Goal: Task Accomplishment & Management: Manage account settings

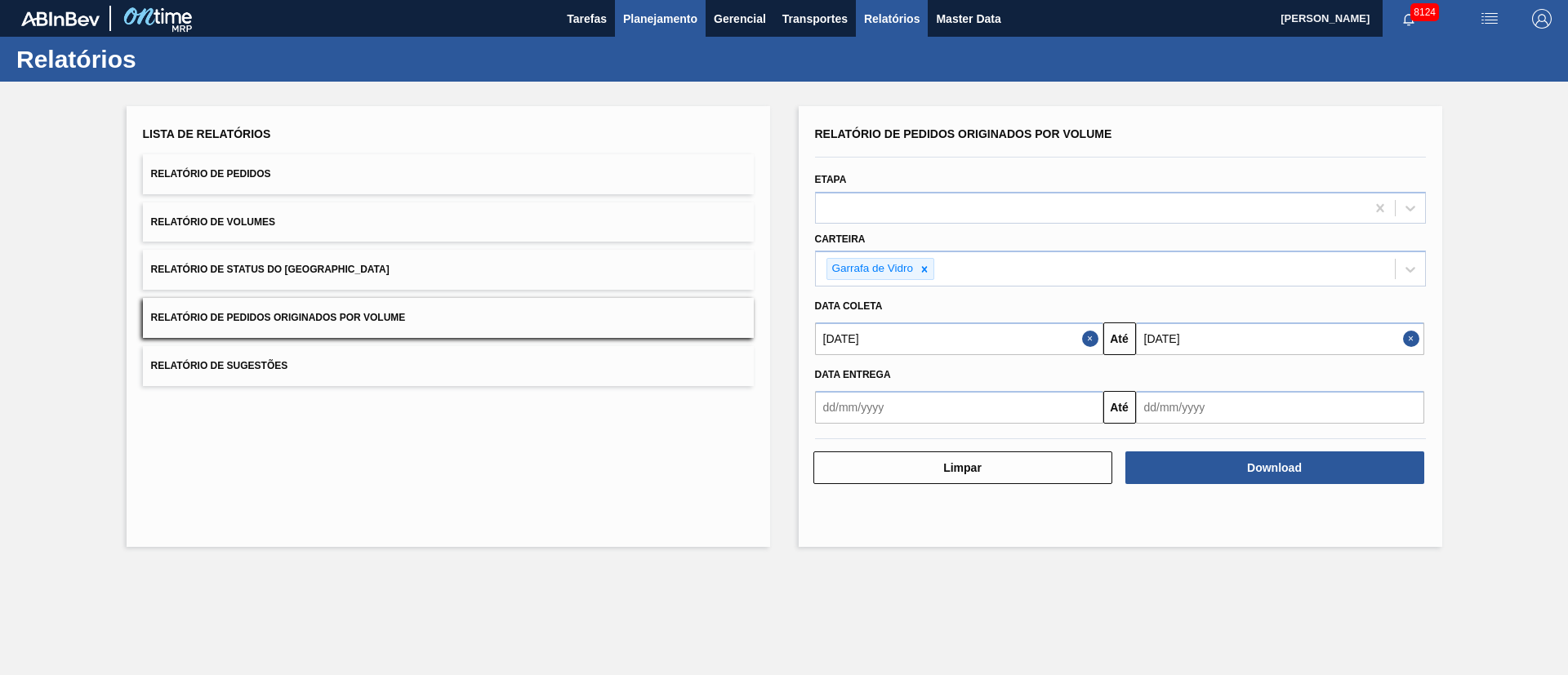
click at [664, 25] on span "Planejamento" at bounding box center [660, 19] width 74 height 20
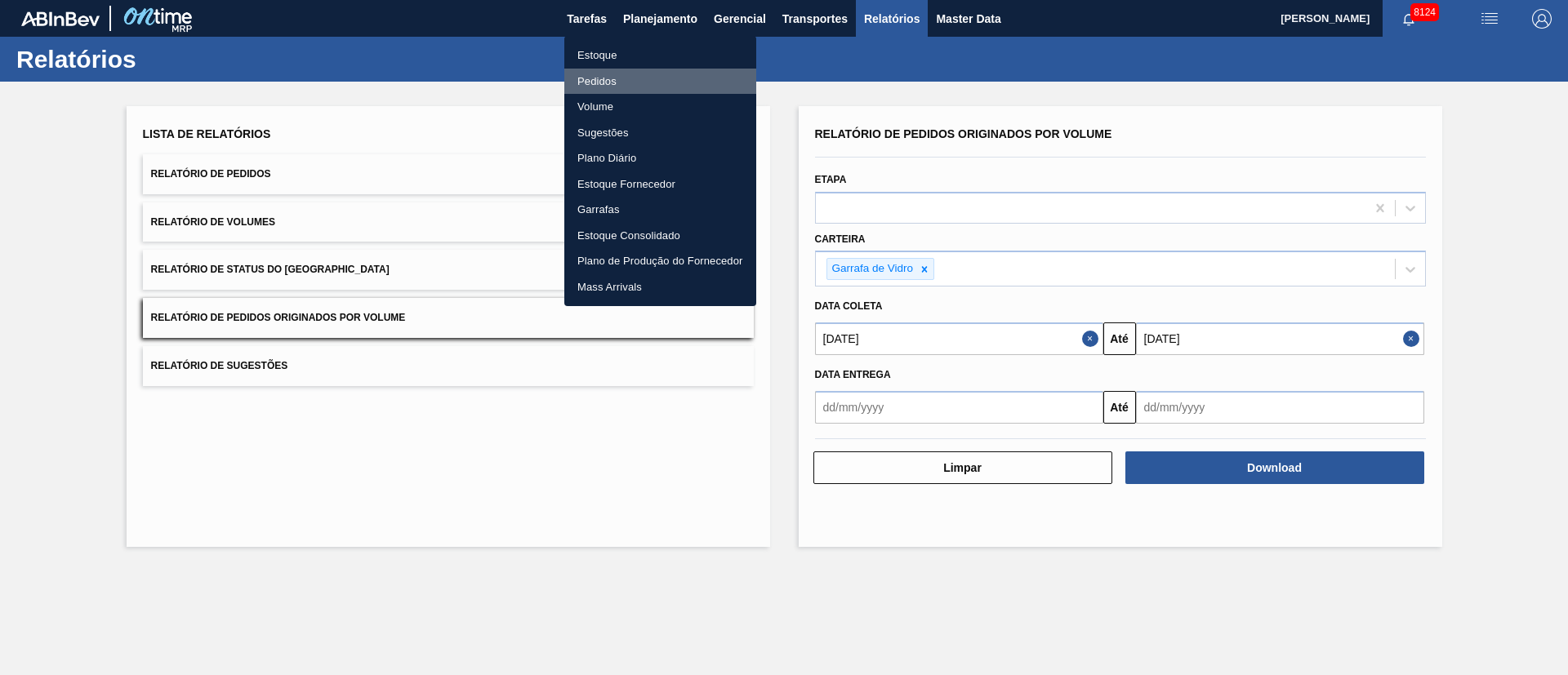
click at [613, 79] on li "Pedidos" at bounding box center [660, 81] width 192 height 26
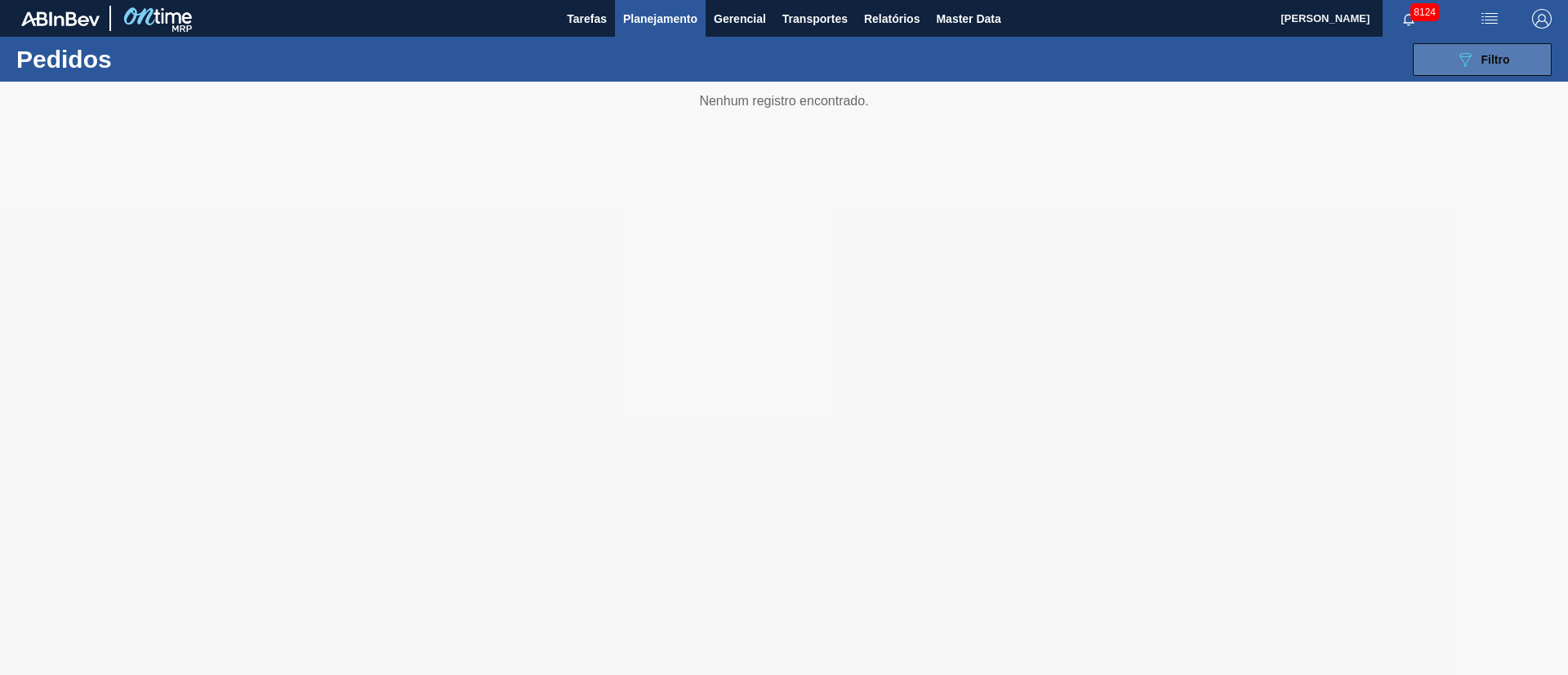
click at [1495, 45] on button "089F7B8B-B2A5-4AFE-B5C0-19BA573D28AC Filtro" at bounding box center [1482, 59] width 139 height 33
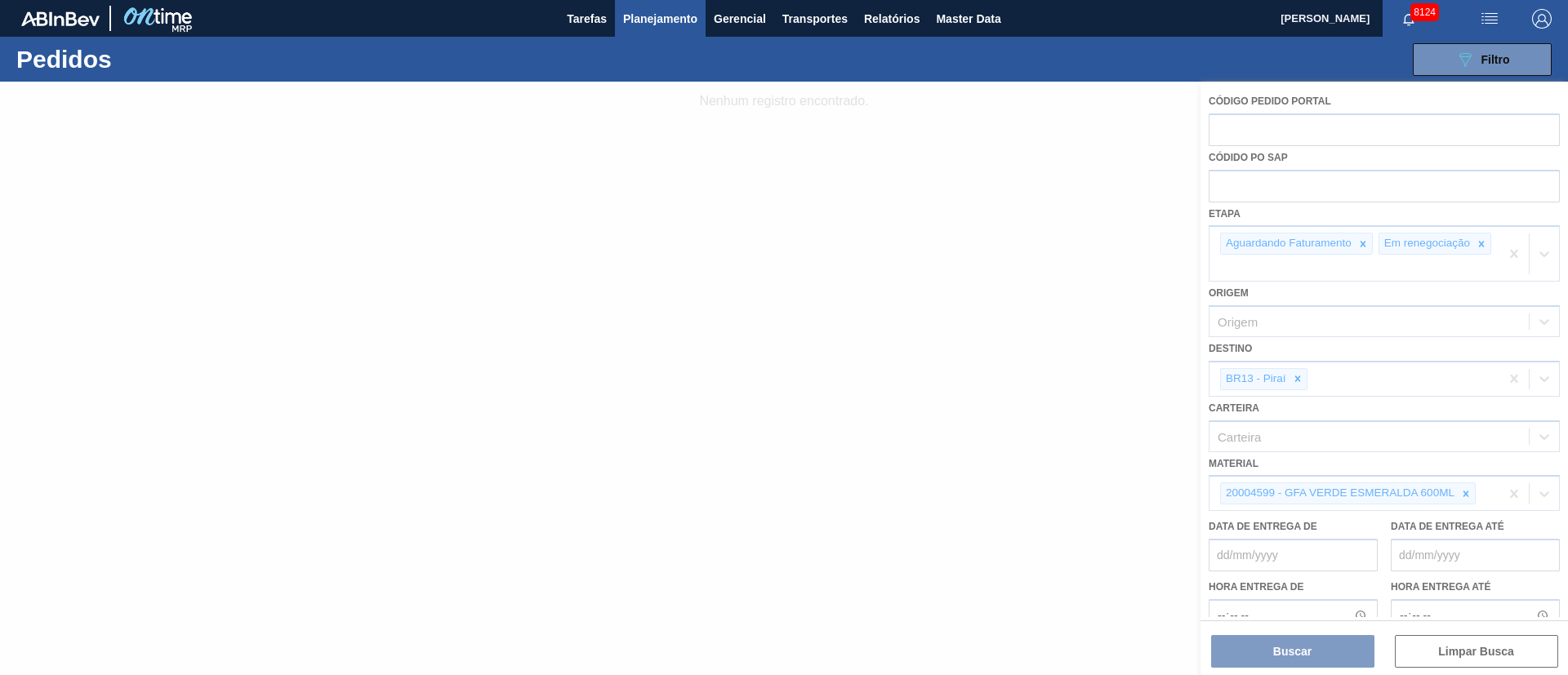
click at [1364, 247] on div at bounding box center [784, 378] width 1568 height 594
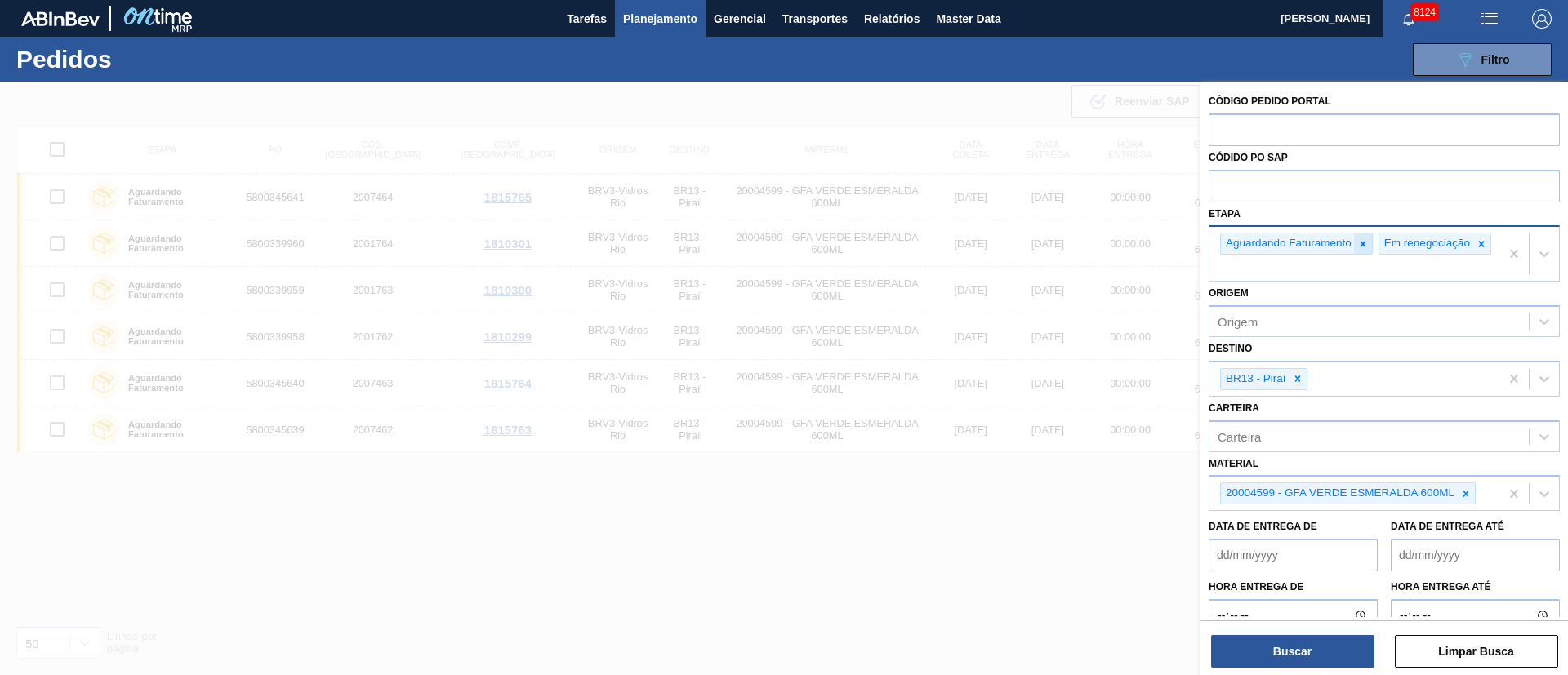
click at [1356, 239] on div at bounding box center [1362, 244] width 18 height 21
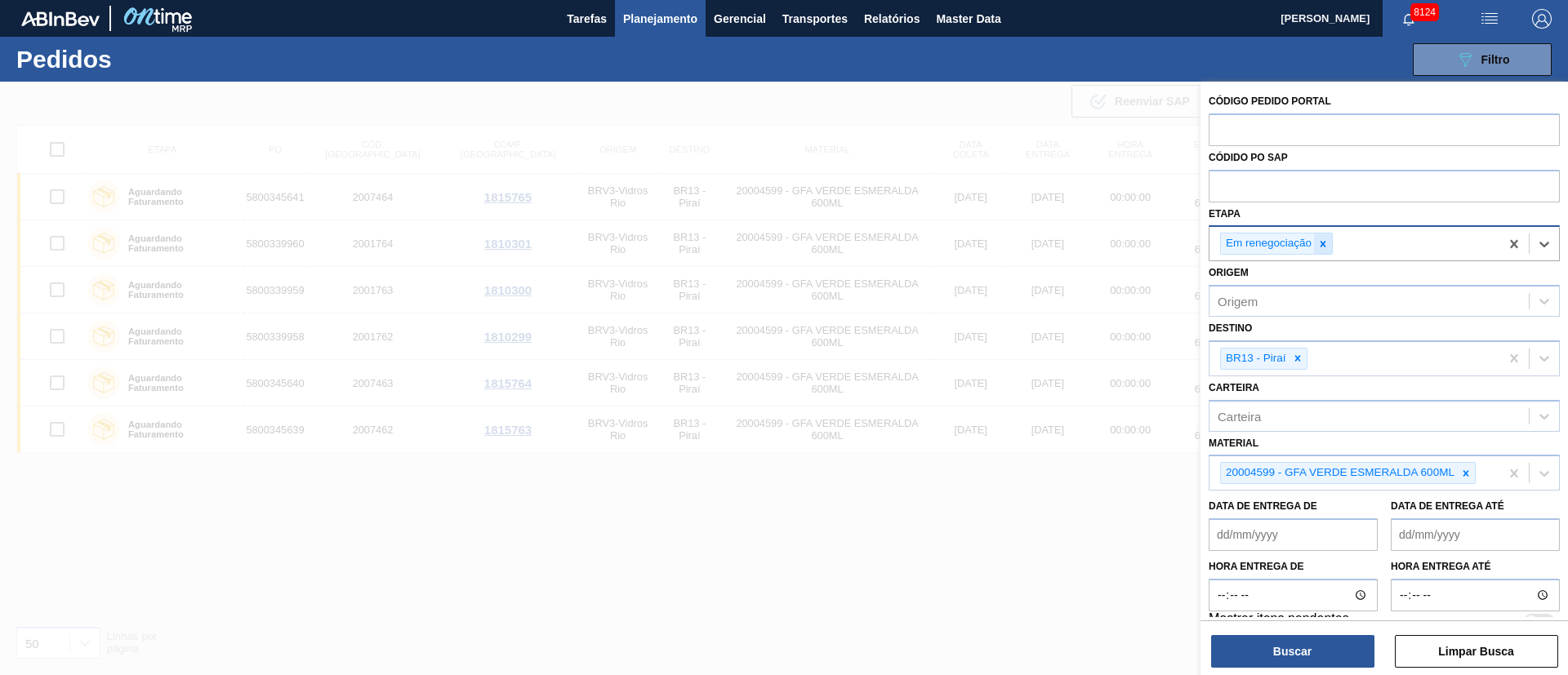
click at [1327, 244] on icon at bounding box center [1323, 244] width 11 height 11
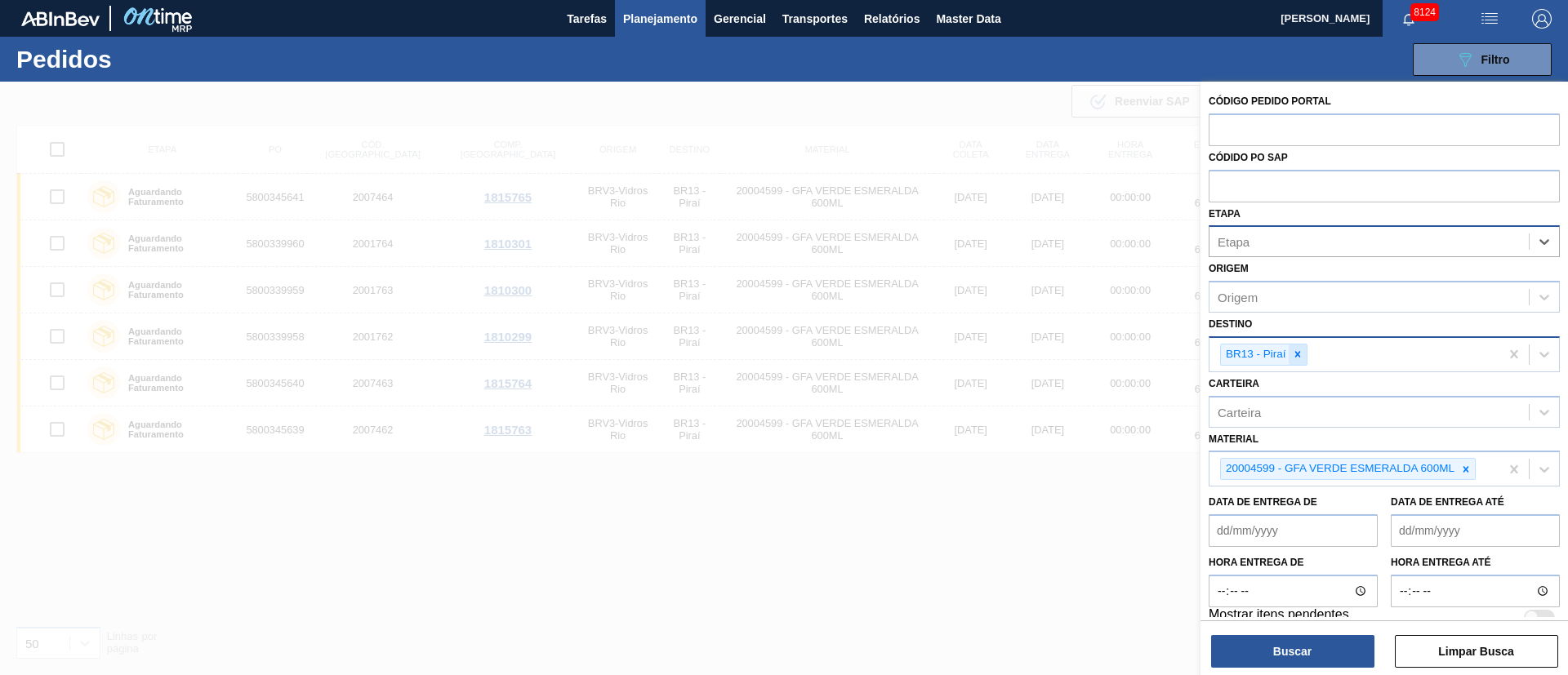
click at [1299, 355] on icon at bounding box center [1298, 355] width 6 height 6
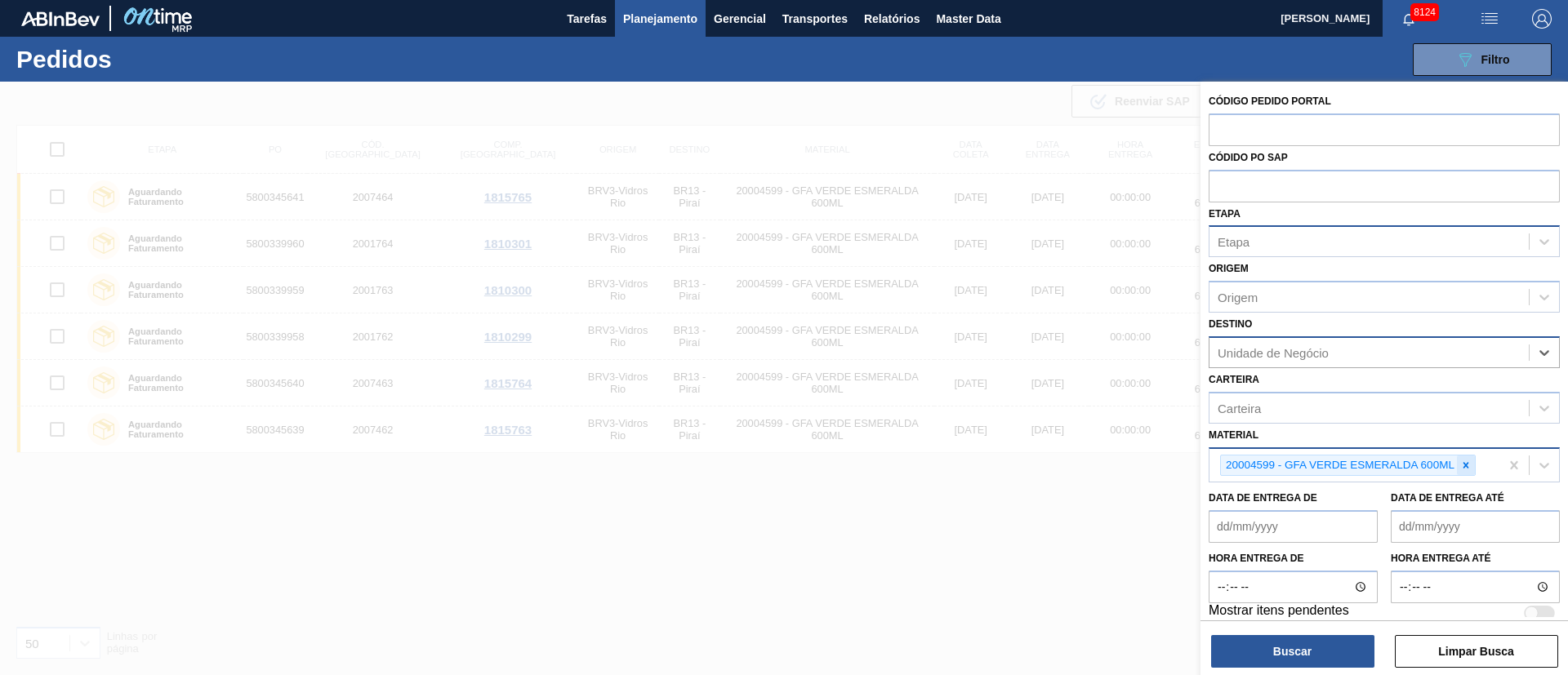
click at [1467, 467] on icon at bounding box center [1466, 465] width 6 height 6
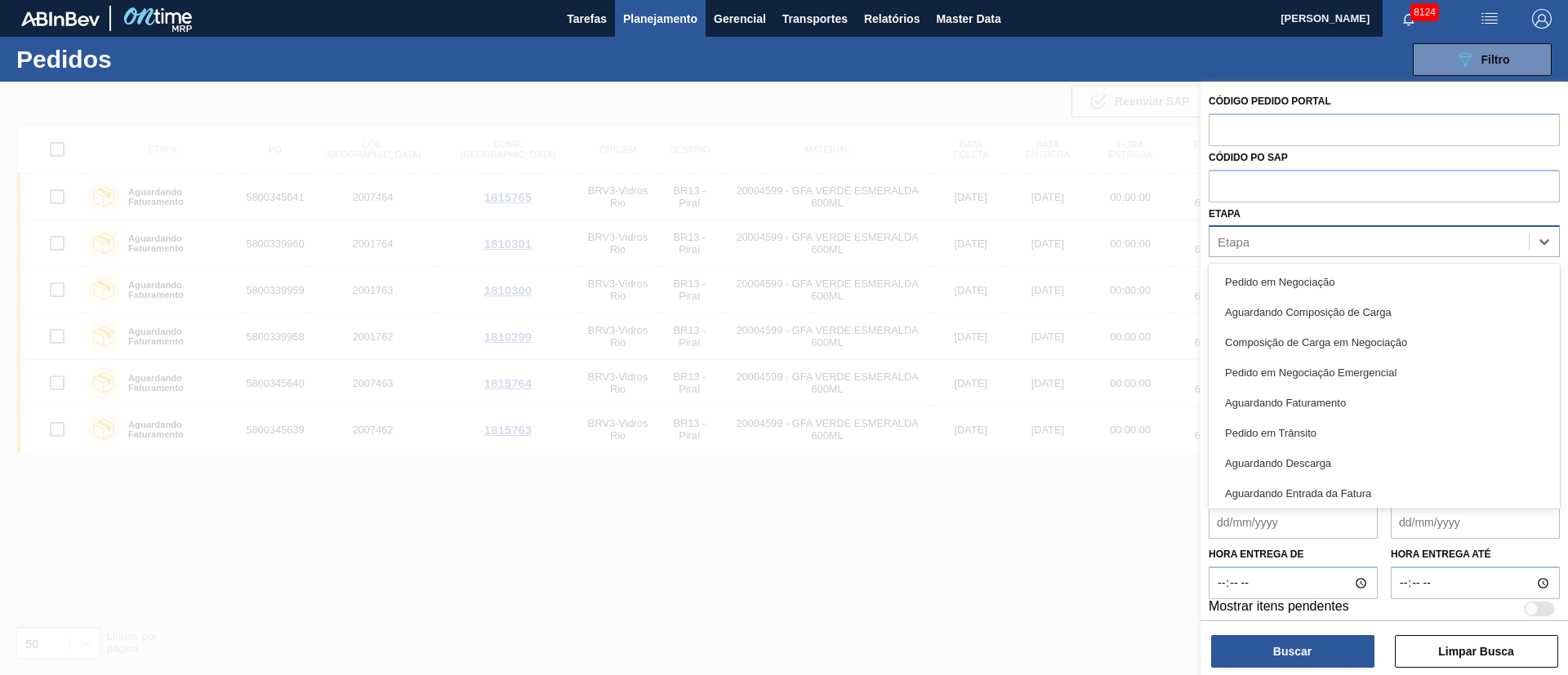
click at [1259, 246] on div "Etapa" at bounding box center [1370, 241] width 320 height 23
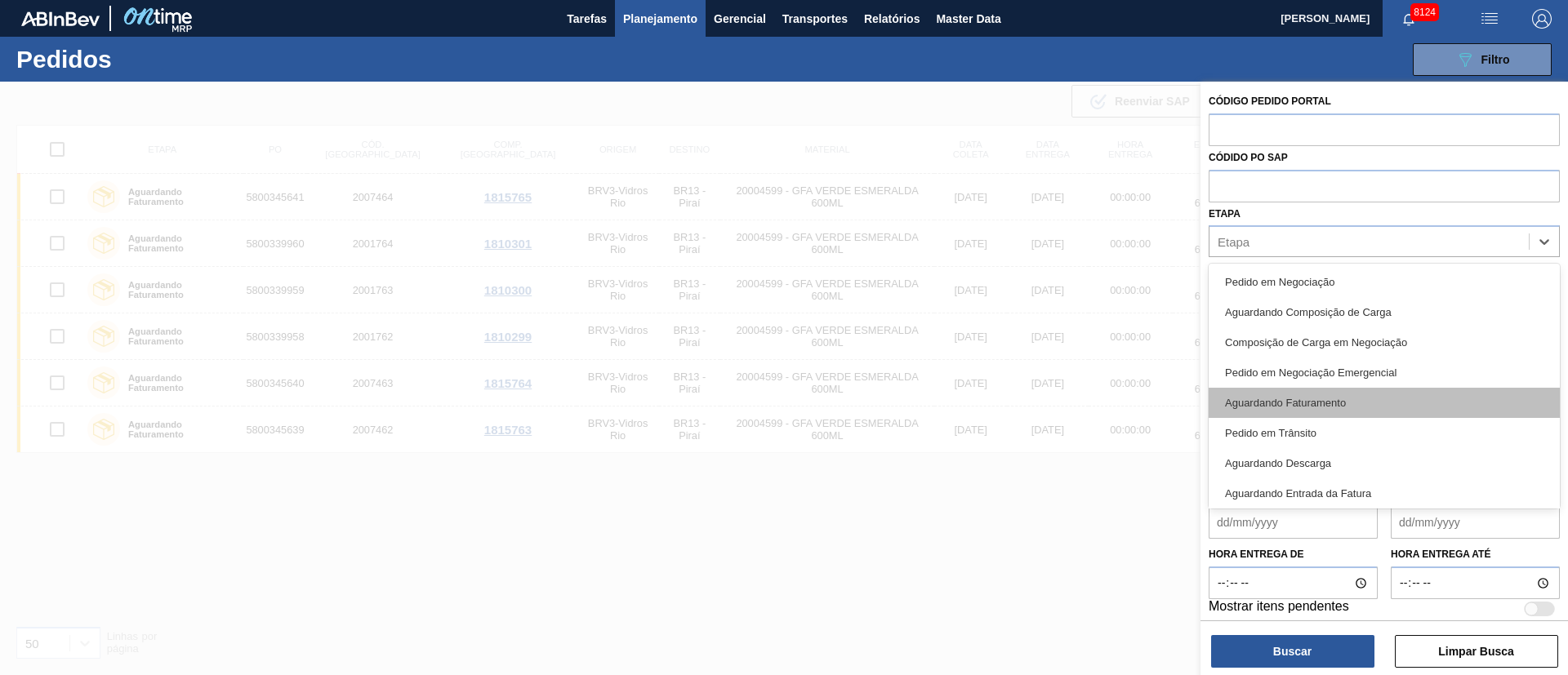
click at [1288, 392] on div "Aguardando Faturamento" at bounding box center [1385, 403] width 352 height 30
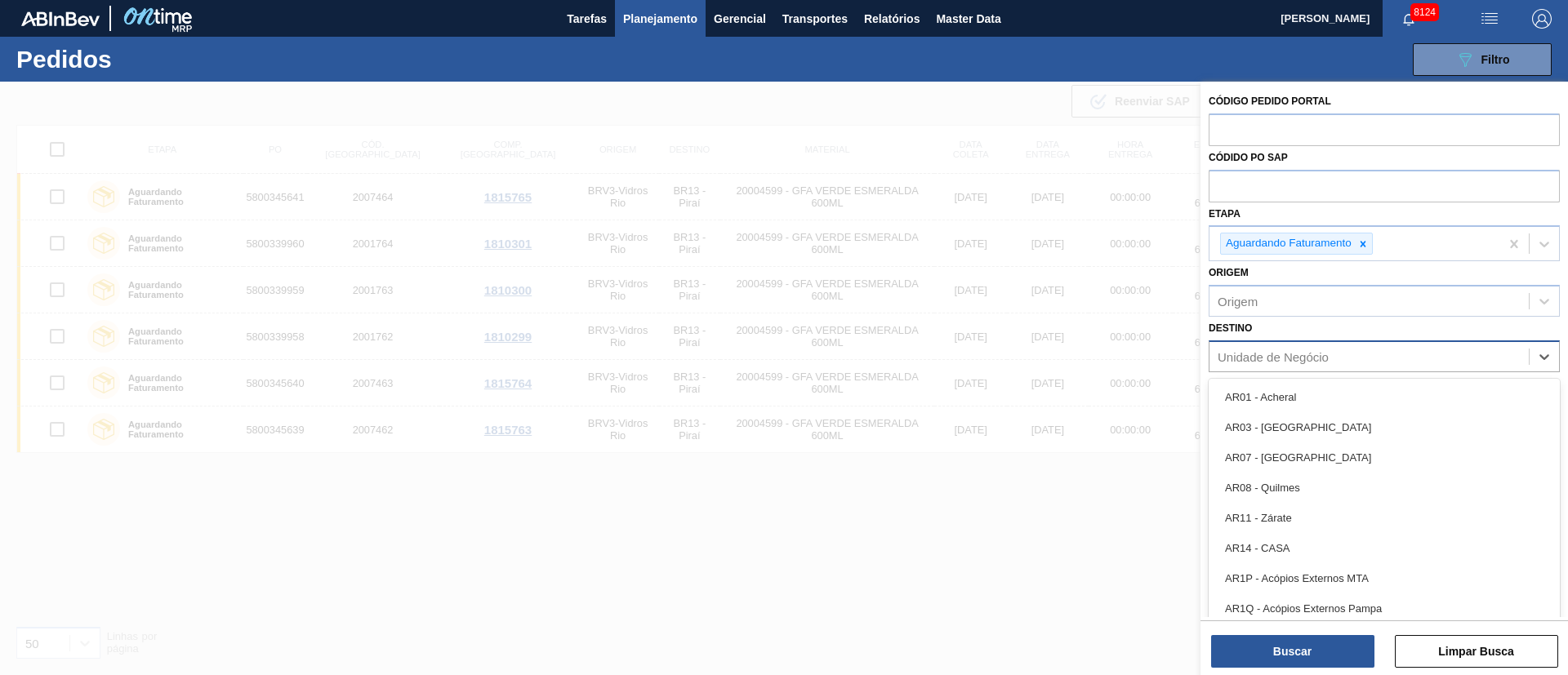
click at [1281, 365] on div "Unidade de Negócio" at bounding box center [1370, 356] width 320 height 23
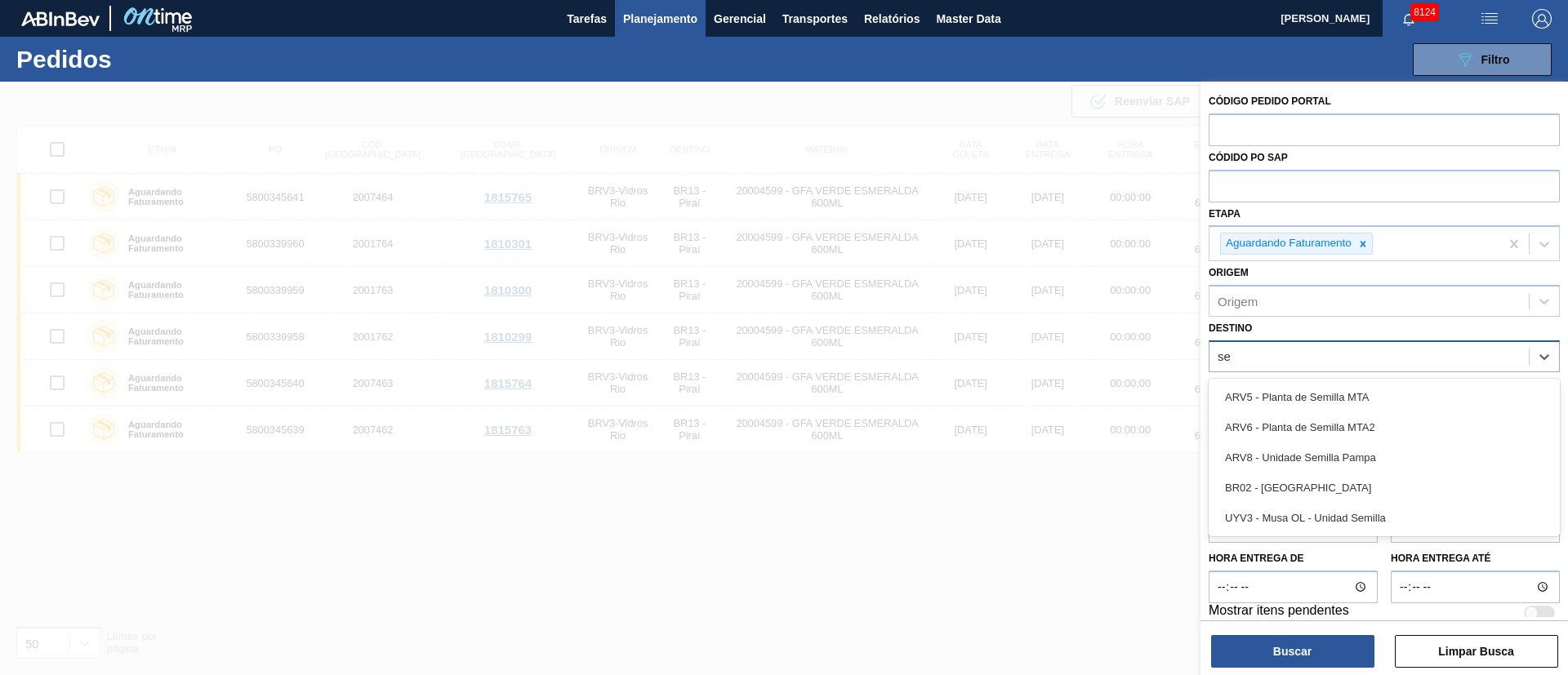
type input "s"
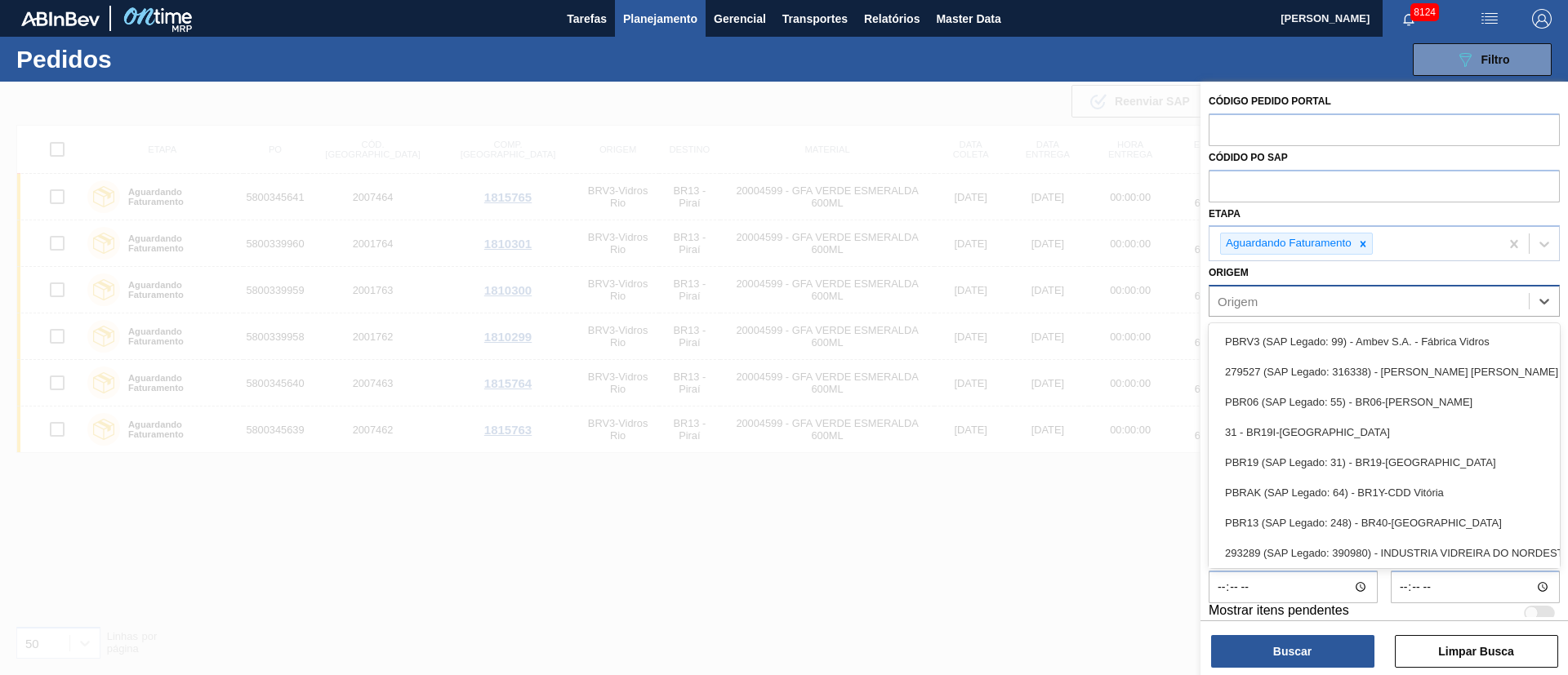
click at [1302, 296] on div "Origem" at bounding box center [1370, 301] width 320 height 23
click at [1158, 557] on div at bounding box center [784, 419] width 1568 height 675
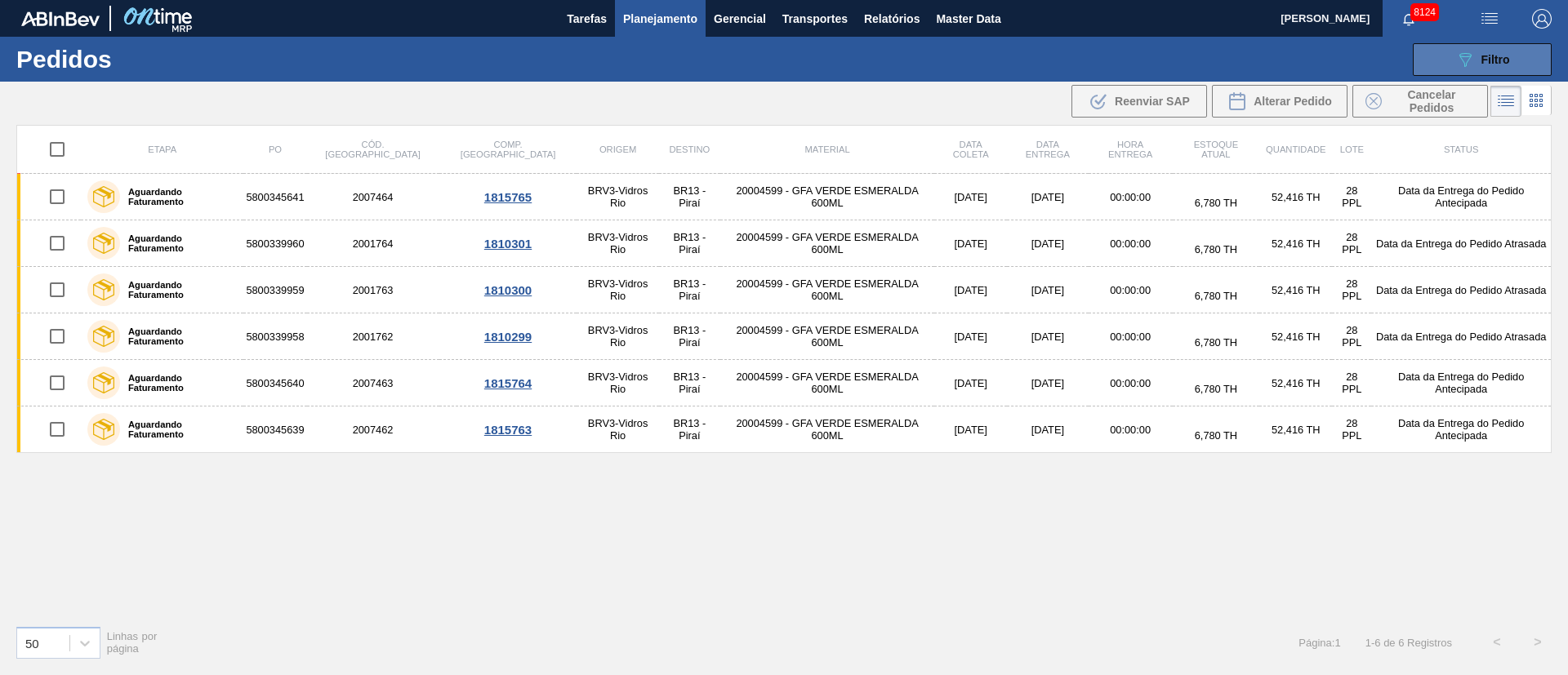
click at [1472, 50] on icon "089F7B8B-B2A5-4AFE-B5C0-19BA573D28AC" at bounding box center [1465, 59] width 20 height 20
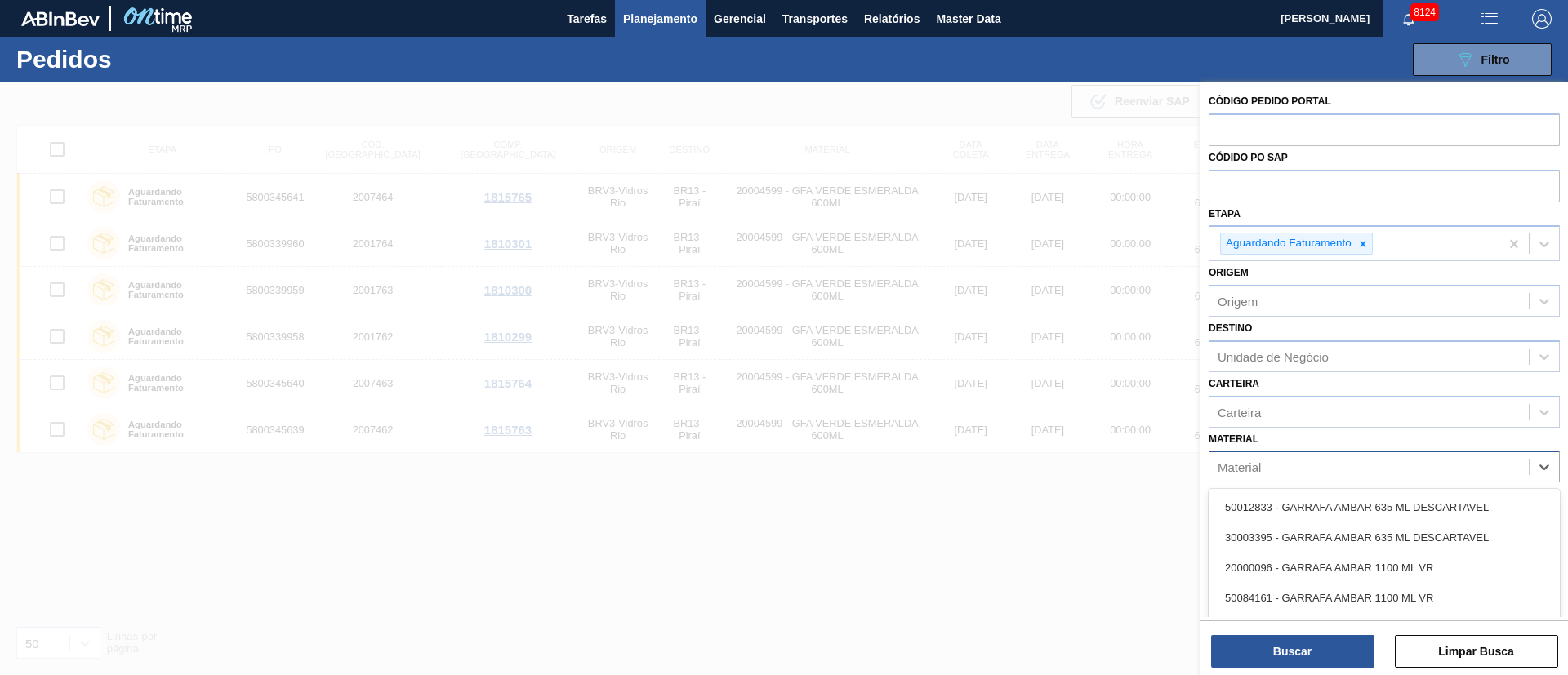
click at [1286, 457] on div "Material" at bounding box center [1370, 467] width 320 height 23
type input "senses"
click at [1319, 459] on div "Material" at bounding box center [1370, 467] width 320 height 23
type input "senses"
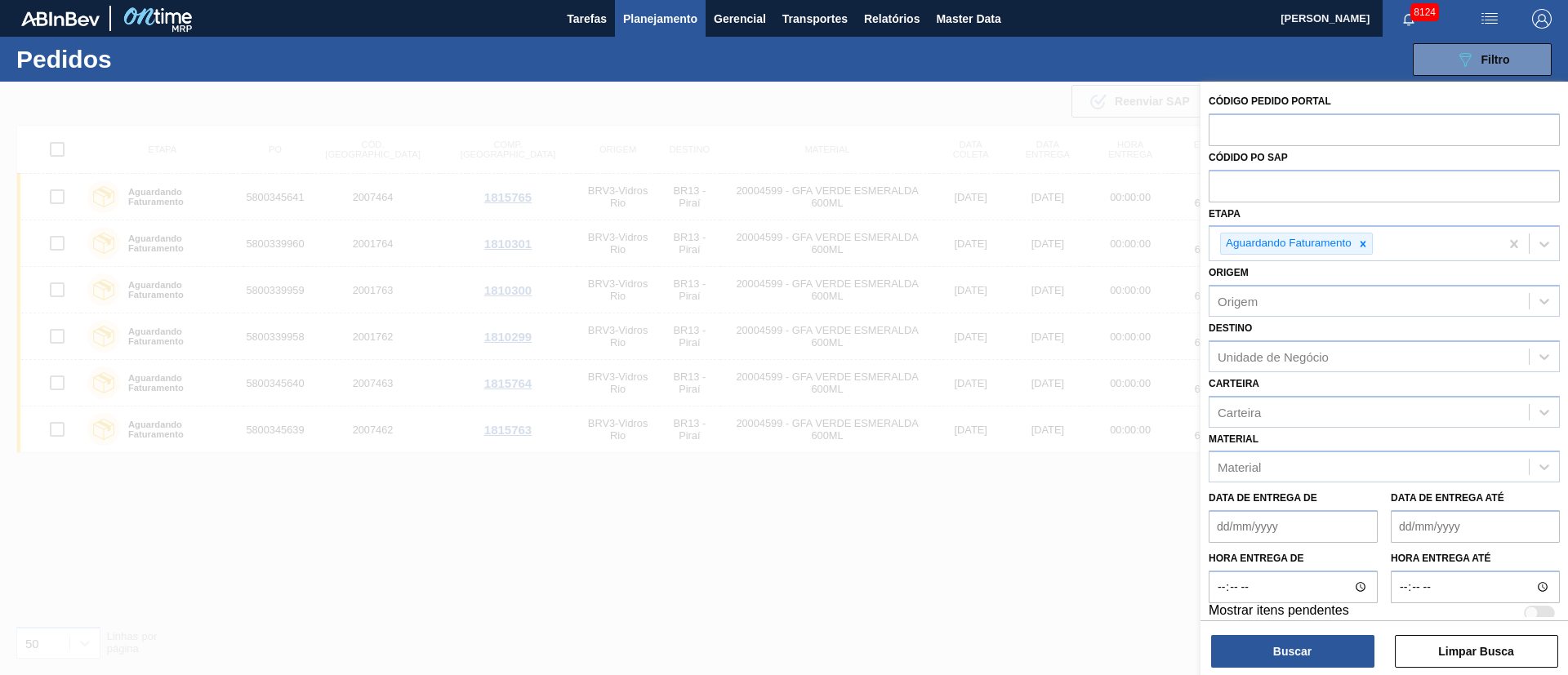
click at [963, 586] on div at bounding box center [784, 419] width 1568 height 675
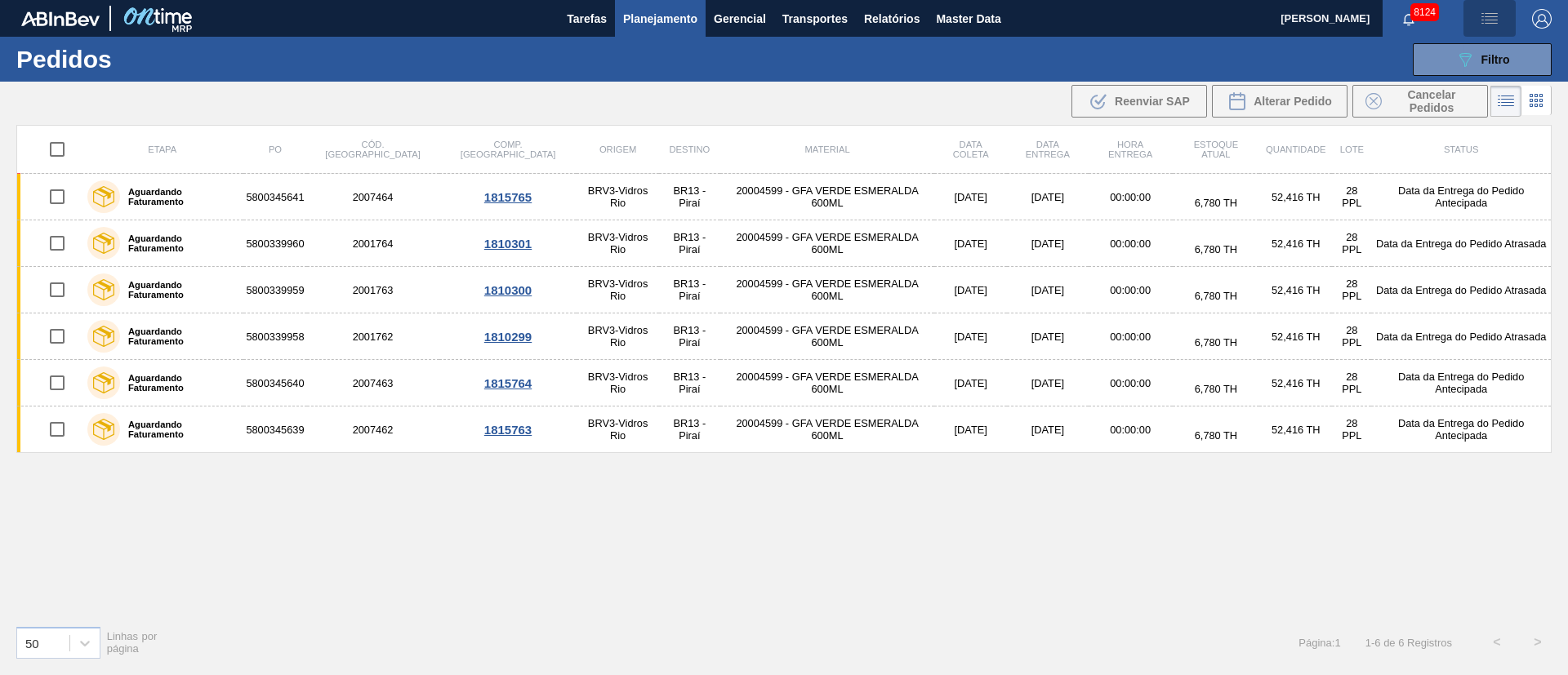
click at [1489, 20] on img "button" at bounding box center [1489, 19] width 20 height 20
click at [1479, 50] on li "Upload de Volumes" at bounding box center [1484, 57] width 141 height 29
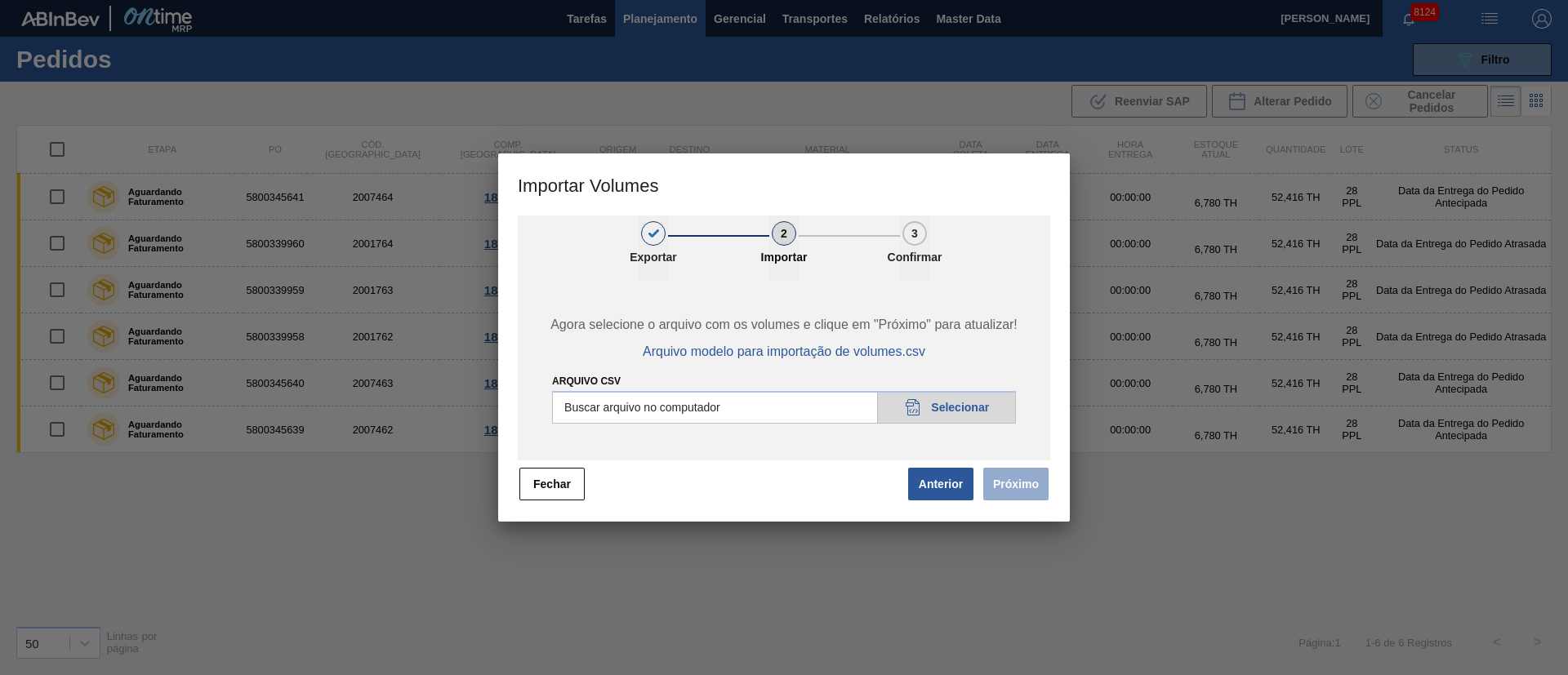
click at [942, 411] on input "Arquivo csv" at bounding box center [784, 407] width 464 height 33
type input "C:\fakepath\PedidoVolumeModeloImportacao (79).csv"
click at [1009, 498] on button "Próximo" at bounding box center [1016, 484] width 65 height 33
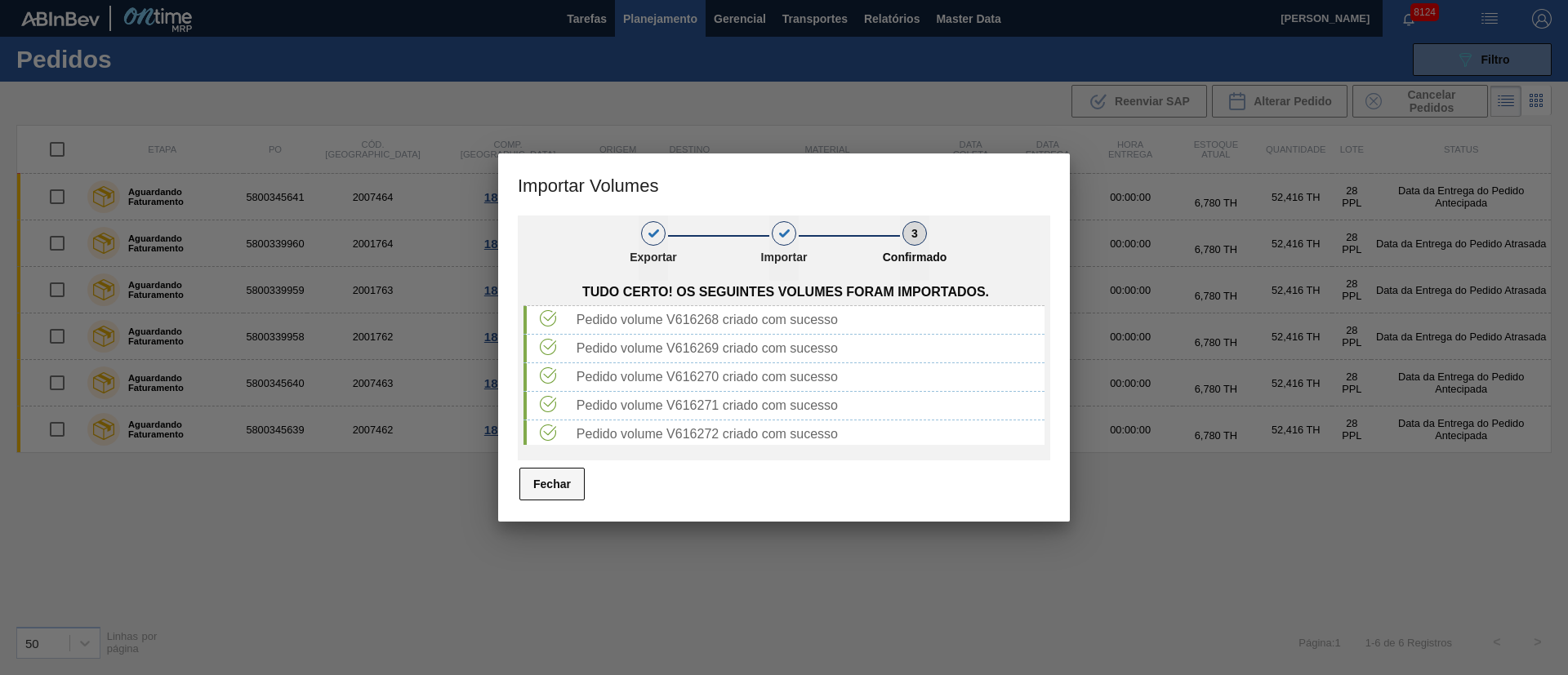
click at [553, 494] on button "Fechar" at bounding box center [553, 484] width 65 height 33
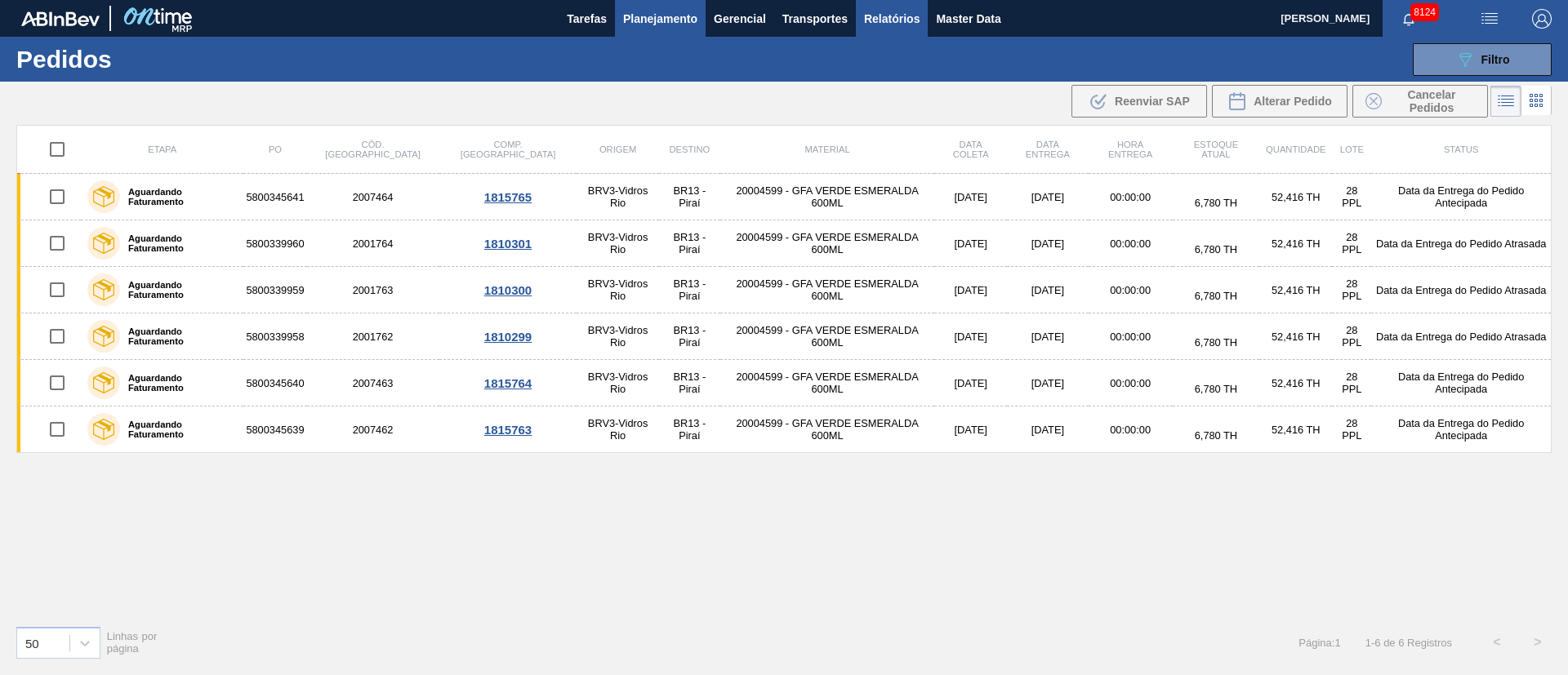
click at [887, 29] on button "Relatórios" at bounding box center [892, 18] width 72 height 36
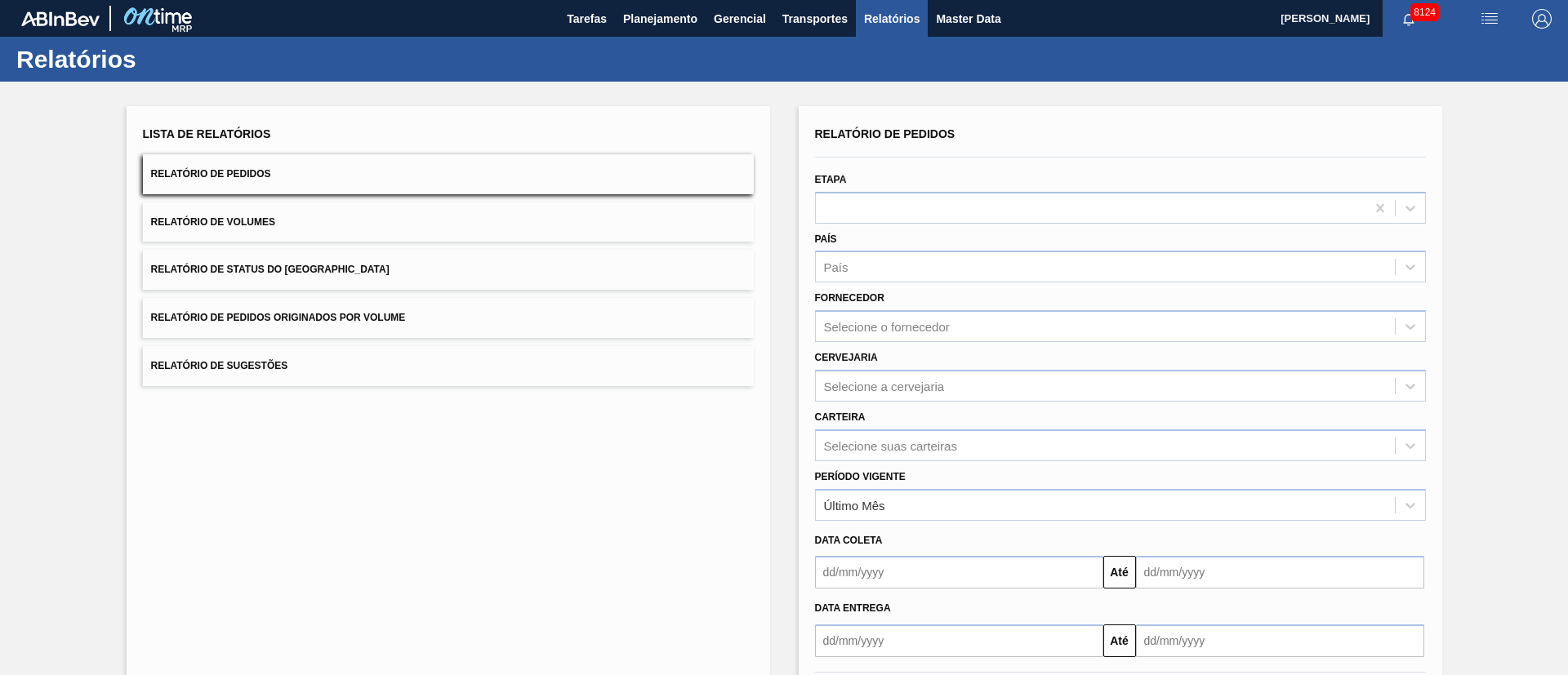
click at [437, 320] on button "Relatório de Pedidos Originados por Volume" at bounding box center [448, 318] width 611 height 40
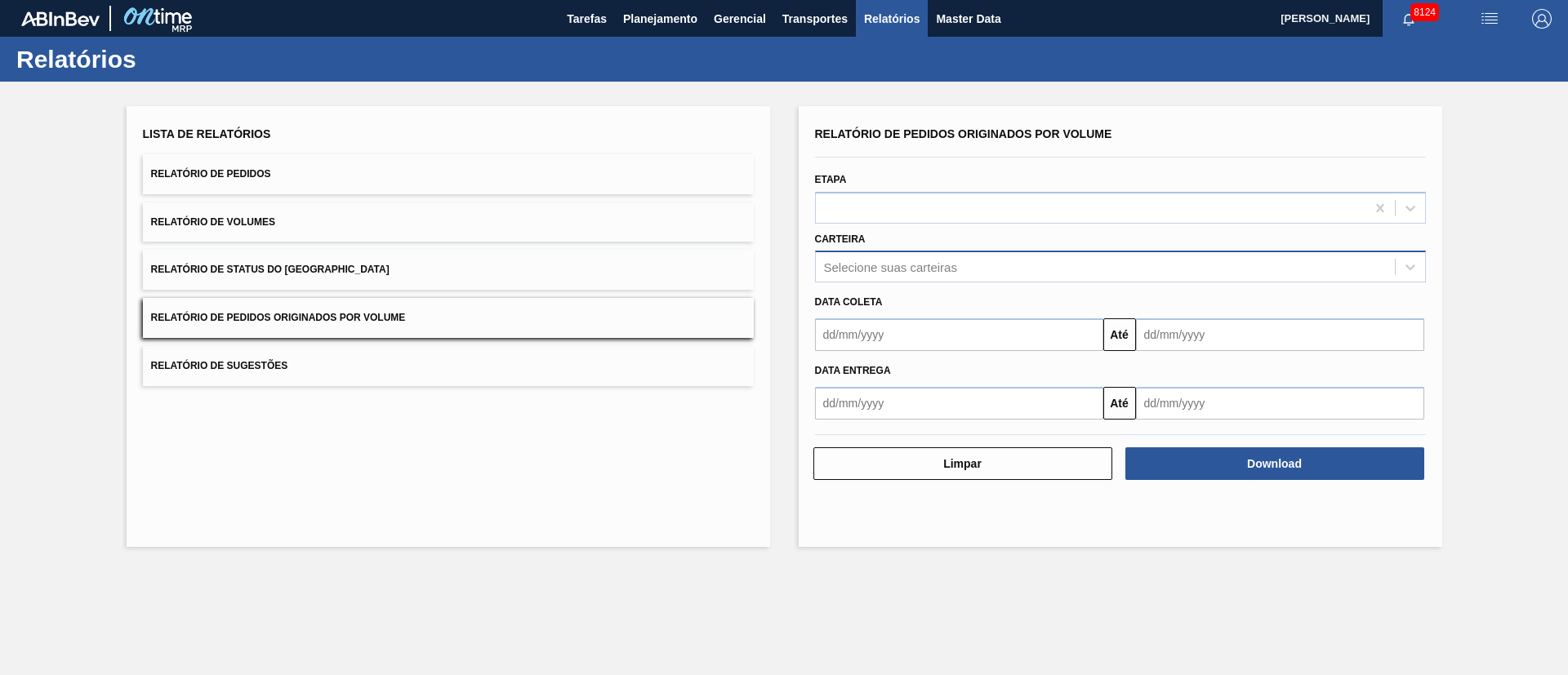
click at [962, 270] on div "Selecione suas carteiras" at bounding box center [1105, 266] width 579 height 23
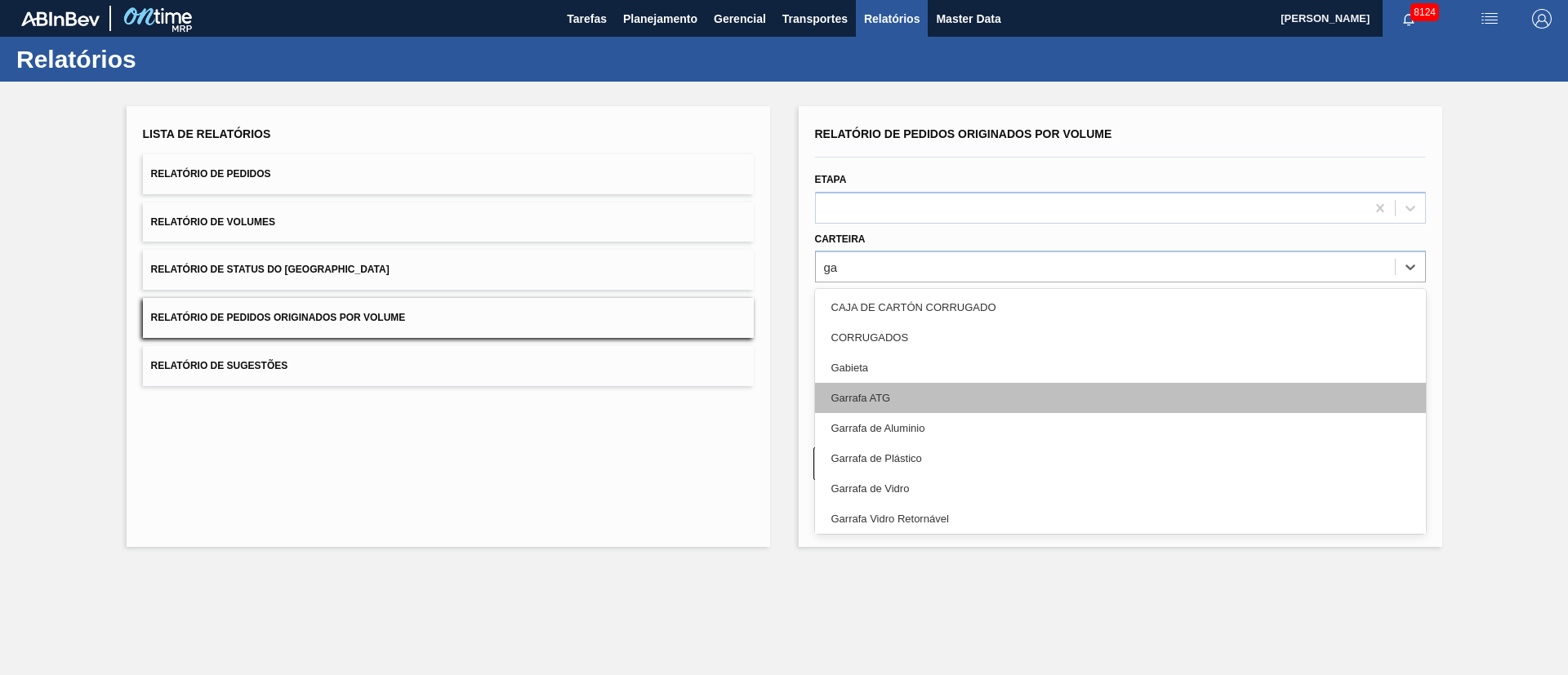
type input "gar"
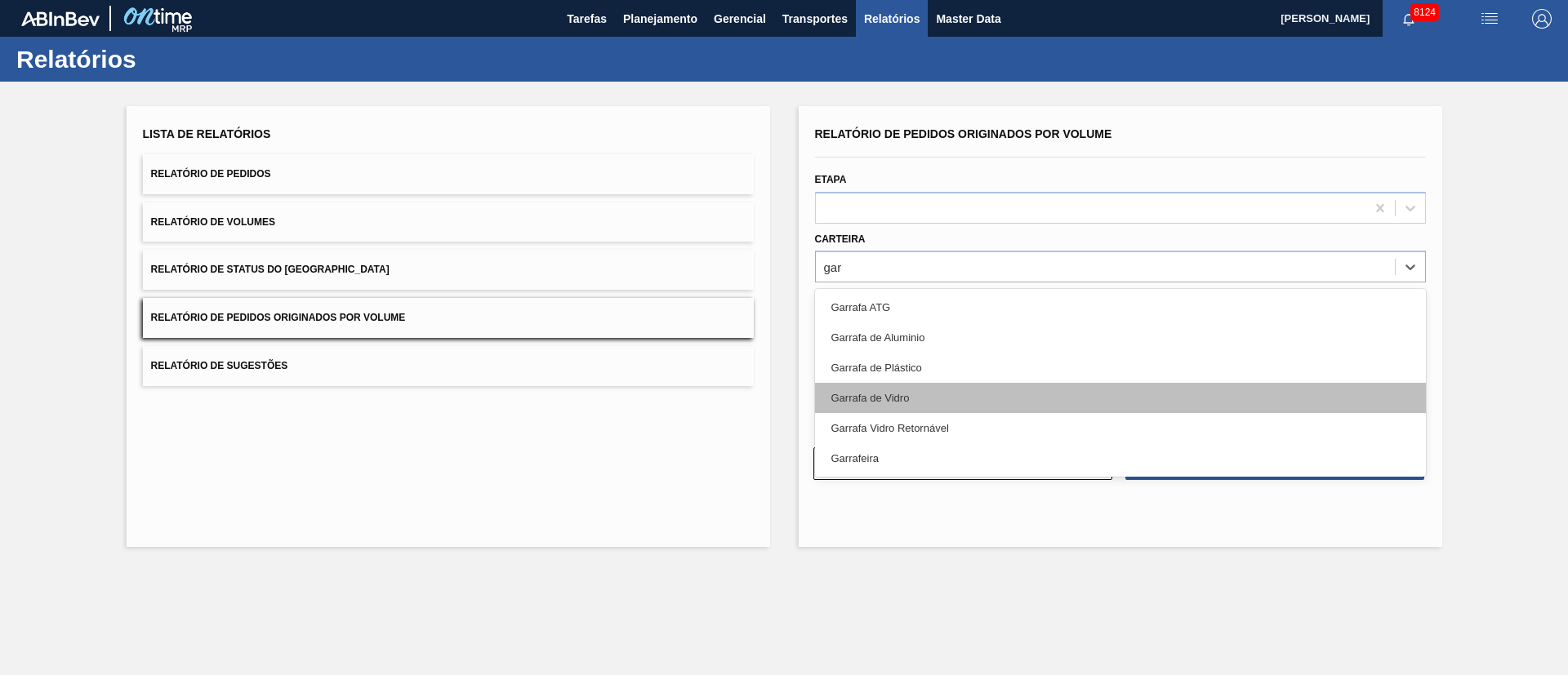
click at [885, 399] on div "Garrafa de Vidro" at bounding box center [1120, 398] width 611 height 30
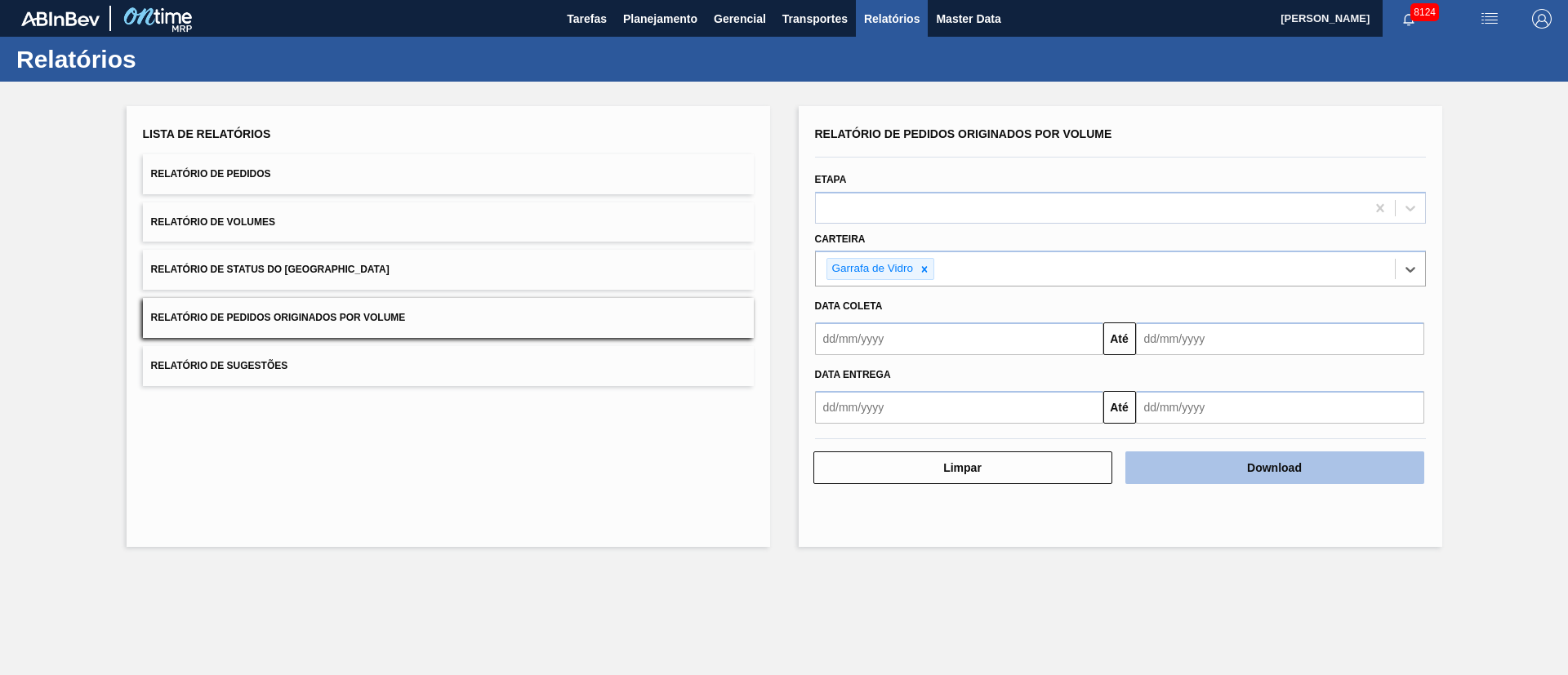
click at [1207, 462] on button "Download" at bounding box center [1275, 467] width 299 height 33
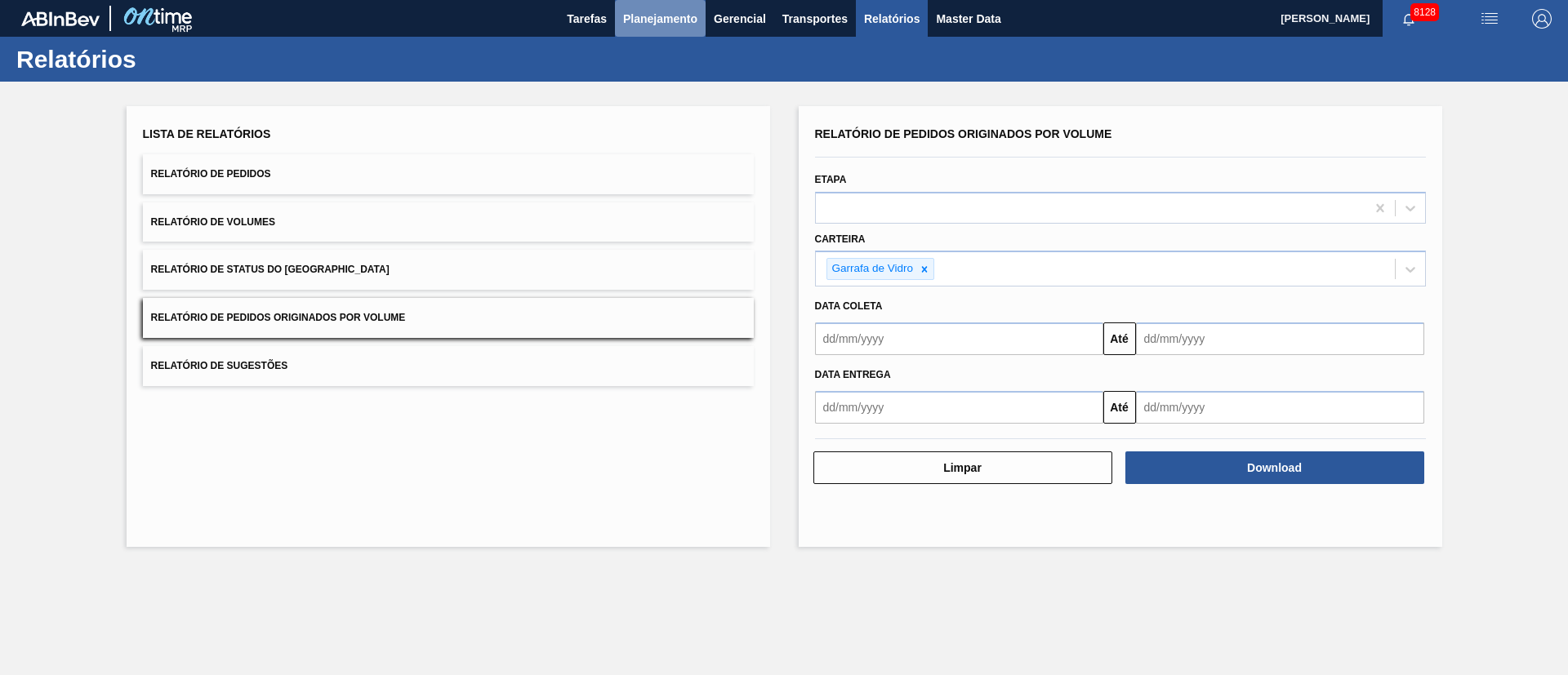
click at [653, 24] on span "Planejamento" at bounding box center [660, 19] width 74 height 20
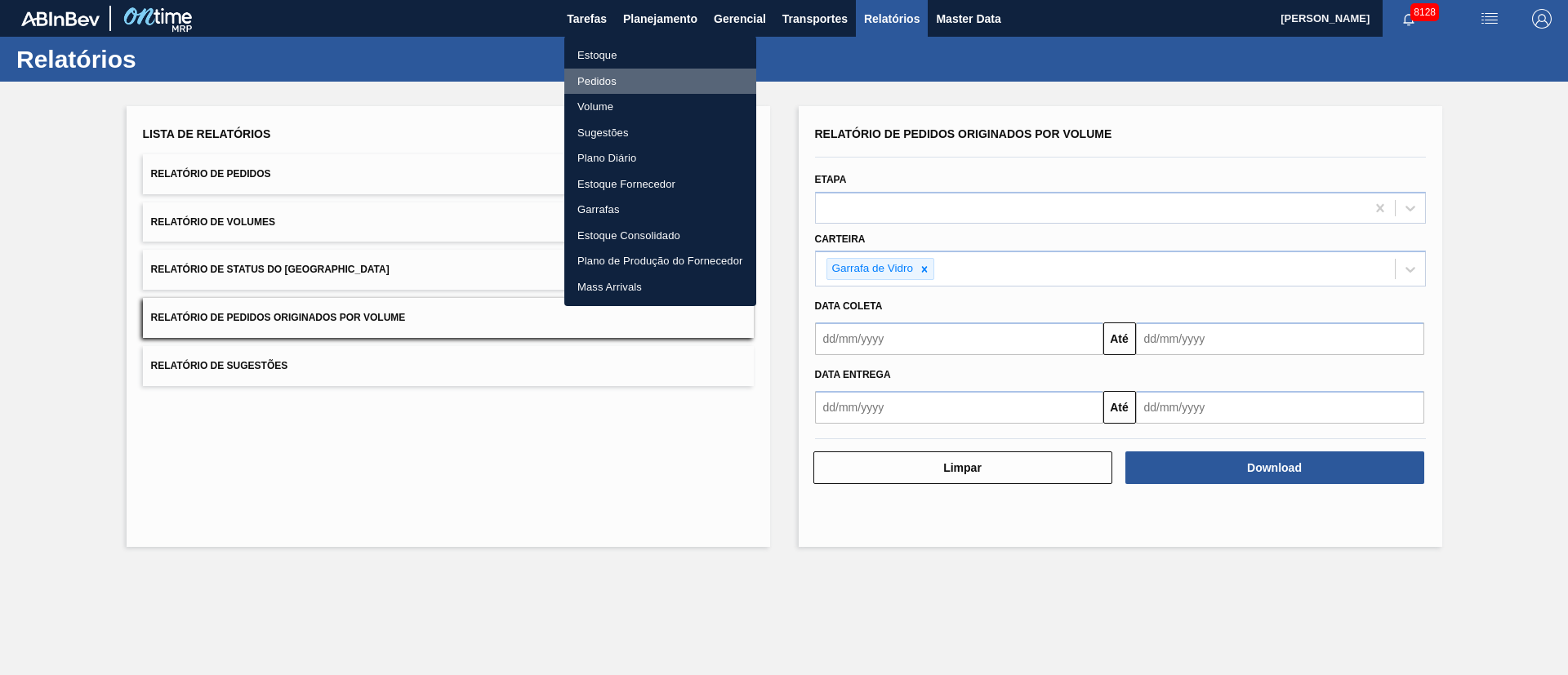
click at [611, 81] on li "Pedidos" at bounding box center [660, 81] width 192 height 26
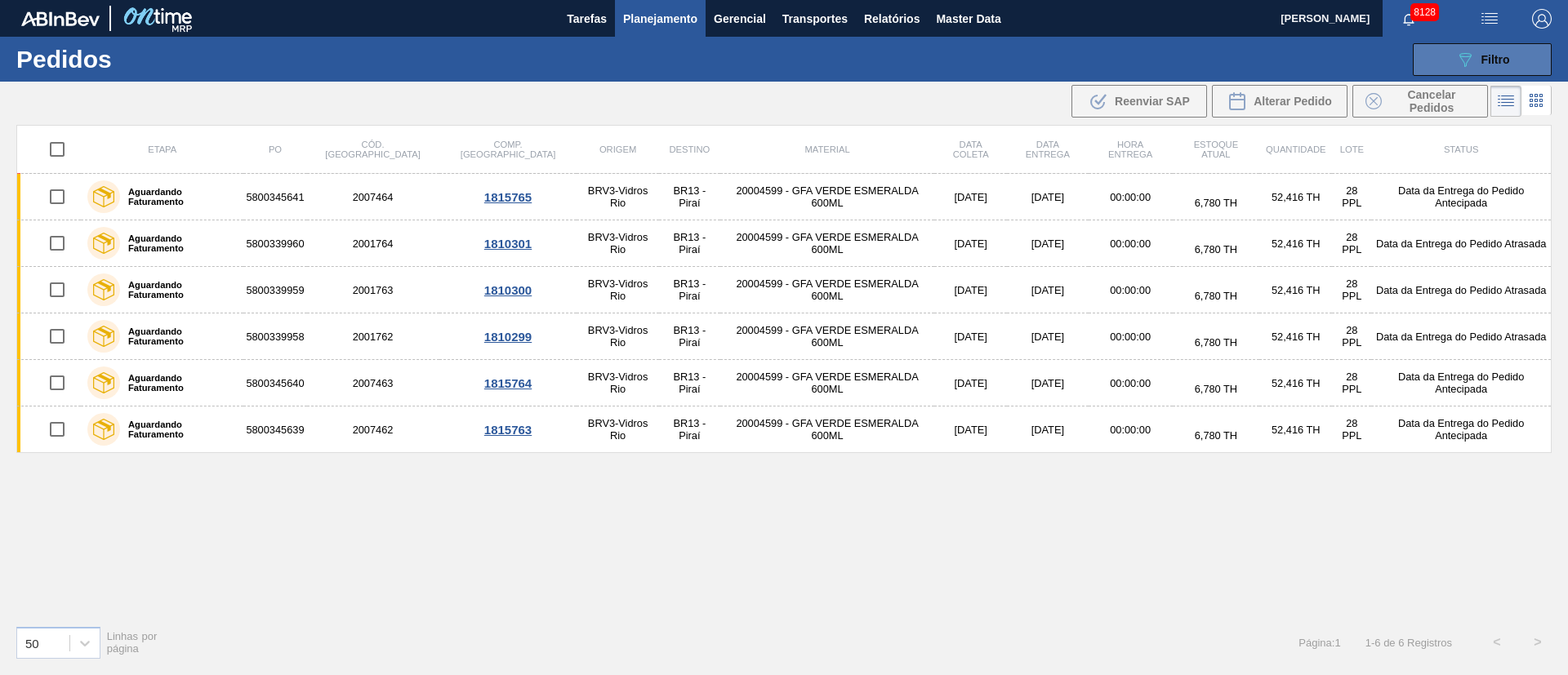
click at [1484, 63] on span "Filtro" at bounding box center [1496, 60] width 29 height 13
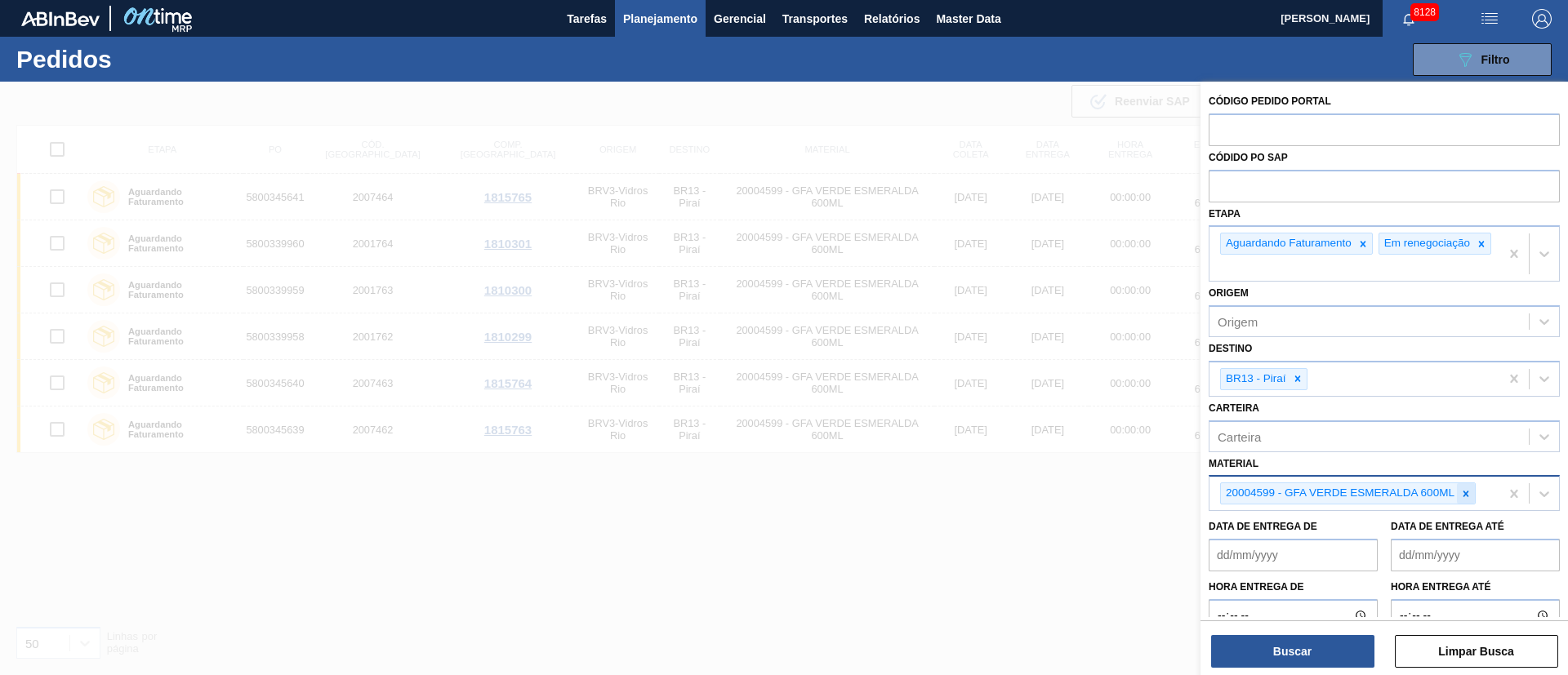
click at [1465, 500] on icon at bounding box center [1466, 494] width 11 height 11
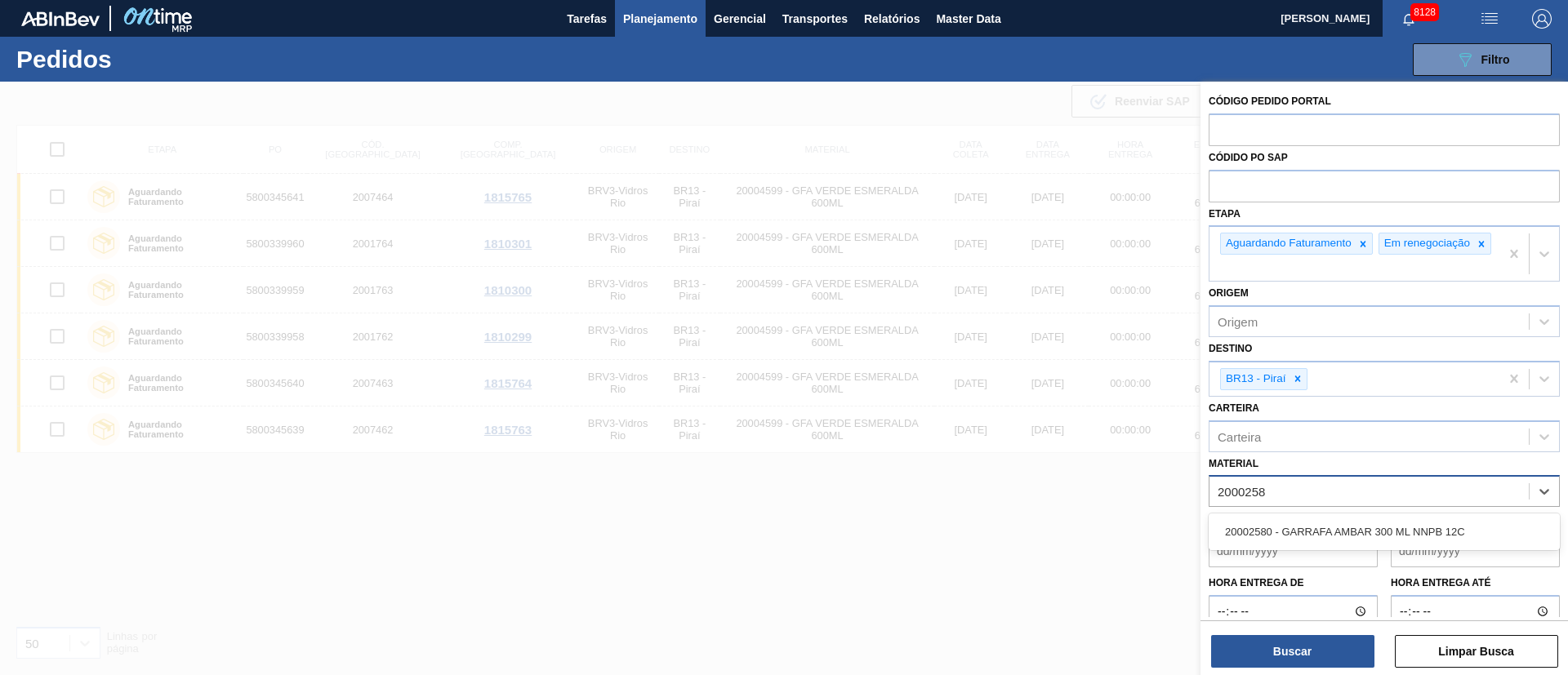
type input "20002580"
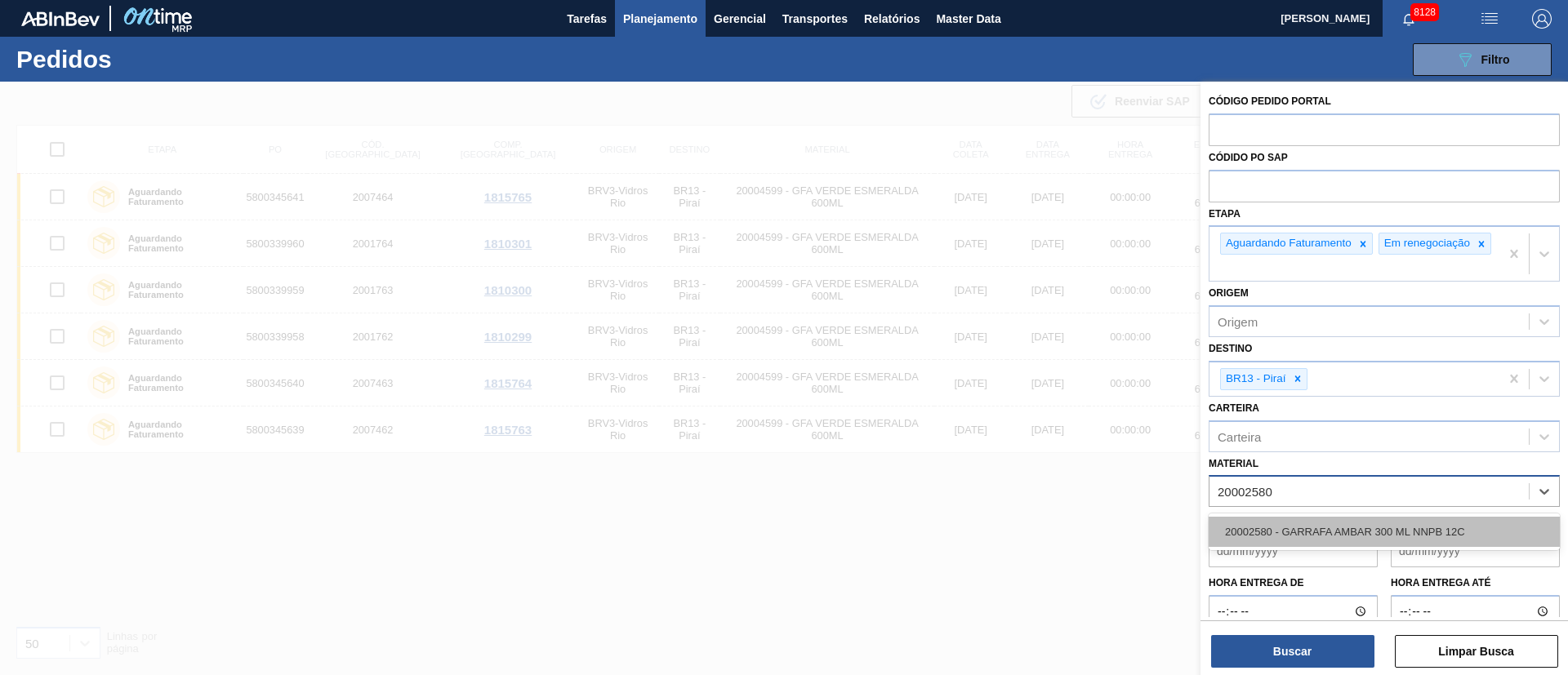
click at [1354, 531] on div "20002580 - GARRAFA AMBAR 300 ML NNPB 12C" at bounding box center [1385, 532] width 352 height 30
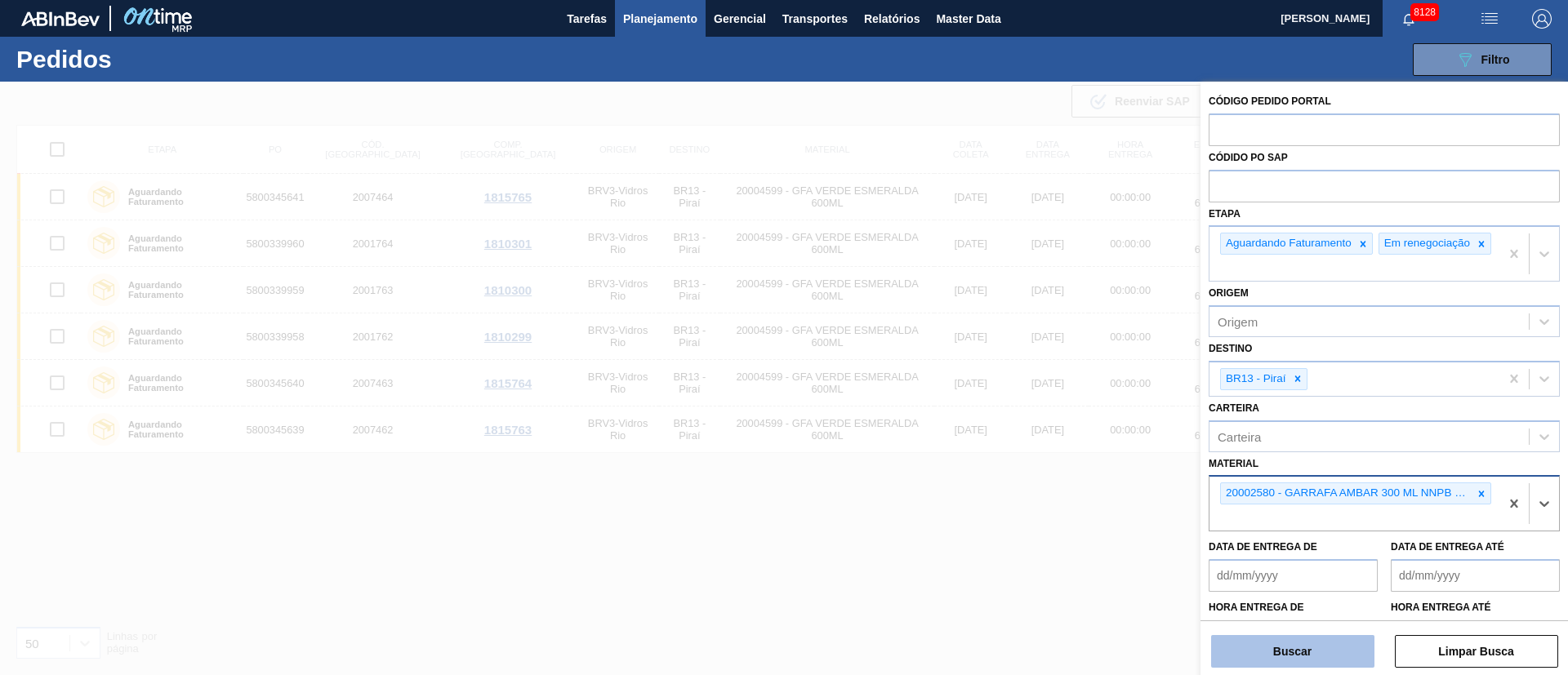
click at [1283, 655] on button "Buscar" at bounding box center [1293, 652] width 164 height 33
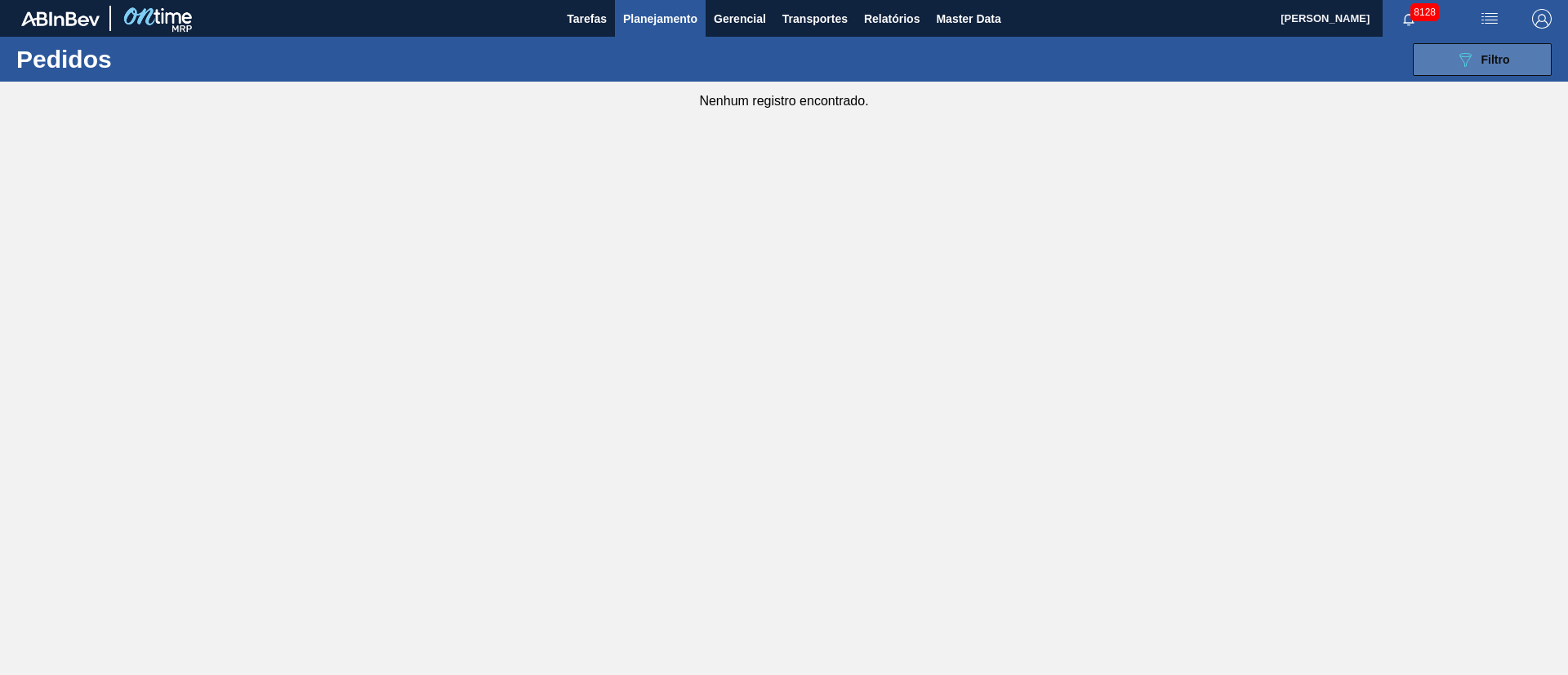
click at [1492, 58] on span "Filtro" at bounding box center [1496, 60] width 29 height 13
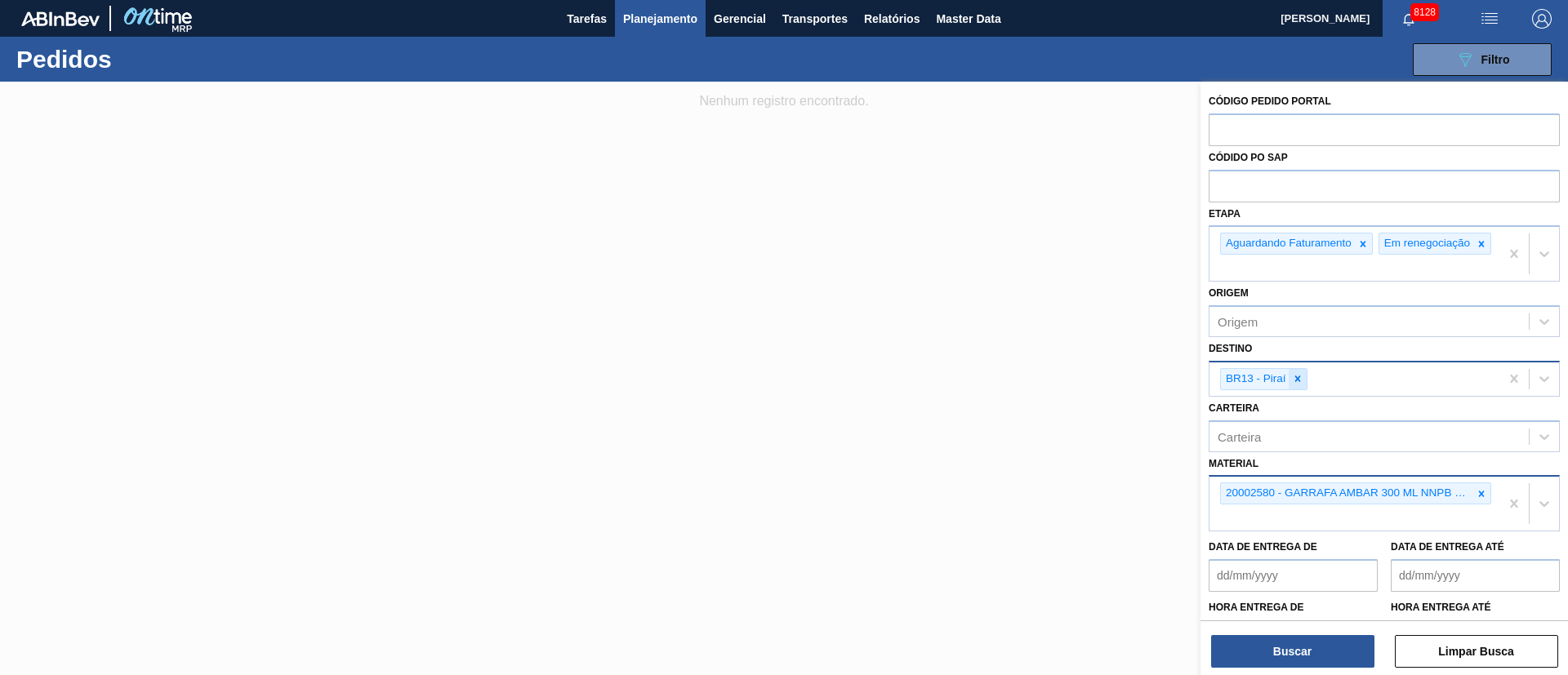
click at [1300, 390] on div at bounding box center [1297, 380] width 18 height 21
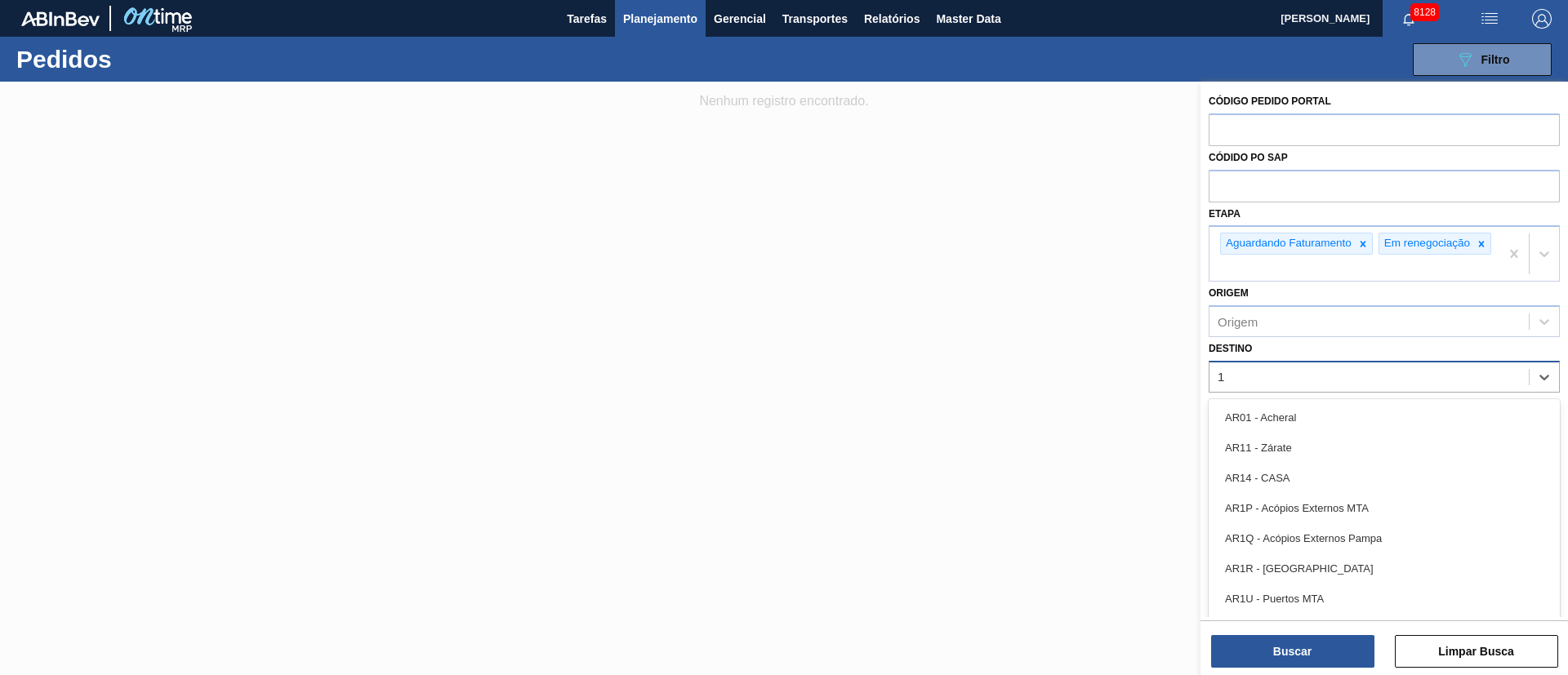
type input "16"
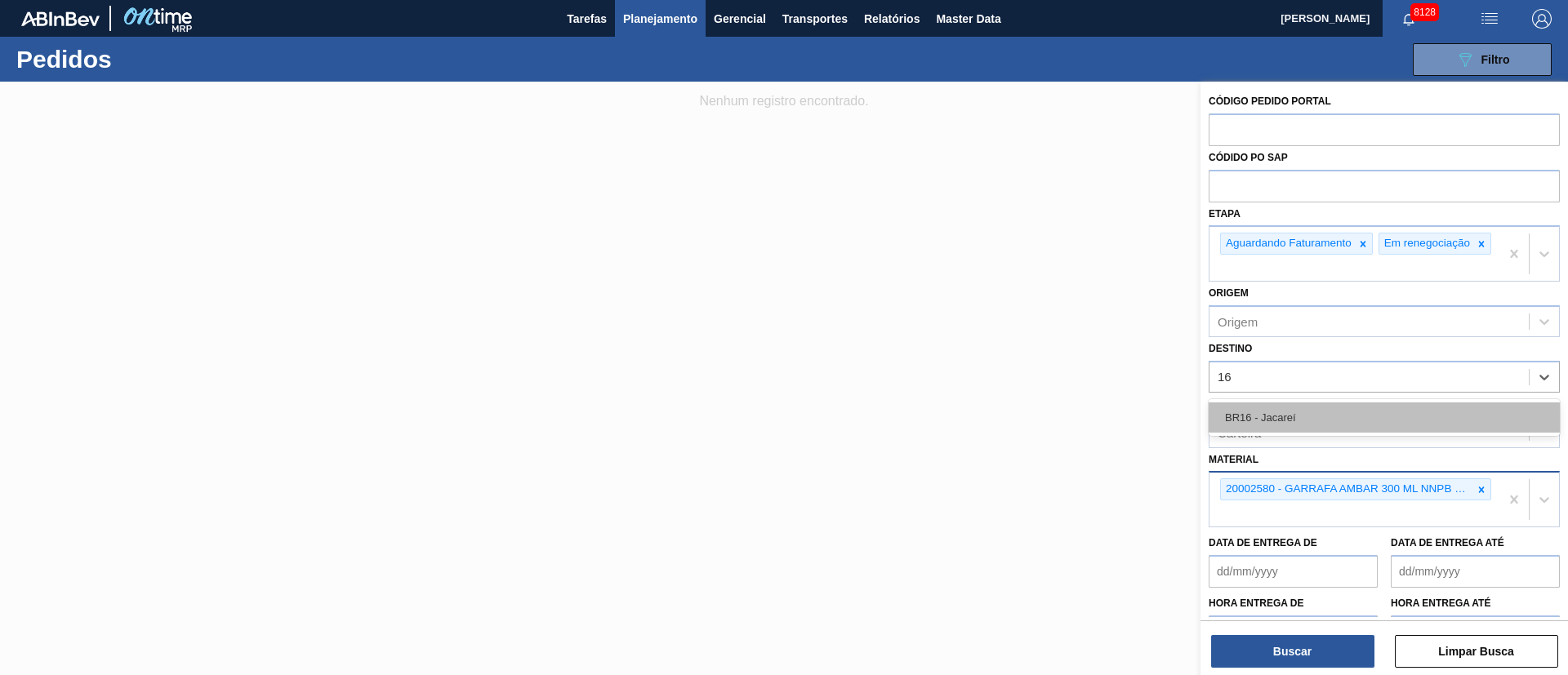
click at [1288, 419] on div "BR16 - Jacareí" at bounding box center [1385, 418] width 352 height 30
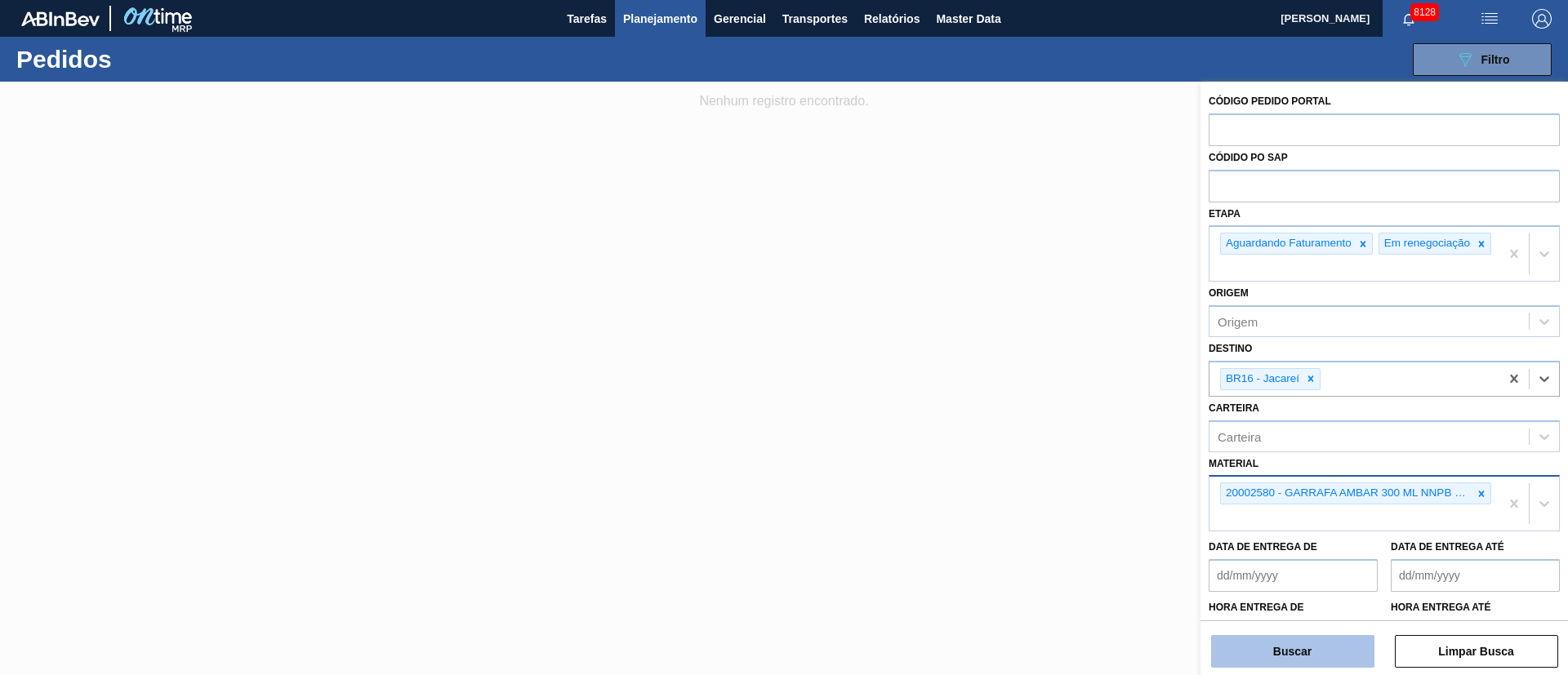
click at [1269, 657] on button "Buscar" at bounding box center [1293, 652] width 164 height 33
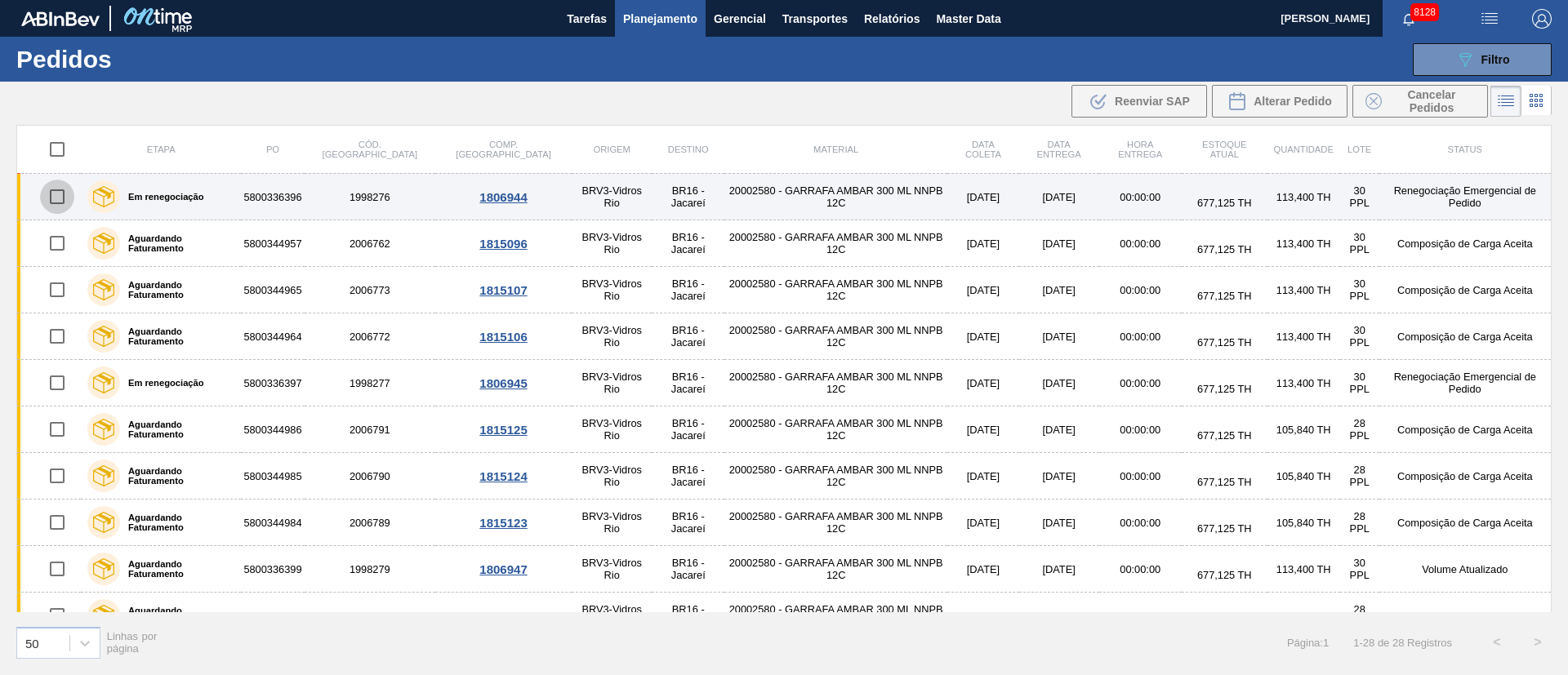
click at [62, 198] on input "checkbox" at bounding box center [57, 196] width 35 height 35
checkbox input "true"
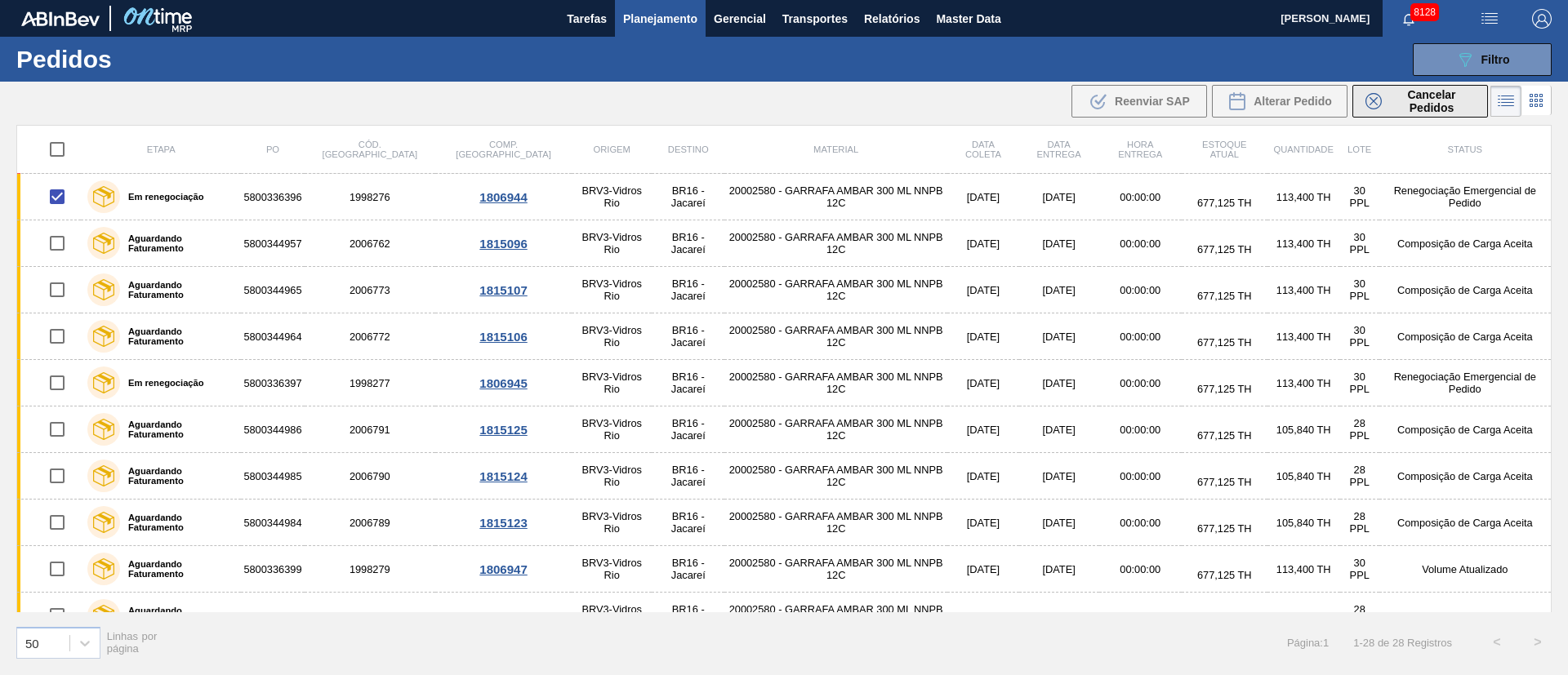
click at [1419, 109] on span "Cancelar Pedidos" at bounding box center [1431, 101] width 87 height 26
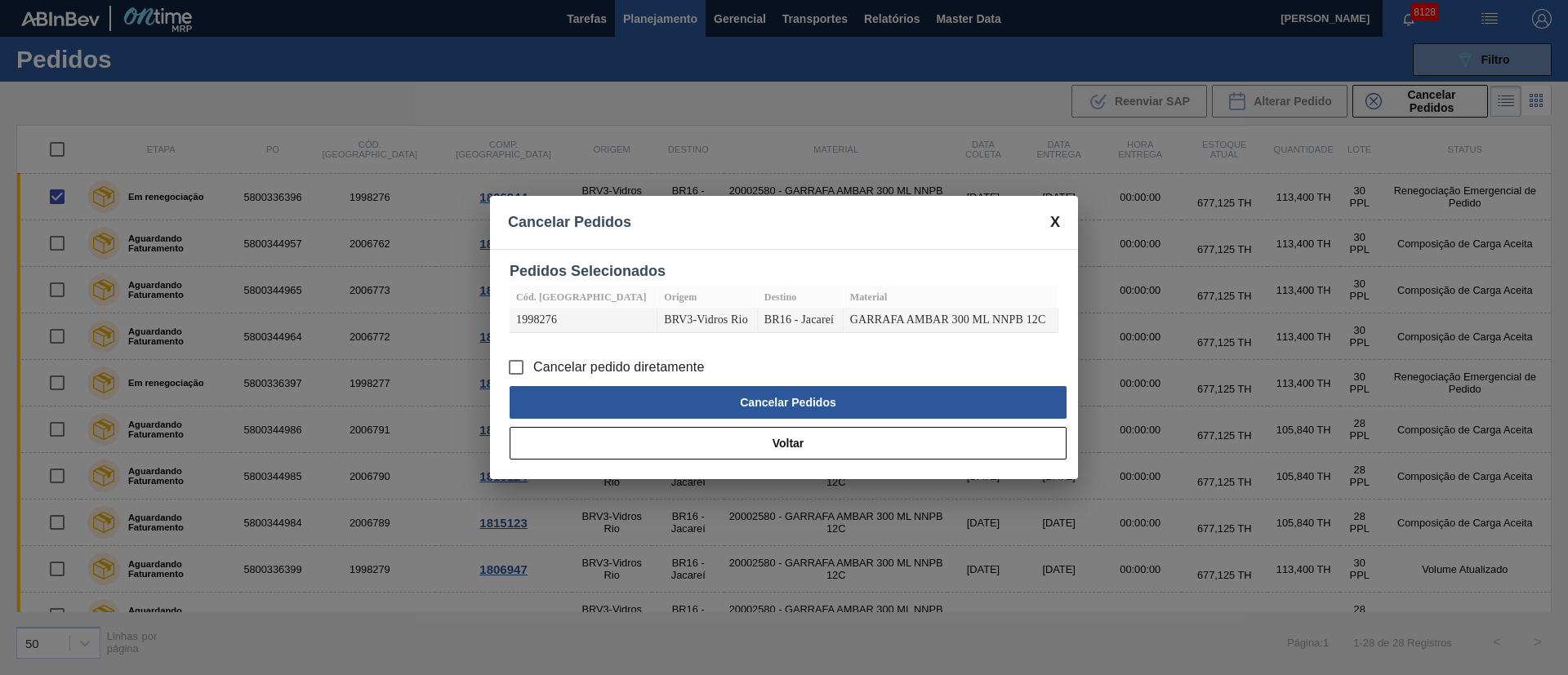
click at [516, 368] on input "Cancelar pedido diretamente" at bounding box center [516, 367] width 35 height 35
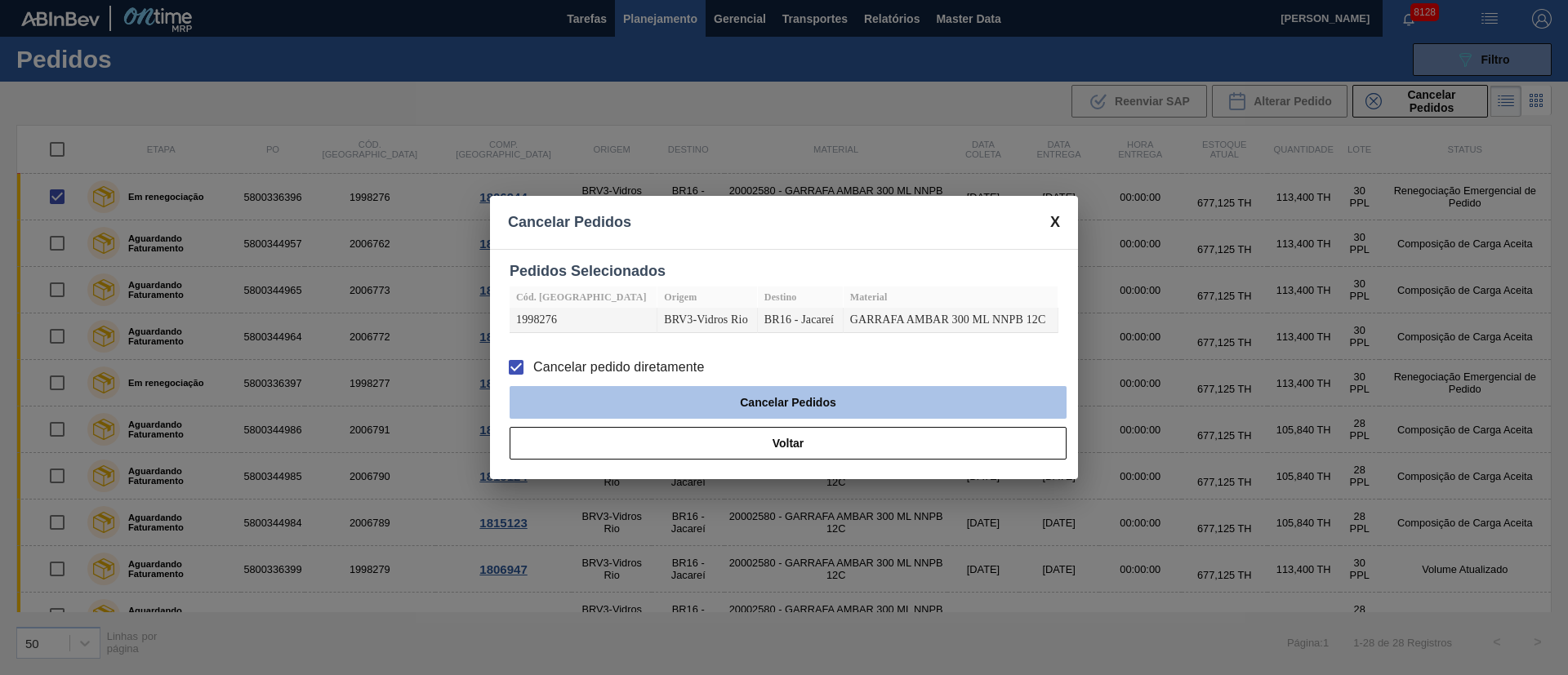
click at [708, 398] on button "Cancelar Pedidos" at bounding box center [788, 402] width 557 height 33
checkbox input "false"
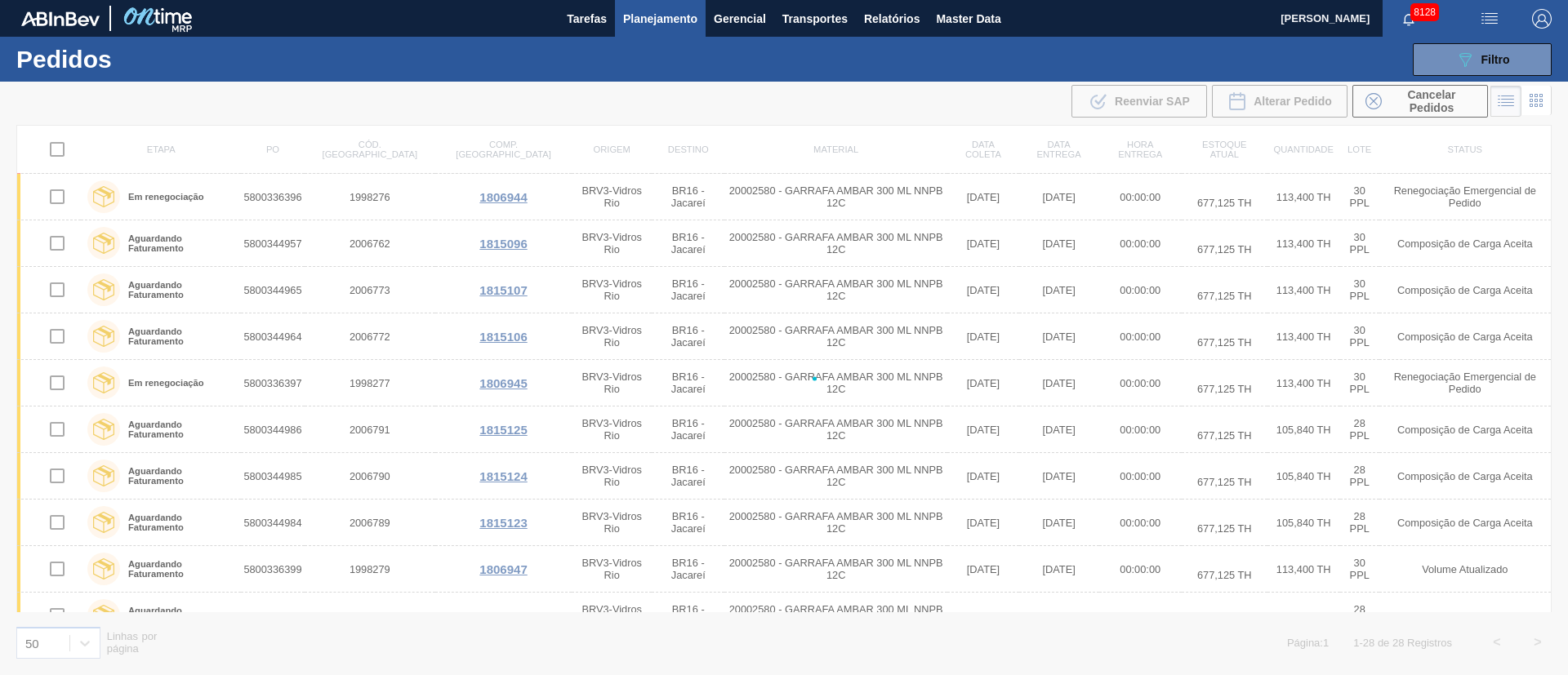
checkbox input "false"
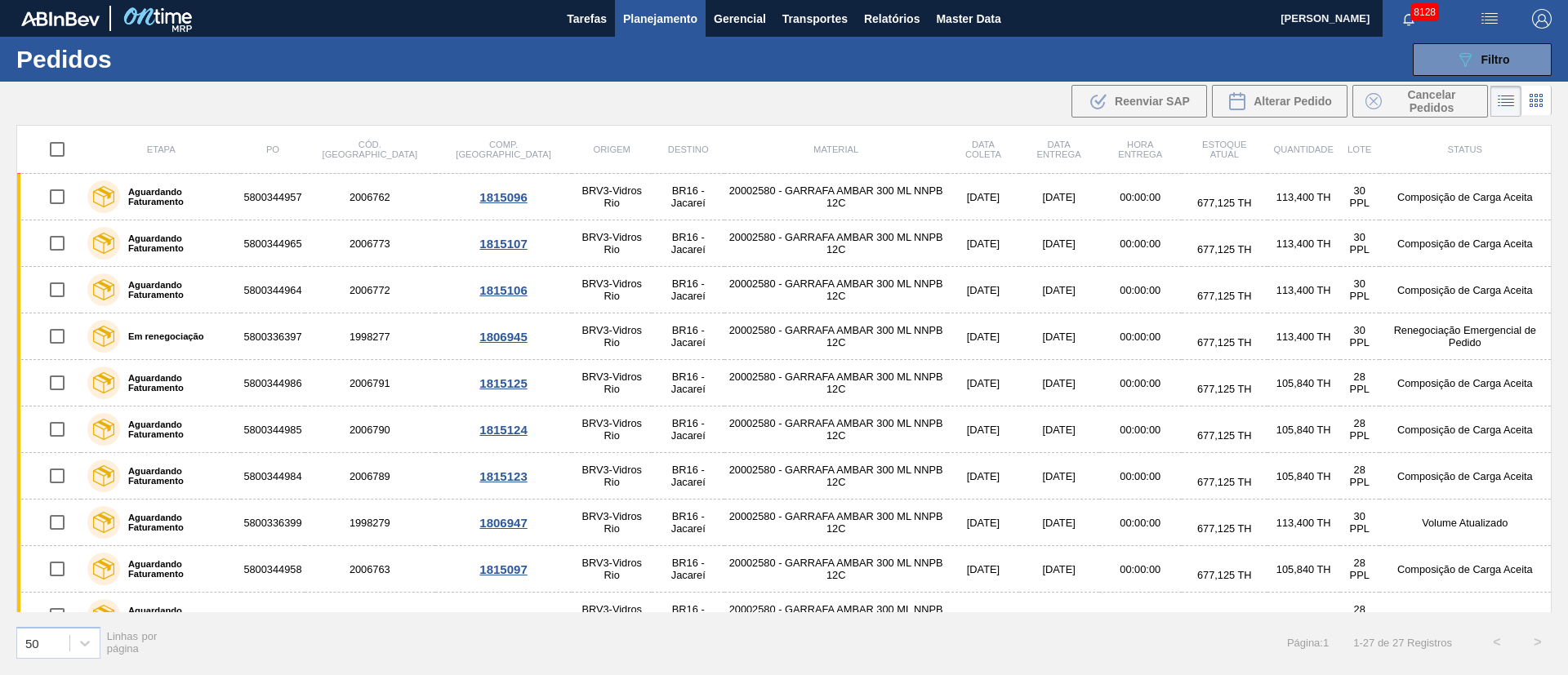
click at [658, 19] on span "Planejamento" at bounding box center [660, 19] width 74 height 20
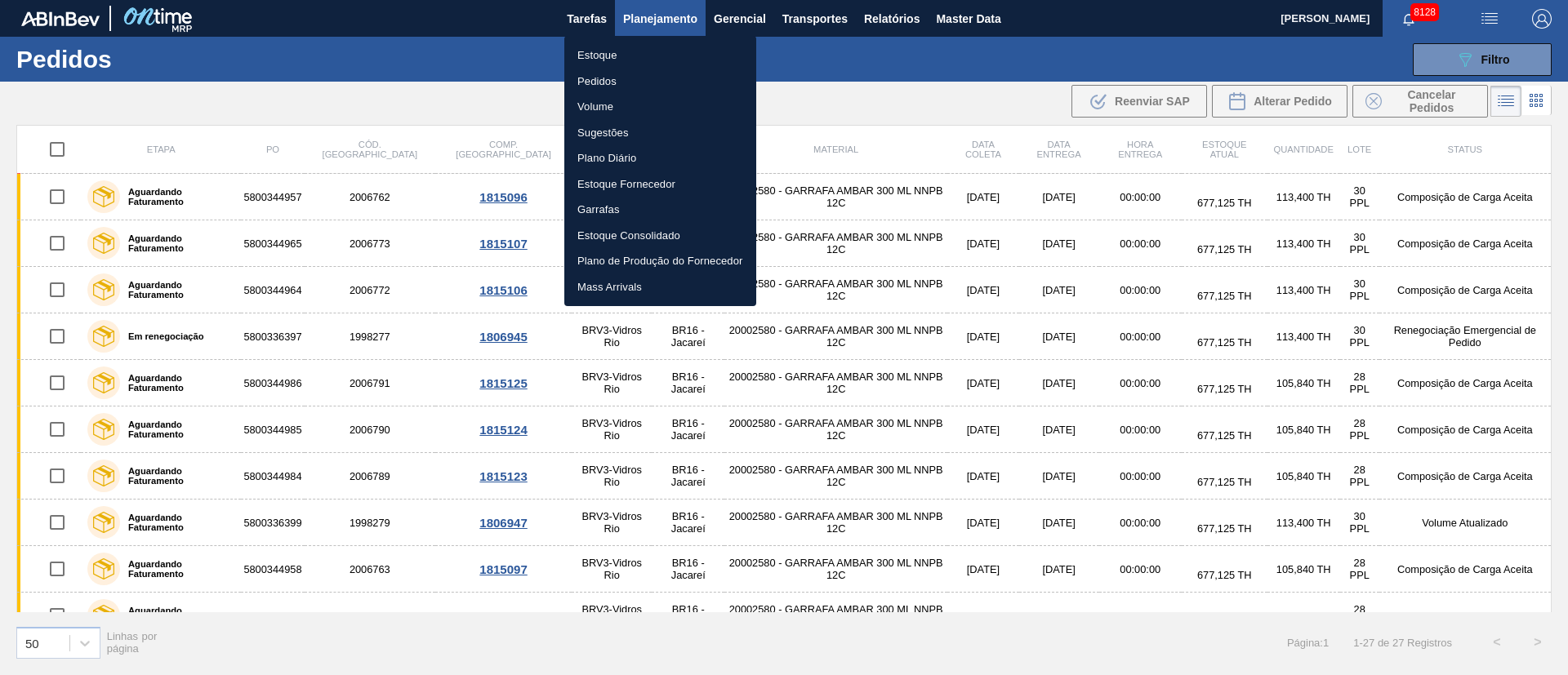
click at [589, 77] on li "Pedidos" at bounding box center [660, 81] width 192 height 26
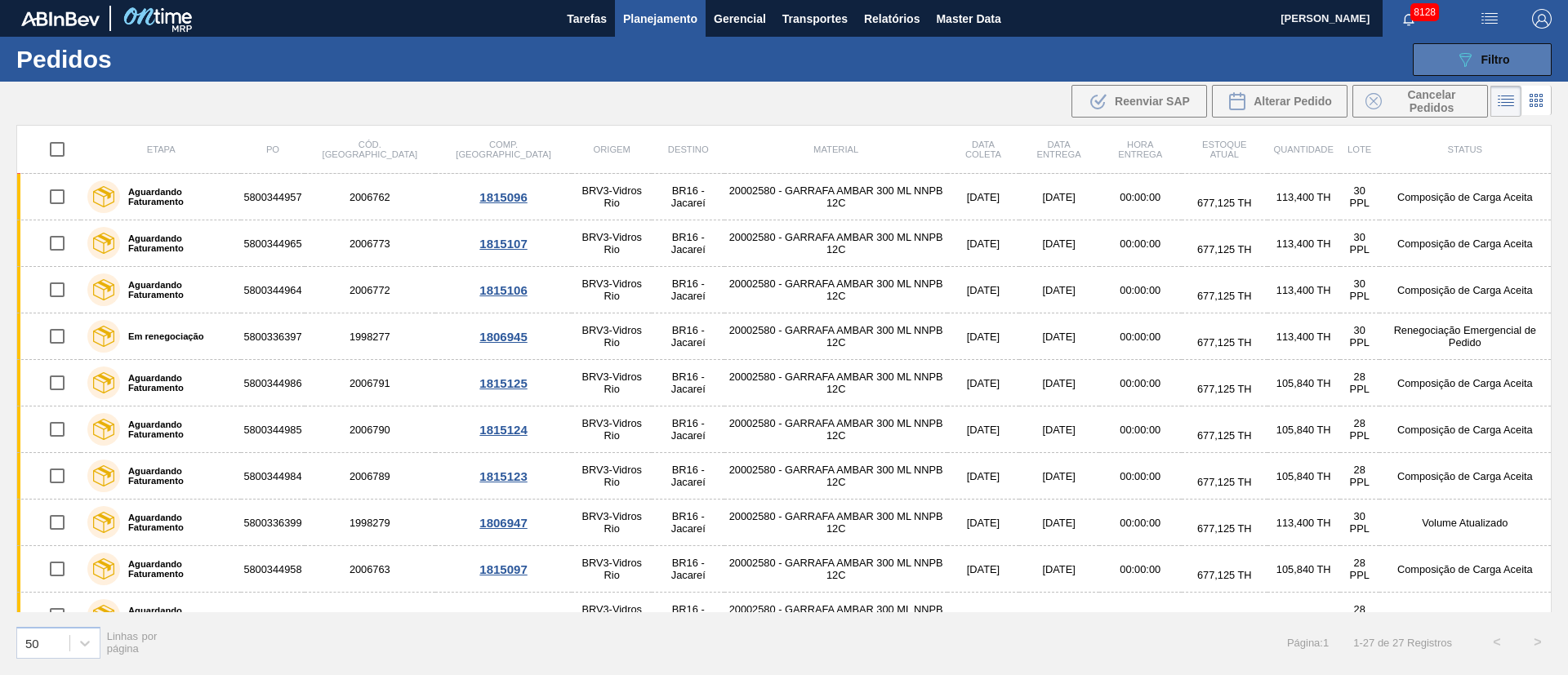
click at [1482, 54] on span "Filtro" at bounding box center [1496, 60] width 29 height 13
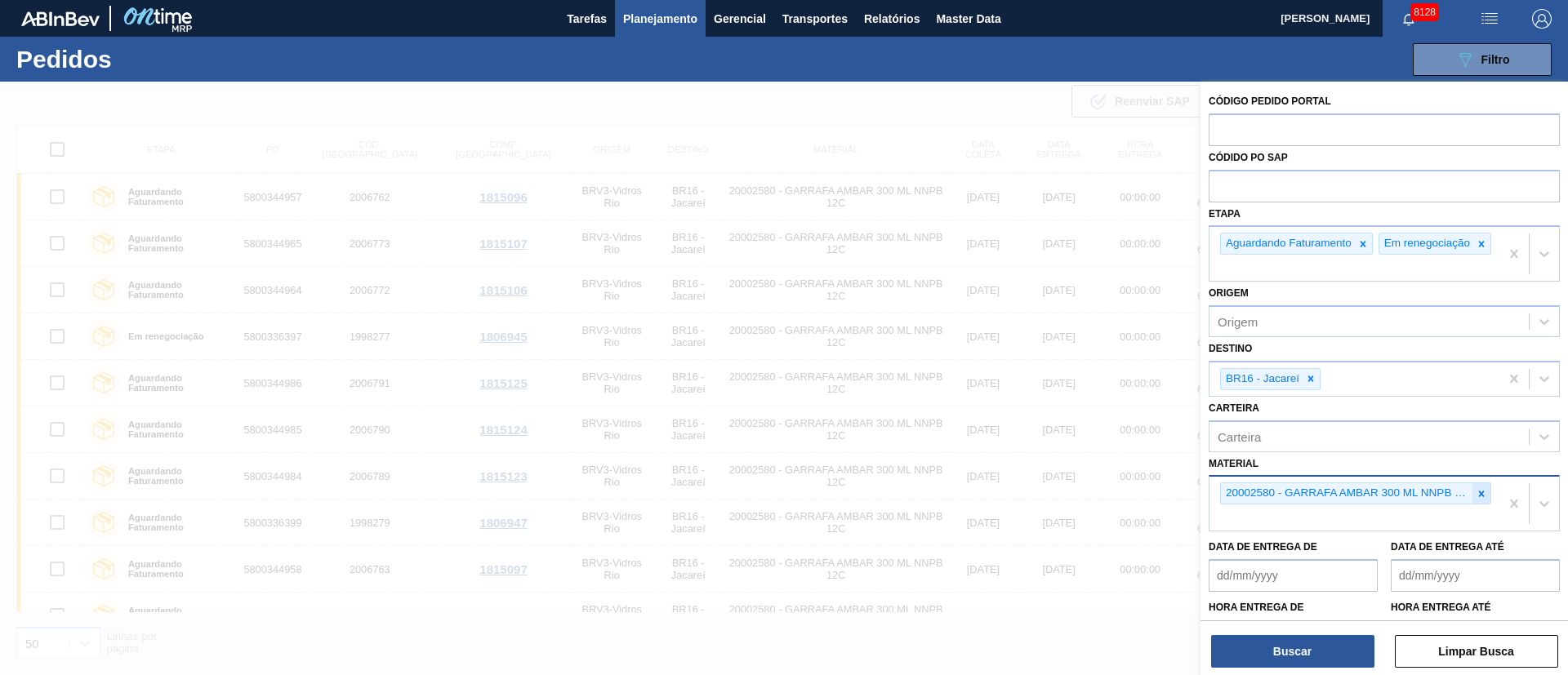
click at [1482, 500] on icon at bounding box center [1482, 494] width 11 height 11
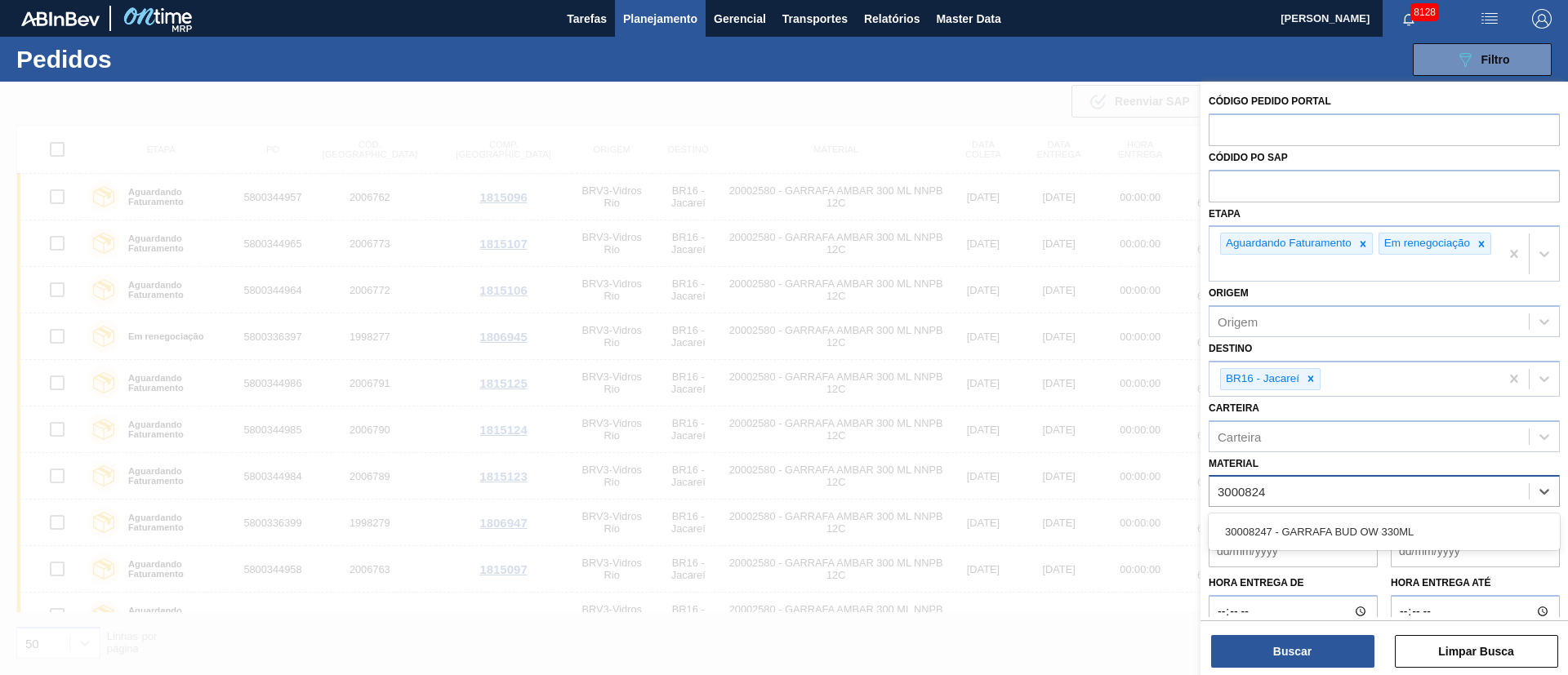
type input "30008247"
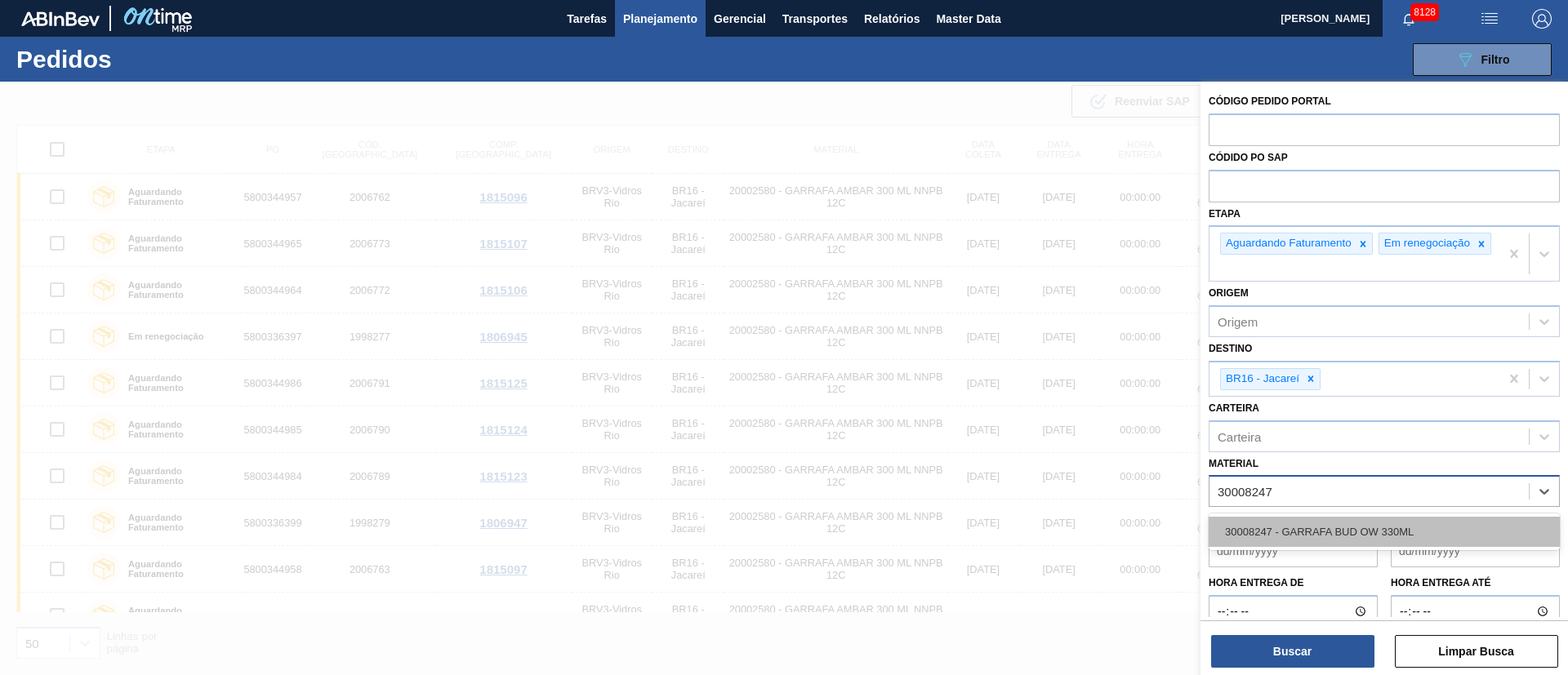
click at [1325, 543] on div "30008247 - GARRAFA BUD OW 330ML" at bounding box center [1385, 532] width 352 height 30
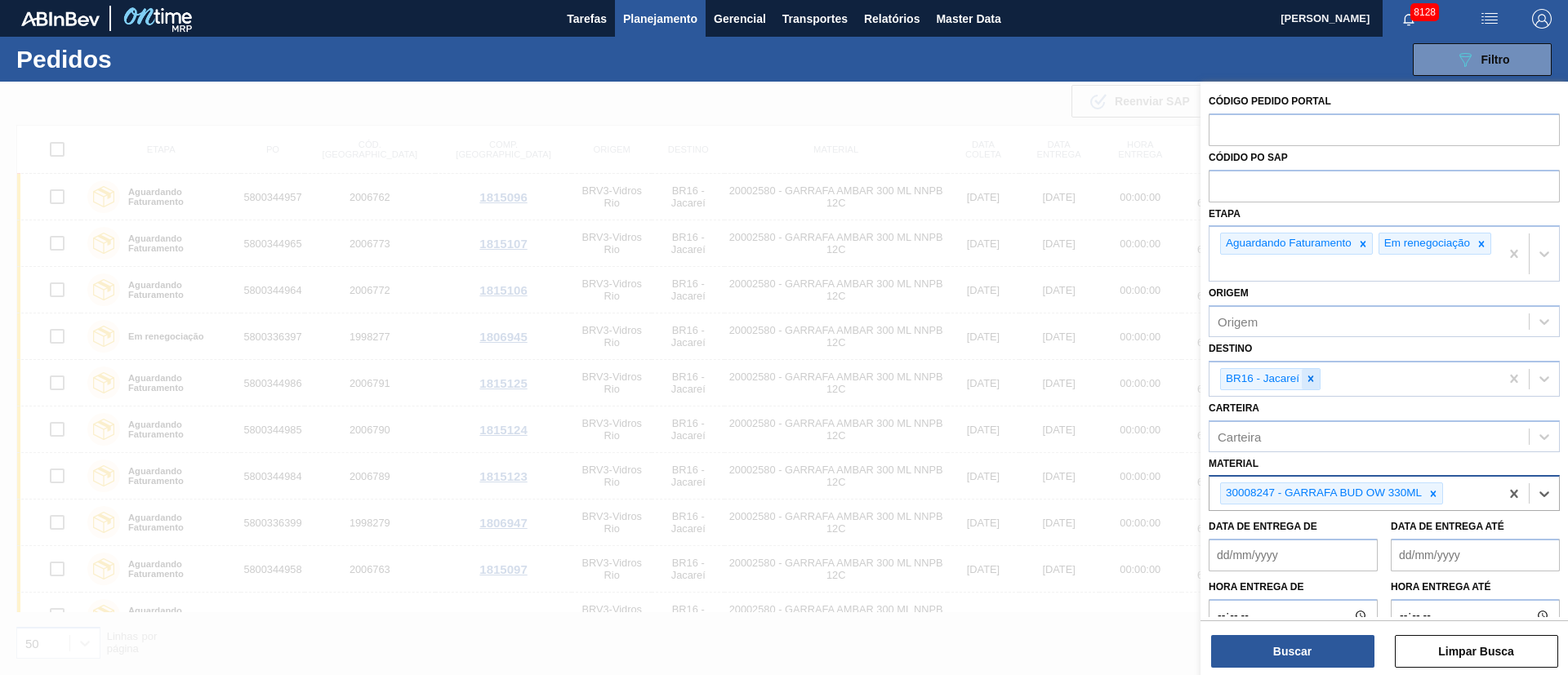
click at [1314, 384] on icon at bounding box center [1311, 379] width 11 height 11
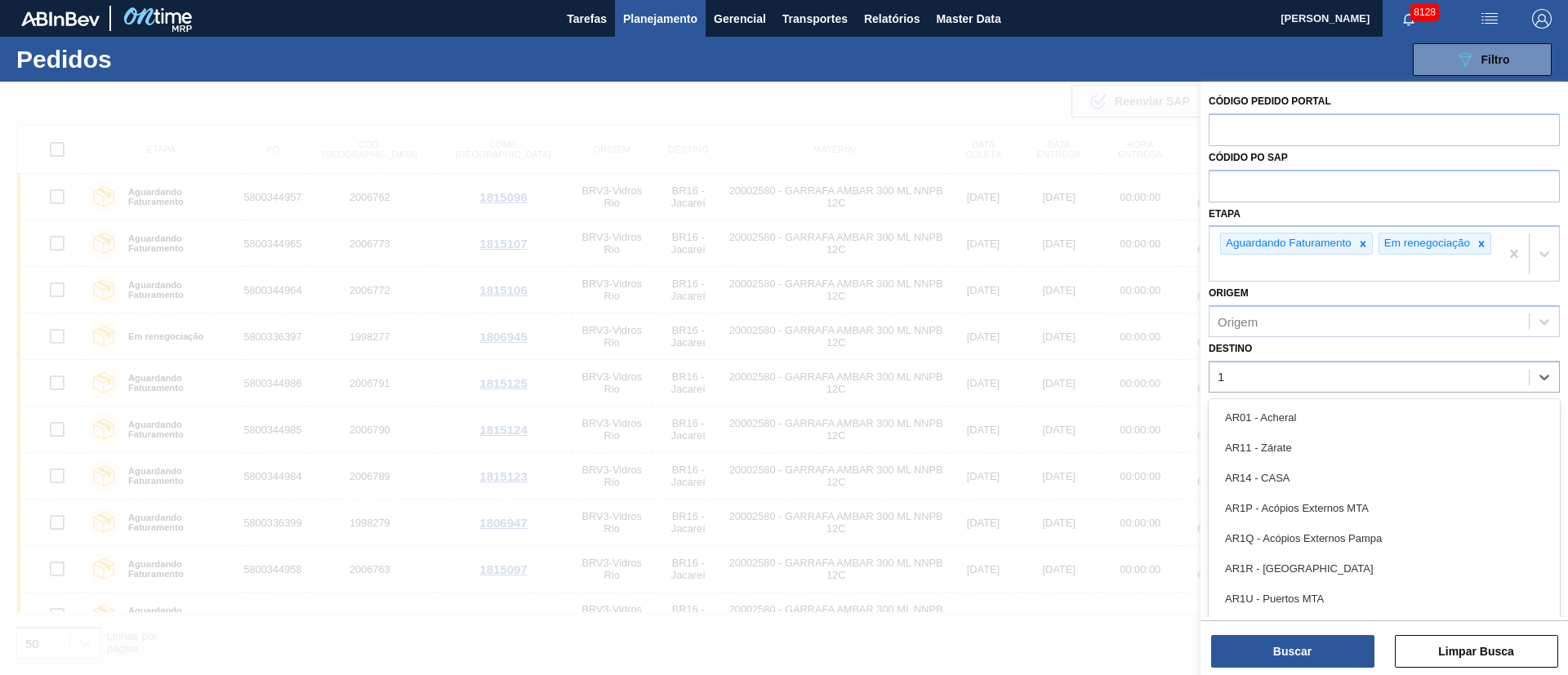
type input "18"
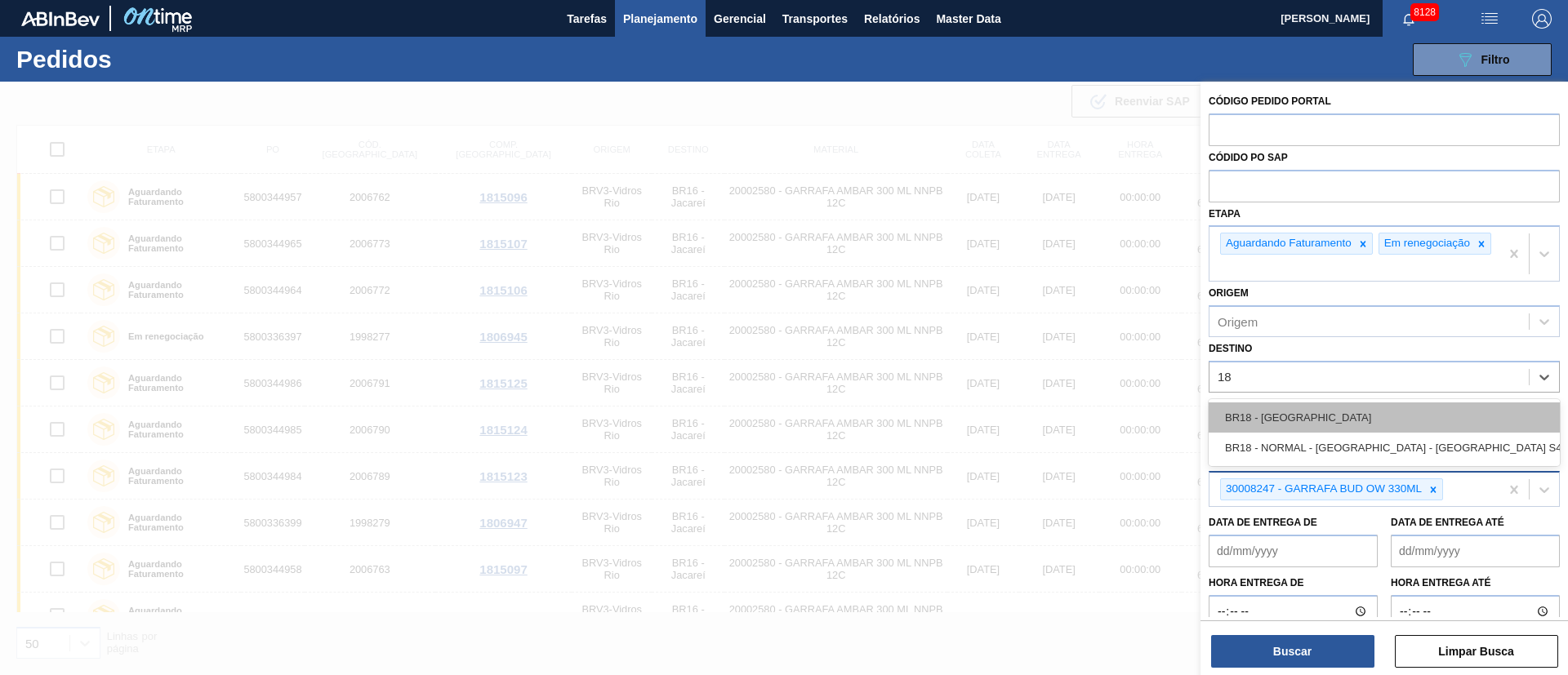
click at [1300, 421] on div "BR18 - [GEOGRAPHIC_DATA]" at bounding box center [1385, 418] width 352 height 30
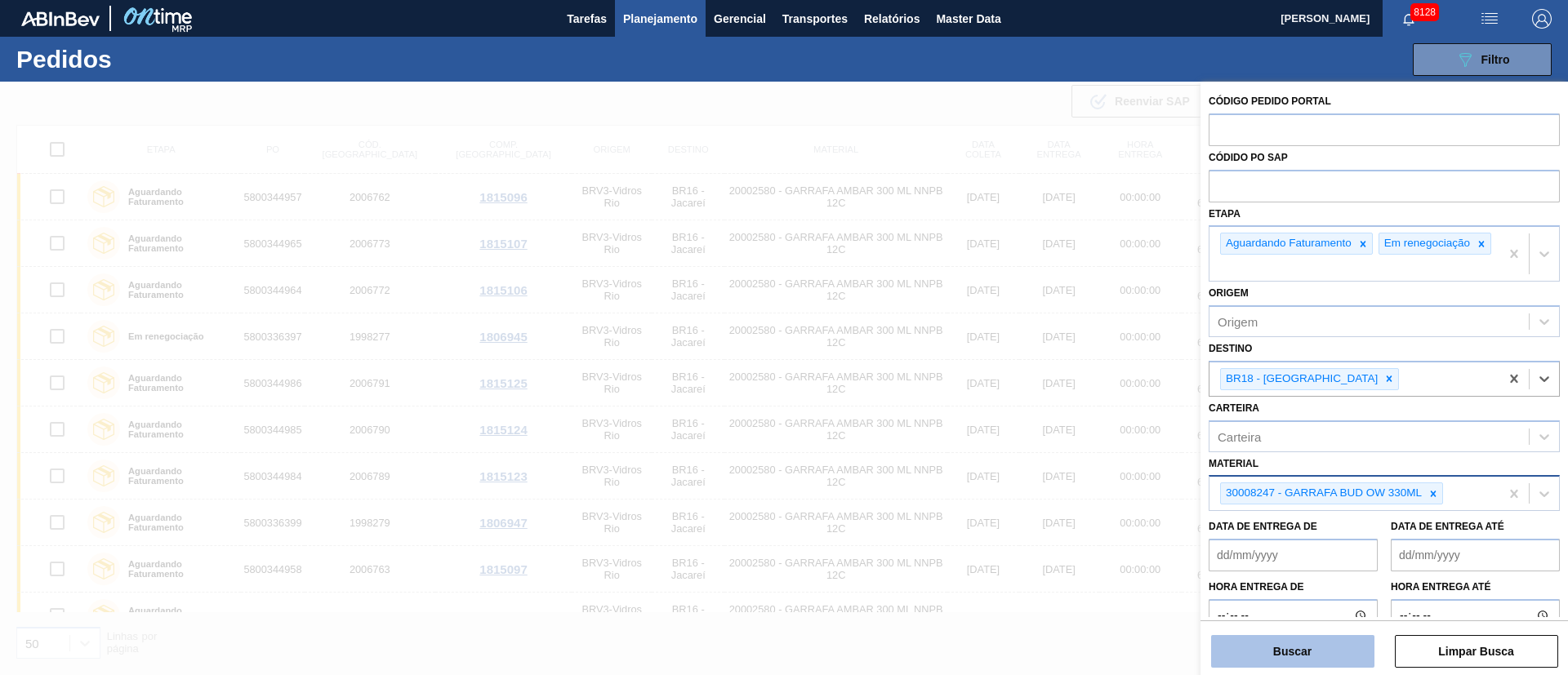
click at [1287, 644] on button "Buscar" at bounding box center [1293, 652] width 164 height 33
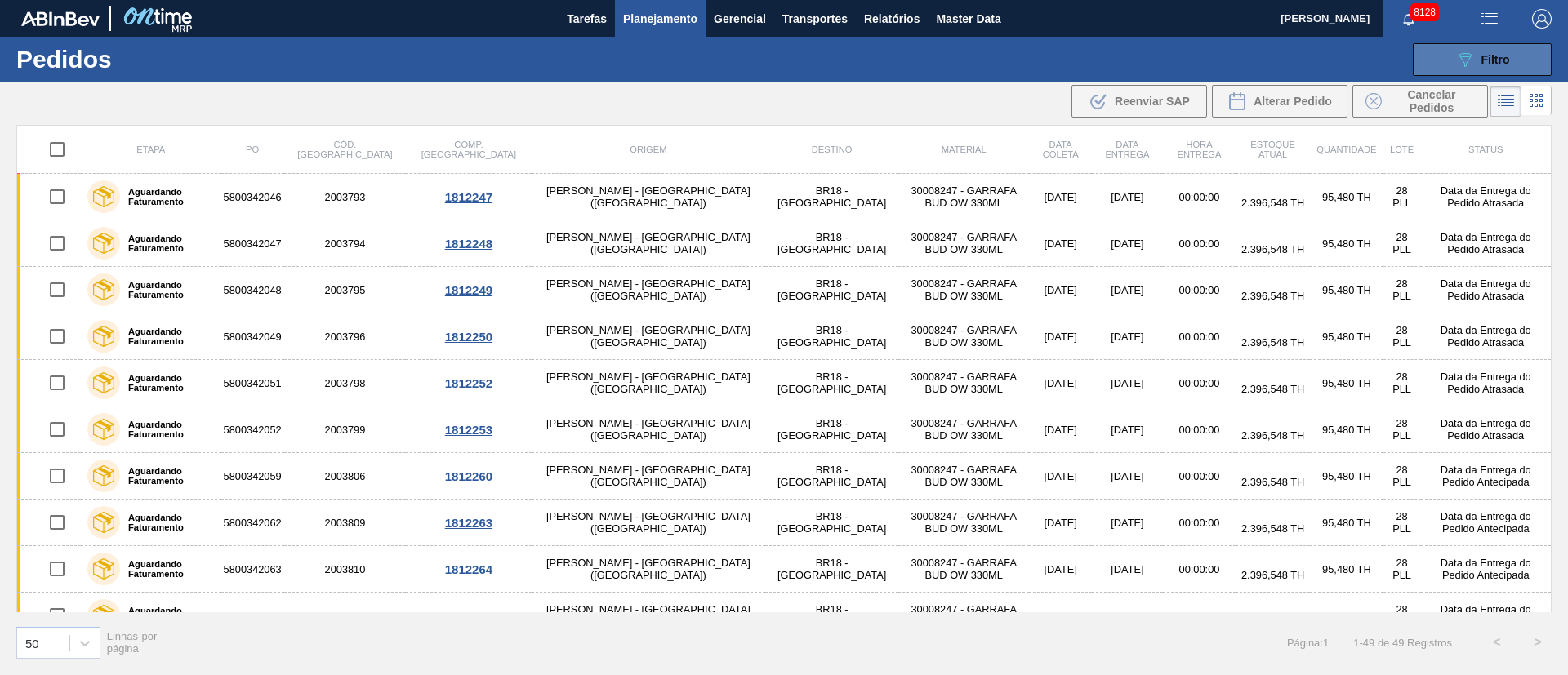
click at [1470, 59] on icon "089F7B8B-B2A5-4AFE-B5C0-19BA573D28AC" at bounding box center [1465, 59] width 20 height 20
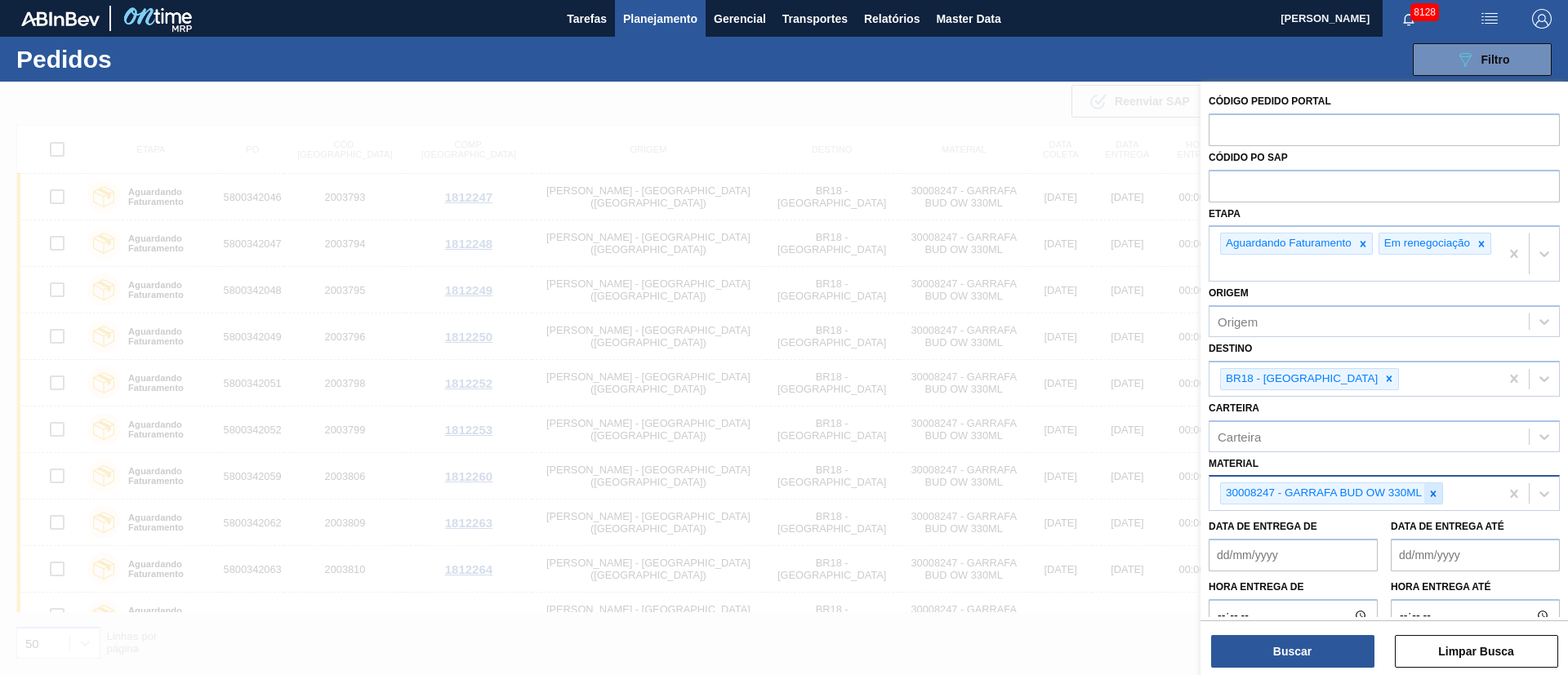
click at [1435, 500] on icon at bounding box center [1433, 494] width 11 height 11
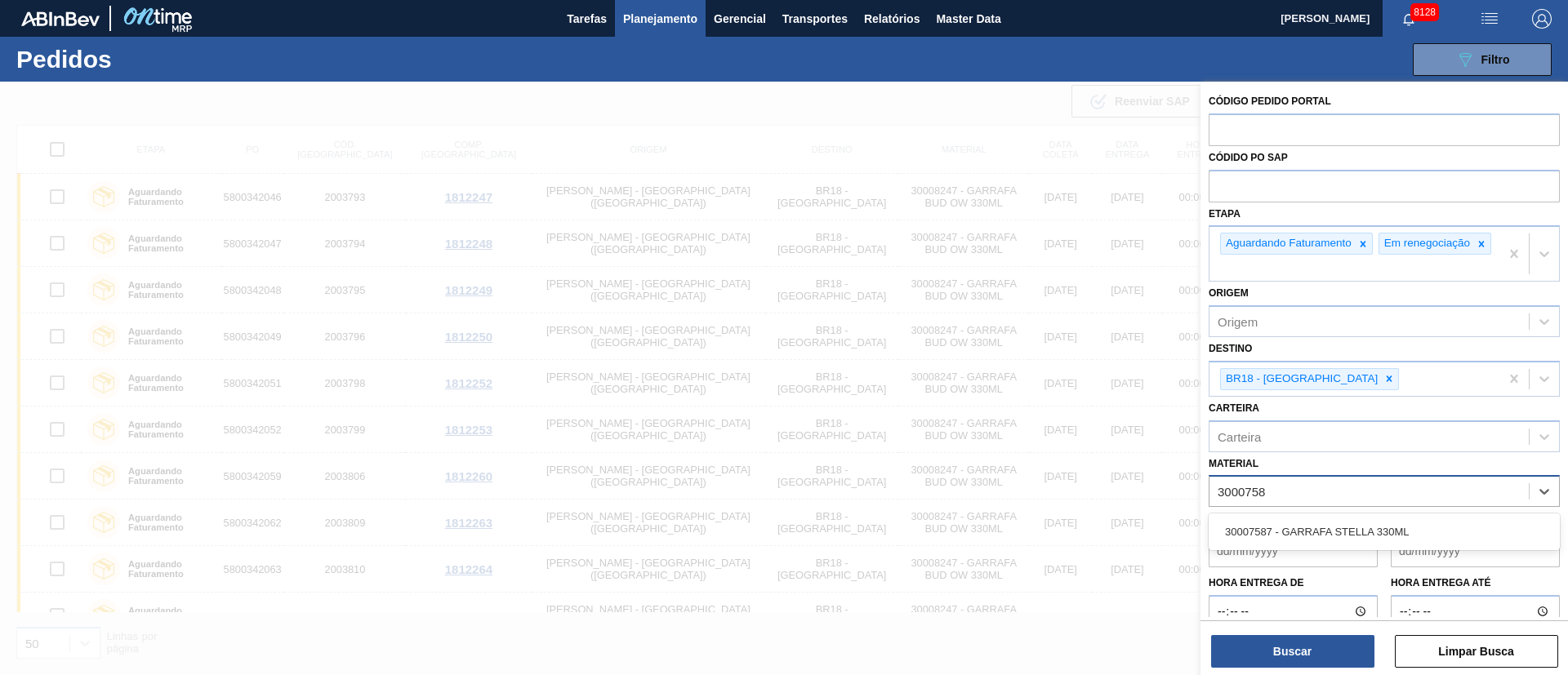
type input "30007587"
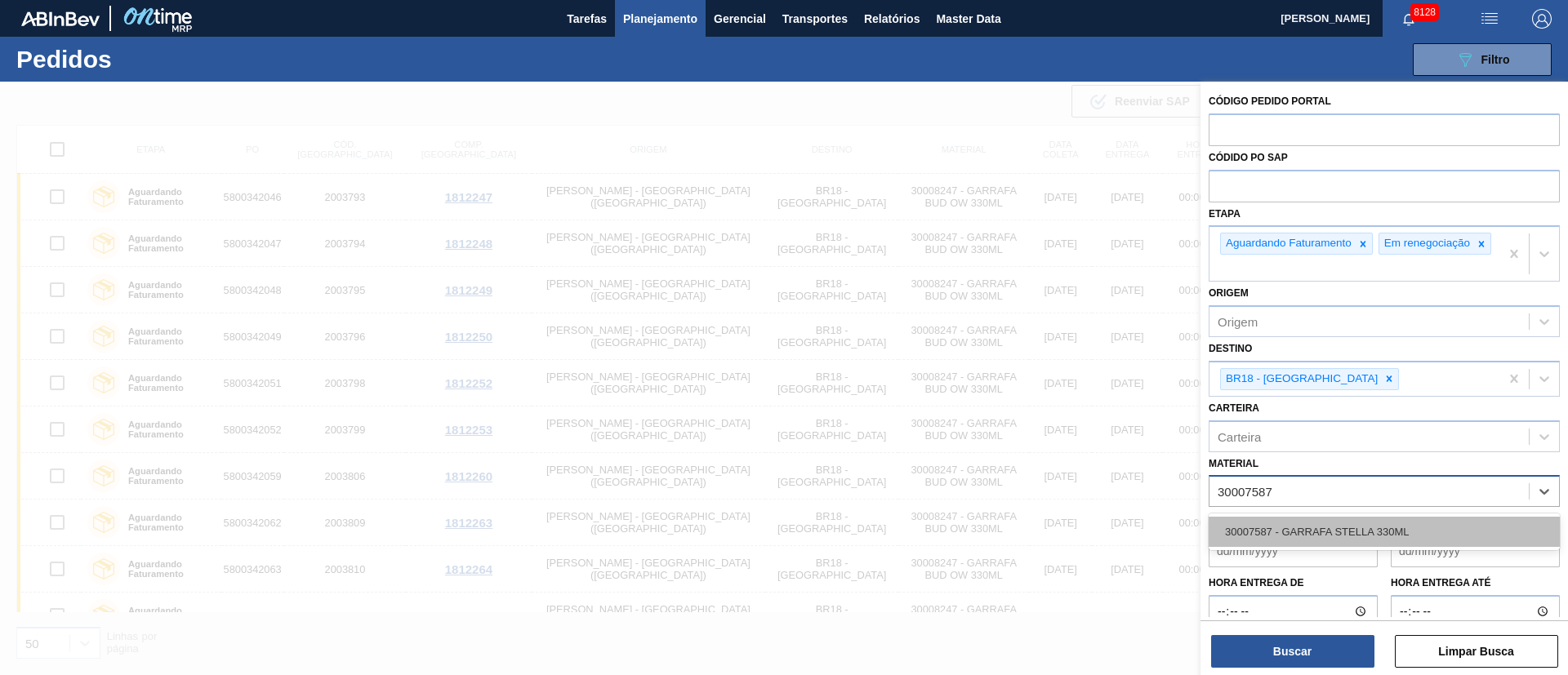
click at [1364, 533] on div "30007587 - GARRAFA STELLA 330ML" at bounding box center [1385, 532] width 352 height 30
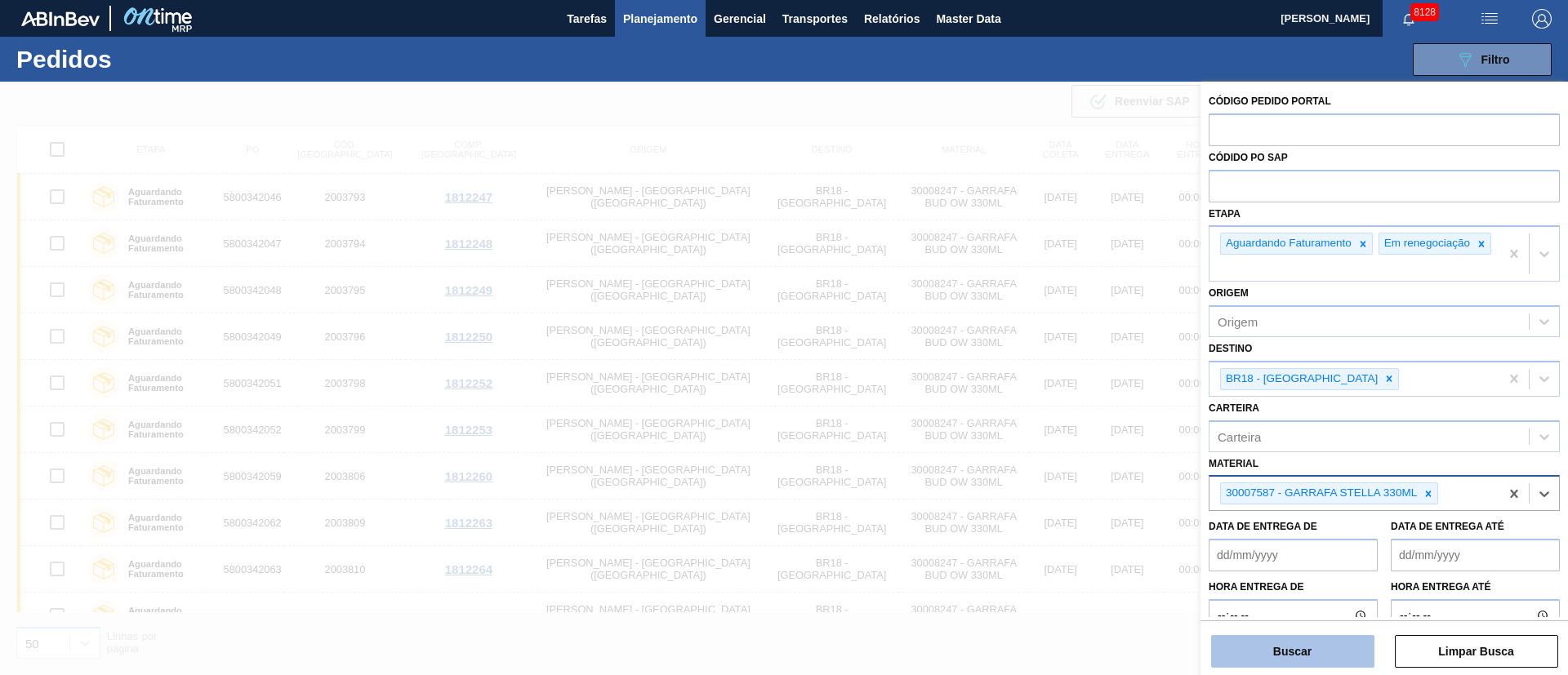
click at [1299, 666] on button "Buscar" at bounding box center [1293, 652] width 164 height 33
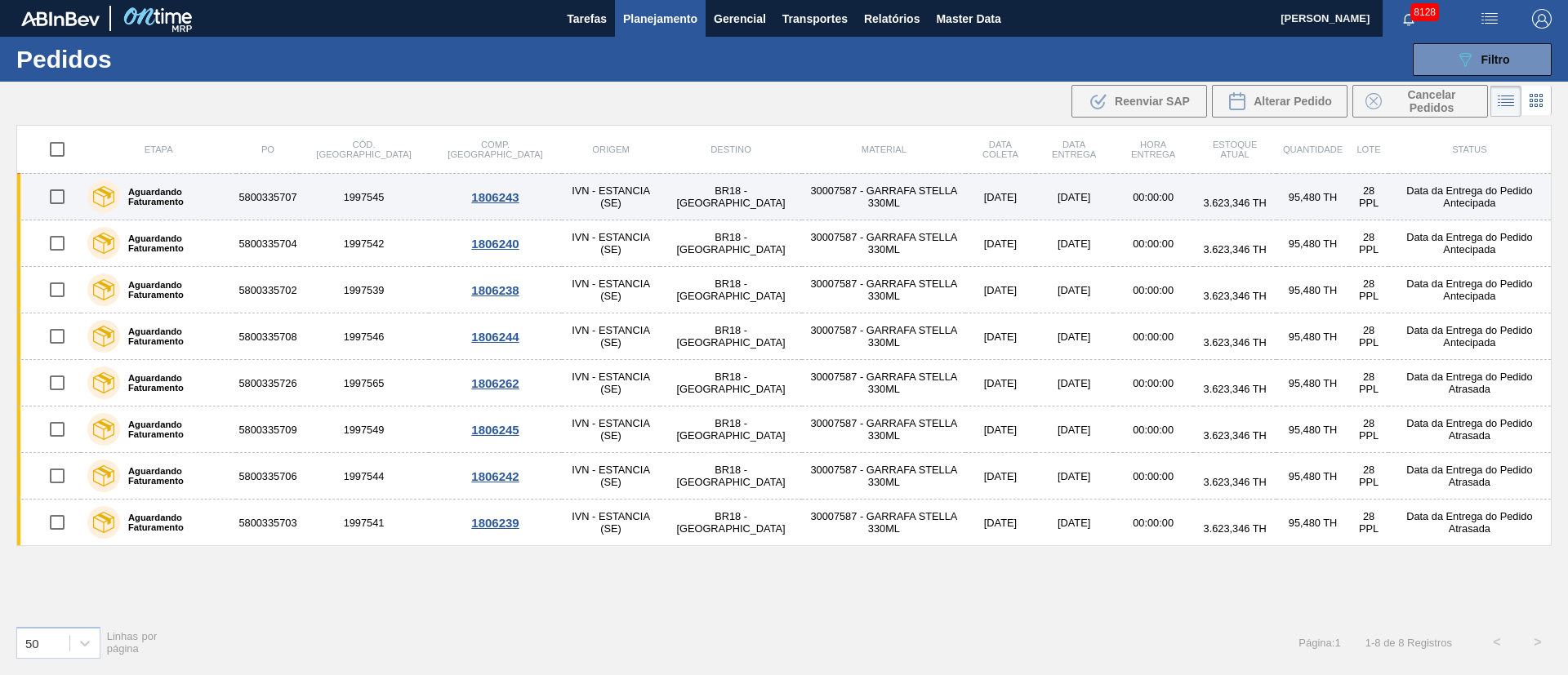
click at [60, 186] on input "checkbox" at bounding box center [57, 196] width 35 height 35
checkbox input "true"
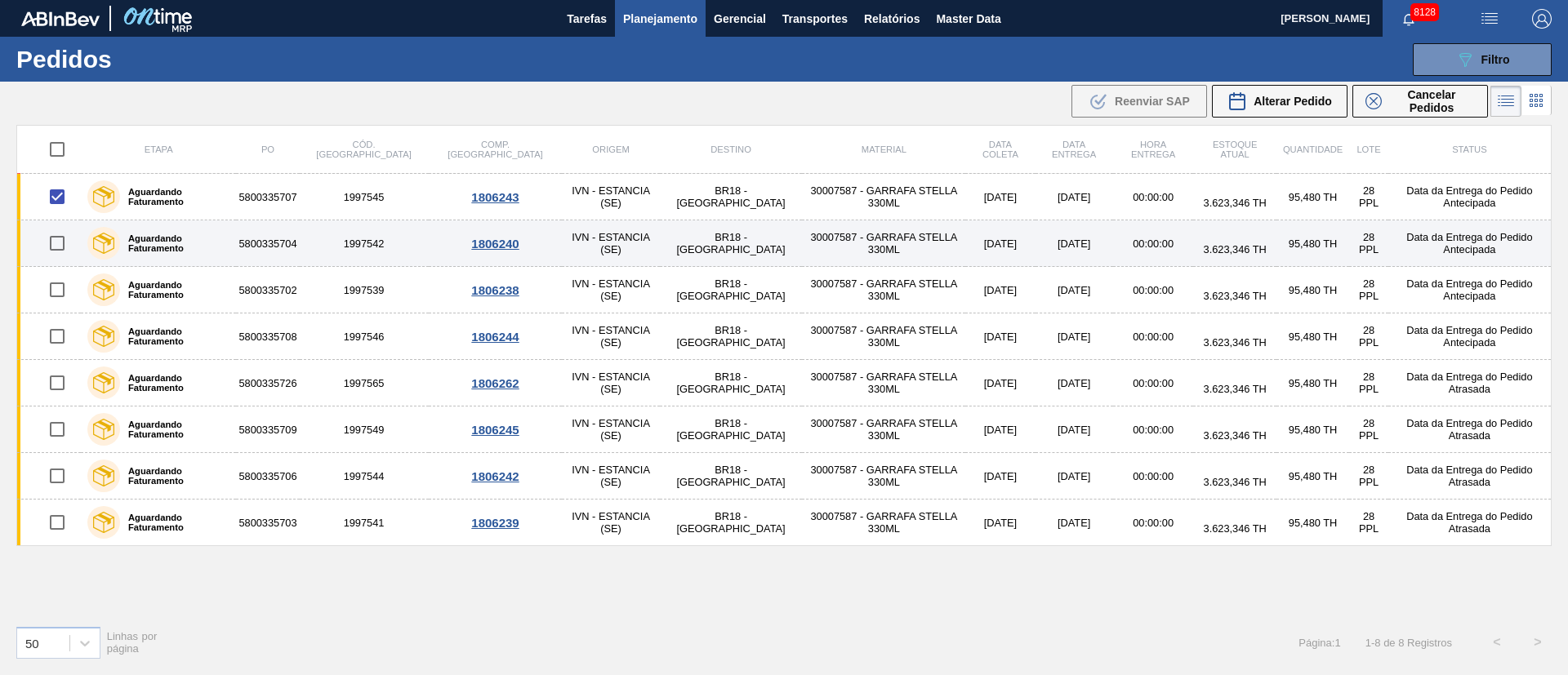
click at [65, 249] on input "checkbox" at bounding box center [57, 243] width 35 height 35
checkbox input "true"
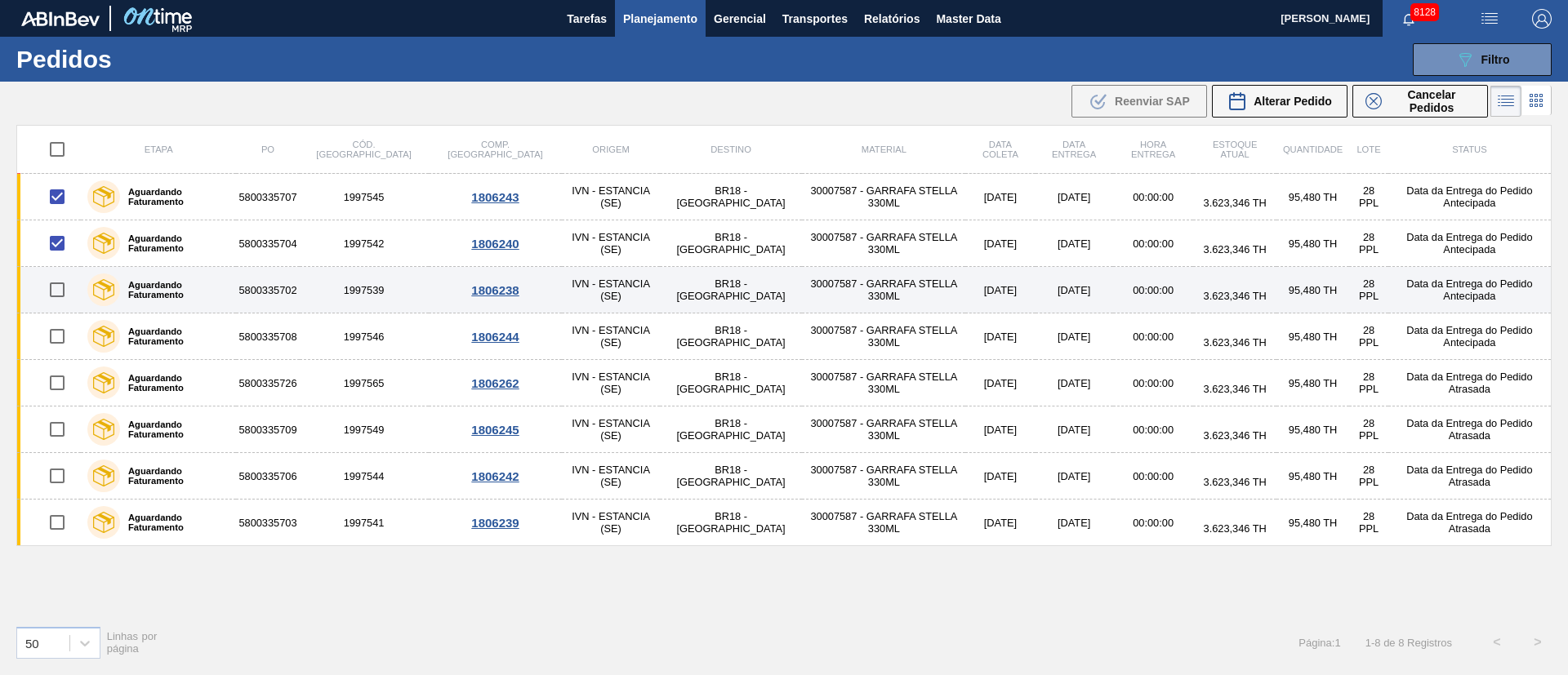
click at [58, 300] on input "checkbox" at bounding box center [57, 290] width 35 height 35
checkbox input "true"
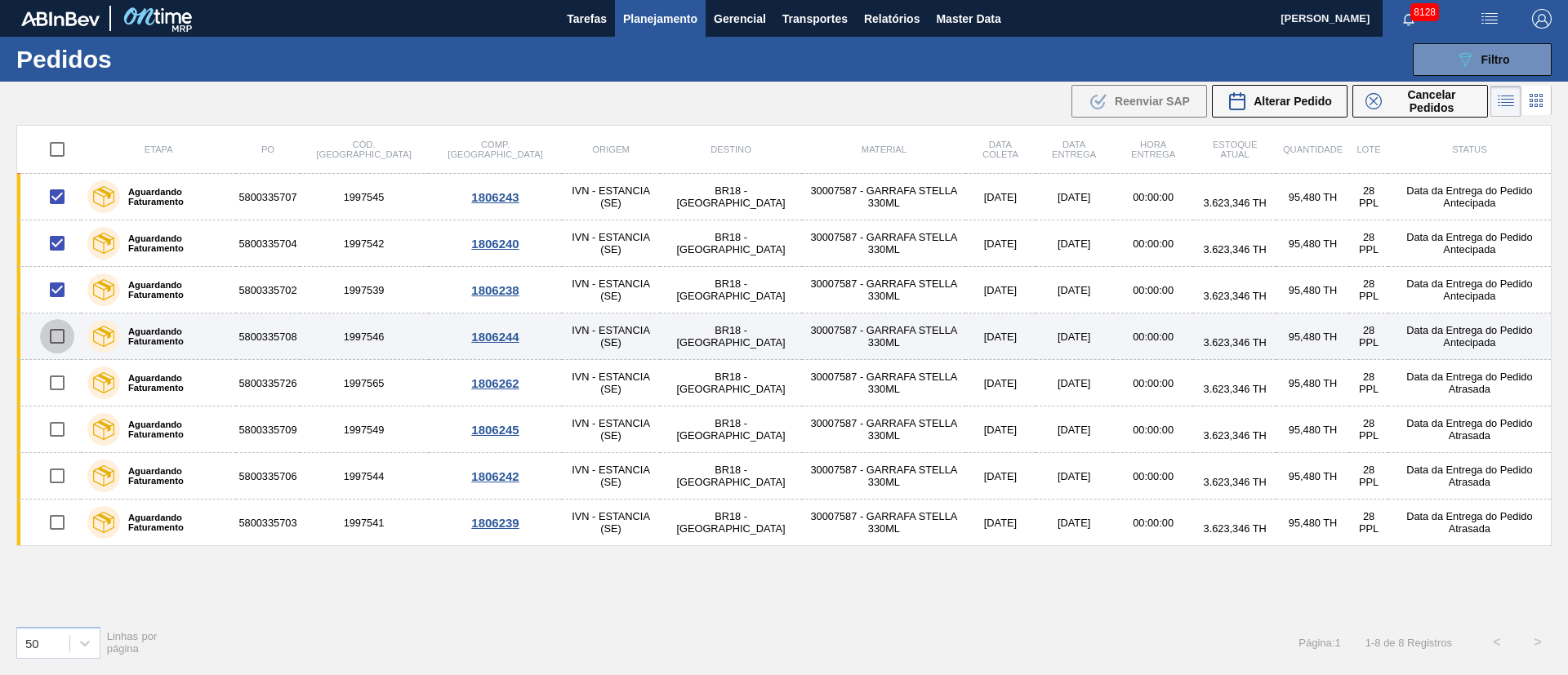
click at [56, 350] on input "checkbox" at bounding box center [57, 337] width 35 height 35
checkbox input "true"
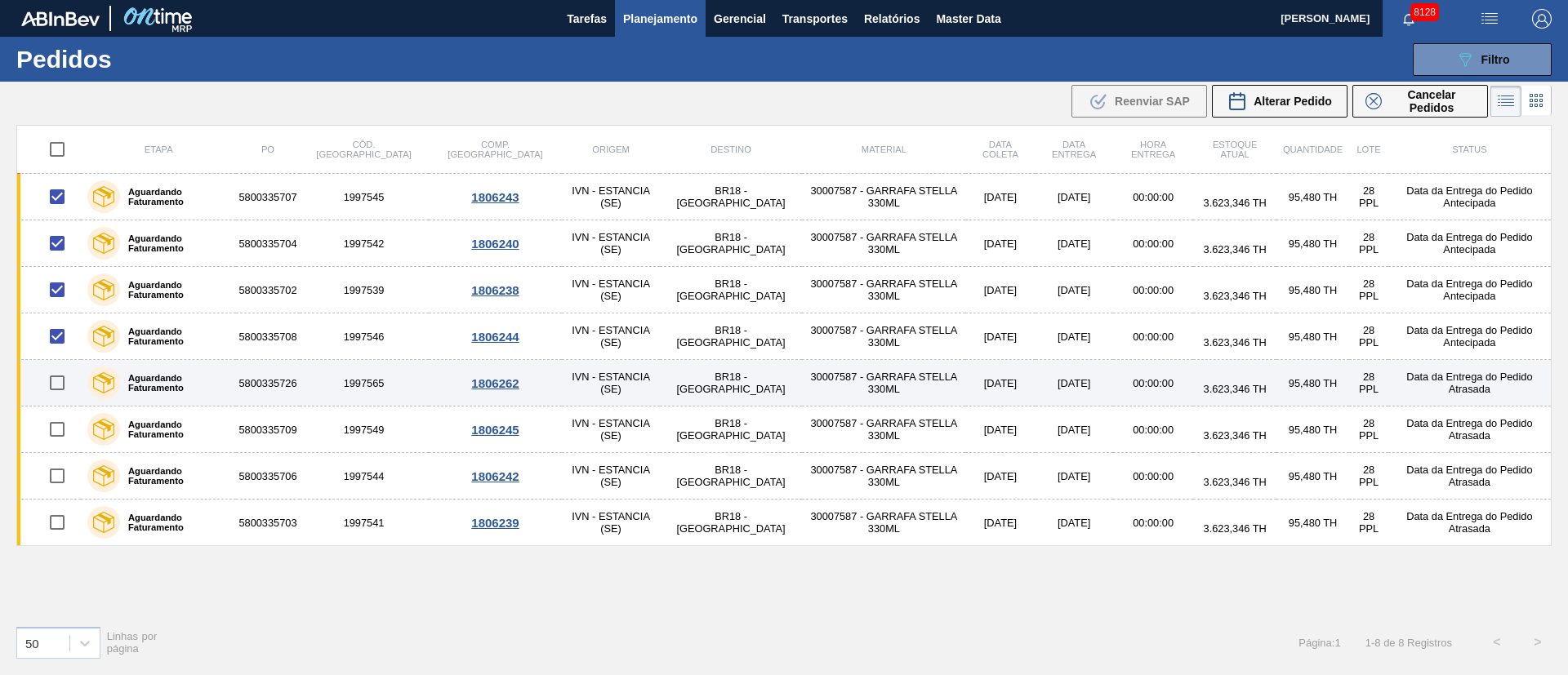
click at [59, 380] on input "checkbox" at bounding box center [57, 382] width 35 height 35
checkbox input "true"
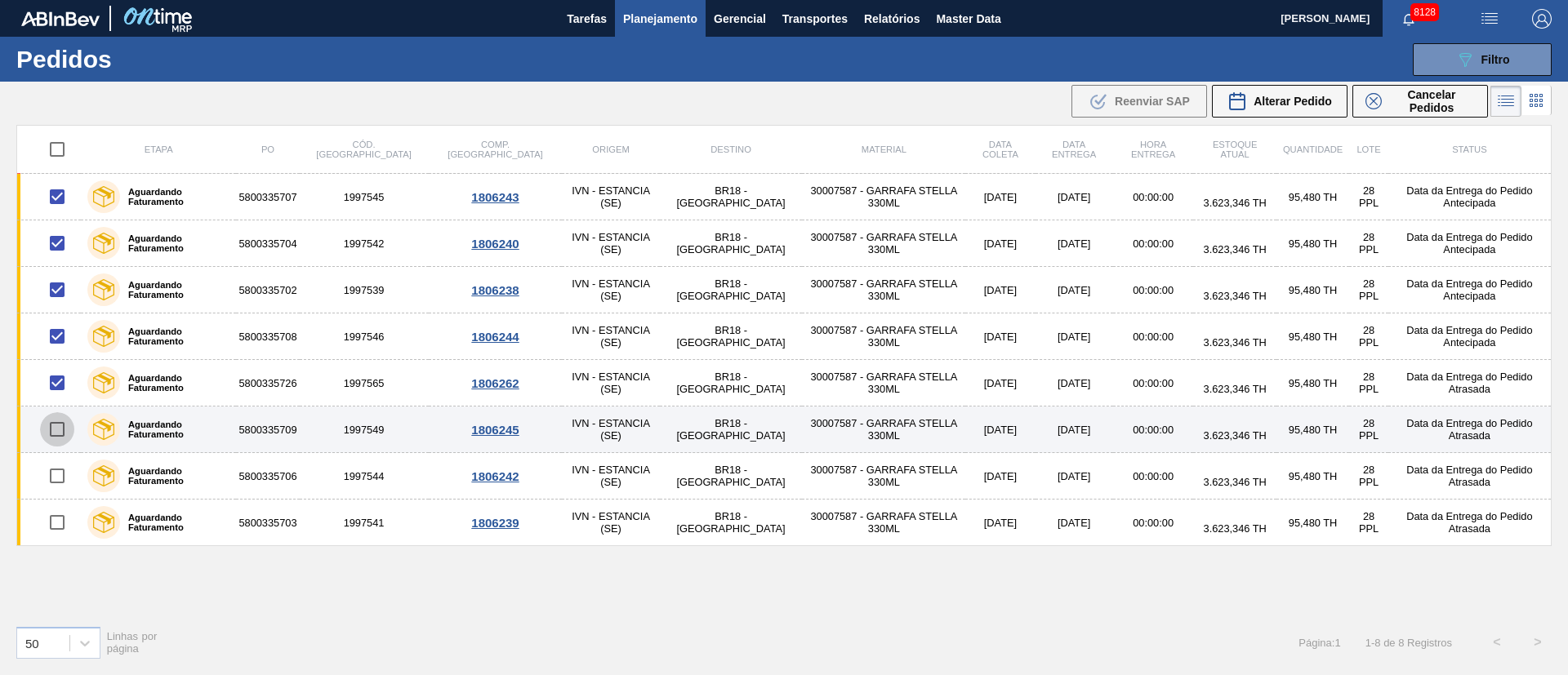
click at [55, 439] on input "checkbox" at bounding box center [57, 429] width 35 height 35
checkbox input "true"
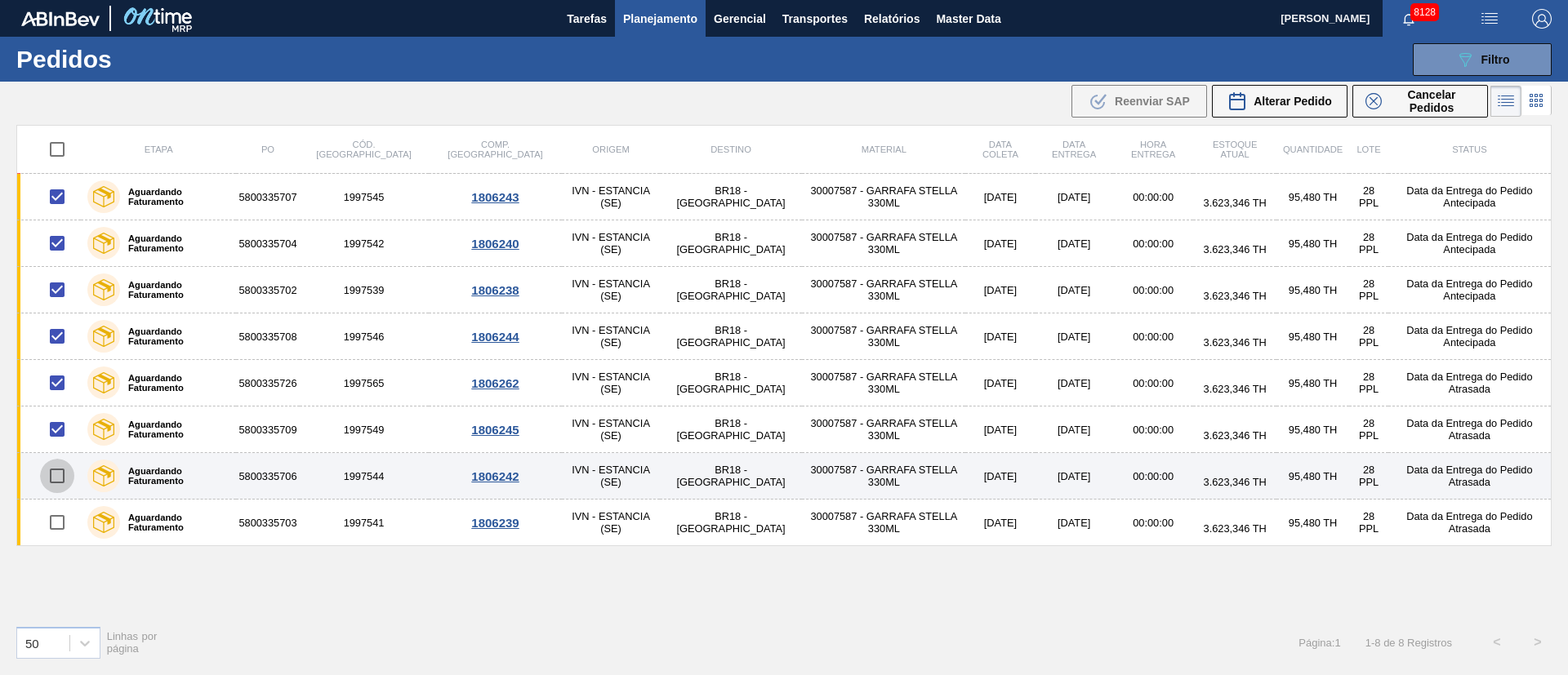
click at [63, 483] on input "checkbox" at bounding box center [57, 476] width 35 height 35
checkbox input "true"
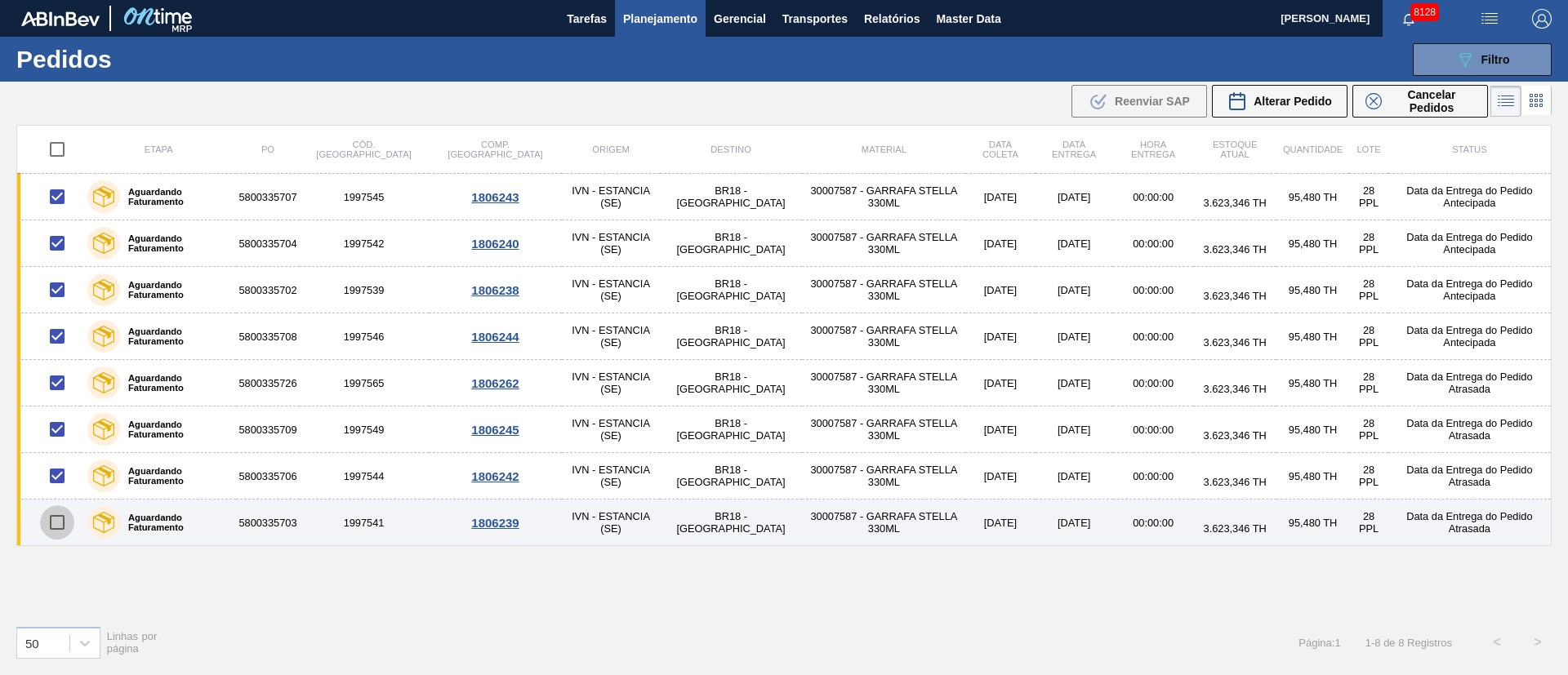
click at [51, 526] on input "checkbox" at bounding box center [57, 523] width 35 height 35
checkbox input "true"
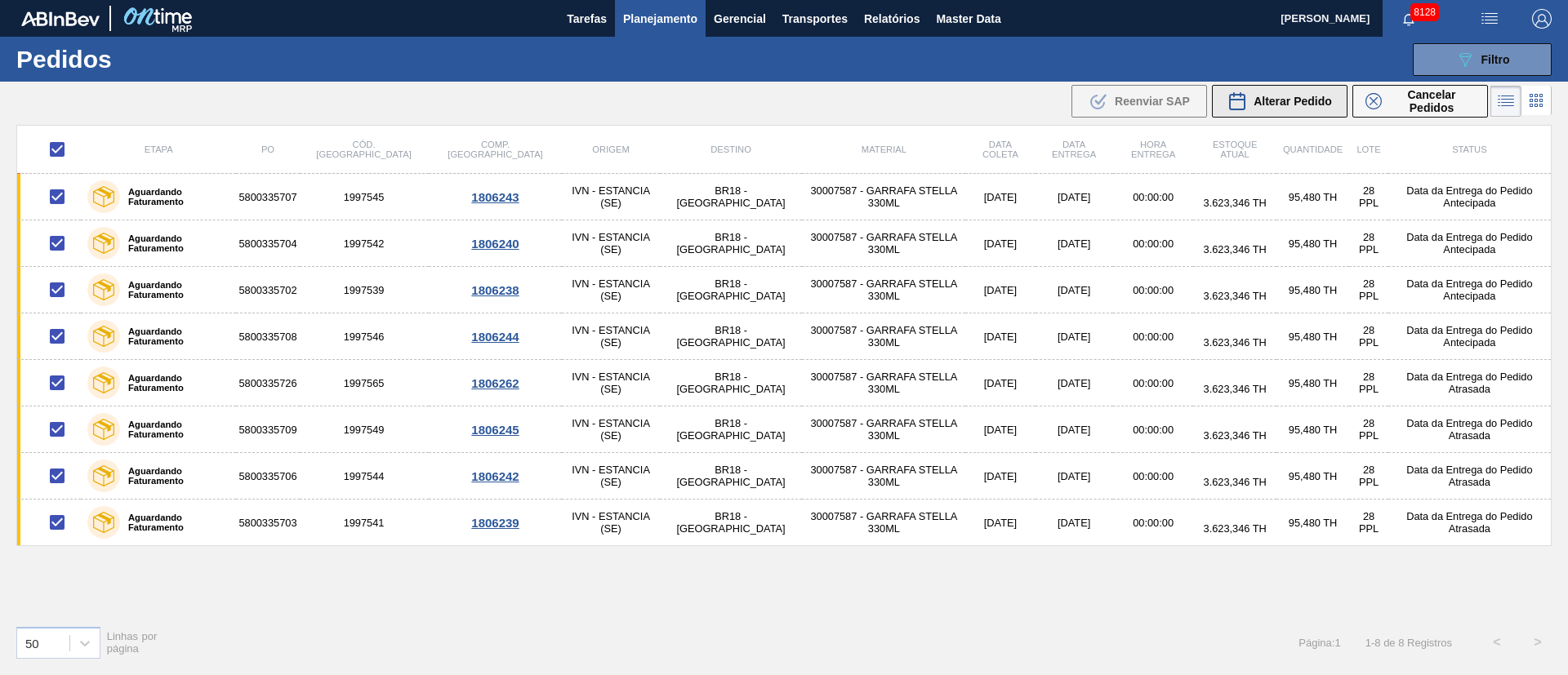
click at [1297, 92] on div "Alterar Pedido" at bounding box center [1280, 101] width 105 height 20
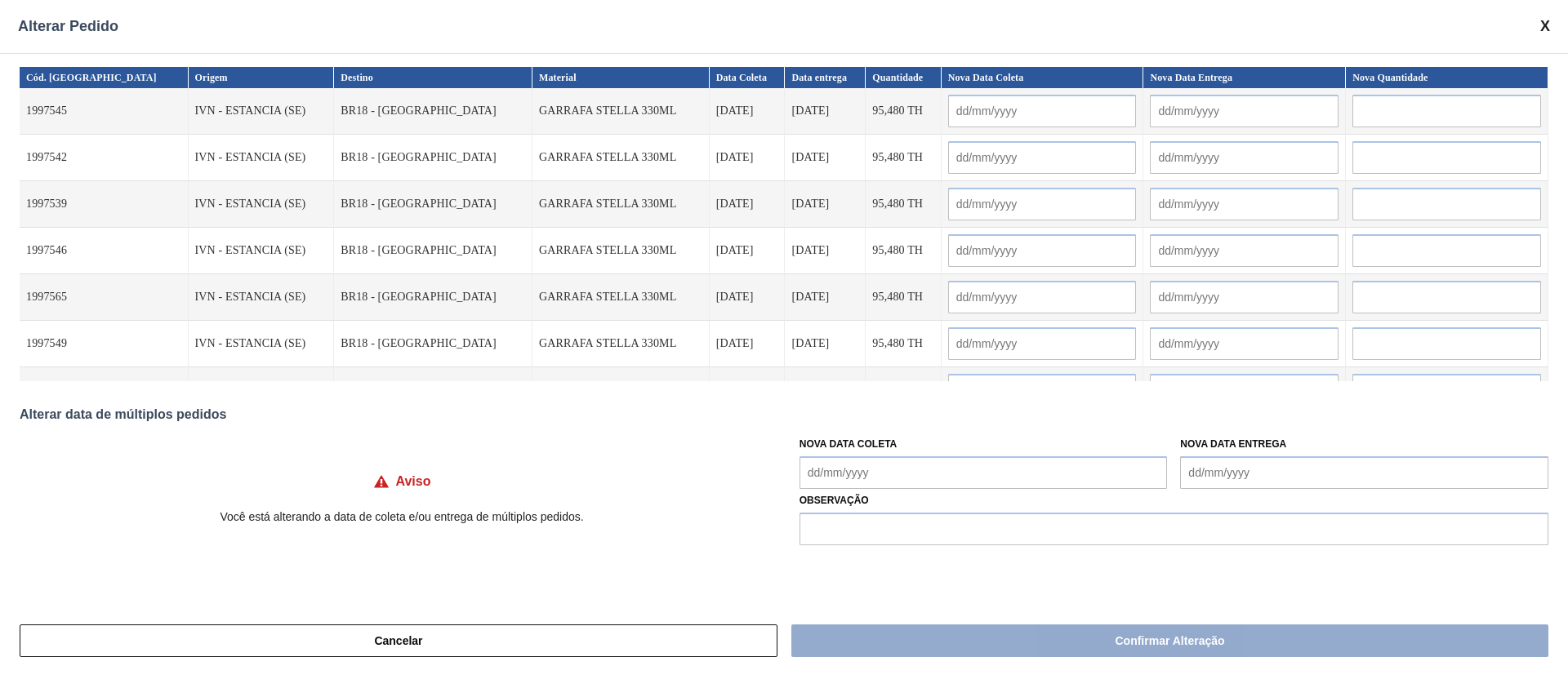
click at [866, 472] on Coleta "Nova Data Coleta" at bounding box center [984, 472] width 368 height 33
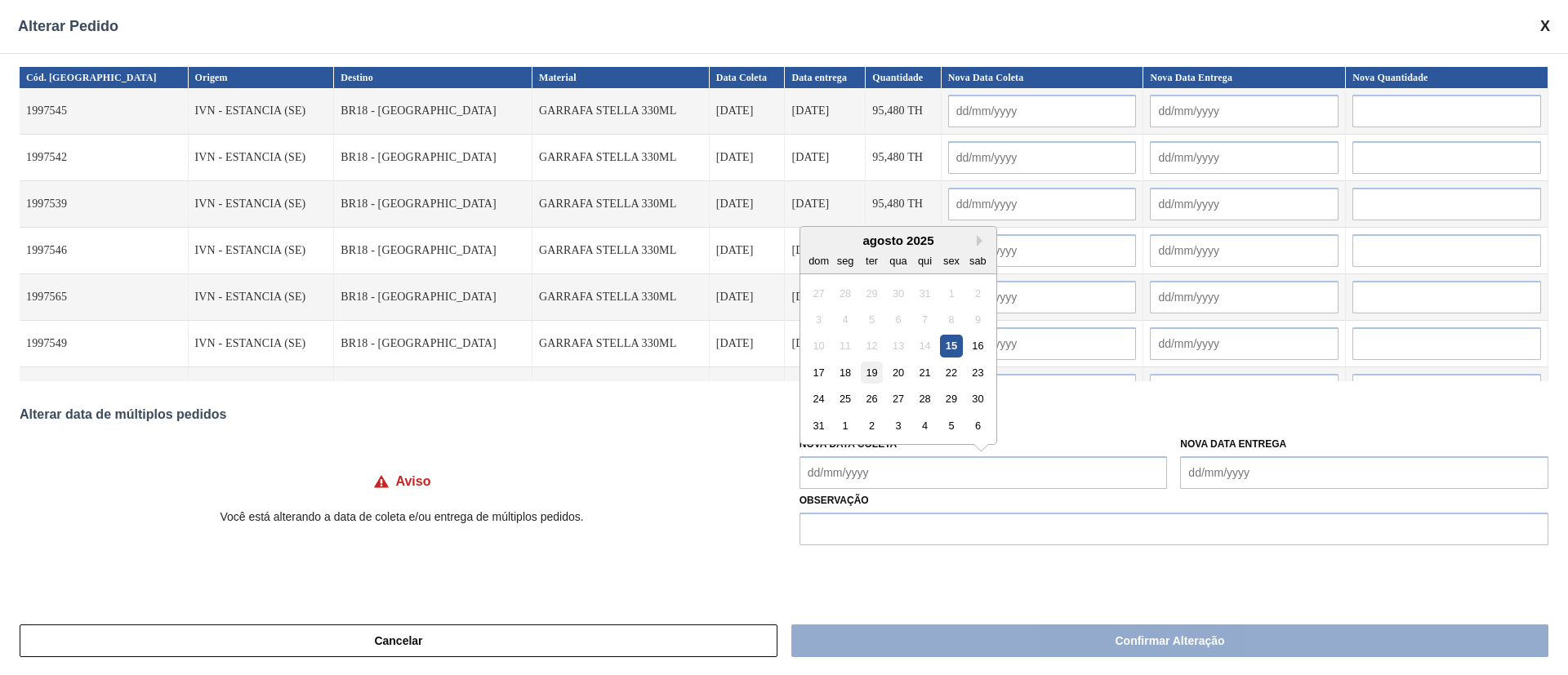
click at [877, 377] on div "19" at bounding box center [872, 373] width 22 height 22
type Coleta "[DATE]"
type input "[DATE]"
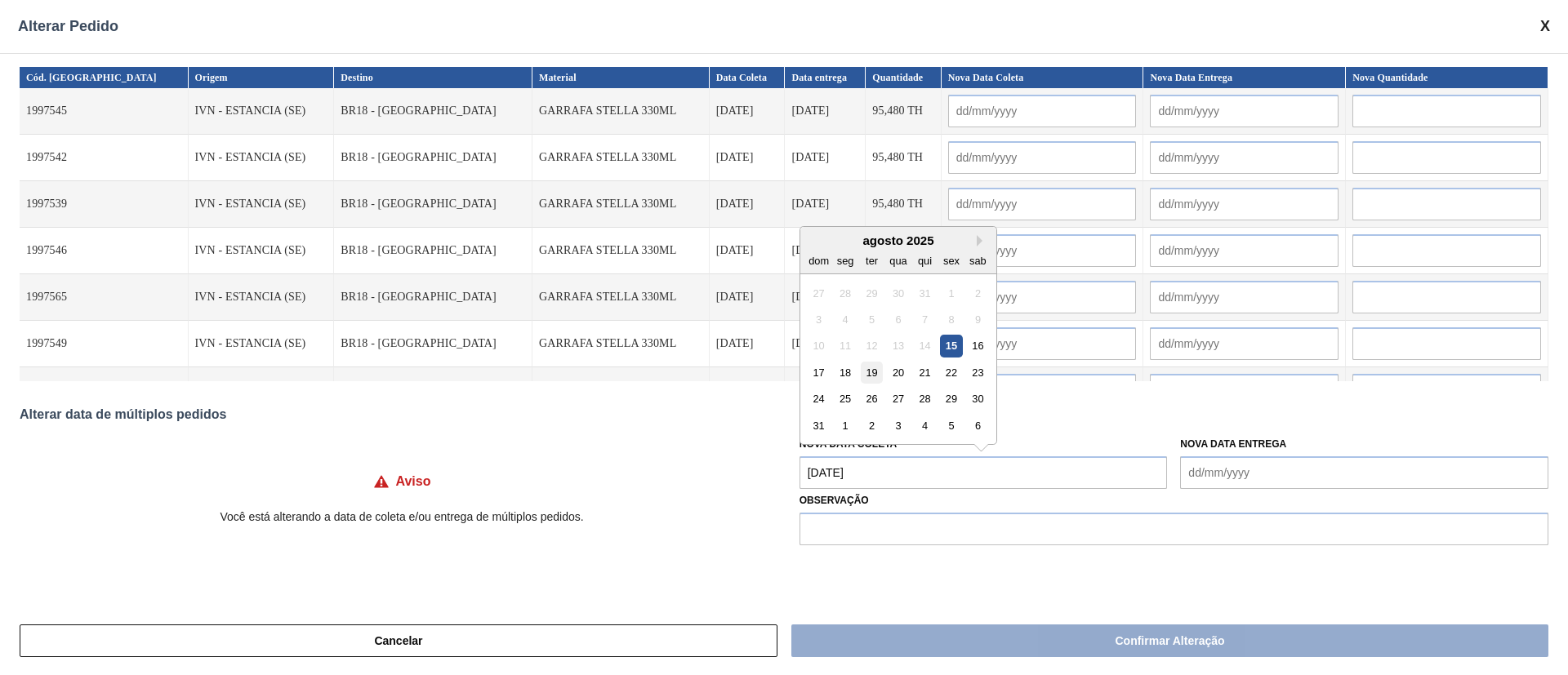
type input "[DATE]"
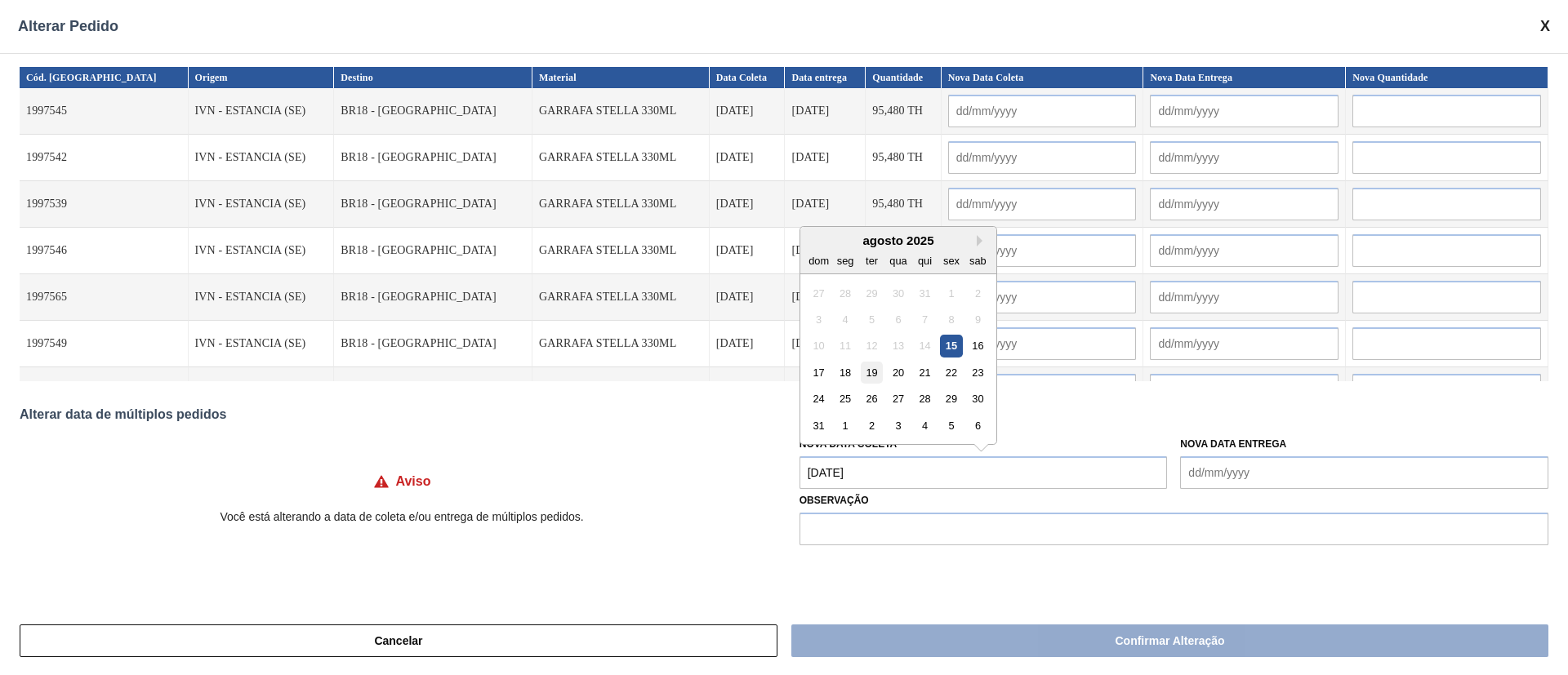
type input "[DATE]"
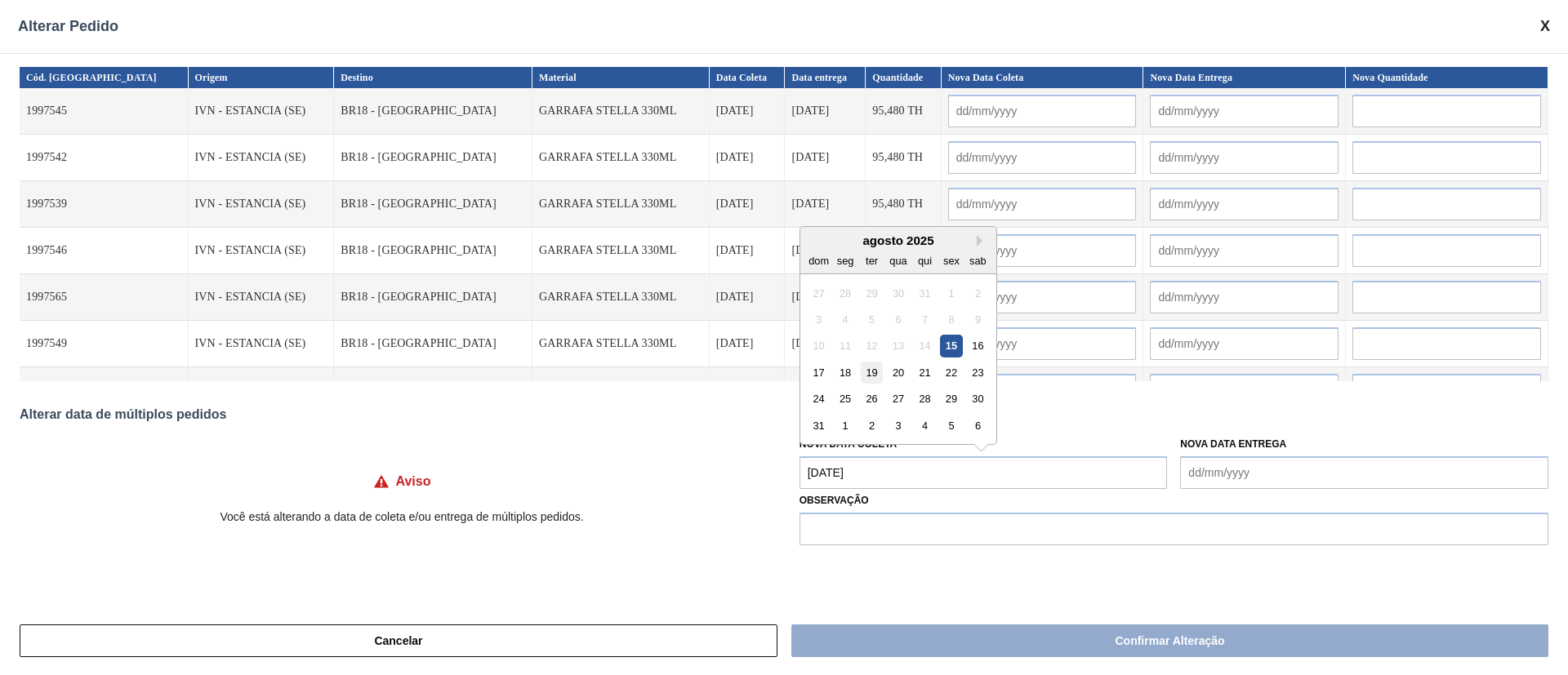
type input "[DATE]"
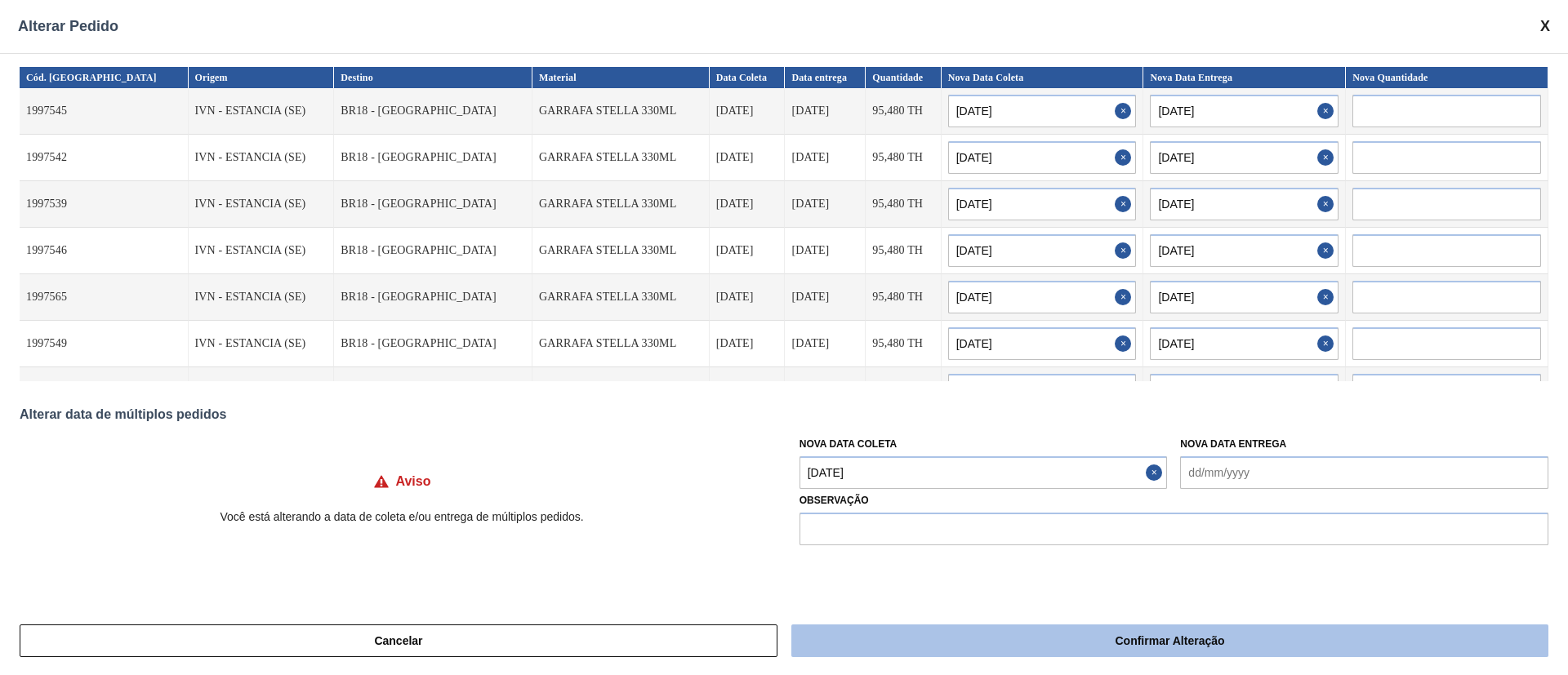
click at [996, 648] on button "Confirmar Alteração" at bounding box center [1170, 640] width 757 height 33
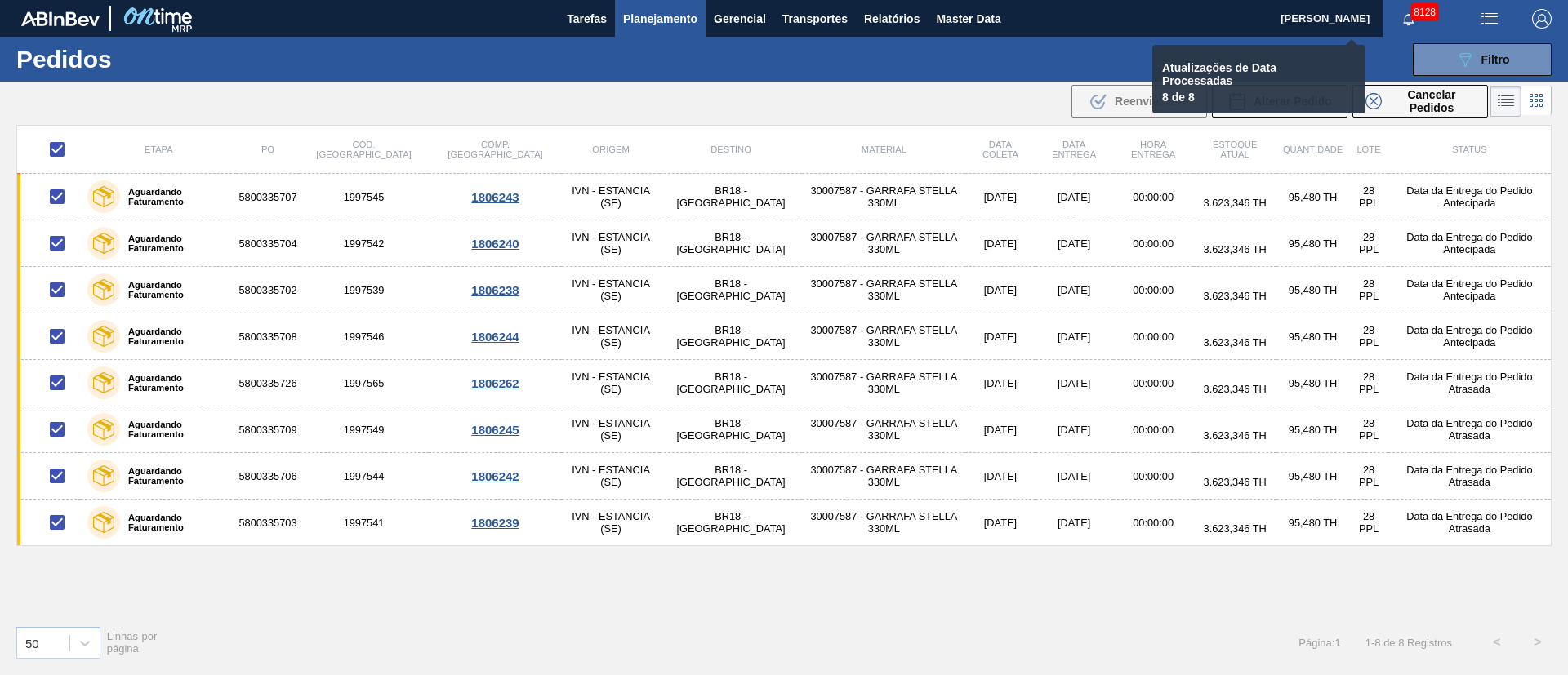
checkbox input "false"
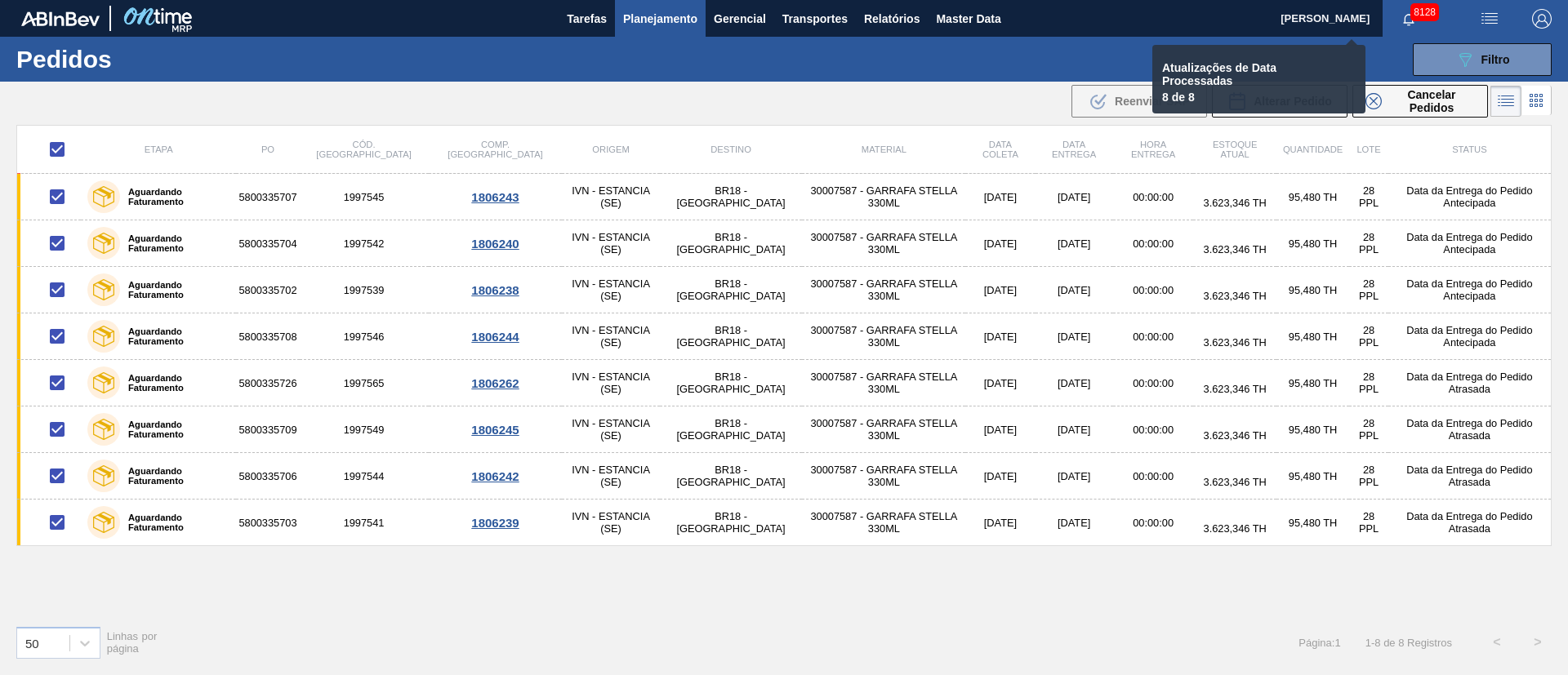
checkbox input "false"
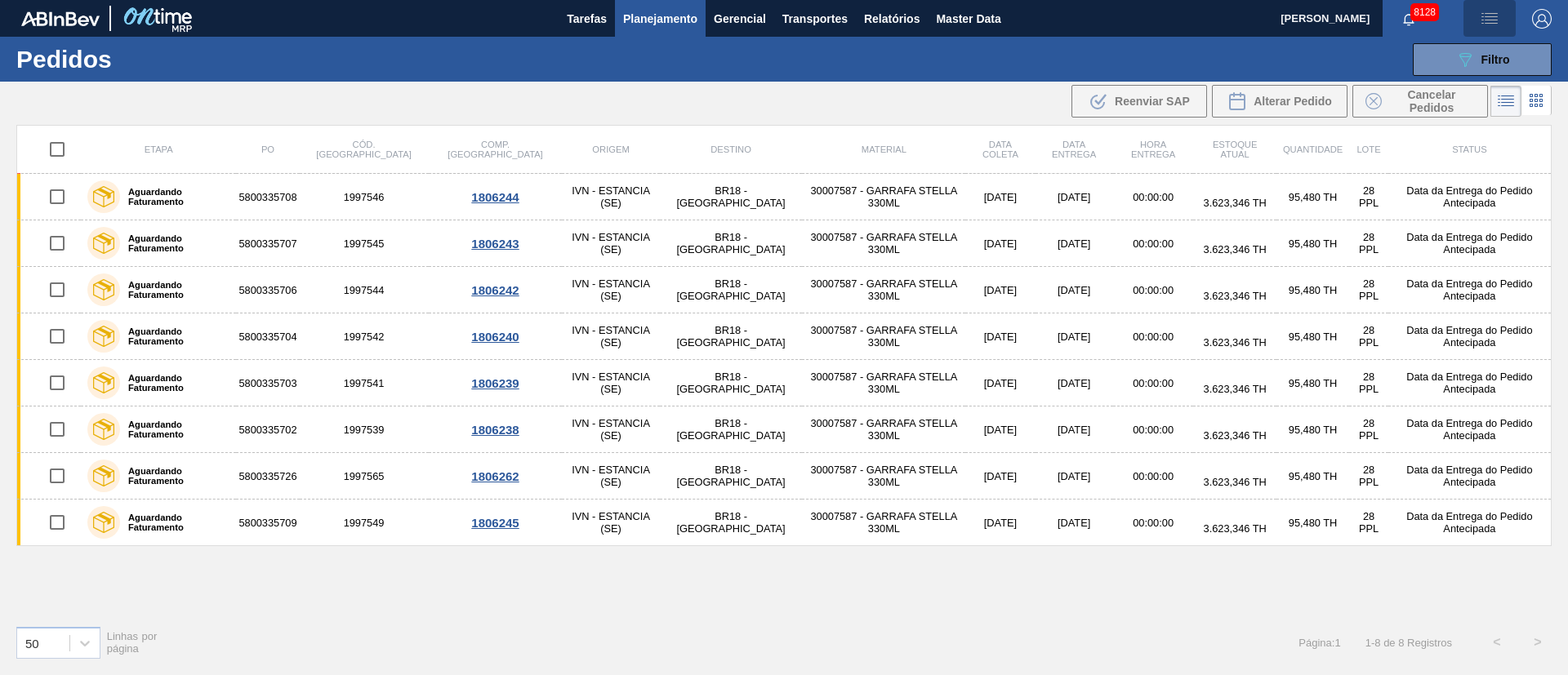
click at [1489, 12] on img "button" at bounding box center [1489, 19] width 20 height 20
click at [1498, 65] on li "Upload de Volumes" at bounding box center [1484, 57] width 141 height 29
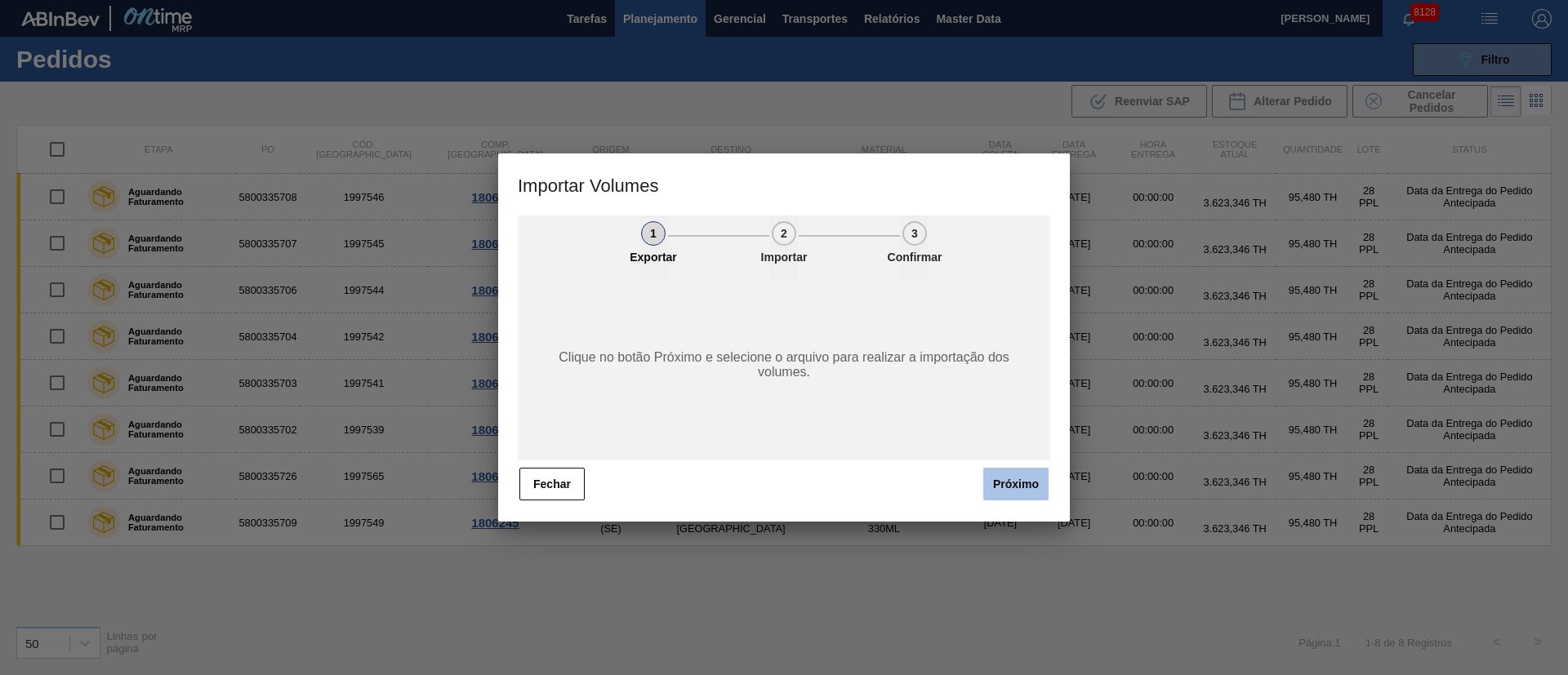
click at [1006, 481] on button "Próximo" at bounding box center [1016, 484] width 65 height 33
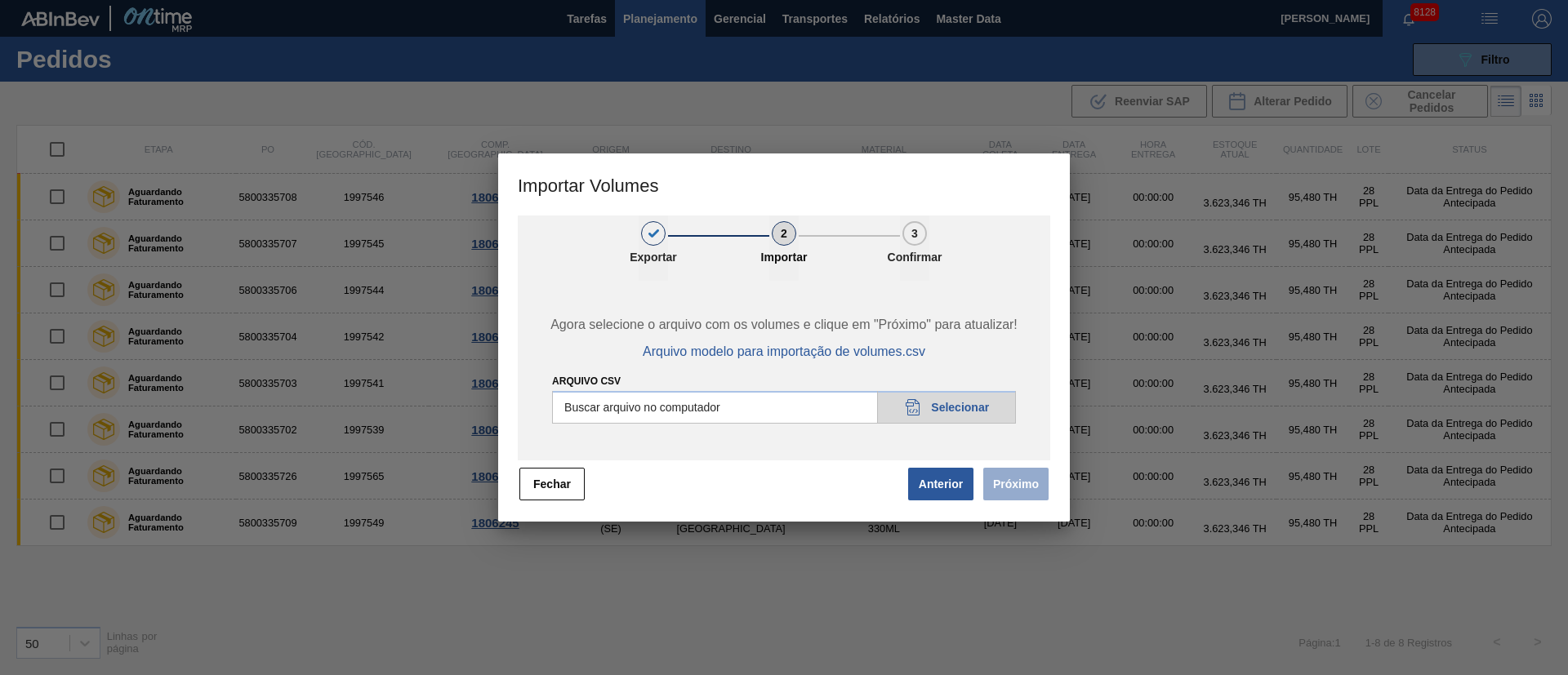
click at [966, 405] on input "Arquivo csv" at bounding box center [784, 407] width 464 height 33
type input "C:\fakepath\PedidoVolumeModeloImportacao (79).csv"
click at [1019, 487] on button "Próximo" at bounding box center [1016, 484] width 65 height 33
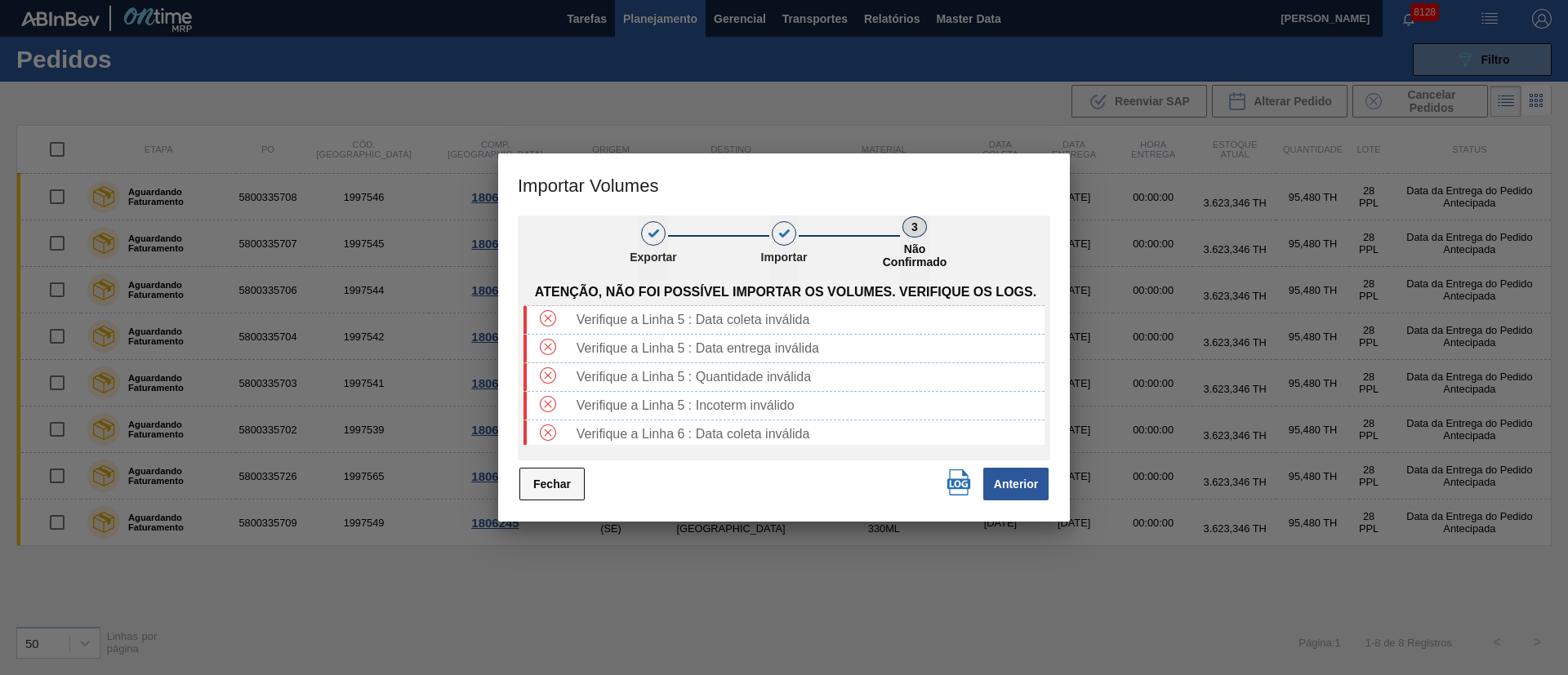
click at [553, 482] on button "Fechar" at bounding box center [553, 484] width 65 height 33
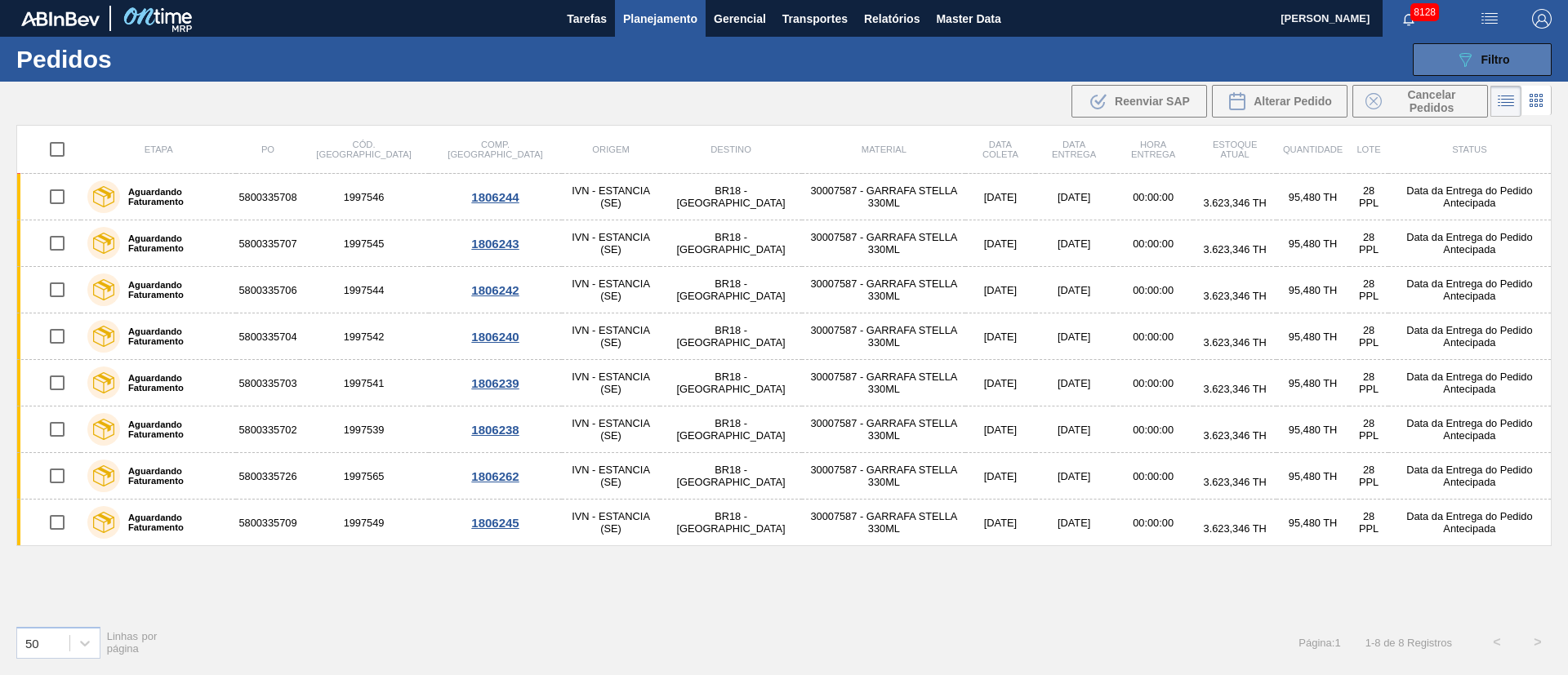
click at [1470, 65] on icon "089F7B8B-B2A5-4AFE-B5C0-19BA573D28AC" at bounding box center [1465, 59] width 20 height 20
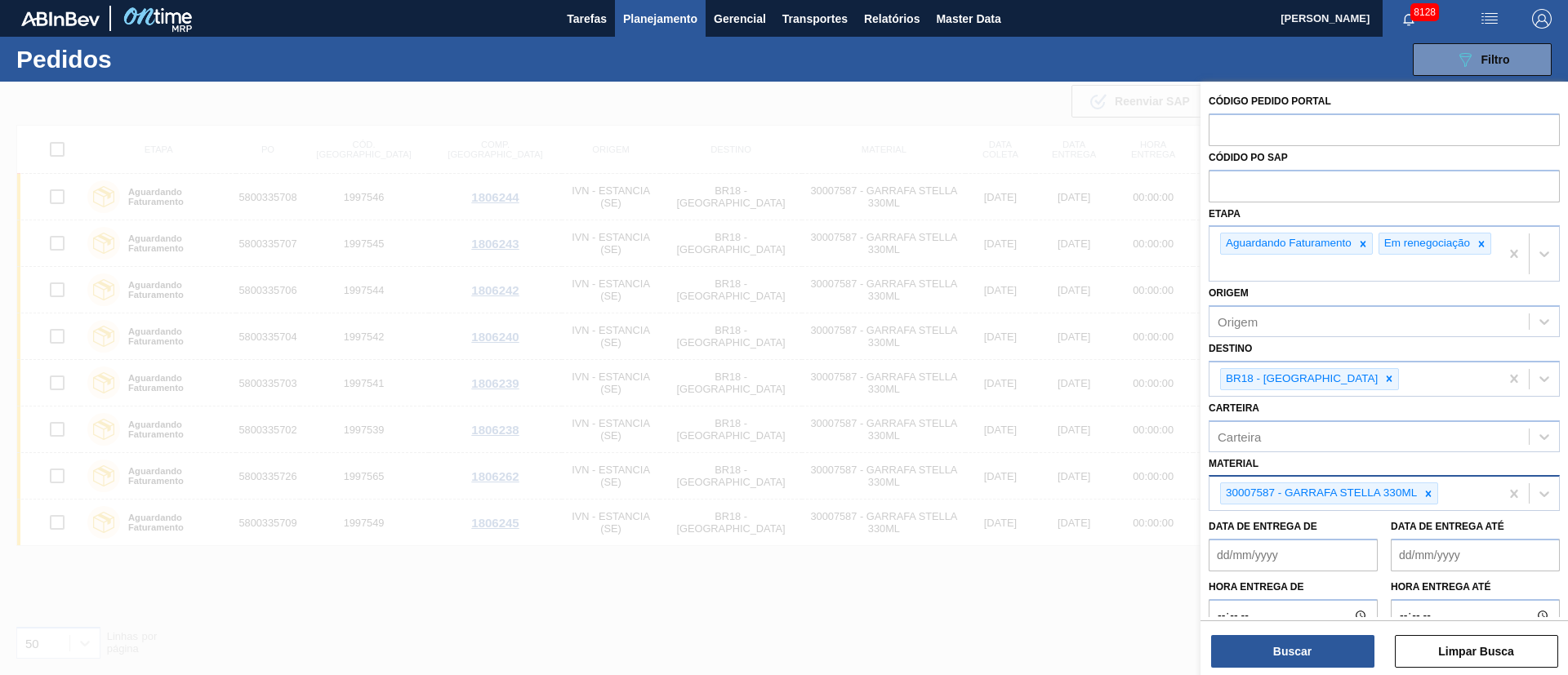
click at [1494, 17] on img "button" at bounding box center [1489, 19] width 20 height 20
click at [1521, 49] on li "Upload de Volumes" at bounding box center [1484, 57] width 141 height 29
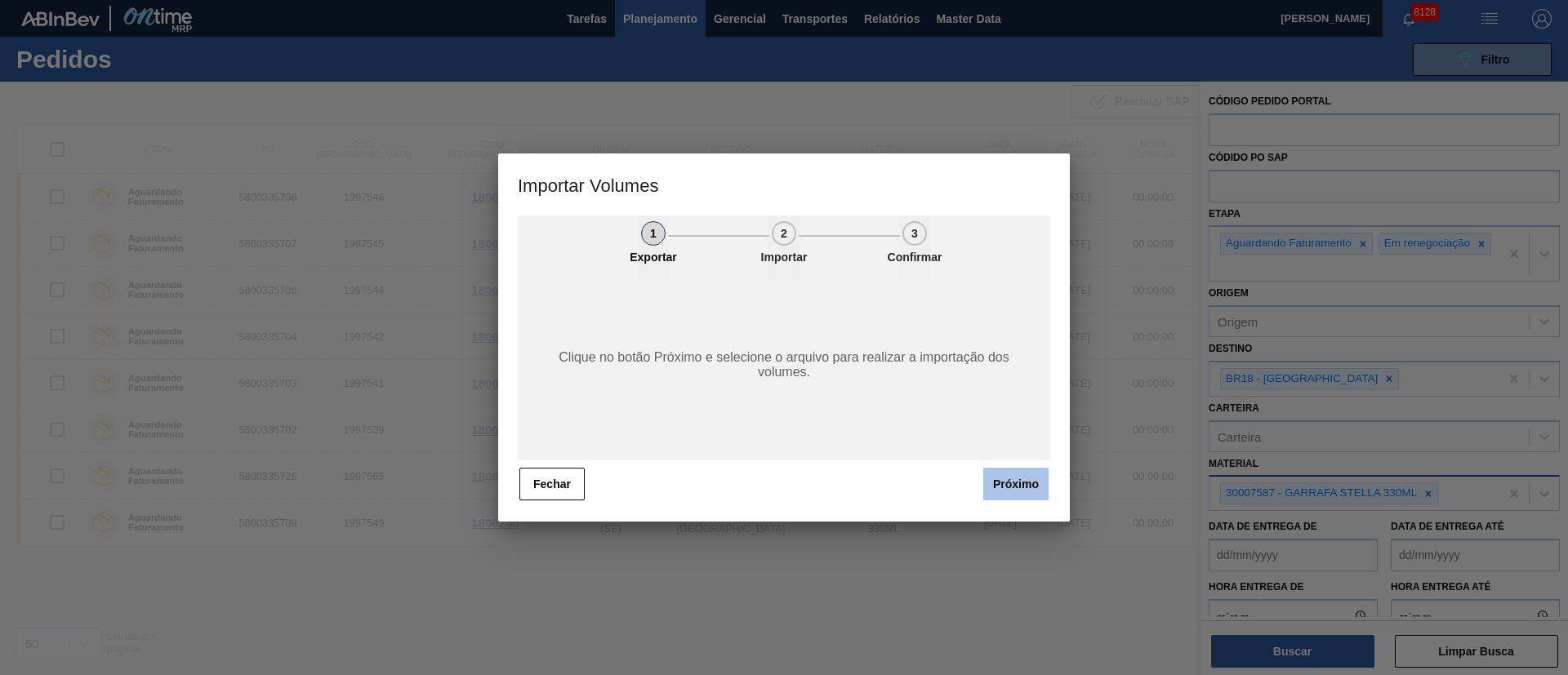
click at [1024, 486] on button "Próximo" at bounding box center [1016, 484] width 65 height 33
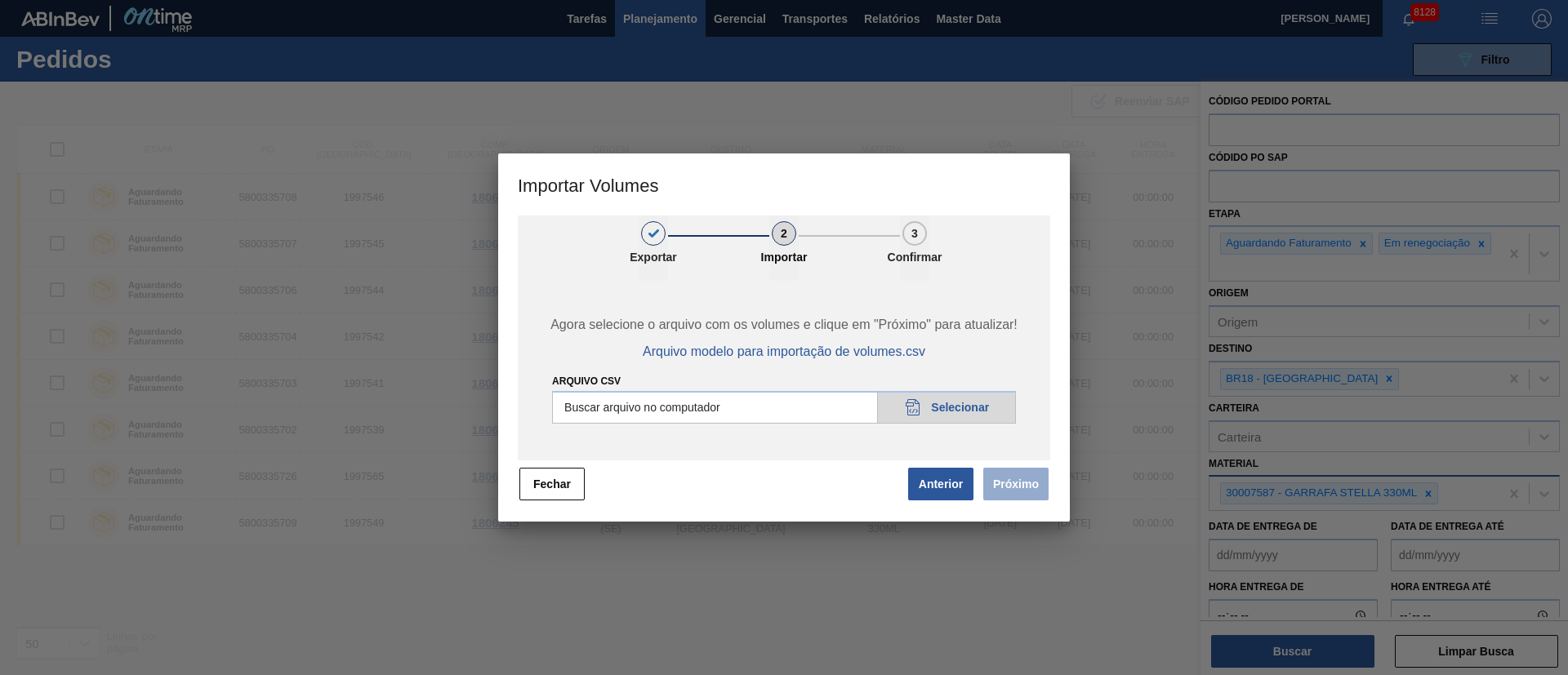
click at [944, 413] on input "Arquivo csv" at bounding box center [784, 407] width 464 height 33
type input "C:\fakepath\PedidoVolumeModeloImportacao (79).csv"
click at [1028, 480] on button "Próximo" at bounding box center [1016, 484] width 65 height 33
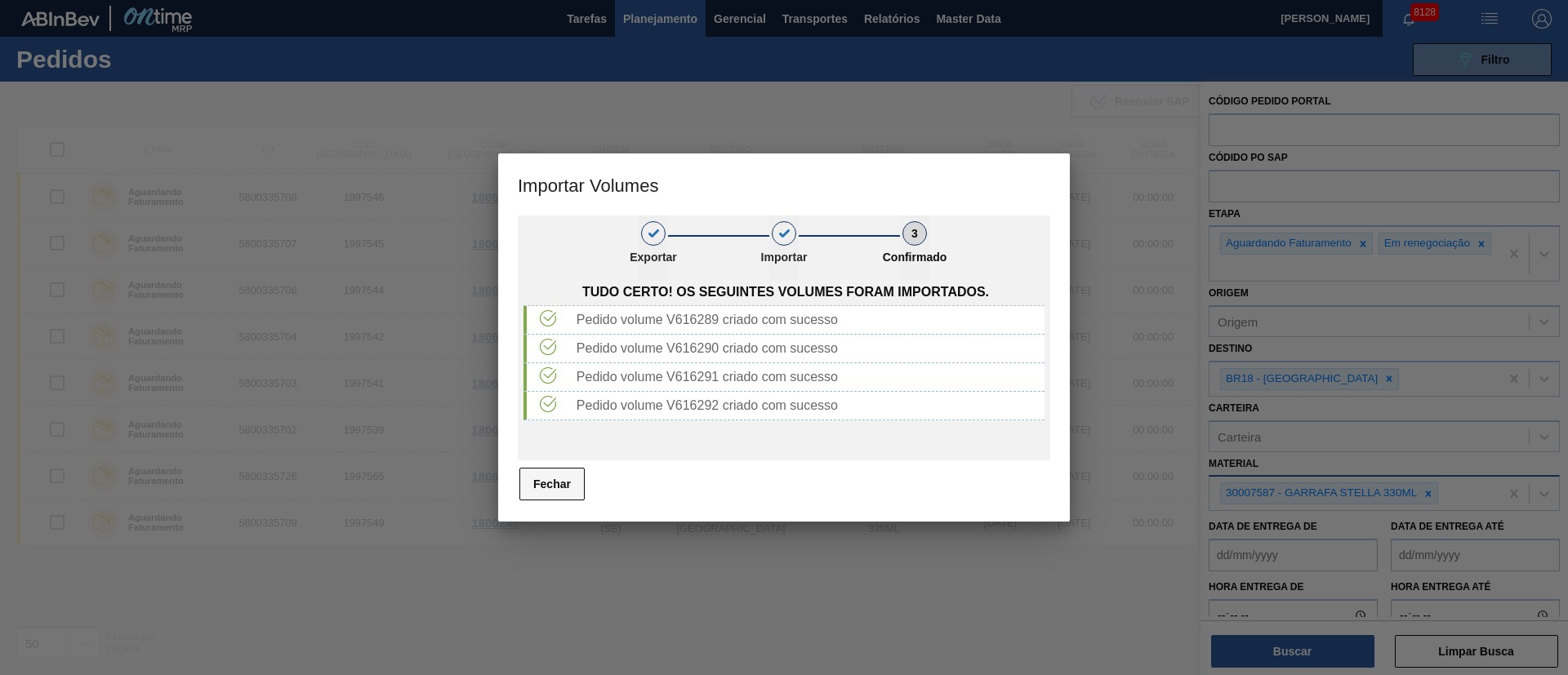
click at [552, 483] on button "Fechar" at bounding box center [553, 484] width 65 height 33
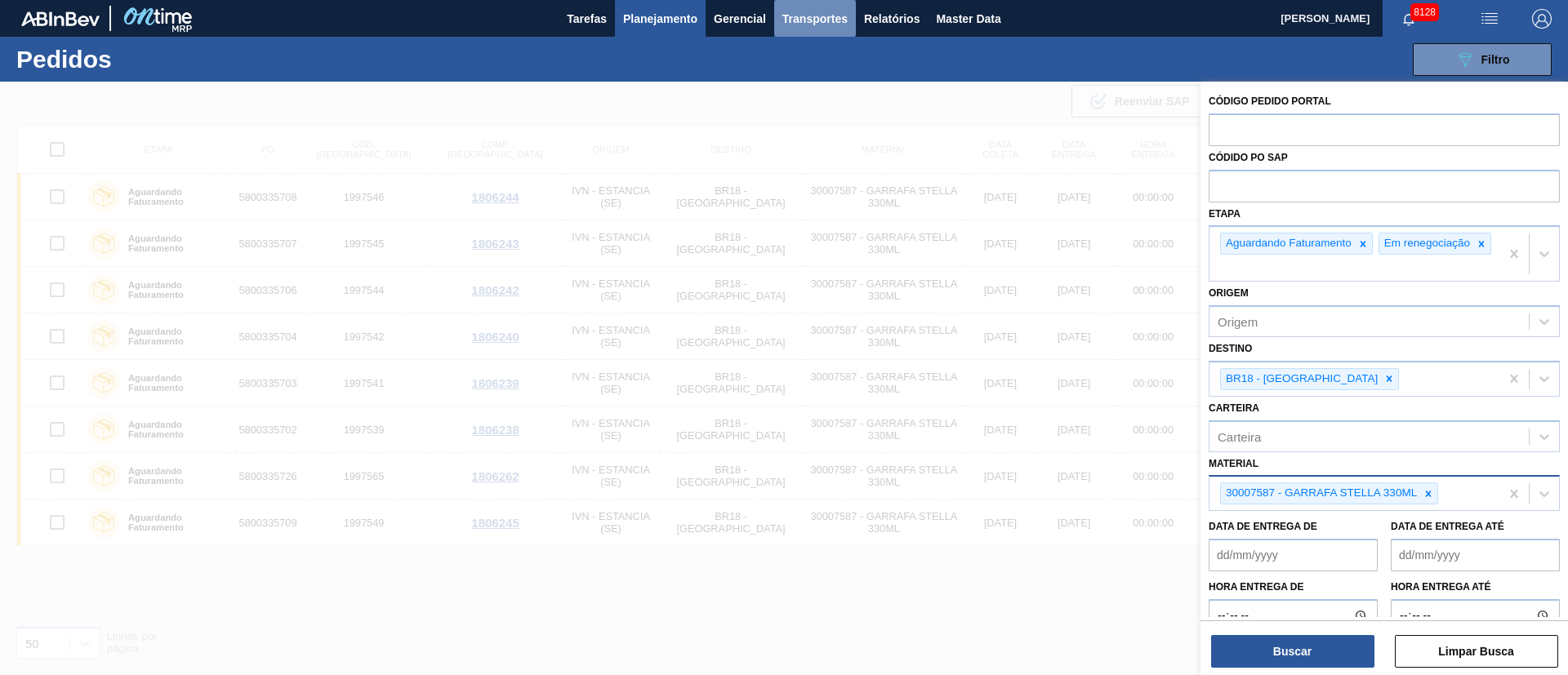
click at [823, 16] on span "Transportes" at bounding box center [815, 19] width 65 height 20
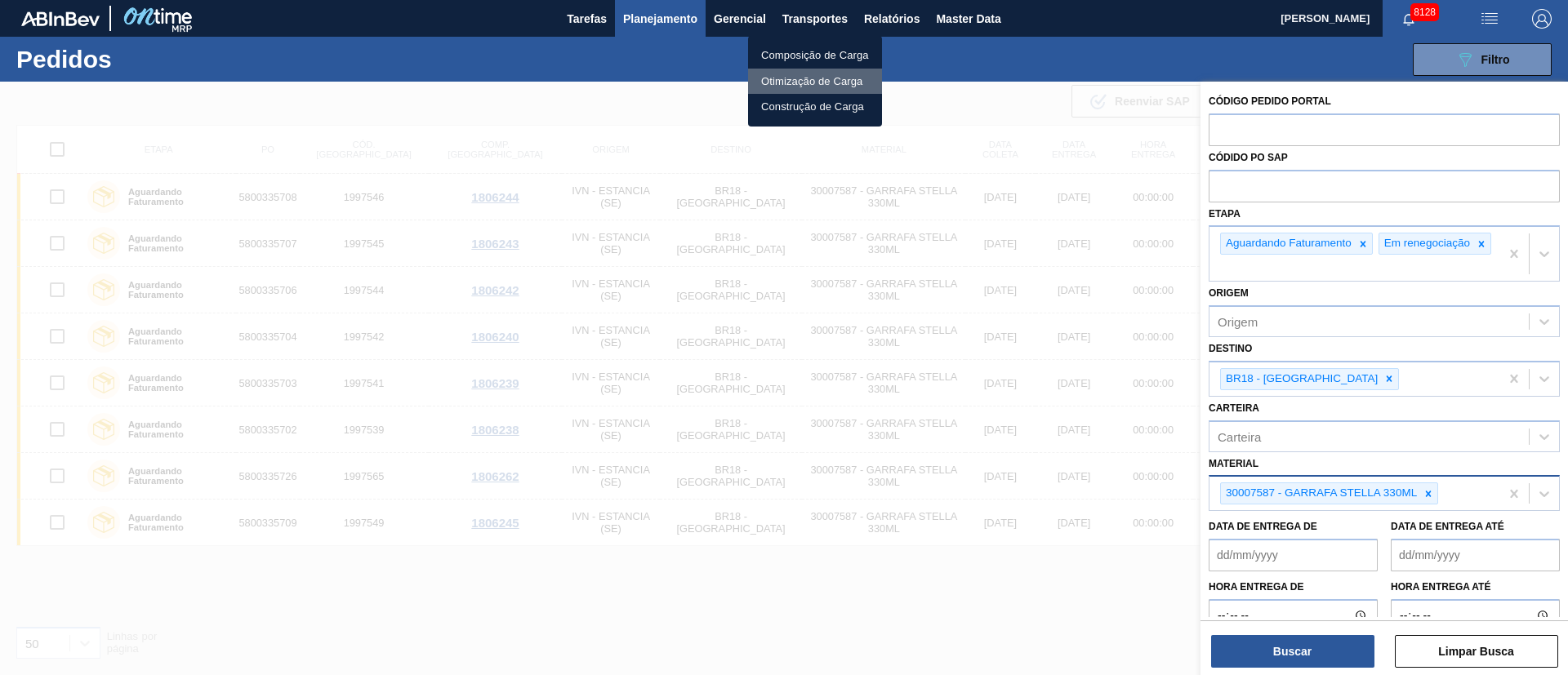
click at [791, 80] on li "Otimização de Carga" at bounding box center [814, 81] width 134 height 26
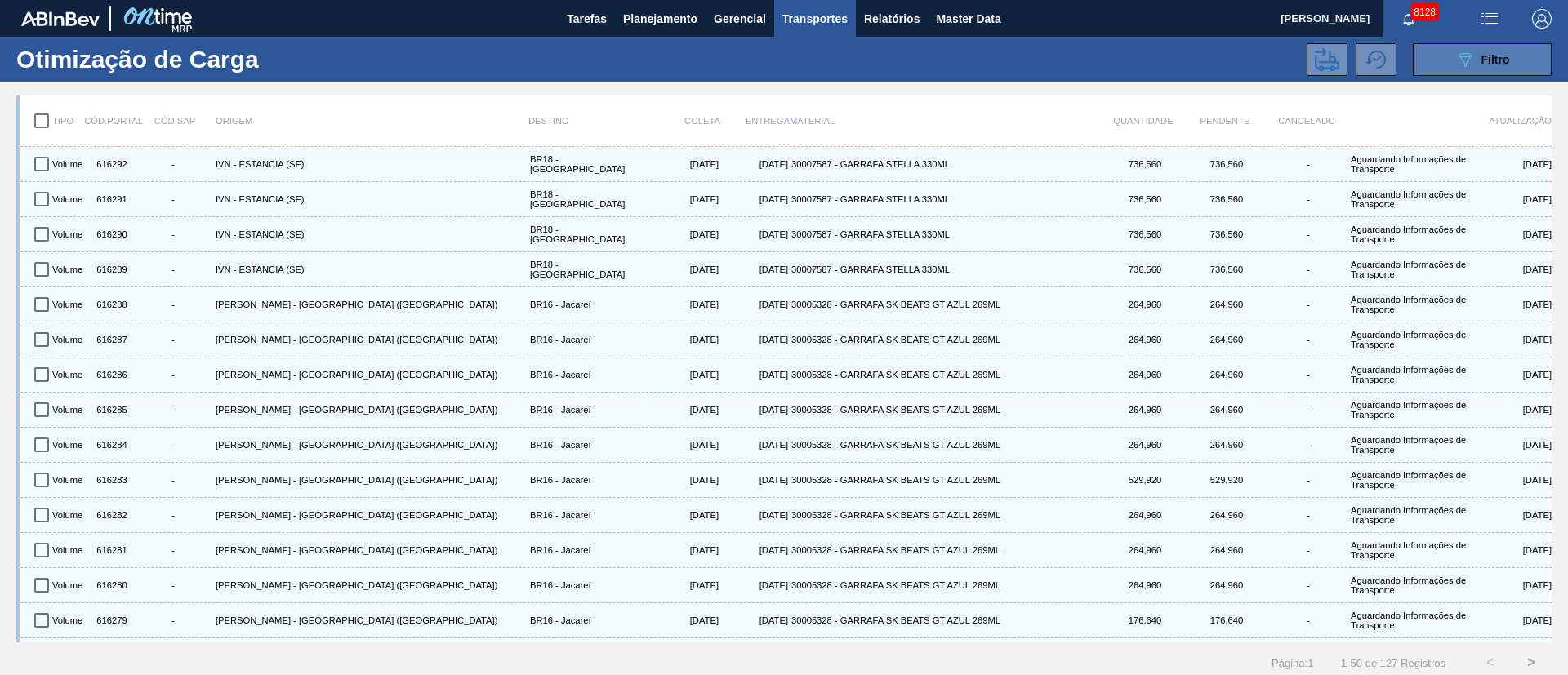
click at [1504, 62] on span "Filtro" at bounding box center [1496, 60] width 29 height 13
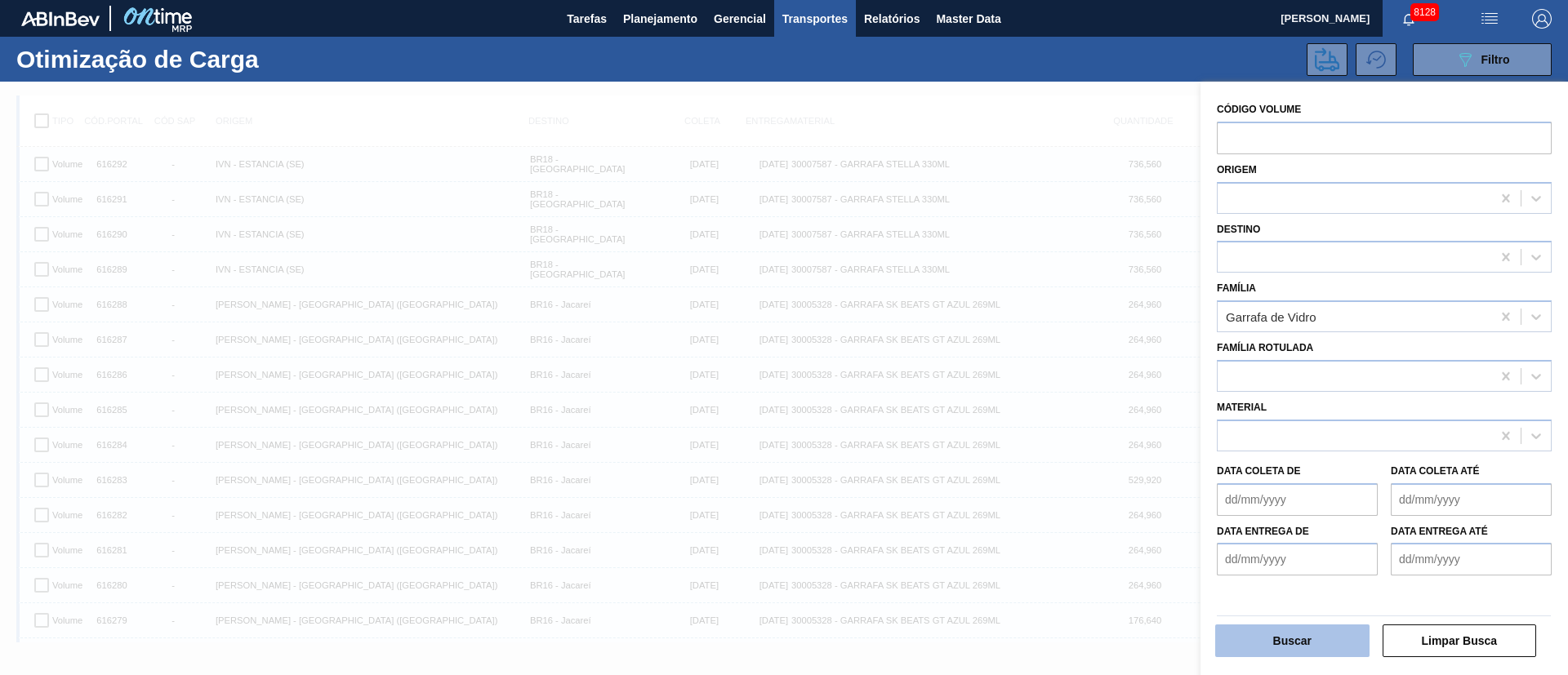
click at [1303, 635] on button "Buscar" at bounding box center [1292, 640] width 154 height 33
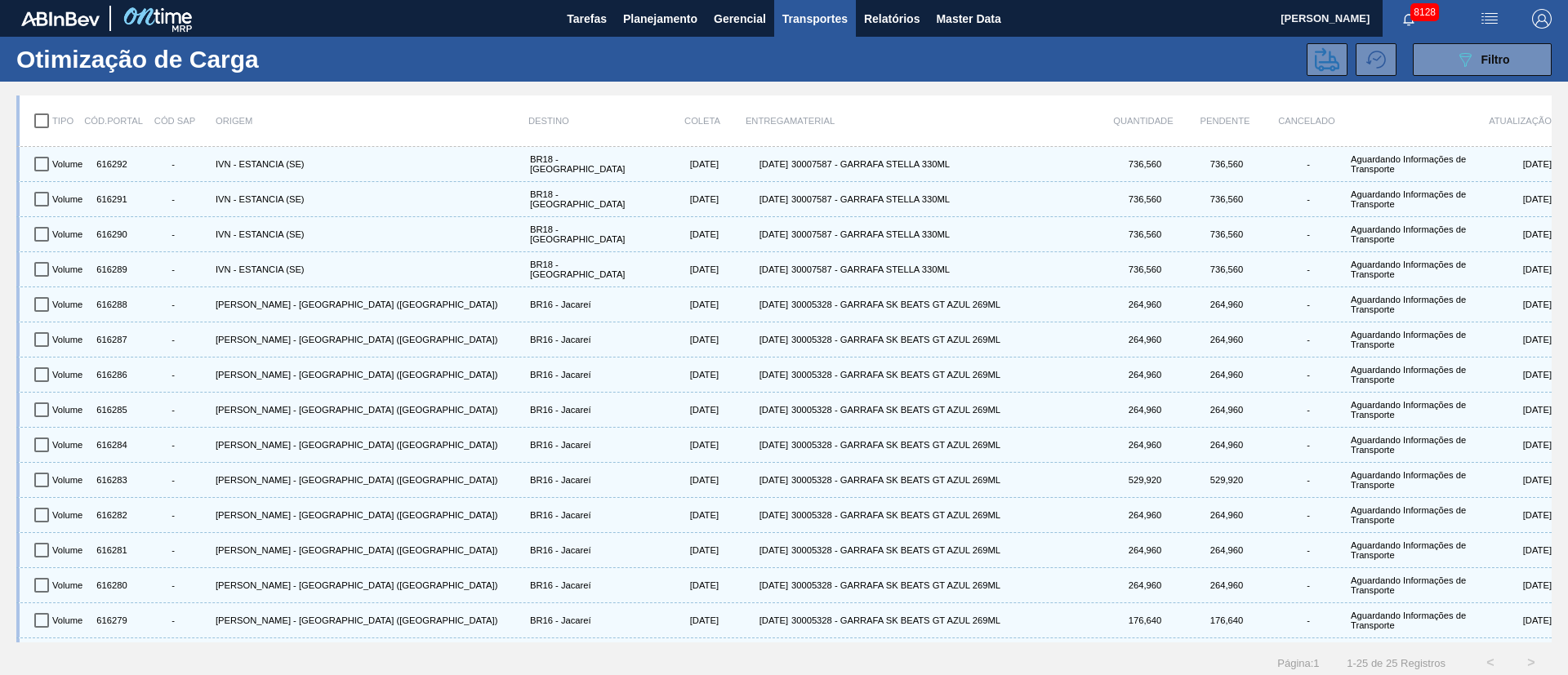
click at [36, 121] on input "checkbox" at bounding box center [41, 121] width 35 height 35
checkbox input "true"
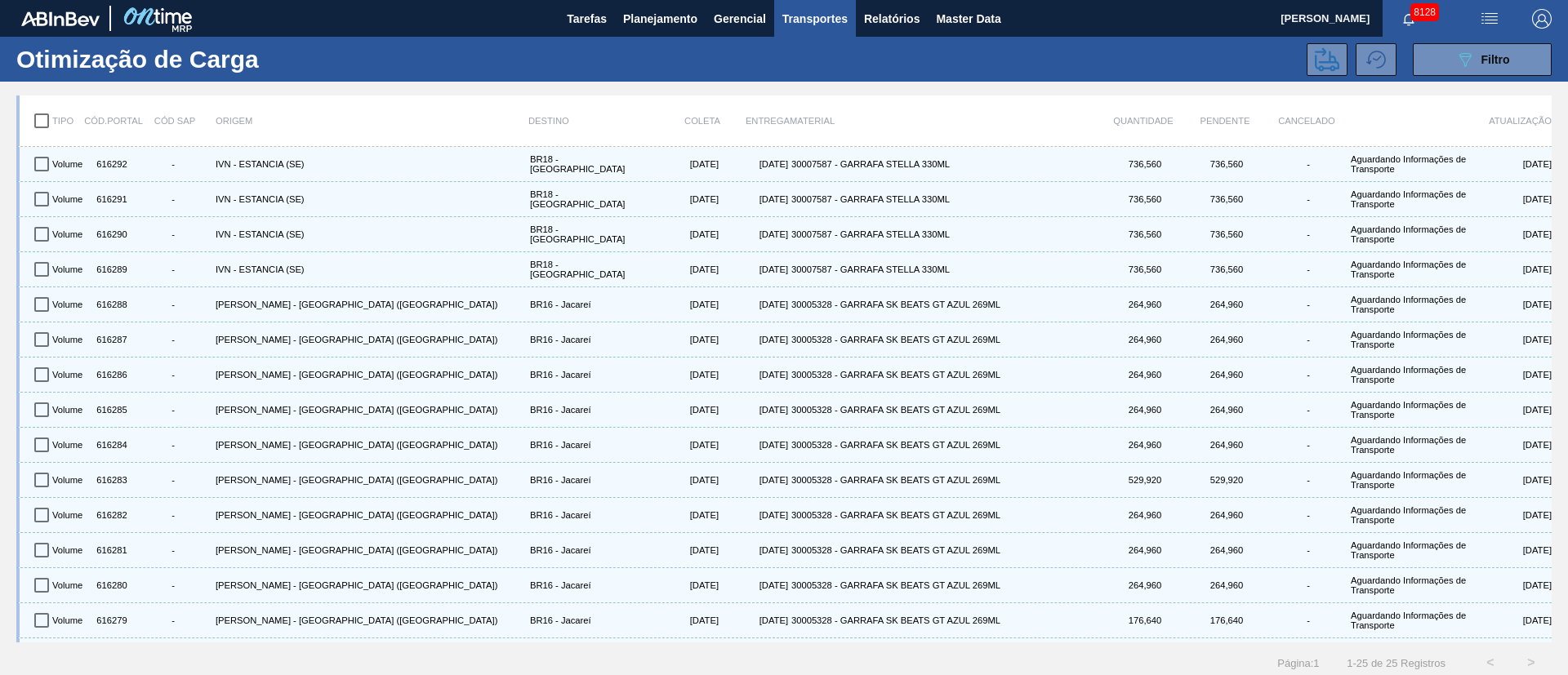
checkbox input "true"
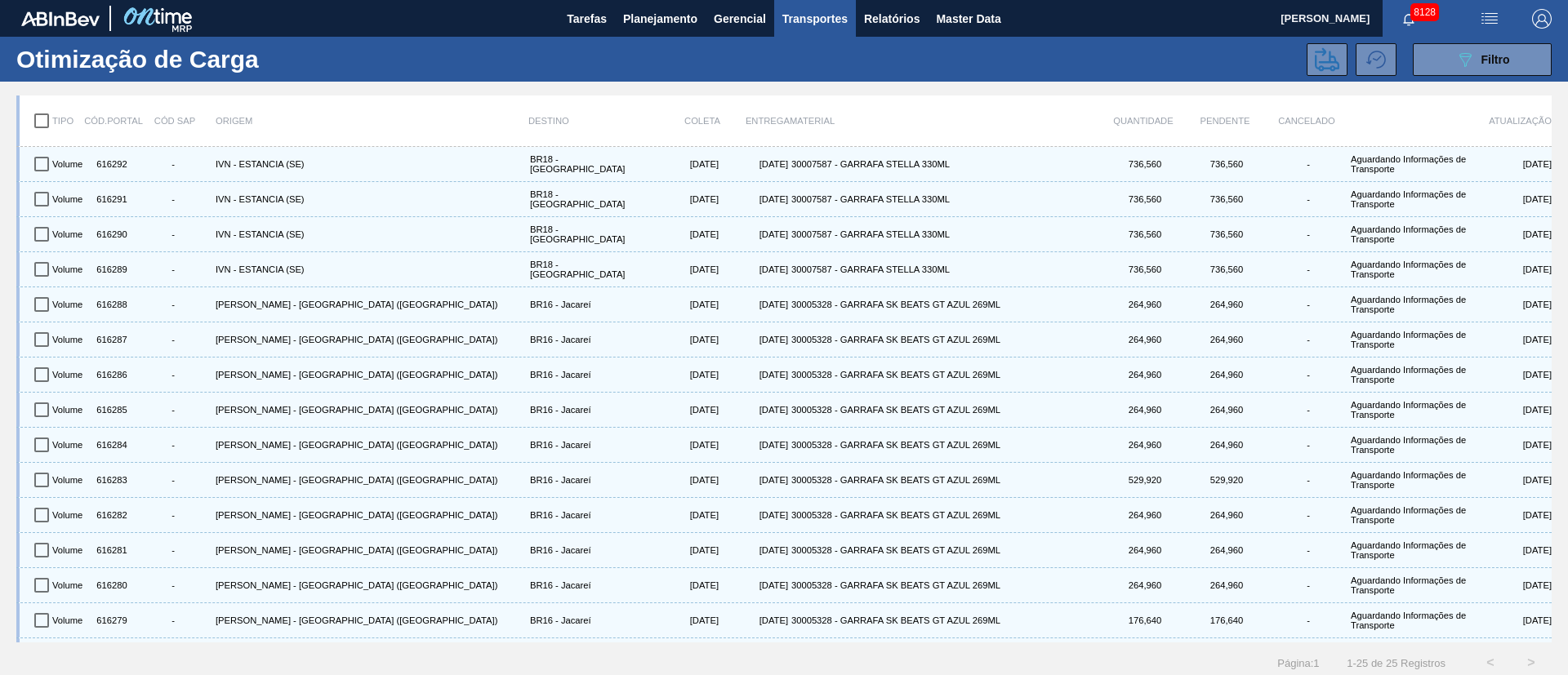
checkbox input "true"
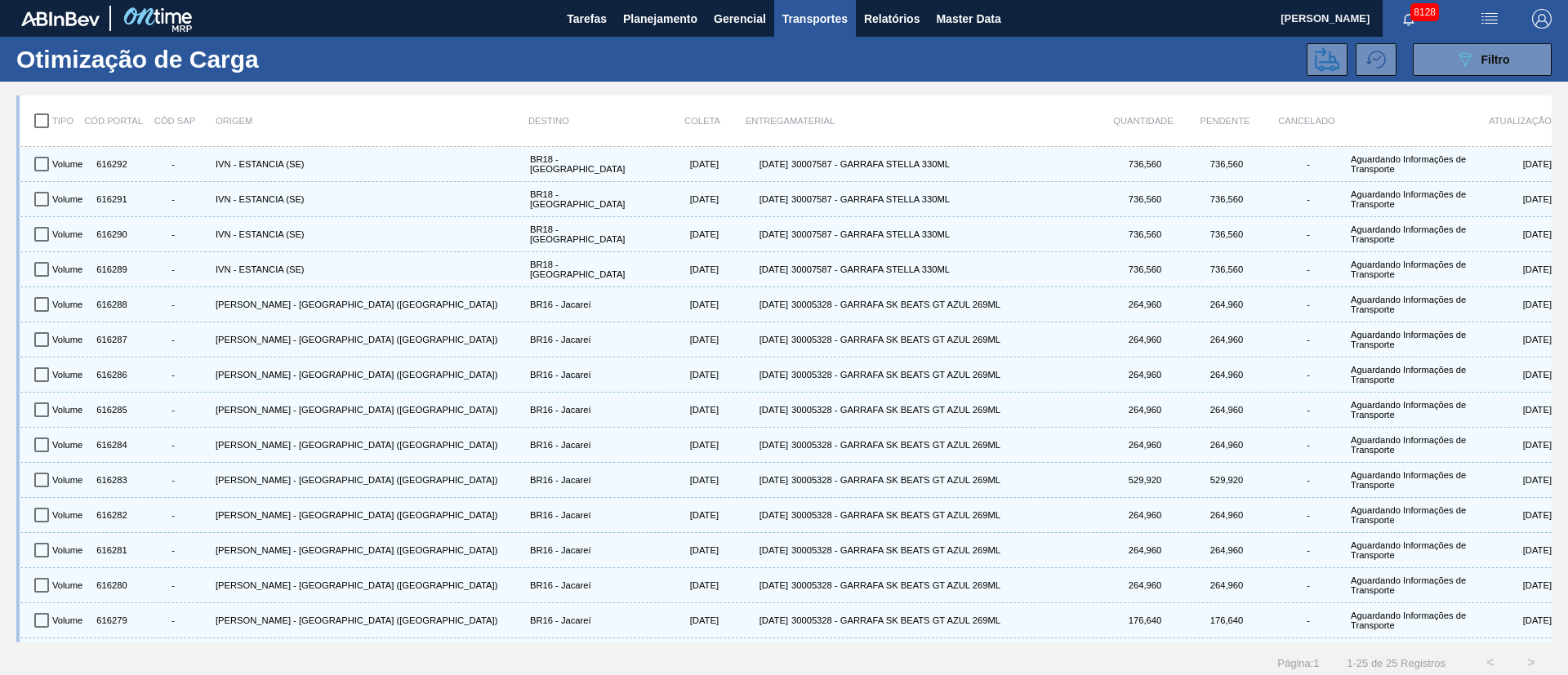
checkbox input "true"
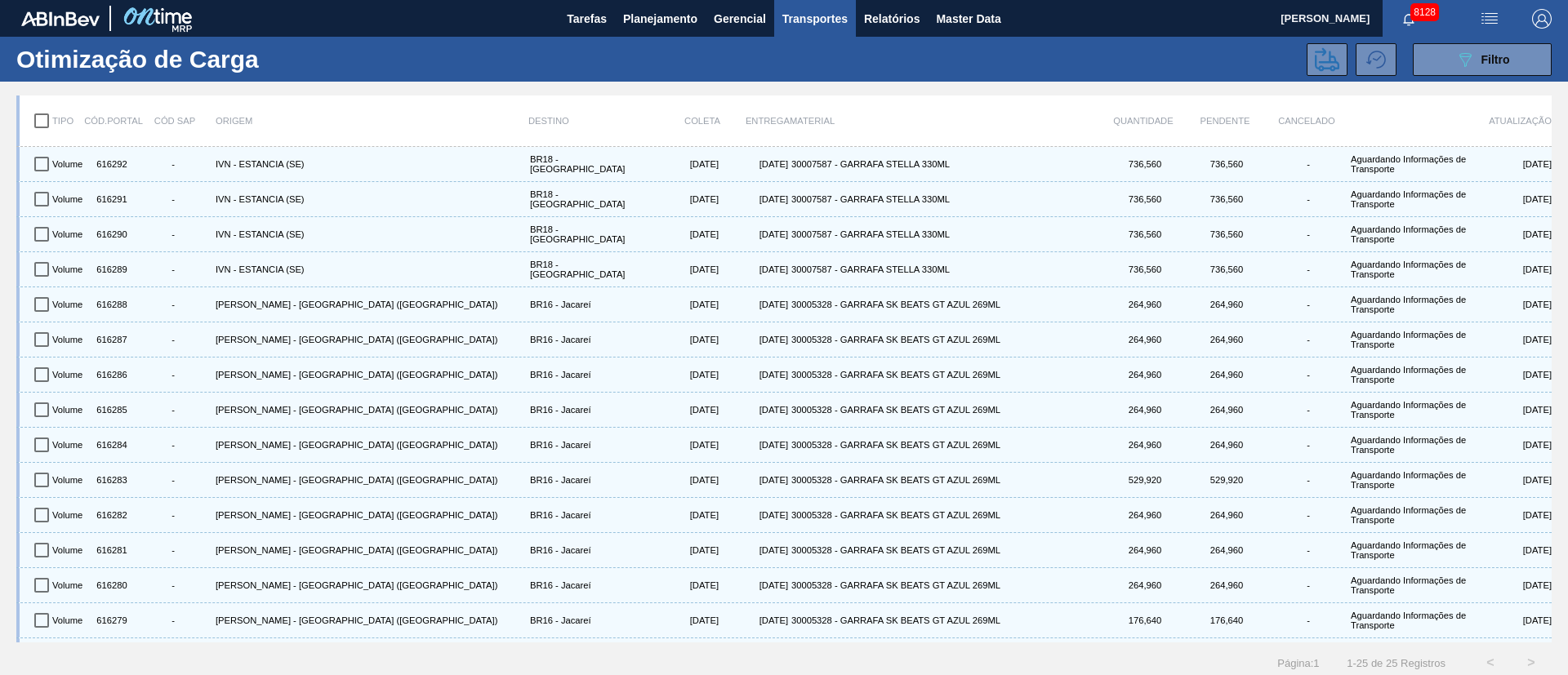
checkbox input "true"
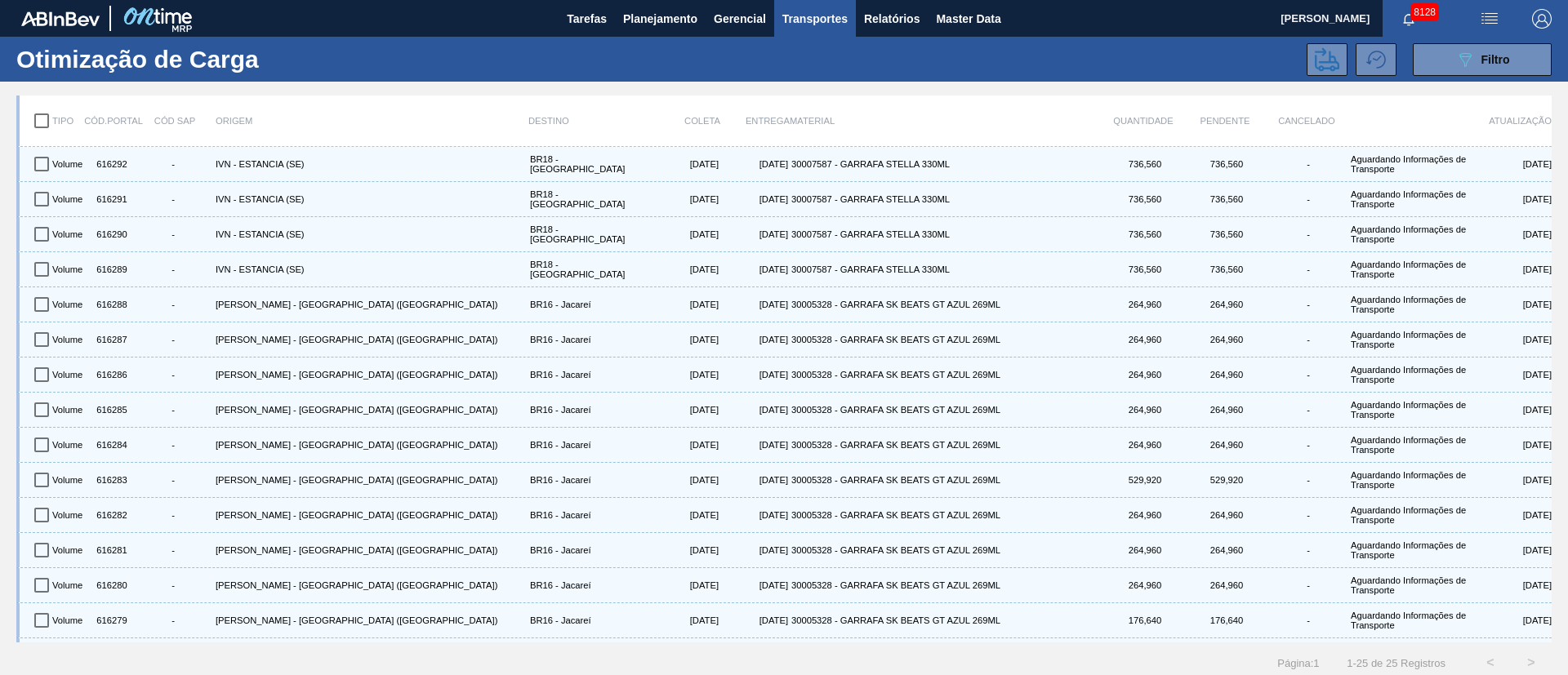
checkbox input "true"
click at [1325, 68] on icon at bounding box center [1327, 60] width 24 height 24
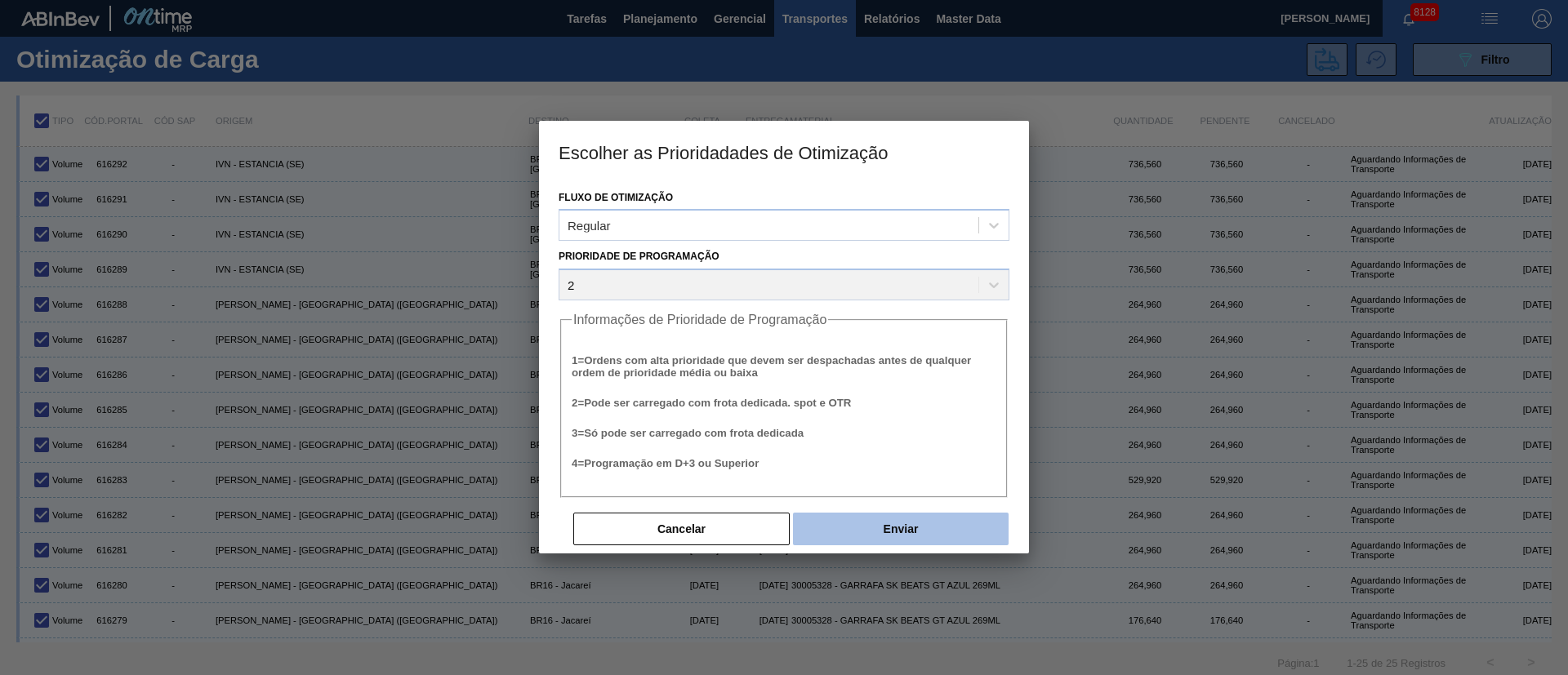
click at [951, 522] on button "Enviar" at bounding box center [900, 529] width 216 height 33
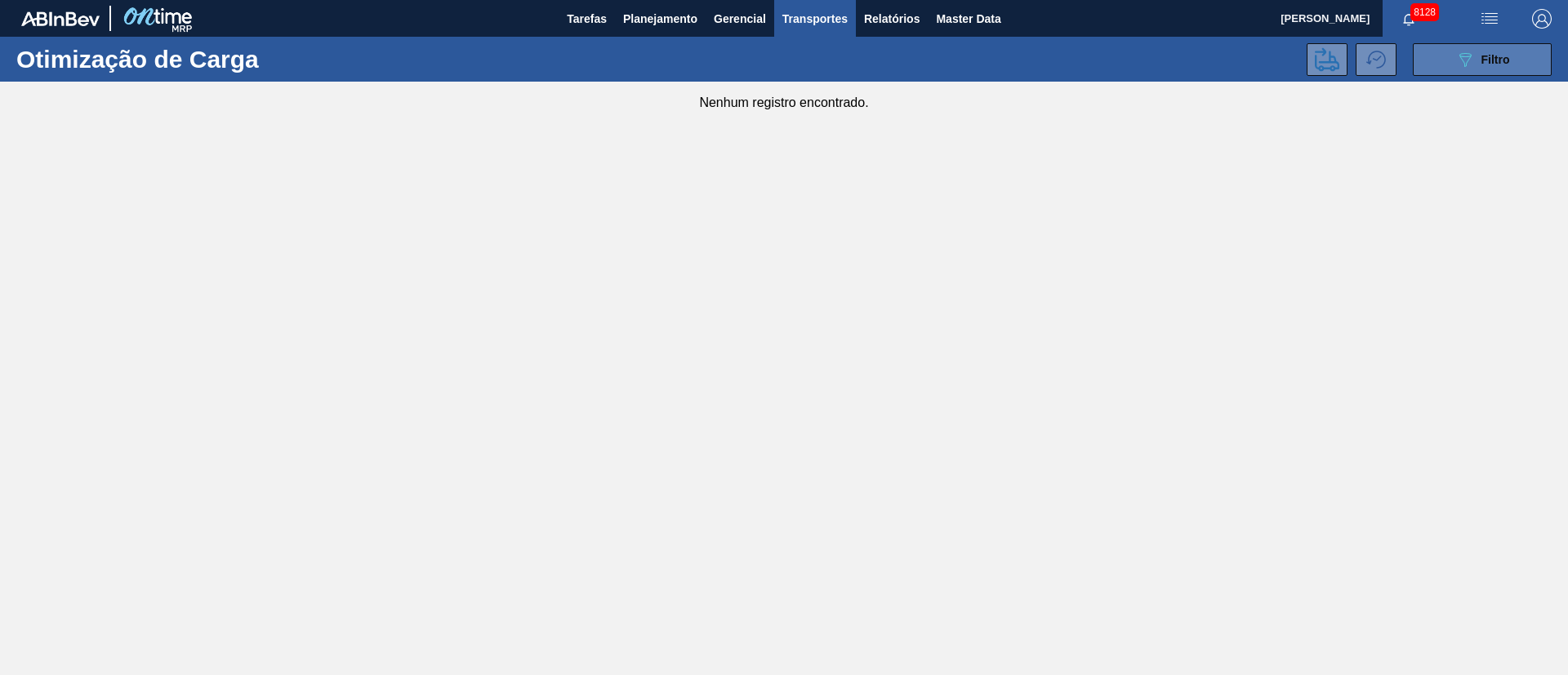
click at [1501, 50] on div "089F7B8B-B2A5-4AFE-B5C0-19BA573D28AC Filtro" at bounding box center [1483, 59] width 55 height 20
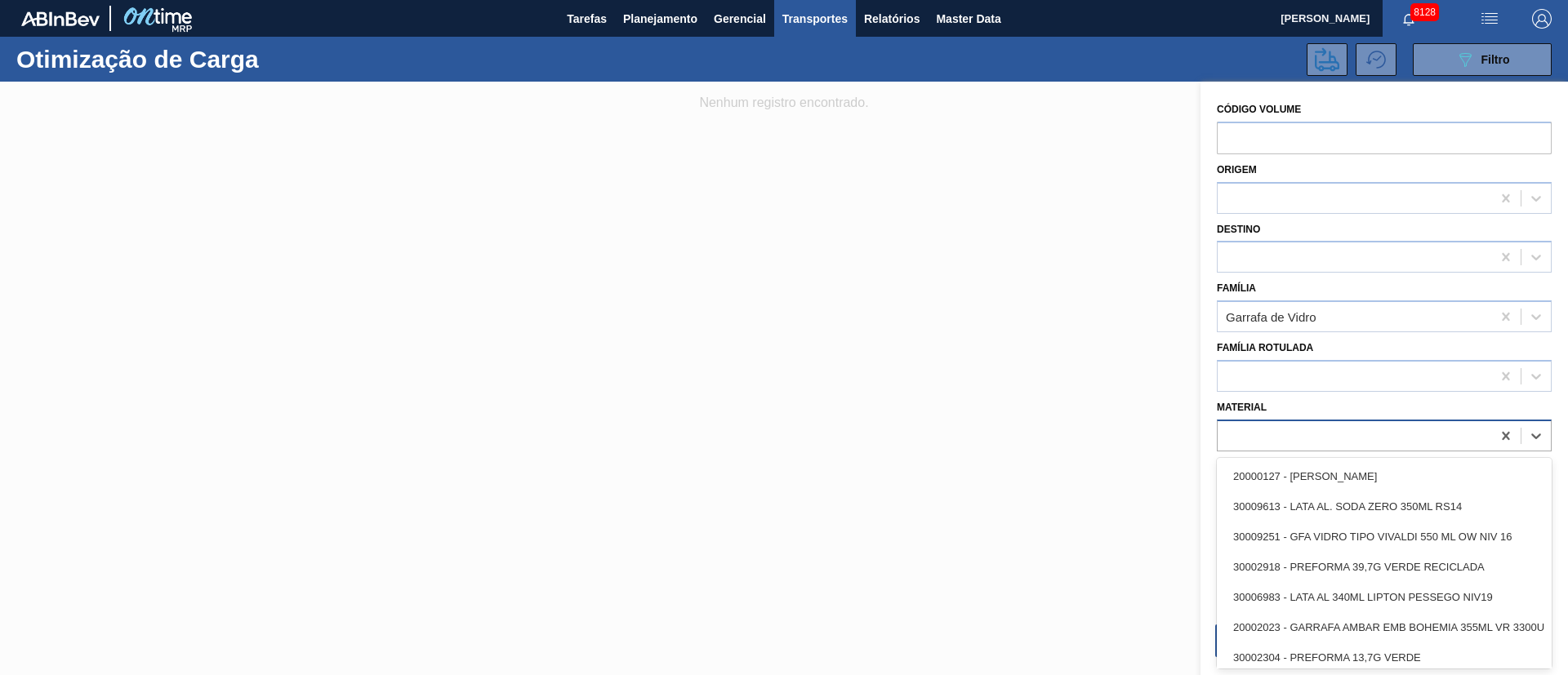
click at [1293, 432] on div at bounding box center [1354, 435] width 274 height 23
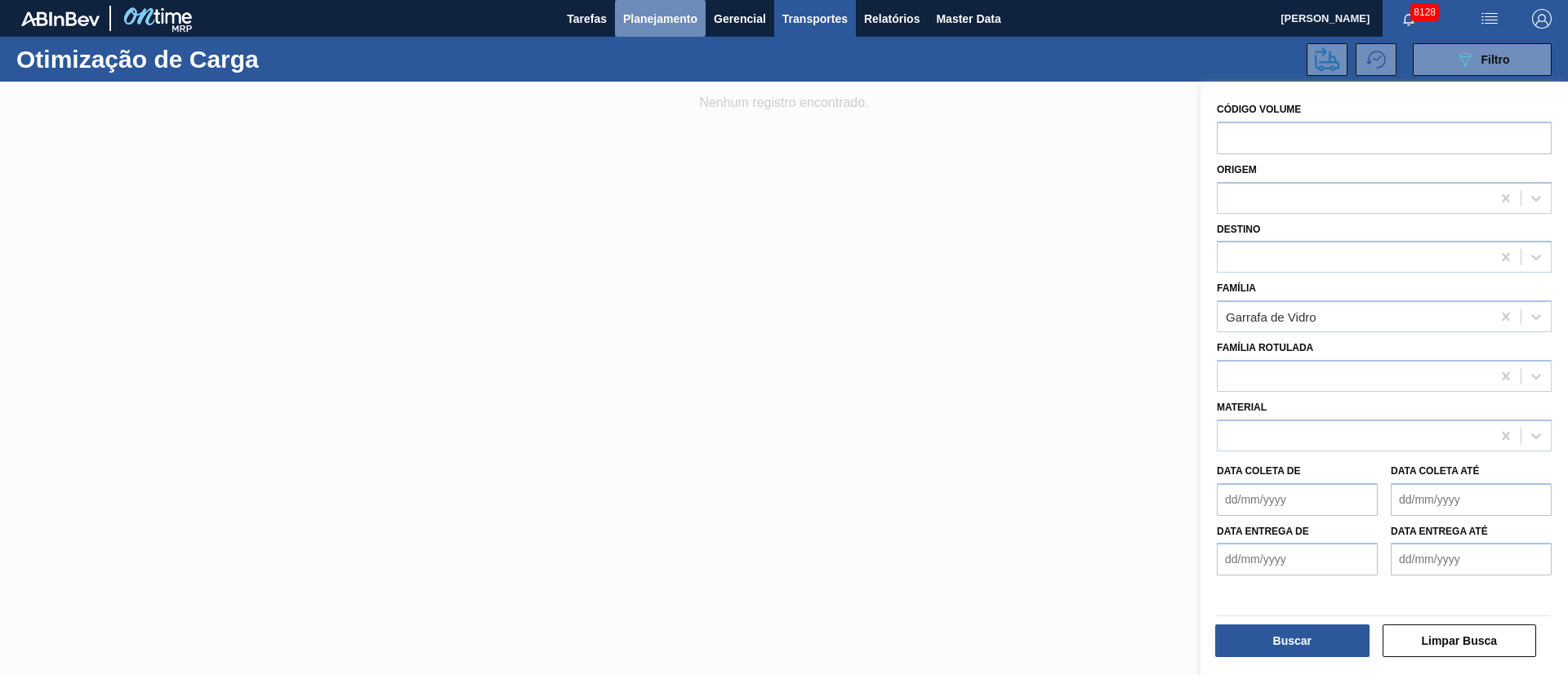
click at [656, 22] on span "Planejamento" at bounding box center [660, 19] width 74 height 20
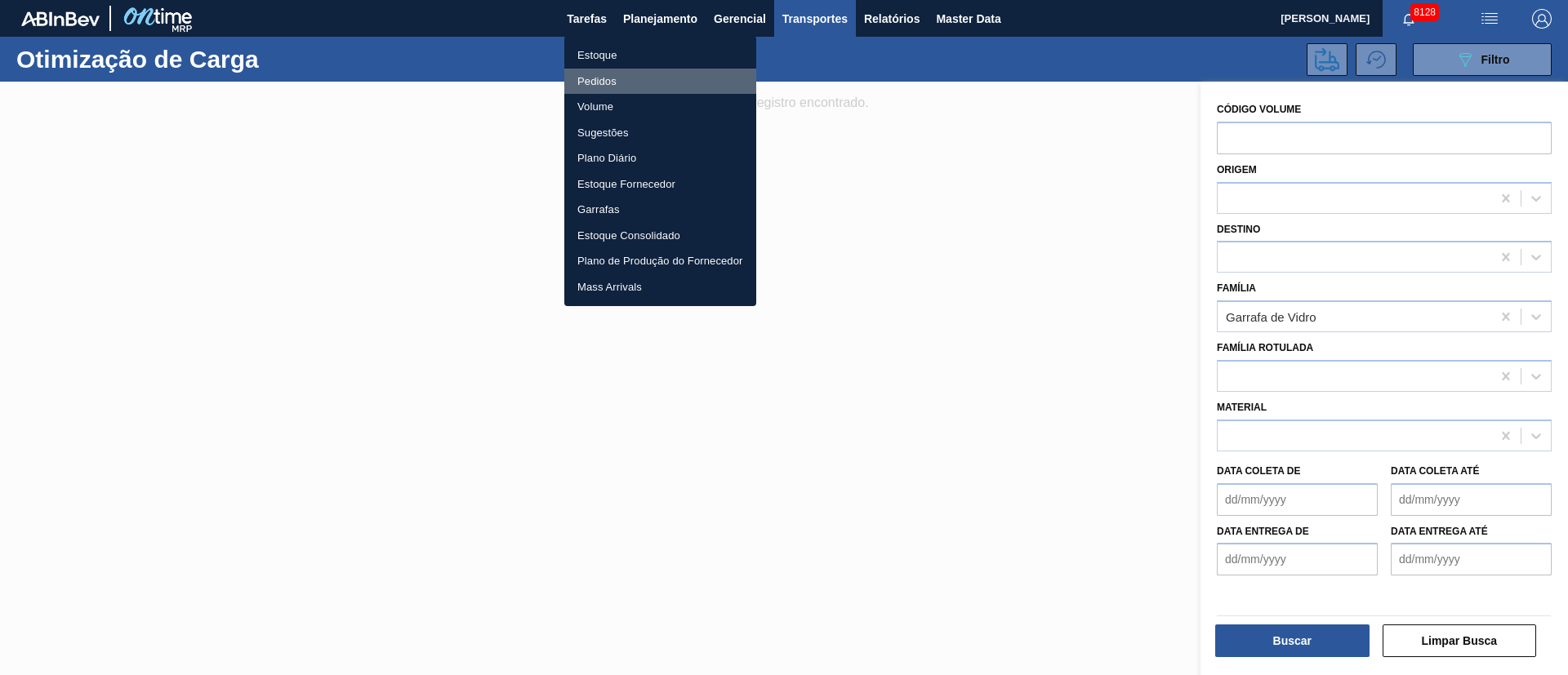
click at [601, 83] on li "Pedidos" at bounding box center [660, 81] width 192 height 26
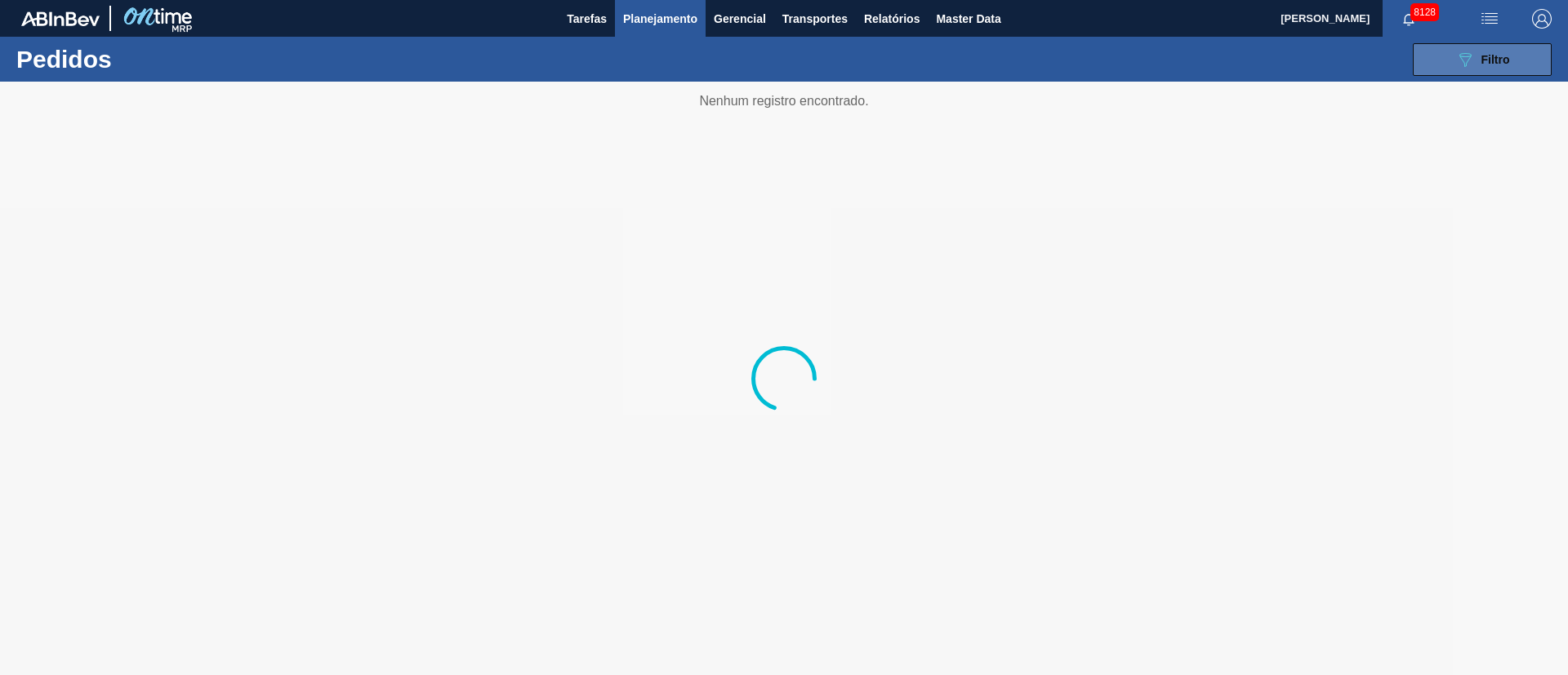
click at [1517, 53] on button "089F7B8B-B2A5-4AFE-B5C0-19BA573D28AC Filtro" at bounding box center [1482, 59] width 139 height 33
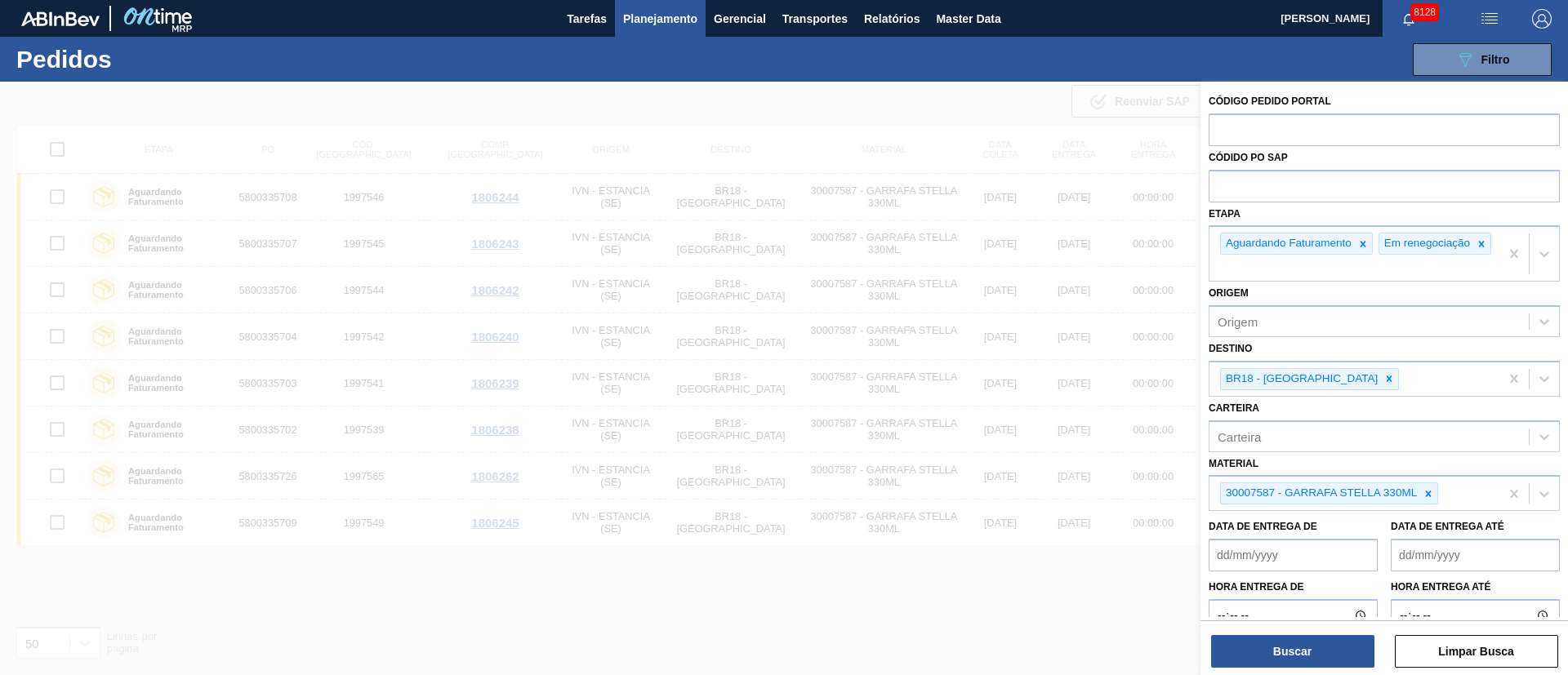
click at [1430, 500] on icon at bounding box center [1429, 494] width 11 height 11
paste input "20002580"
type input "20002580"
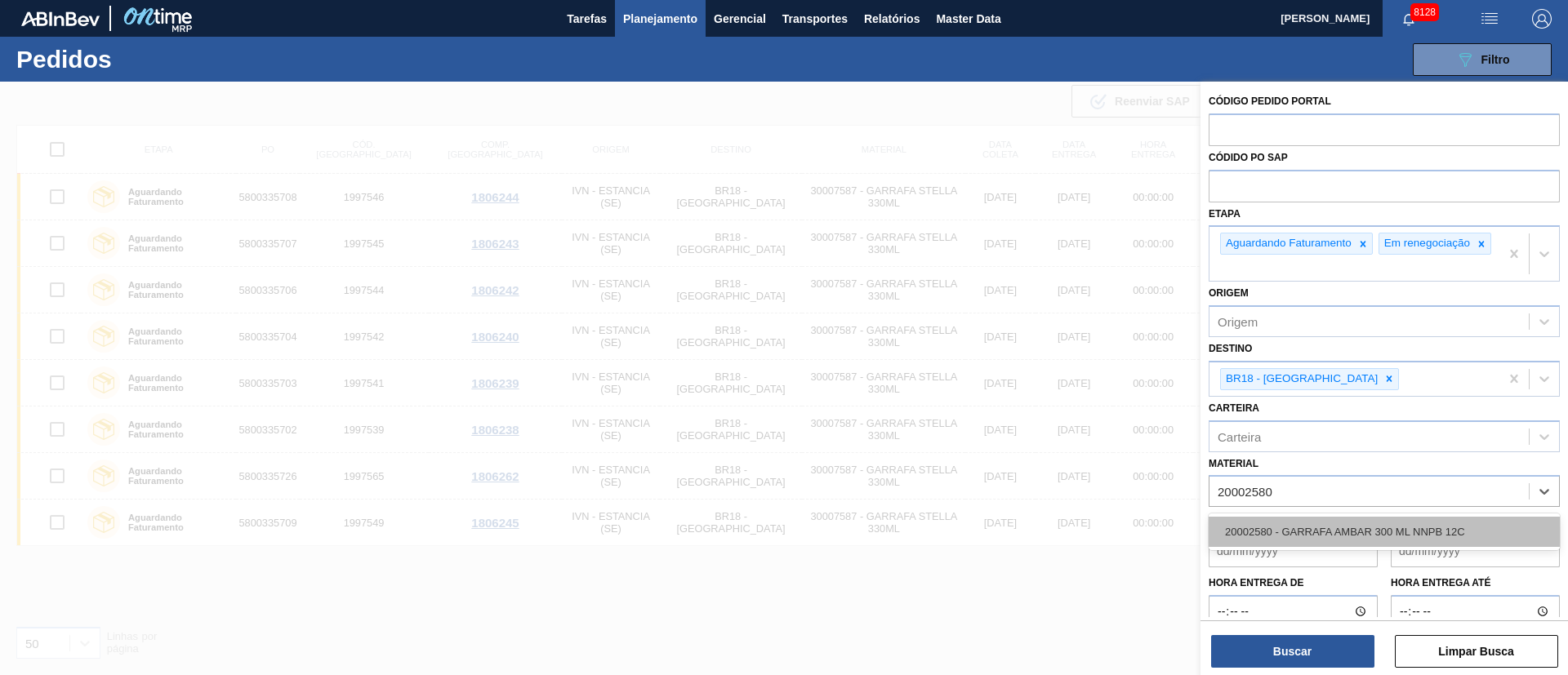
click at [1362, 542] on div "20002580 - GARRAFA AMBAR 300 ML NNPB 12C" at bounding box center [1385, 532] width 352 height 30
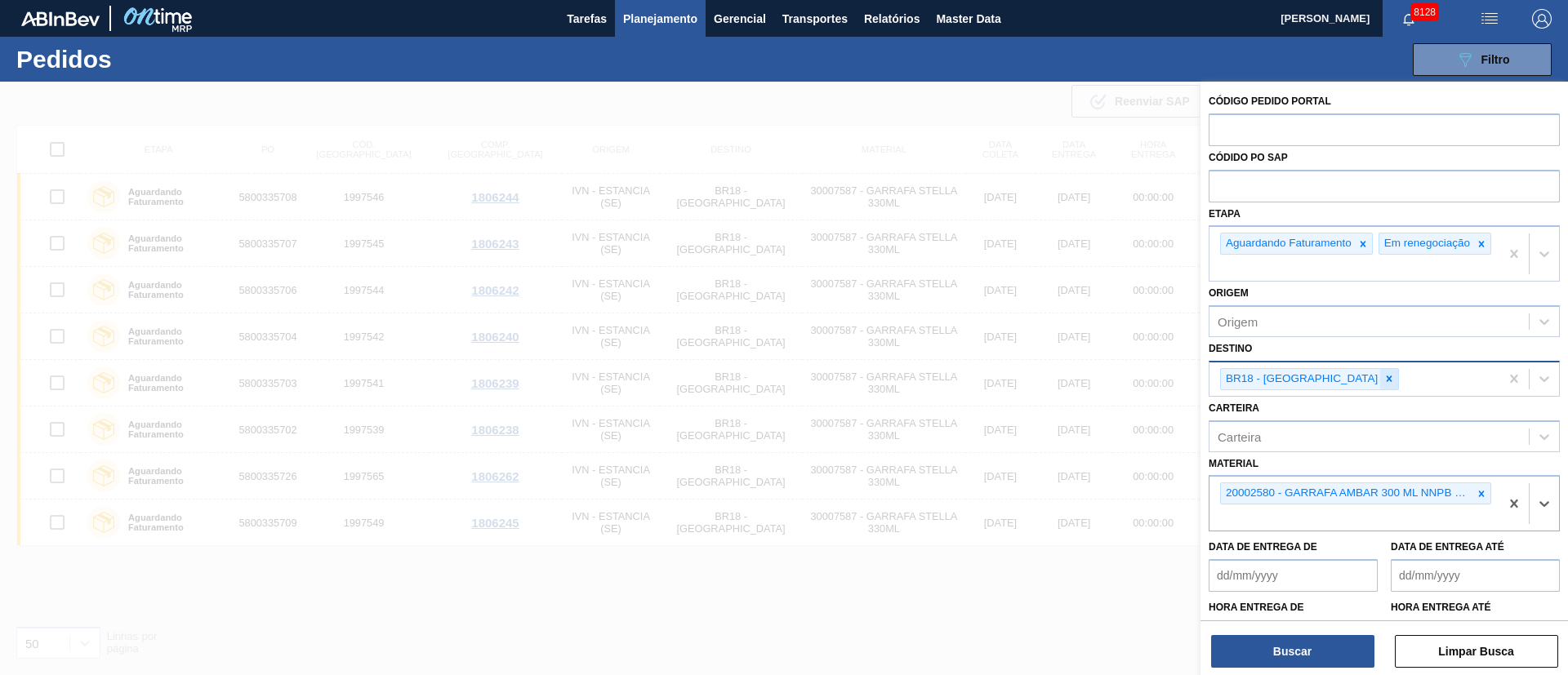
click at [1384, 384] on icon at bounding box center [1389, 379] width 11 height 11
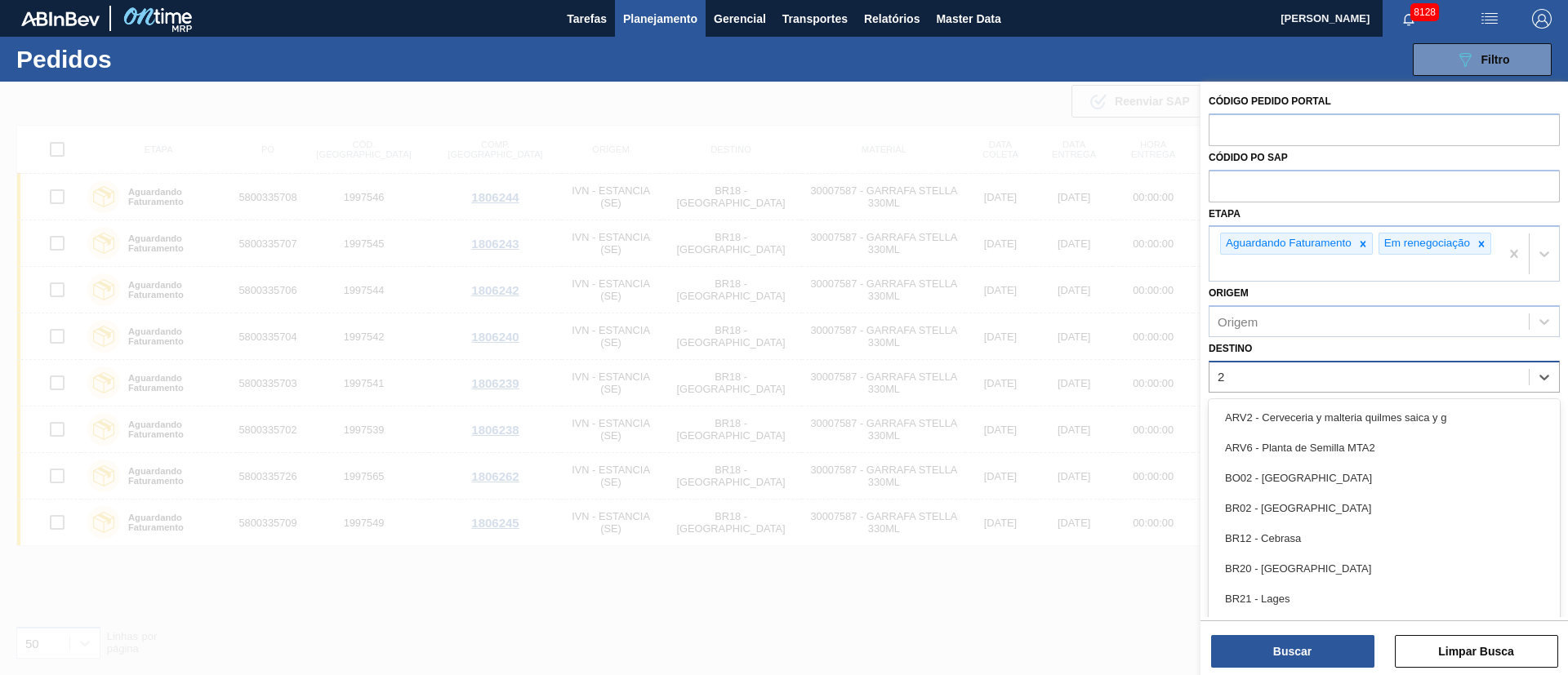
type input "26"
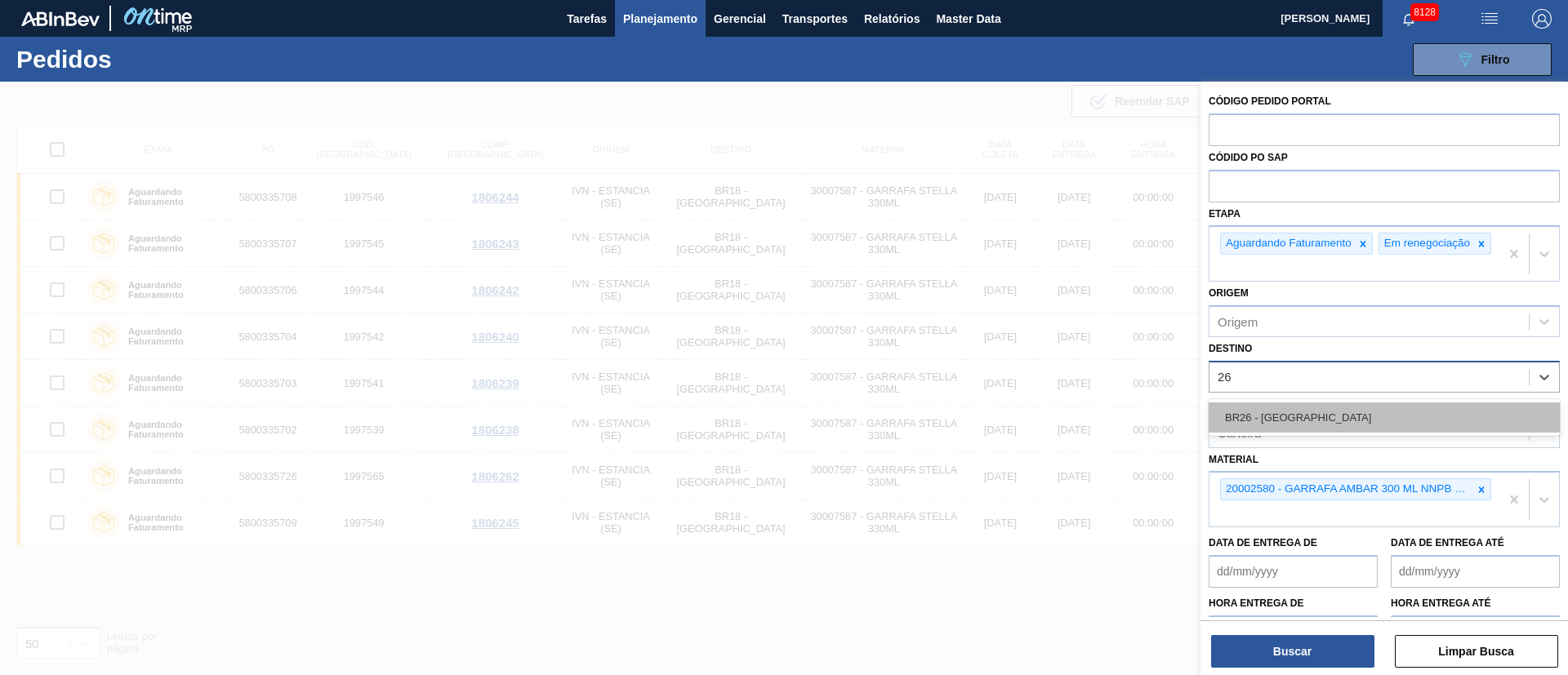
click at [1282, 430] on div "BR26 - [GEOGRAPHIC_DATA]" at bounding box center [1385, 418] width 352 height 30
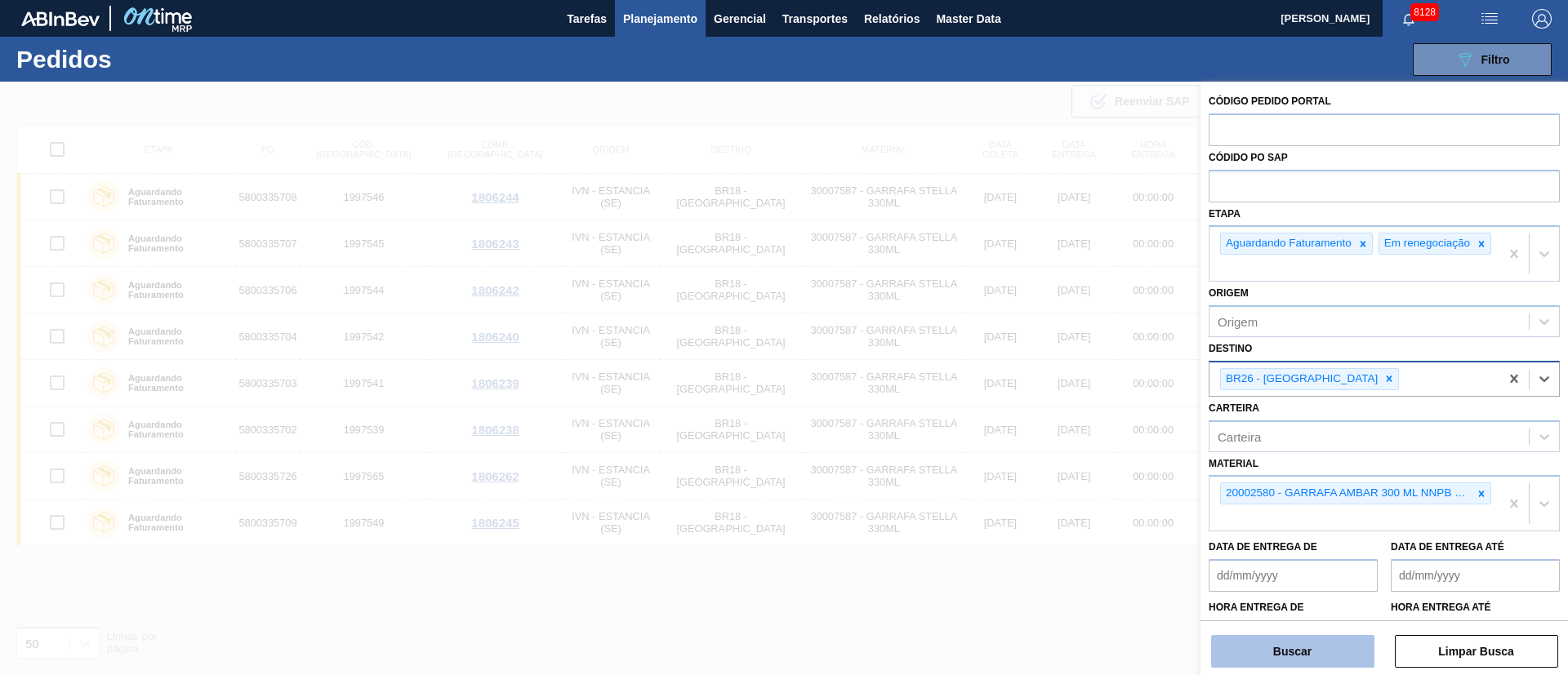
click at [1324, 644] on button "Buscar" at bounding box center [1293, 652] width 164 height 33
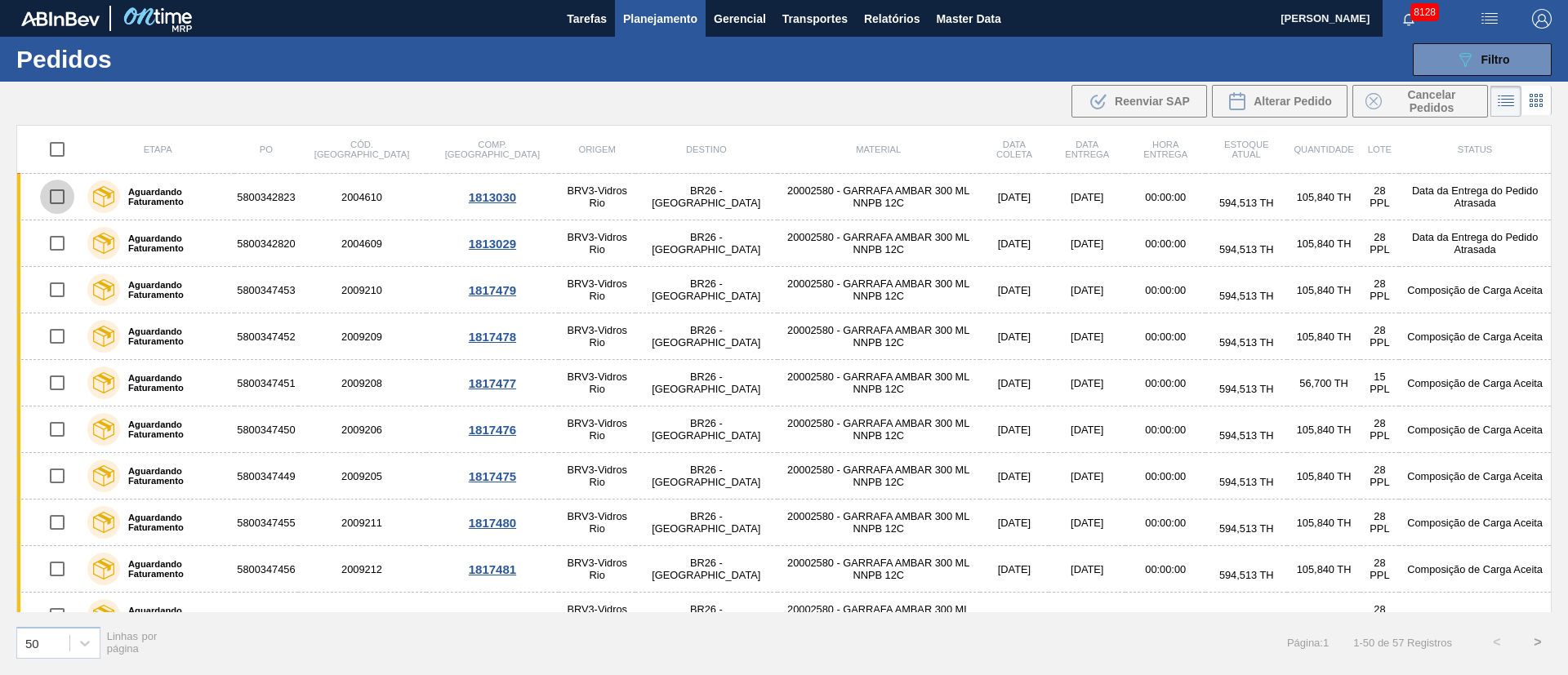
click at [52, 199] on input "checkbox" at bounding box center [57, 196] width 35 height 35
checkbox input "true"
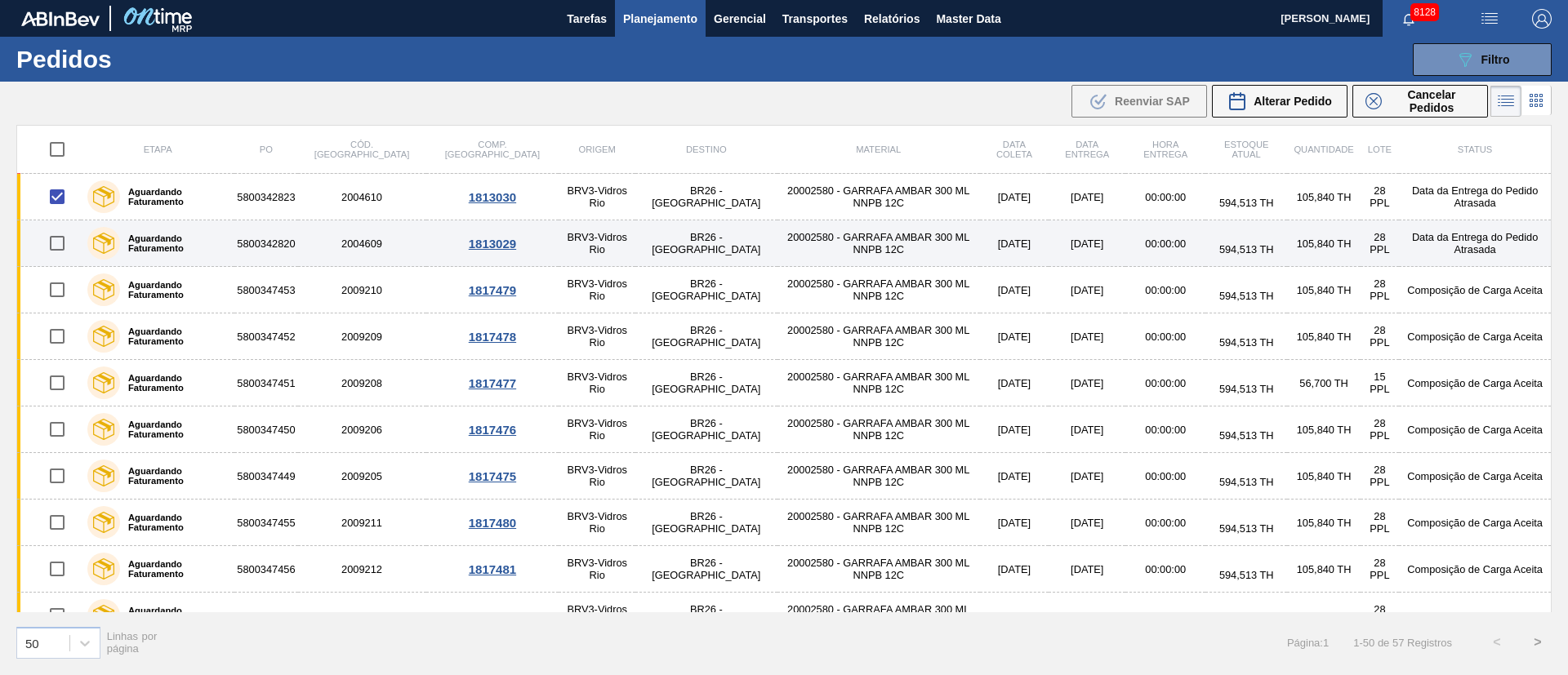
click at [59, 251] on input "checkbox" at bounding box center [57, 243] width 35 height 35
checkbox input "true"
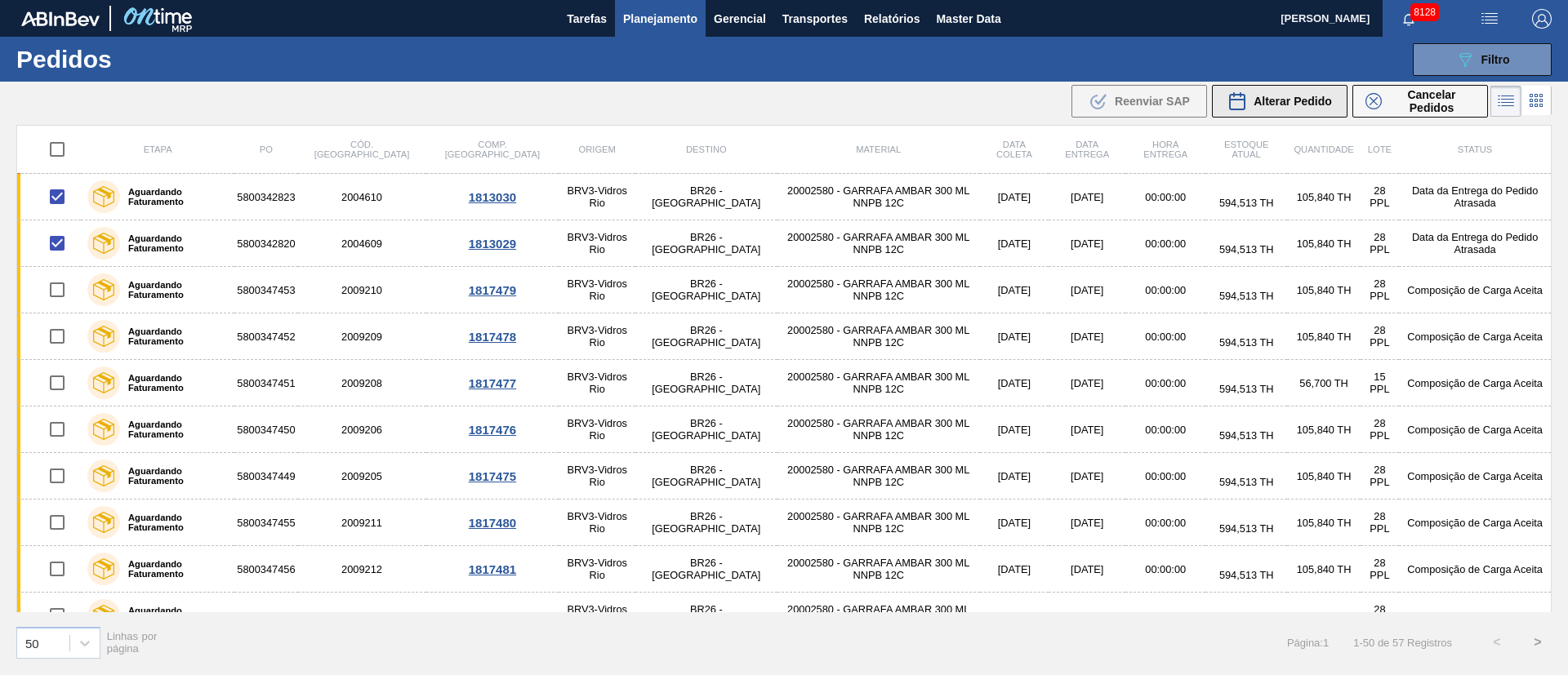
click at [1303, 102] on span "Alterar Pedido" at bounding box center [1293, 101] width 79 height 13
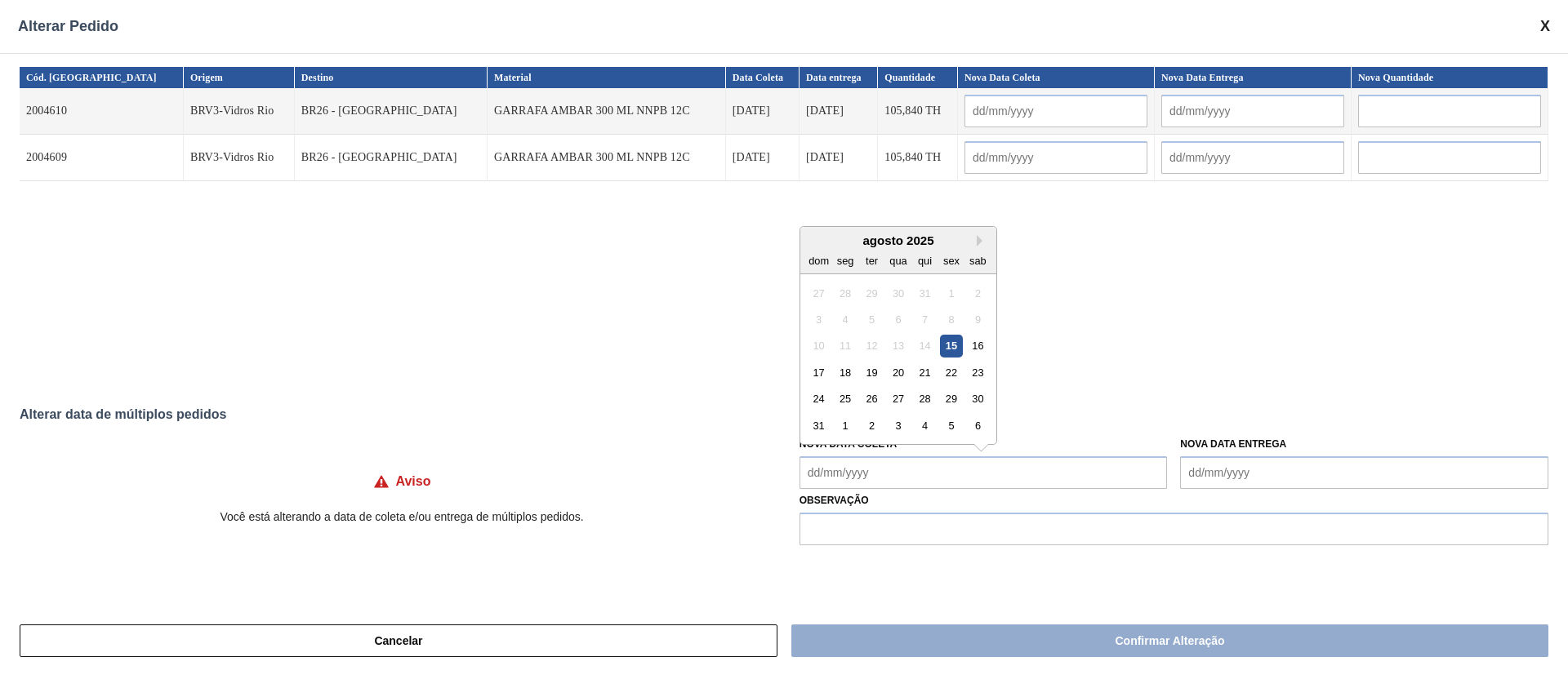
click at [856, 476] on Coleta "Nova Data Coleta" at bounding box center [984, 472] width 368 height 33
click at [855, 377] on div "18" at bounding box center [845, 373] width 22 height 22
type Coleta "[DATE]"
type input "[DATE]"
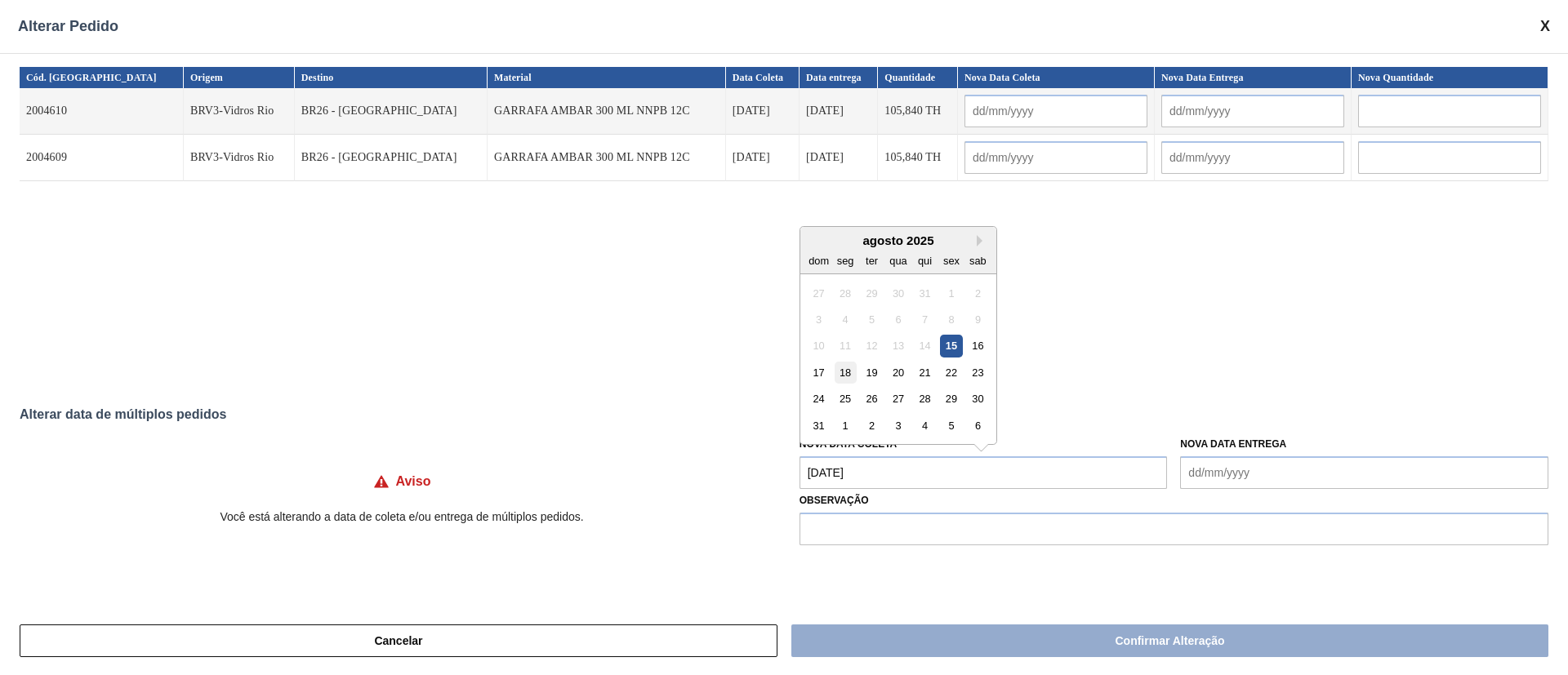
type input "[DATE]"
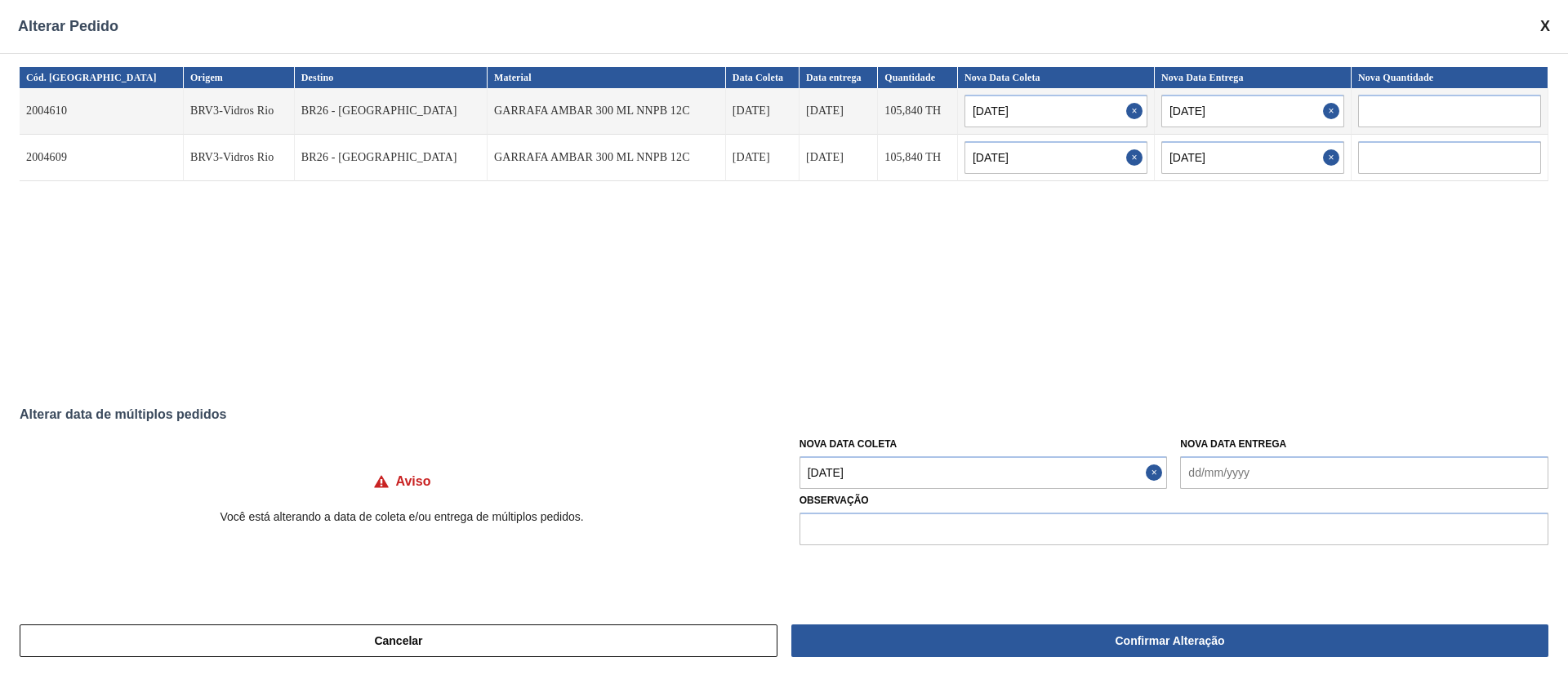
click at [887, 480] on Coleta "[DATE]" at bounding box center [984, 472] width 368 height 33
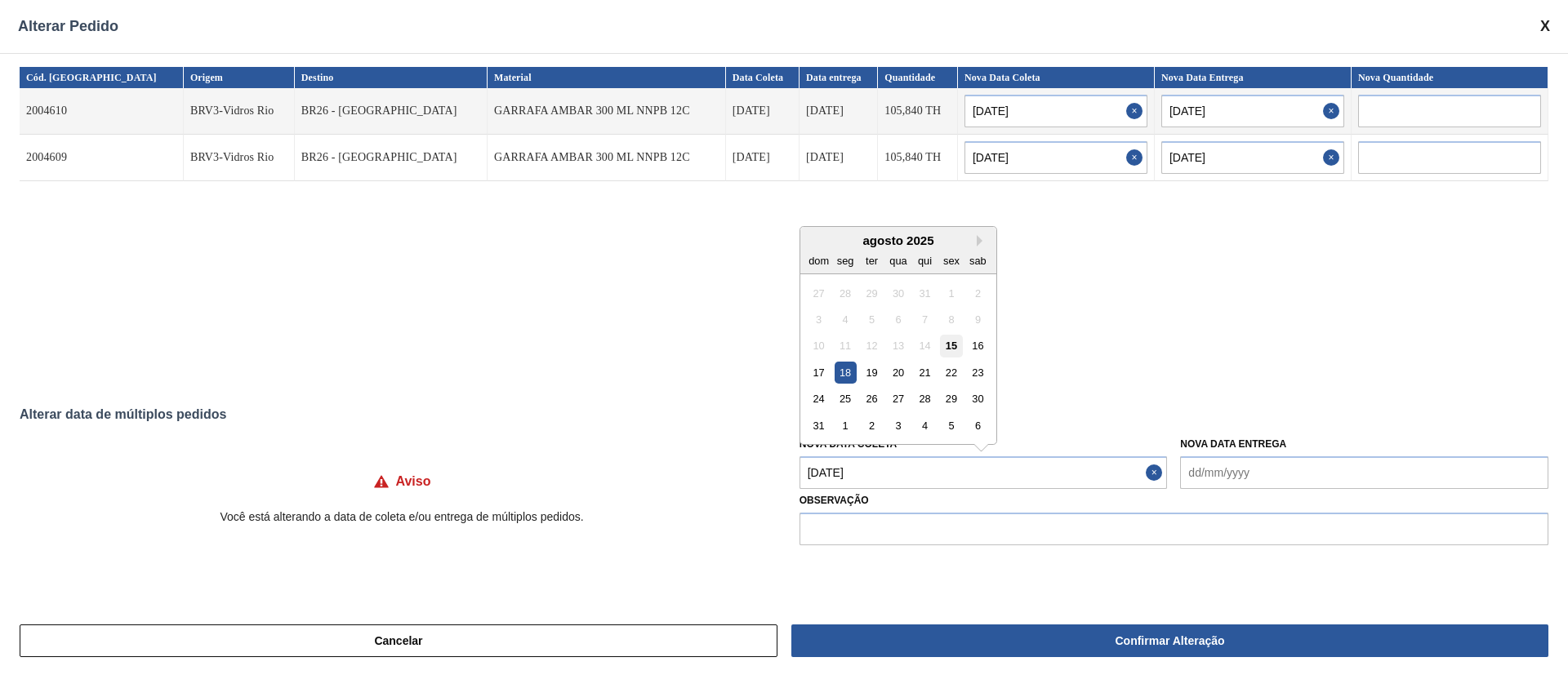
click at [957, 346] on div "15" at bounding box center [951, 346] width 22 height 22
type Coleta "[DATE]"
type input "[DATE]"
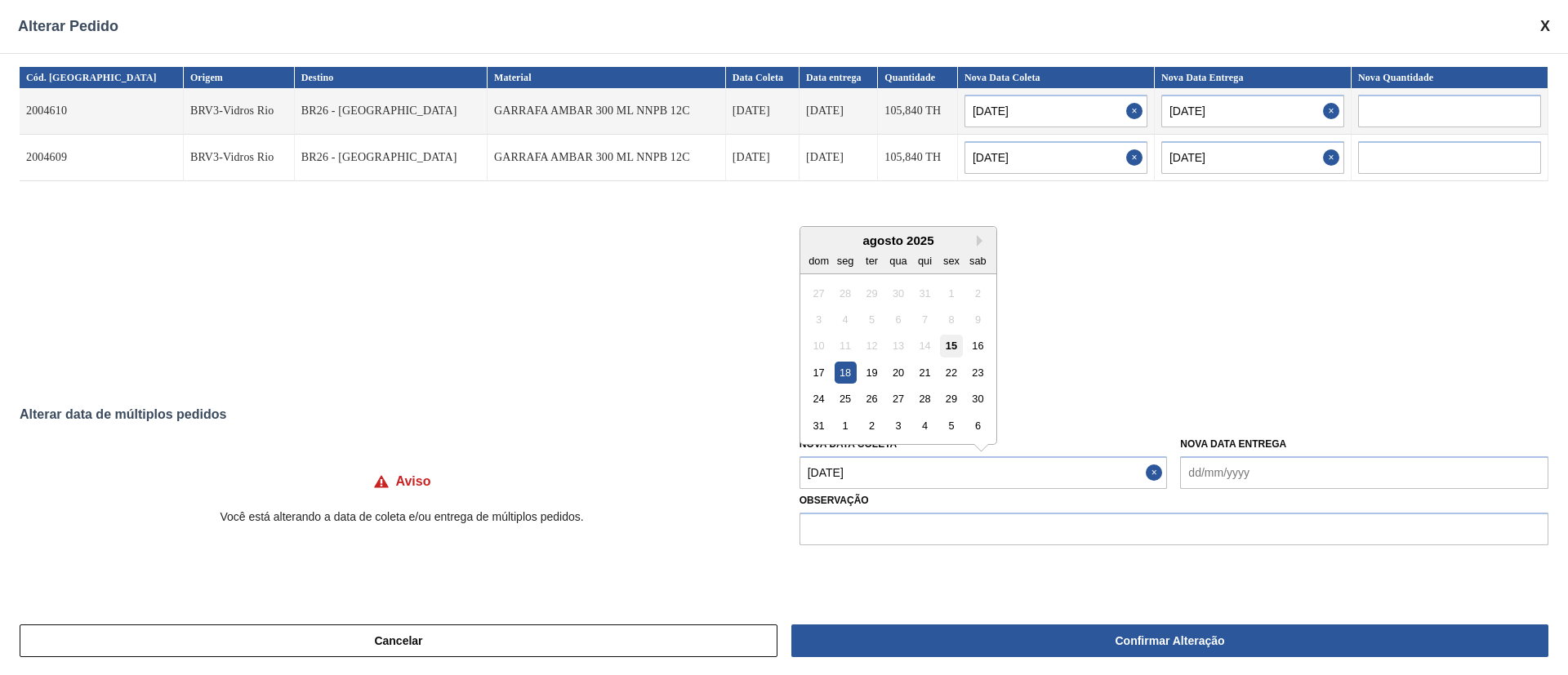
type input "[DATE]"
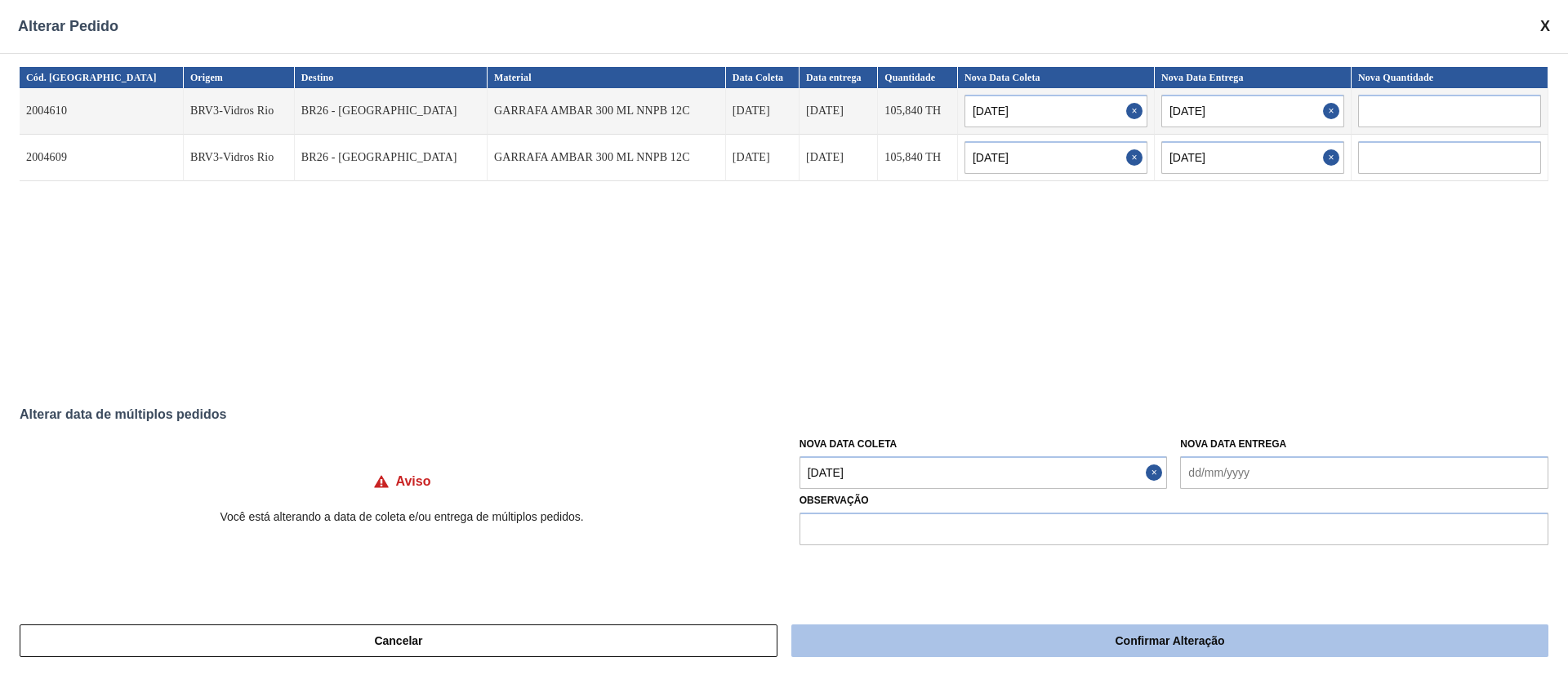
click at [885, 633] on button "Confirmar Alteração" at bounding box center [1170, 640] width 757 height 33
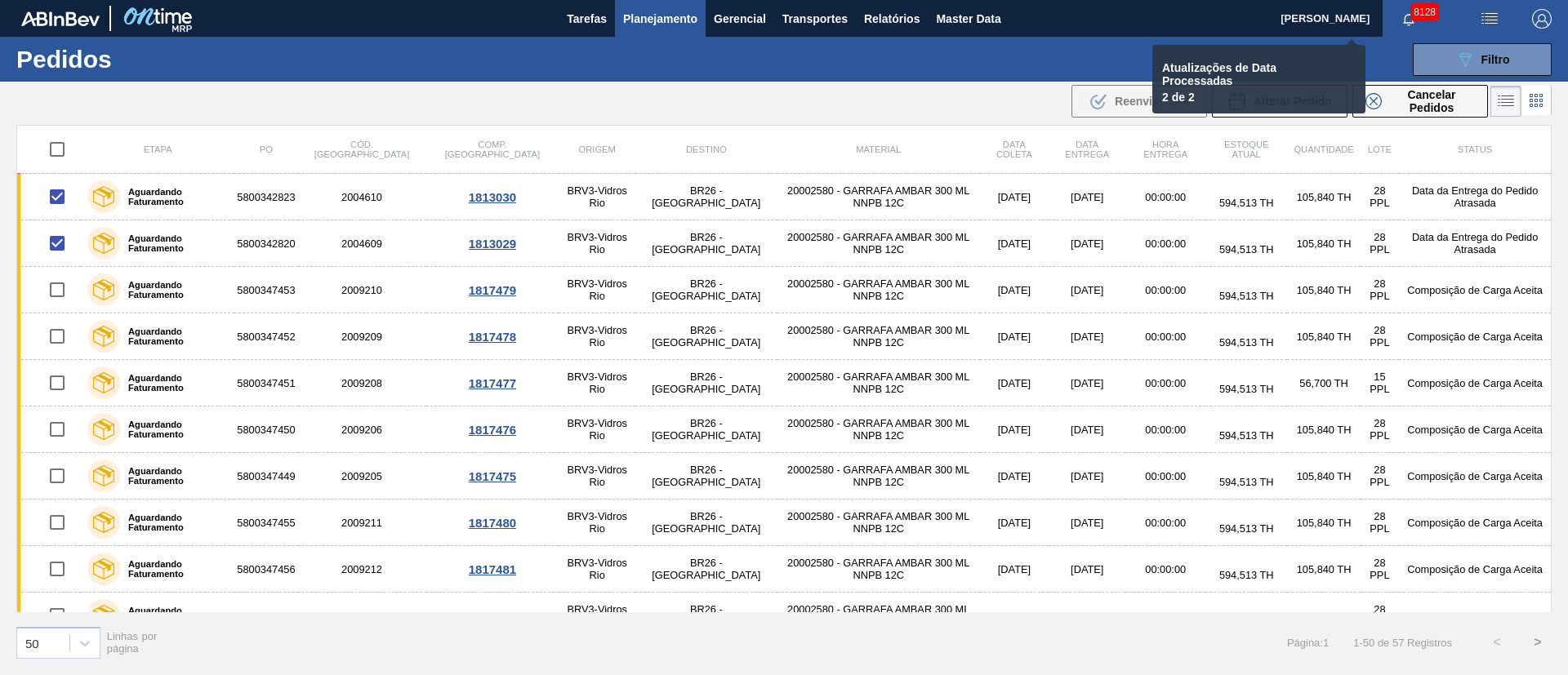
checkbox input "false"
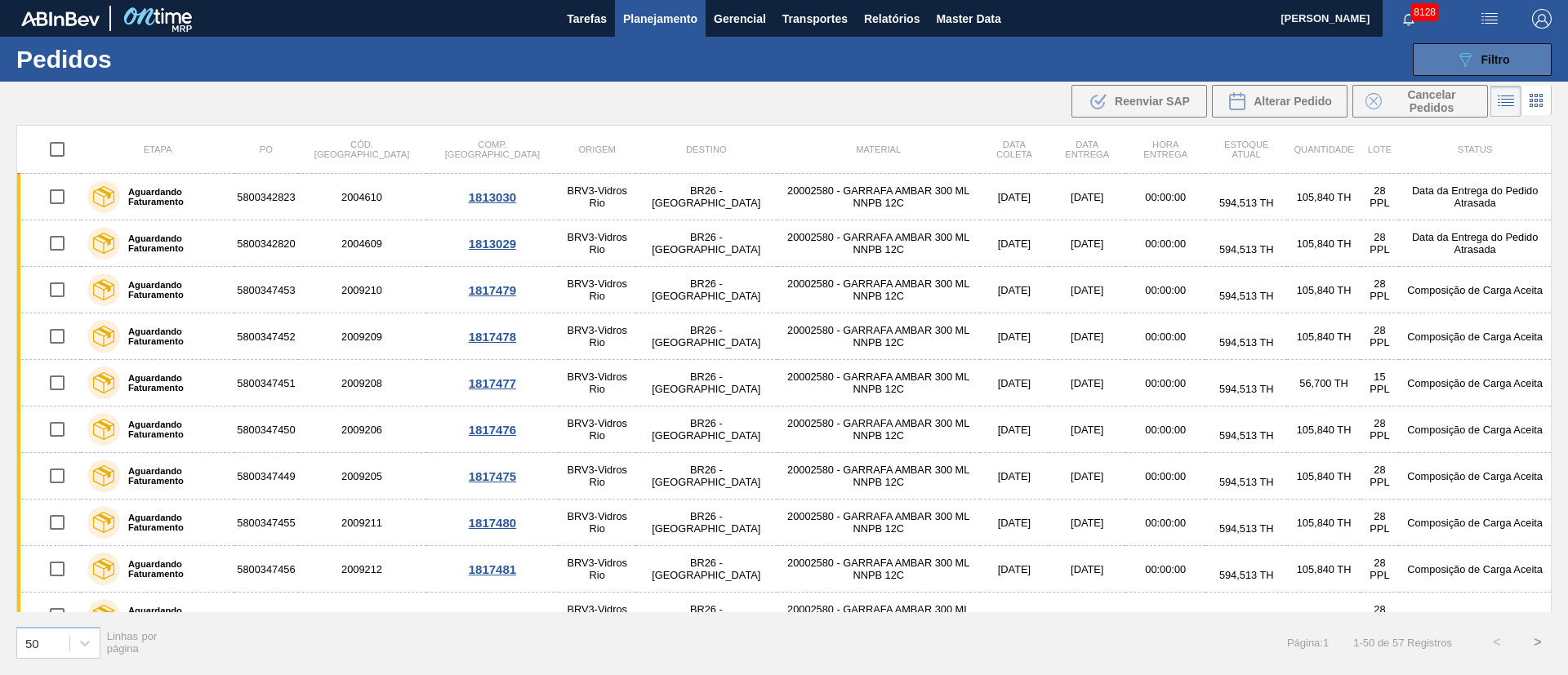
click at [1507, 58] on span "Filtro" at bounding box center [1496, 60] width 29 height 13
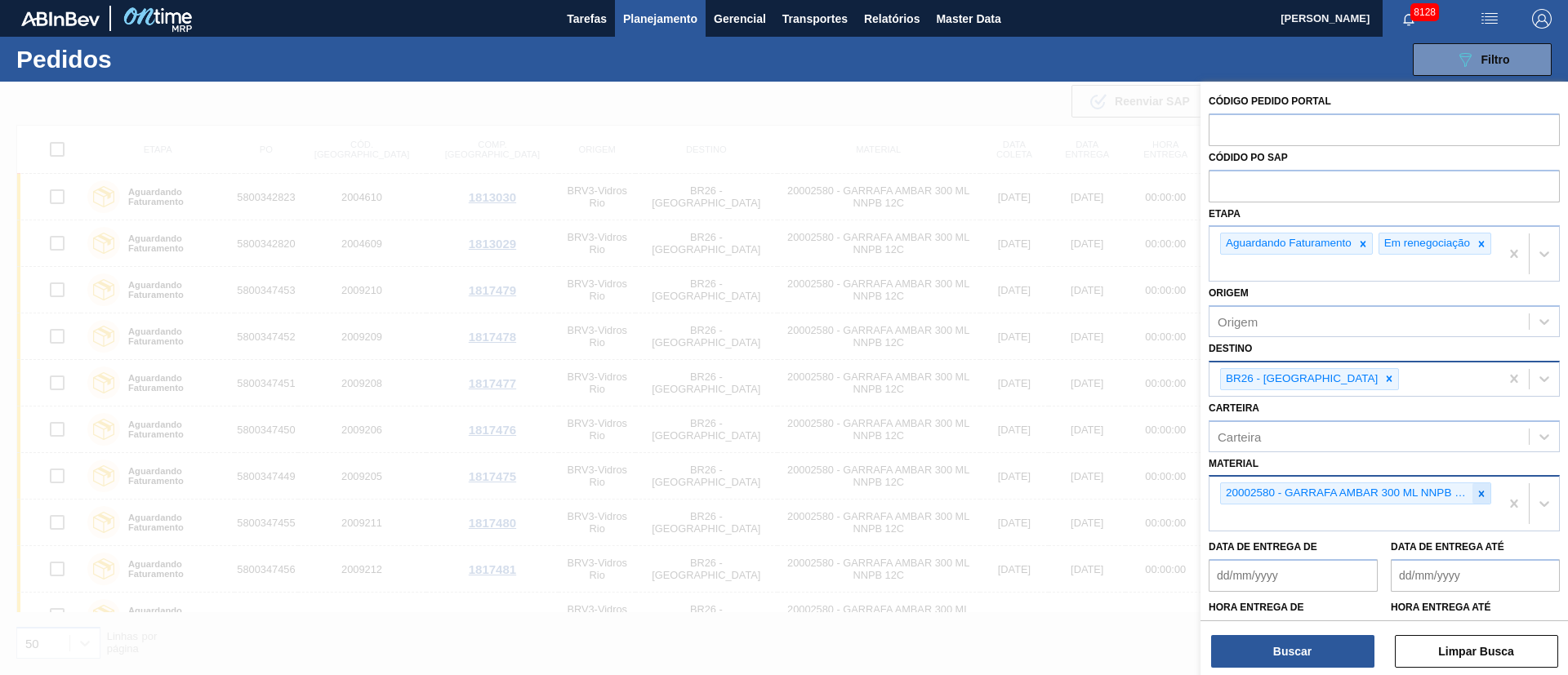
click at [1479, 496] on icon at bounding box center [1482, 494] width 6 height 6
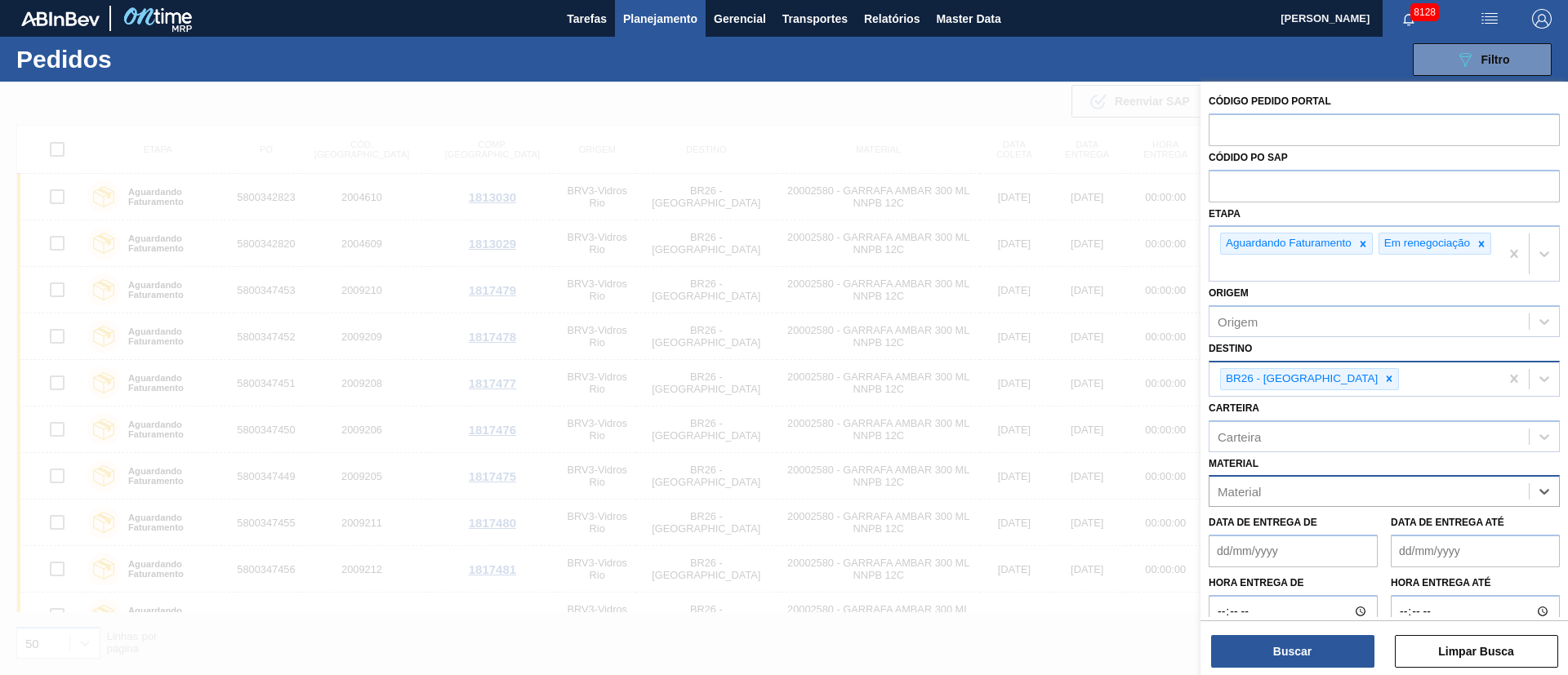
paste input "20001976"
type input "20001976"
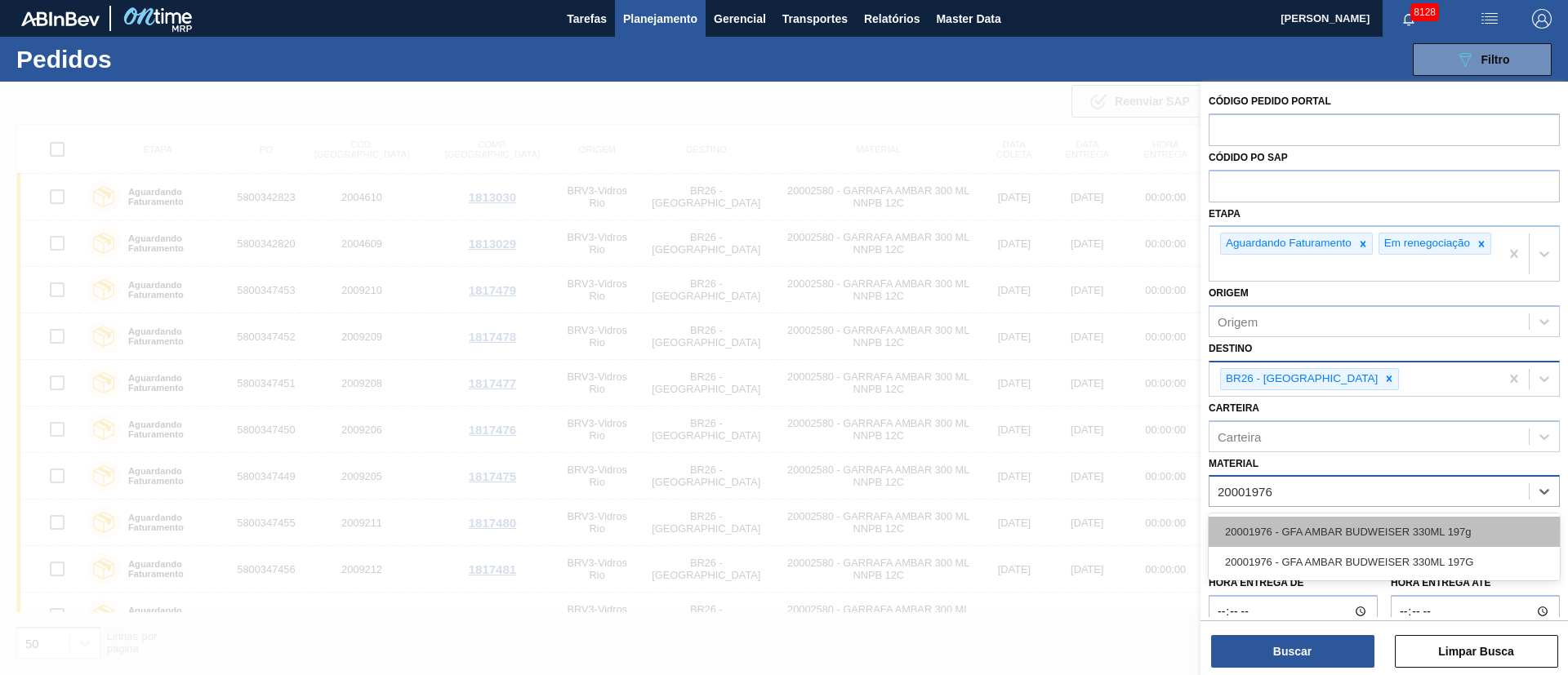
click at [1363, 543] on div "20001976 - GFA AMBAR BUDWEISER 330ML 197g" at bounding box center [1385, 532] width 352 height 30
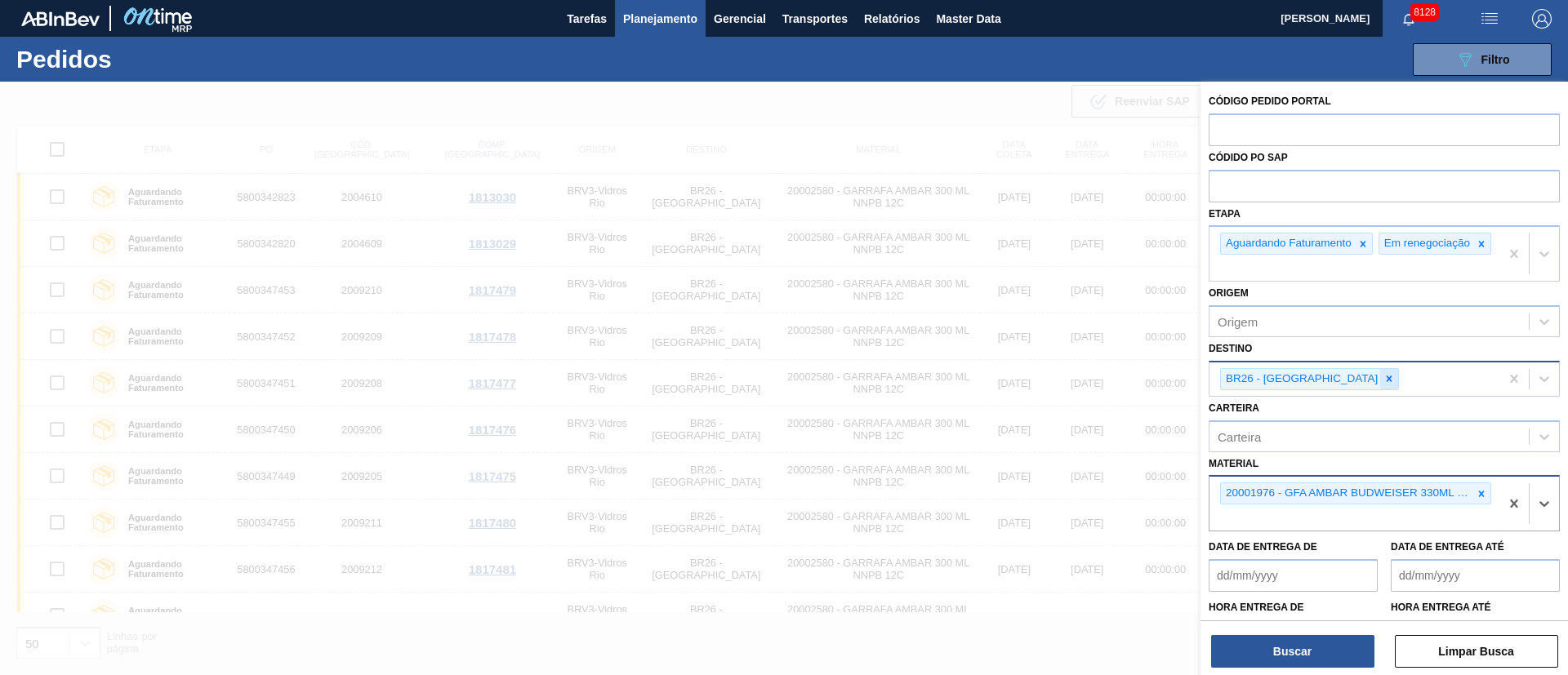
click at [1387, 382] on icon at bounding box center [1389, 380] width 6 height 6
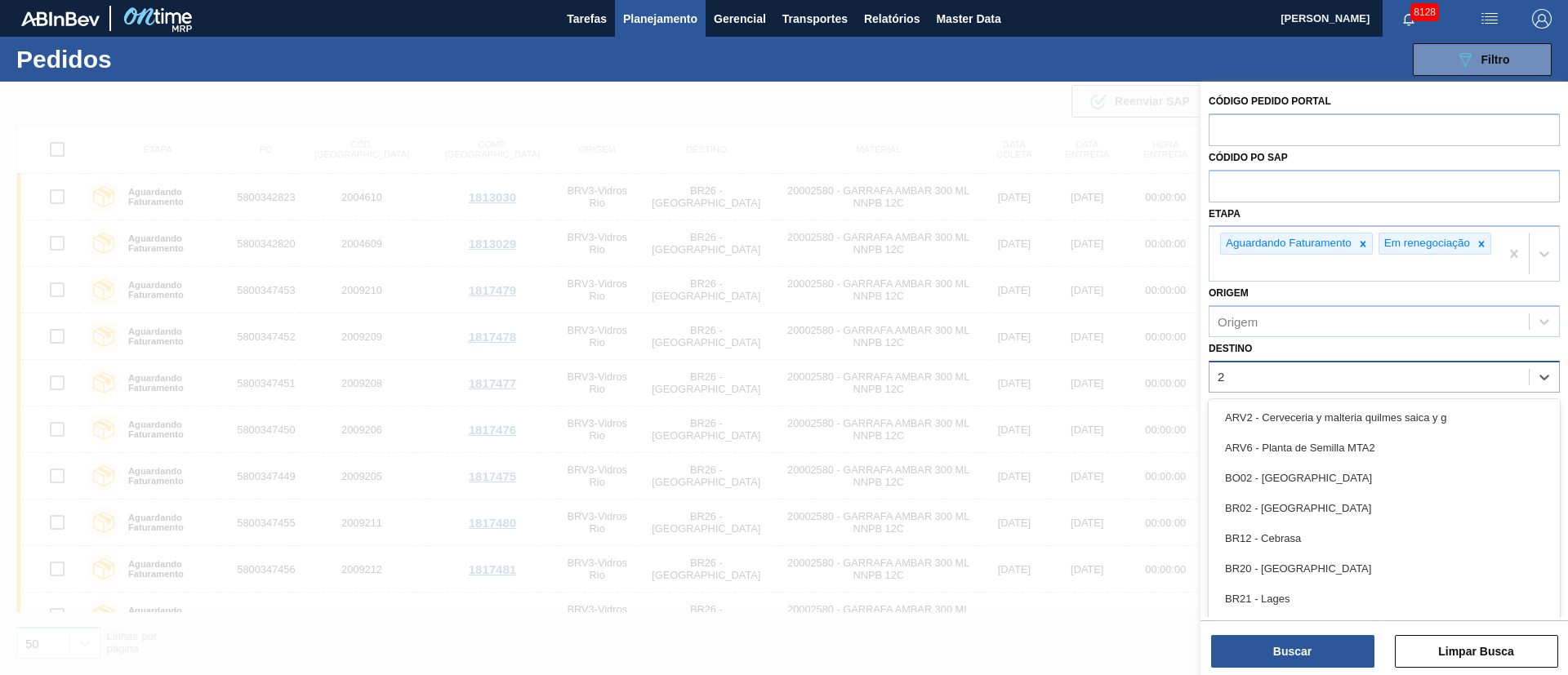
type input "21"
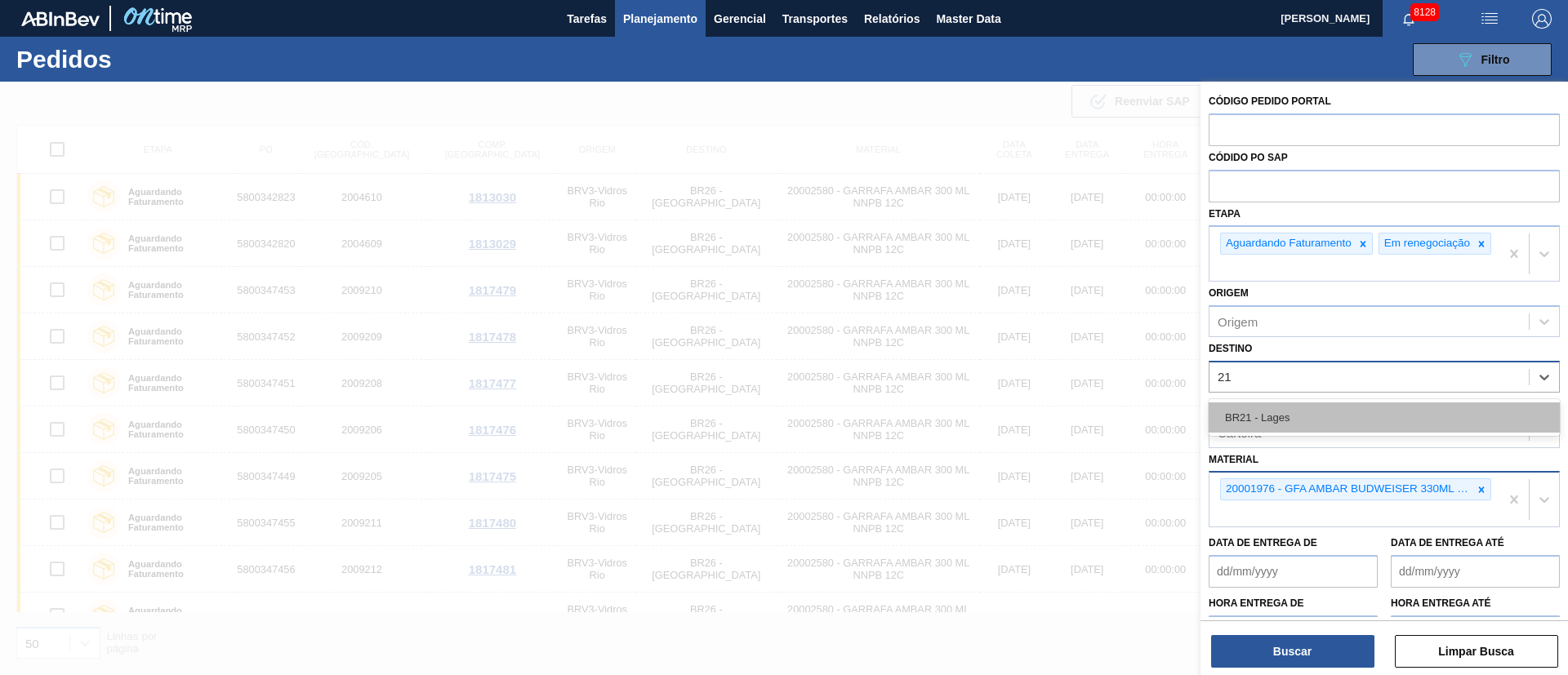
click at [1317, 424] on div "BR21 - Lages" at bounding box center [1385, 418] width 352 height 30
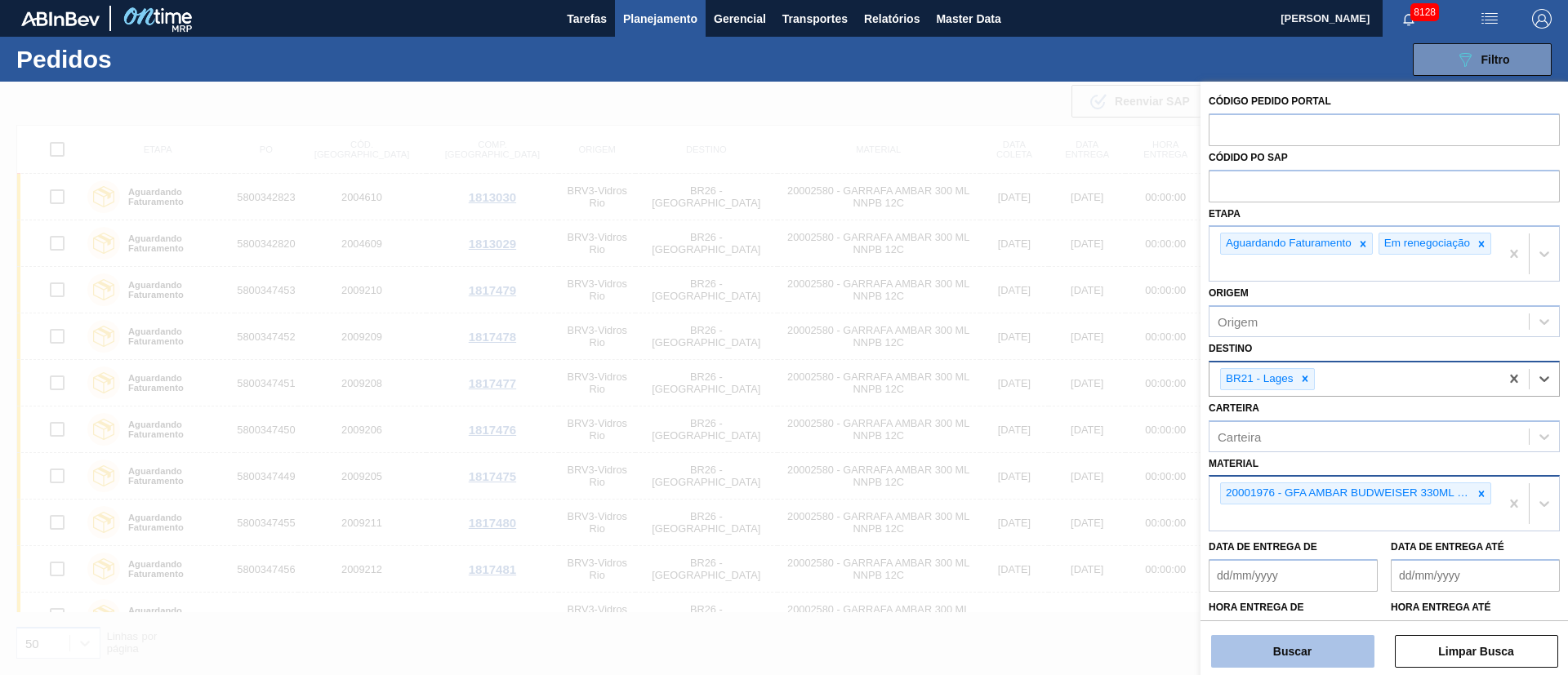
click at [1317, 653] on button "Buscar" at bounding box center [1293, 652] width 164 height 33
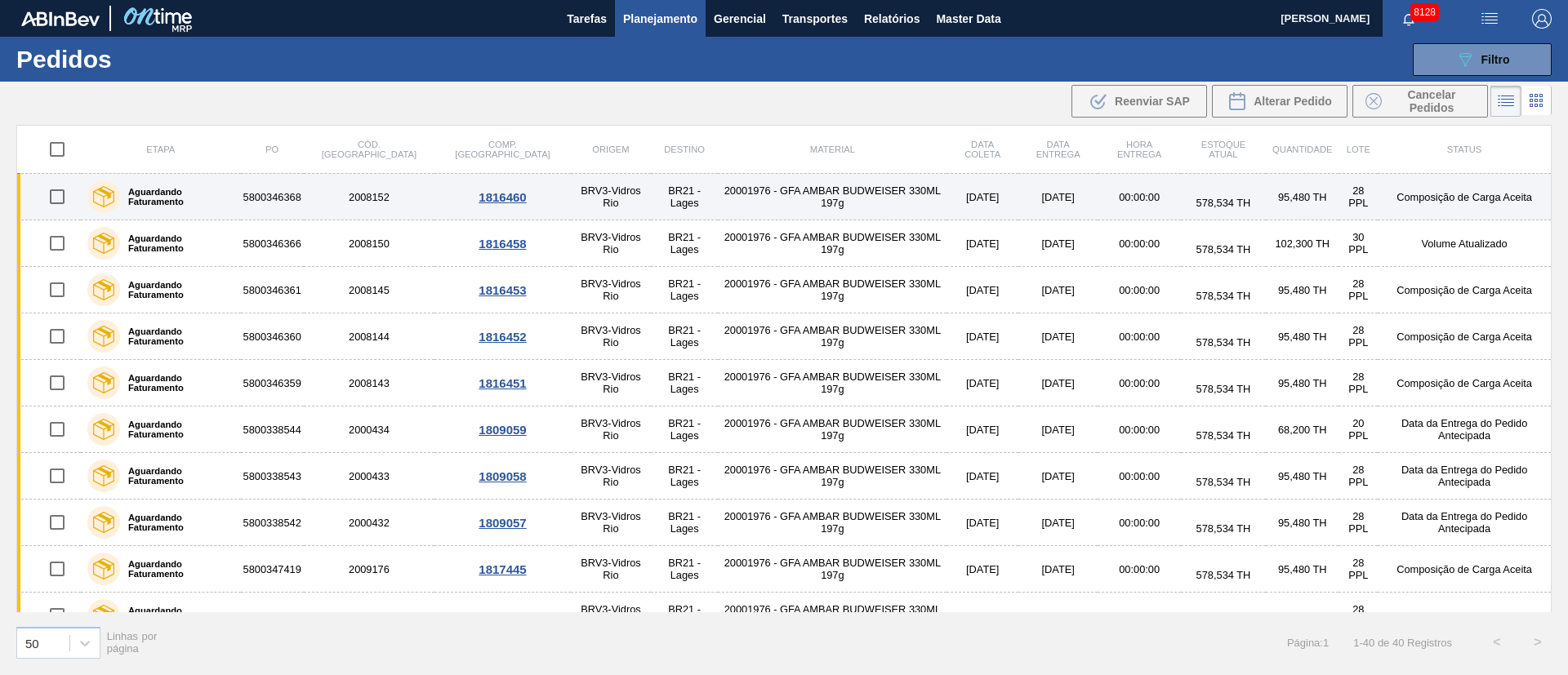
click at [55, 193] on input "checkbox" at bounding box center [57, 196] width 35 height 35
checkbox input "true"
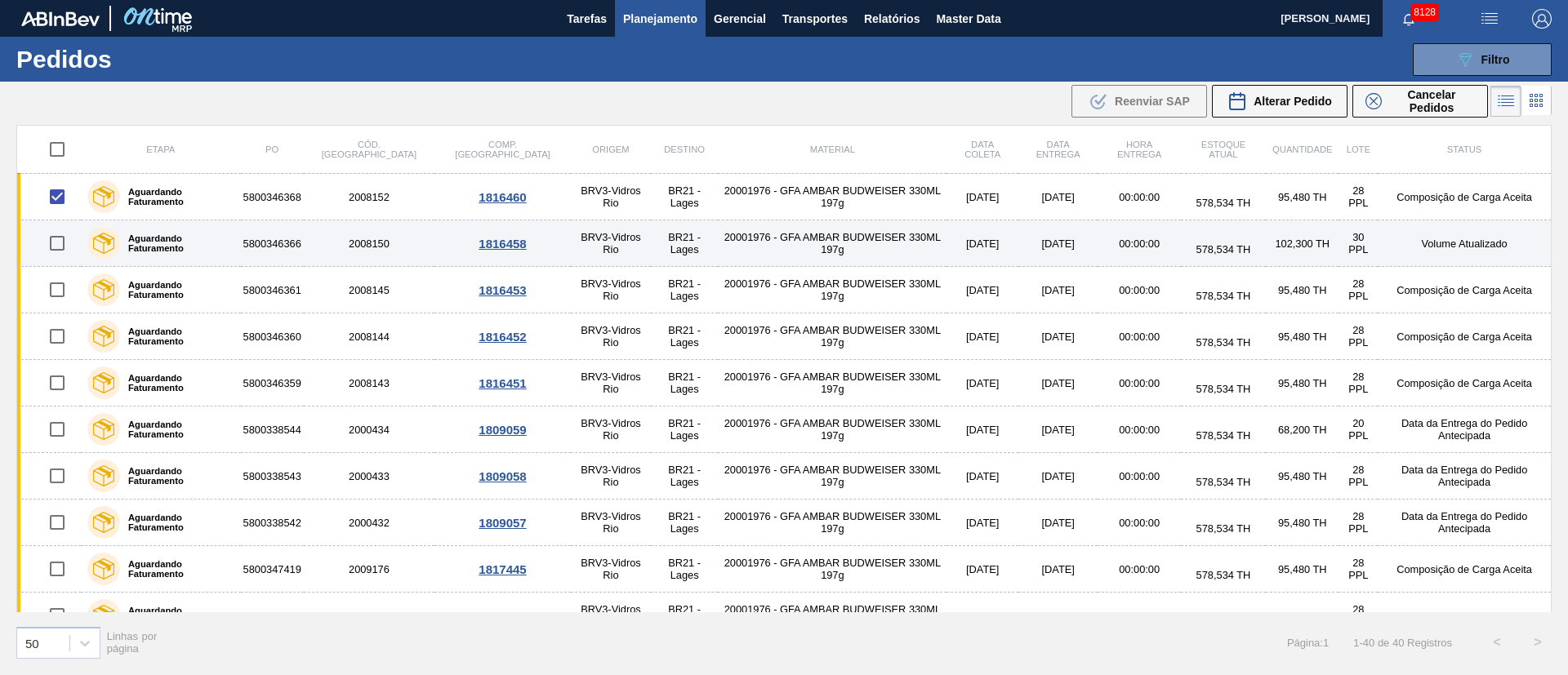
click at [54, 240] on input "checkbox" at bounding box center [57, 243] width 35 height 35
checkbox input "true"
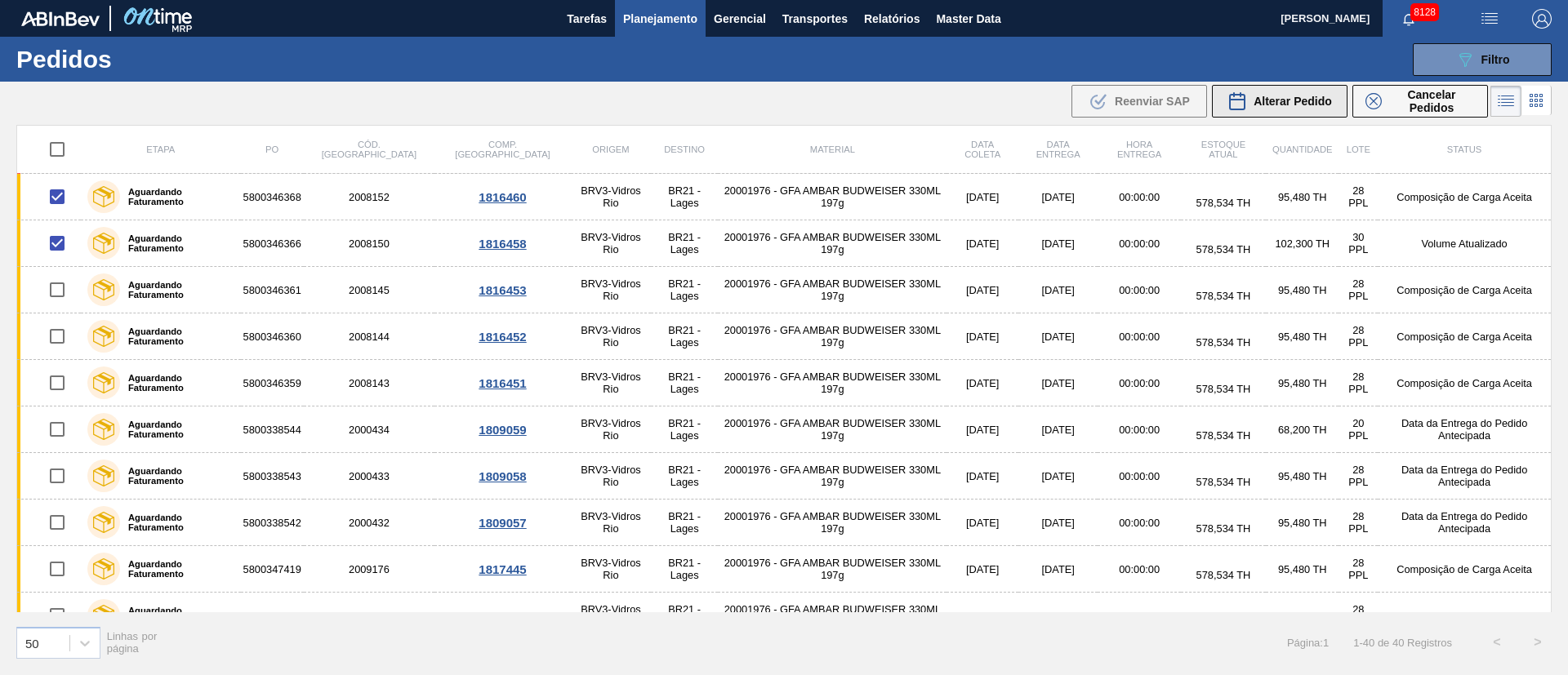
click at [1270, 94] on span "Alterar Pedido" at bounding box center [1293, 101] width 79 height 13
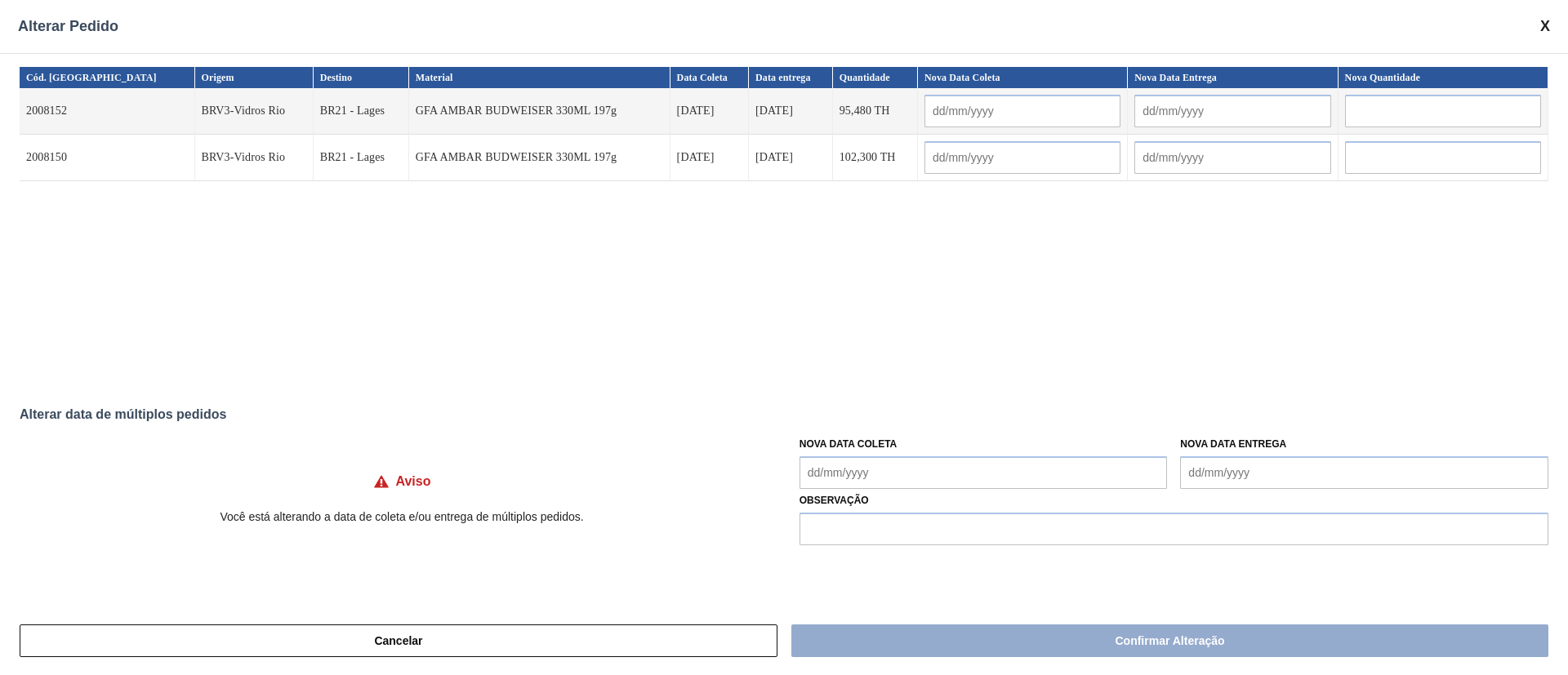
click at [860, 468] on Coleta "Nova Data Coleta" at bounding box center [984, 472] width 368 height 33
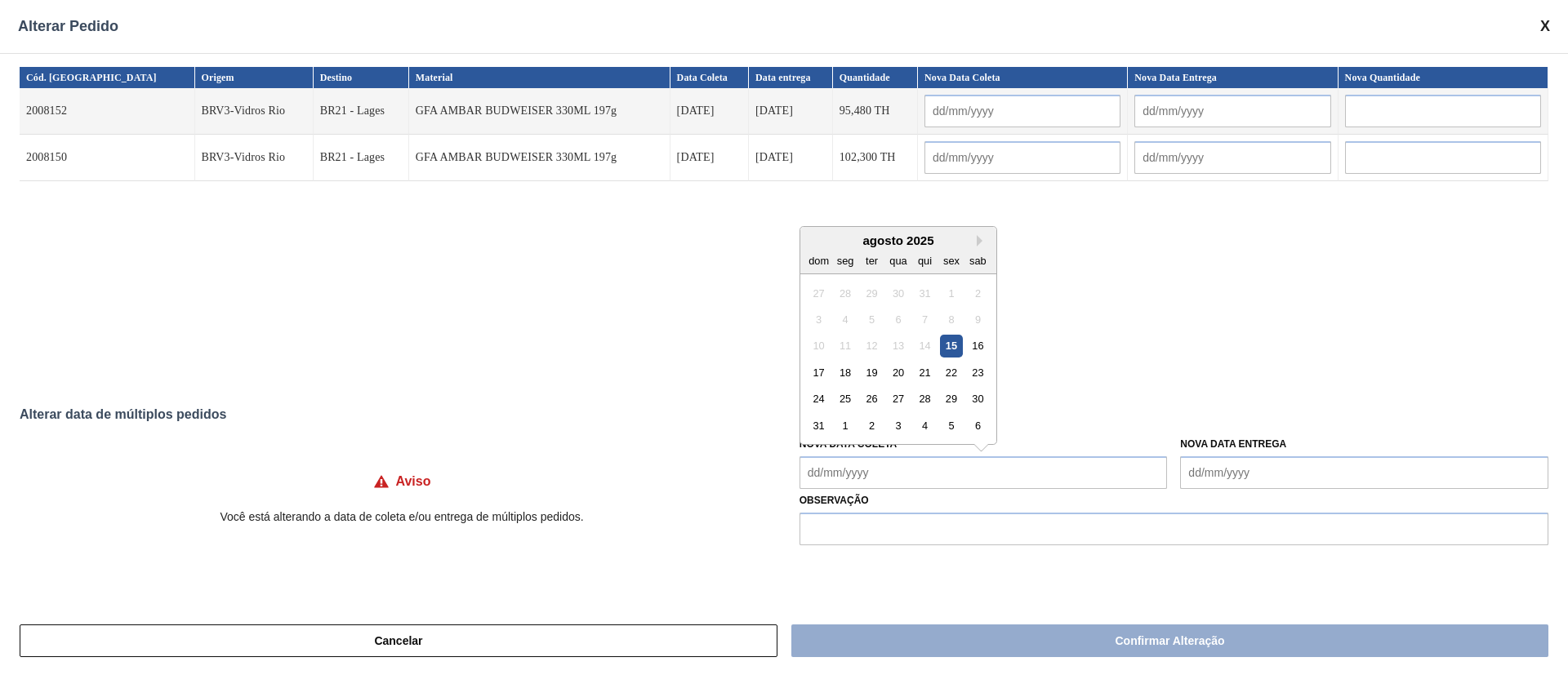
click at [849, 374] on div "18" at bounding box center [845, 373] width 22 height 22
type Coleta "[DATE]"
type input "[DATE]"
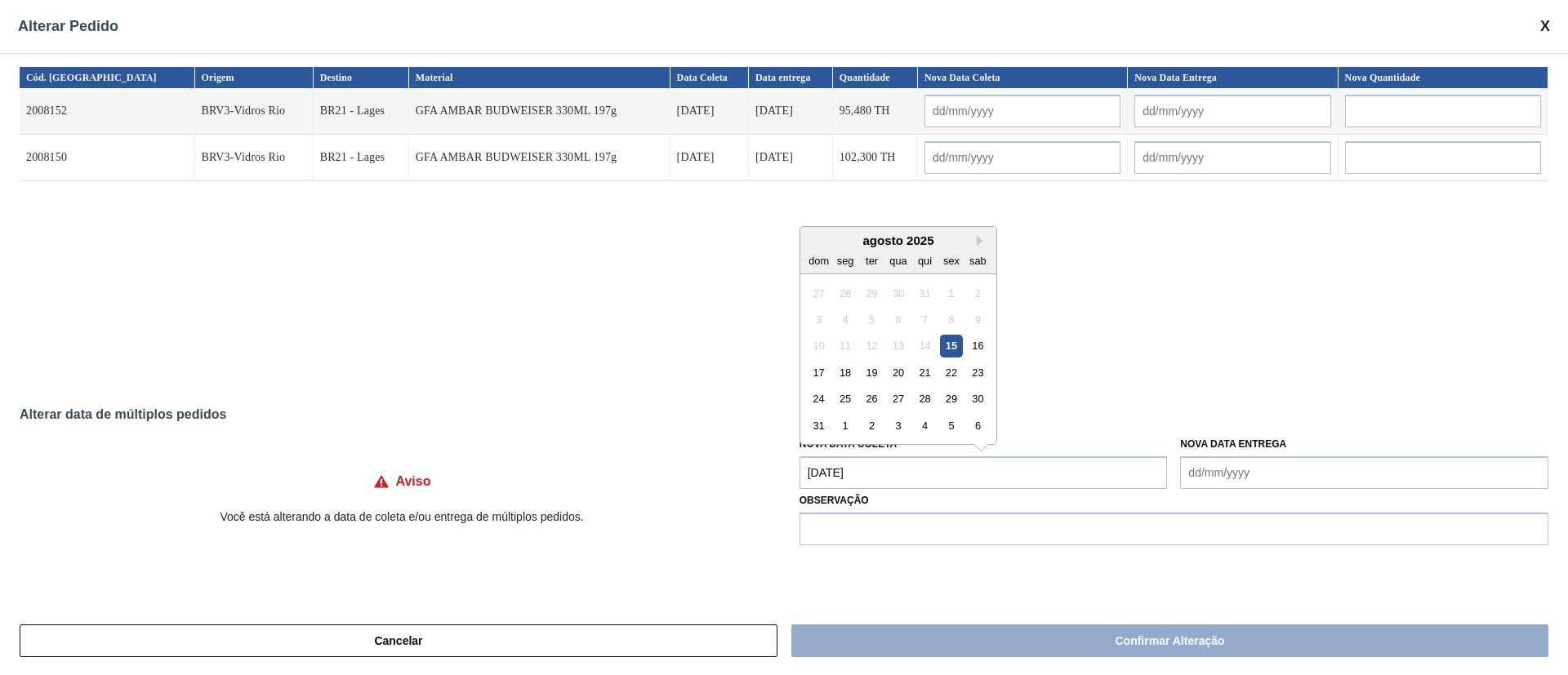
type input "[DATE]"
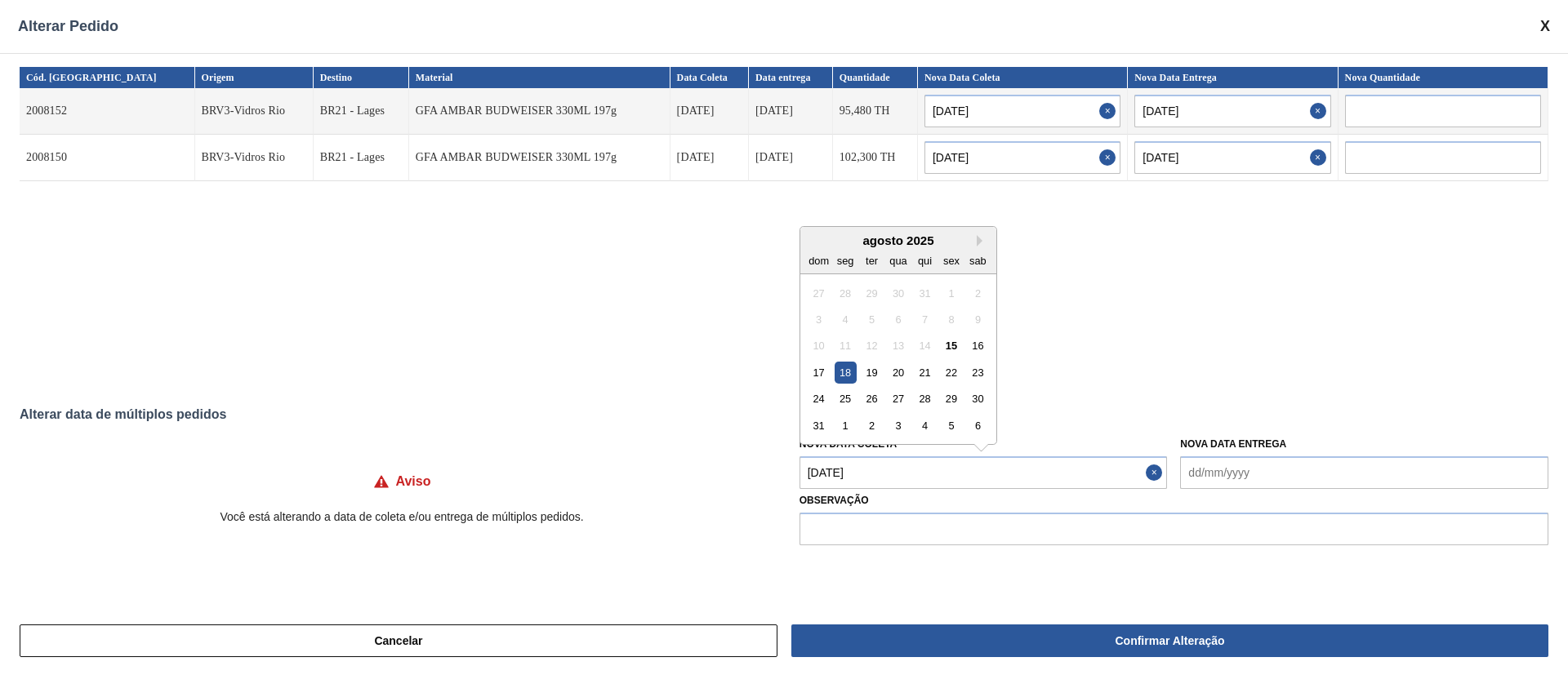
click at [882, 473] on Coleta "[DATE]" at bounding box center [984, 472] width 368 height 33
click at [980, 346] on div "16" at bounding box center [978, 346] width 22 height 22
type Coleta "[DATE]"
type input "[DATE]"
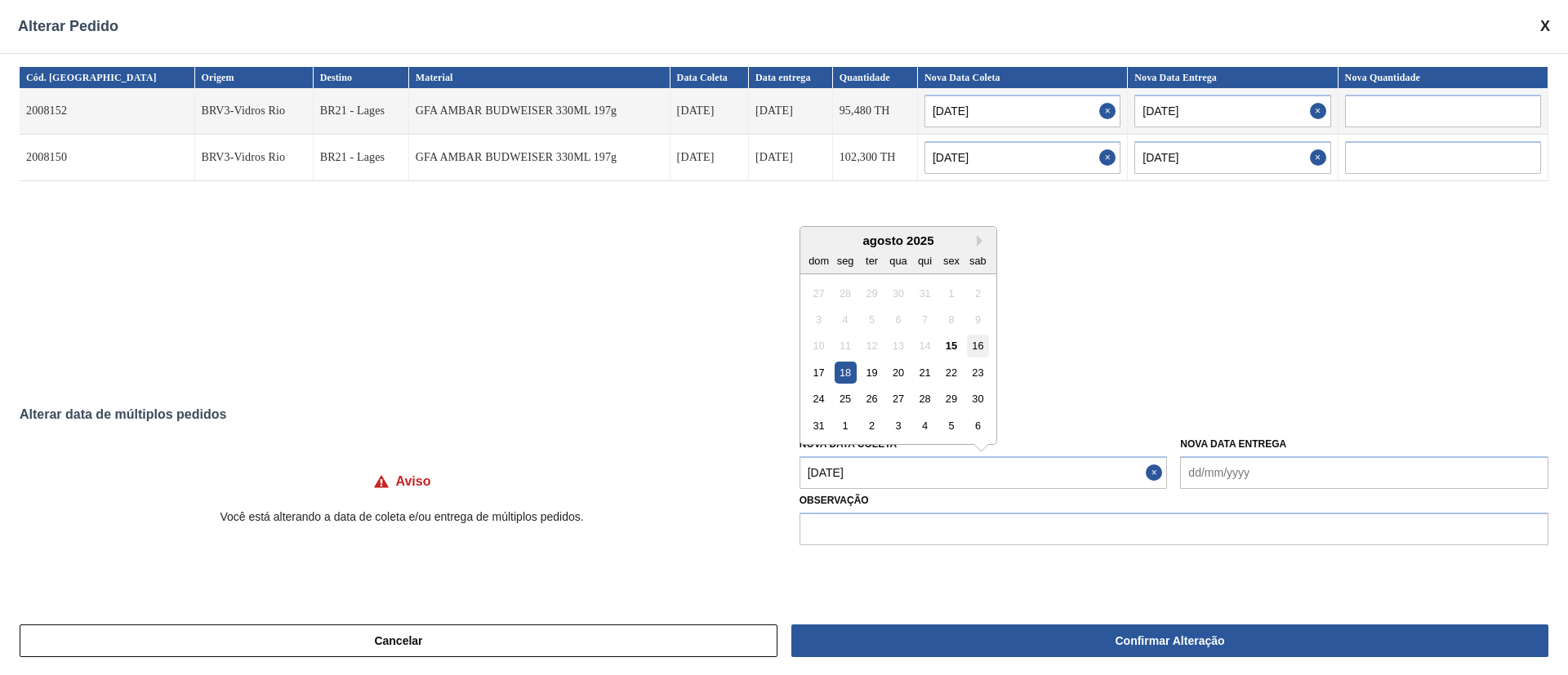
type input "[DATE]"
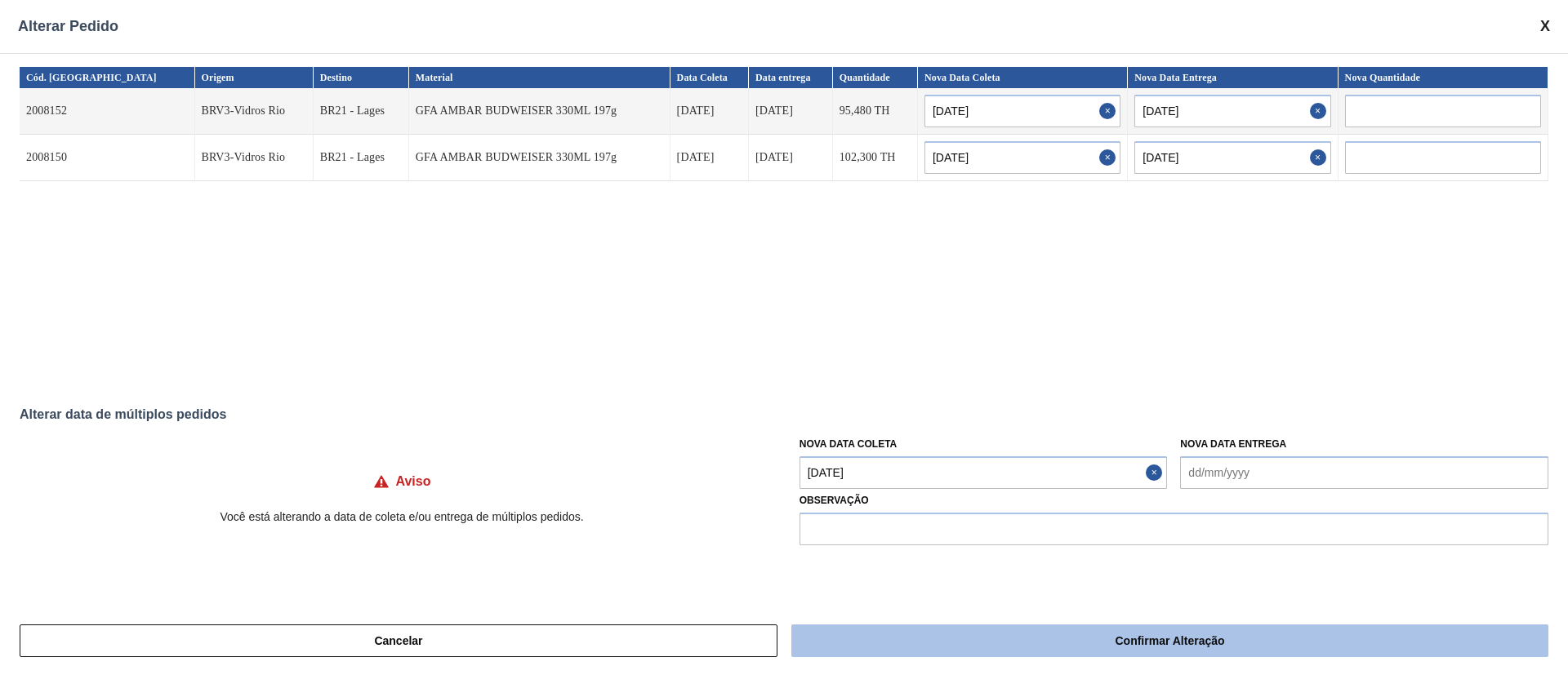
click at [1073, 633] on button "Confirmar Alteração" at bounding box center [1170, 640] width 757 height 33
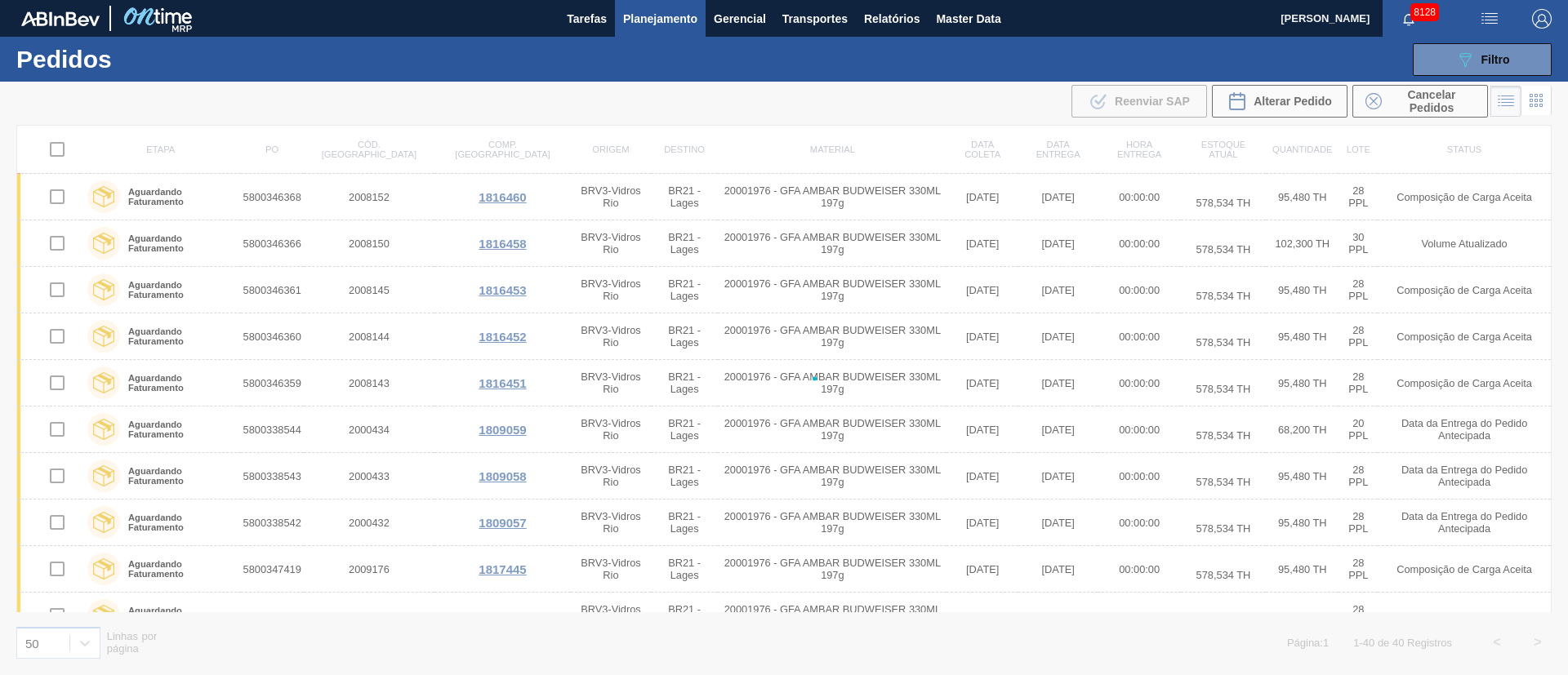
checkbox input "false"
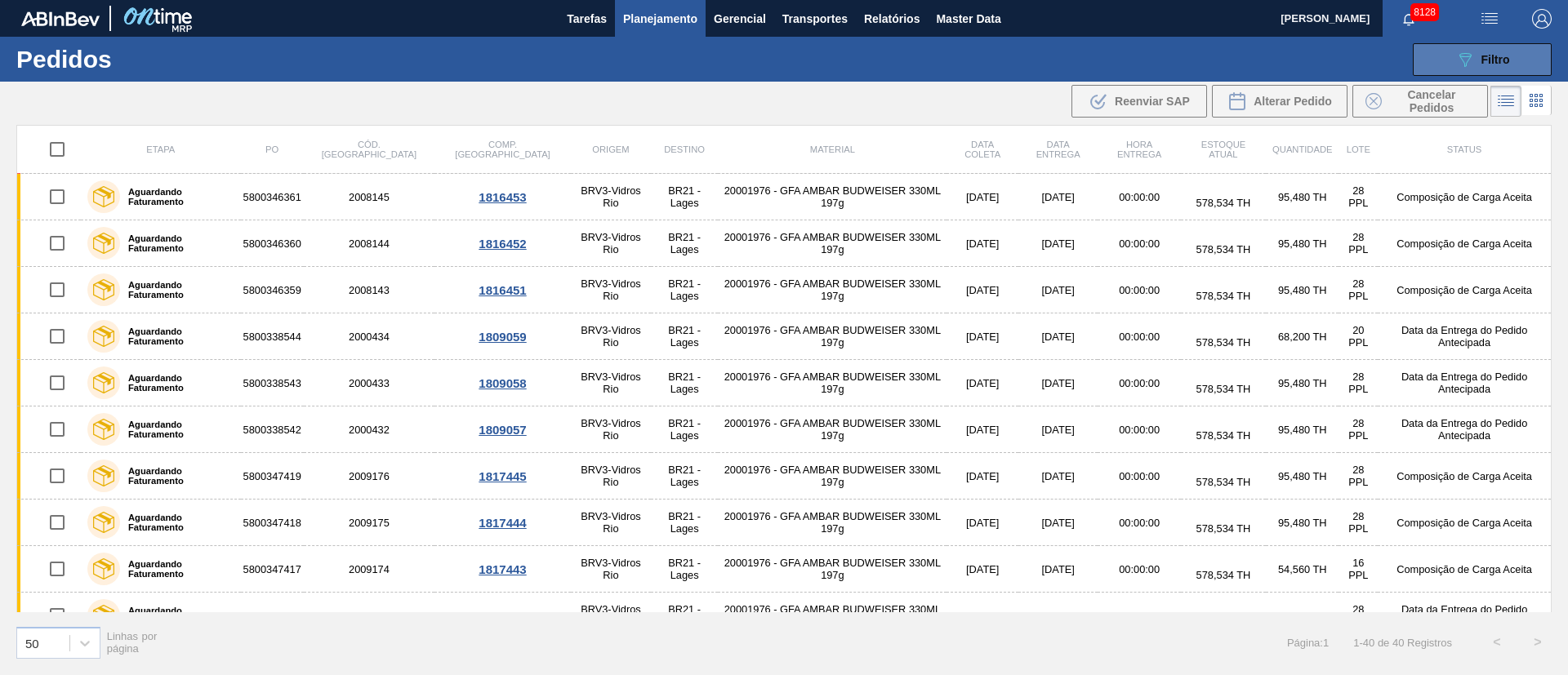
click at [1475, 51] on div "089F7B8B-B2A5-4AFE-B5C0-19BA573D28AC Filtro" at bounding box center [1483, 59] width 55 height 20
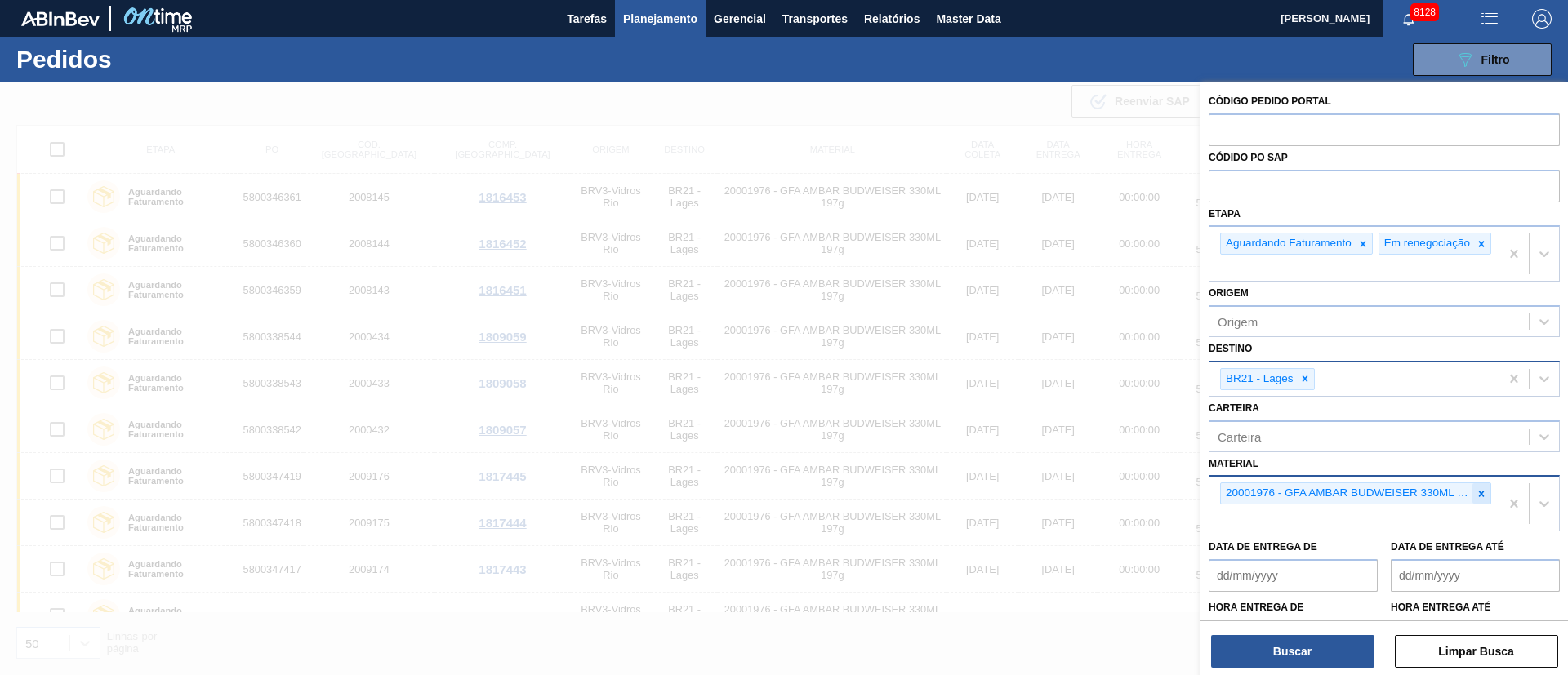
click at [1483, 500] on icon at bounding box center [1482, 494] width 11 height 11
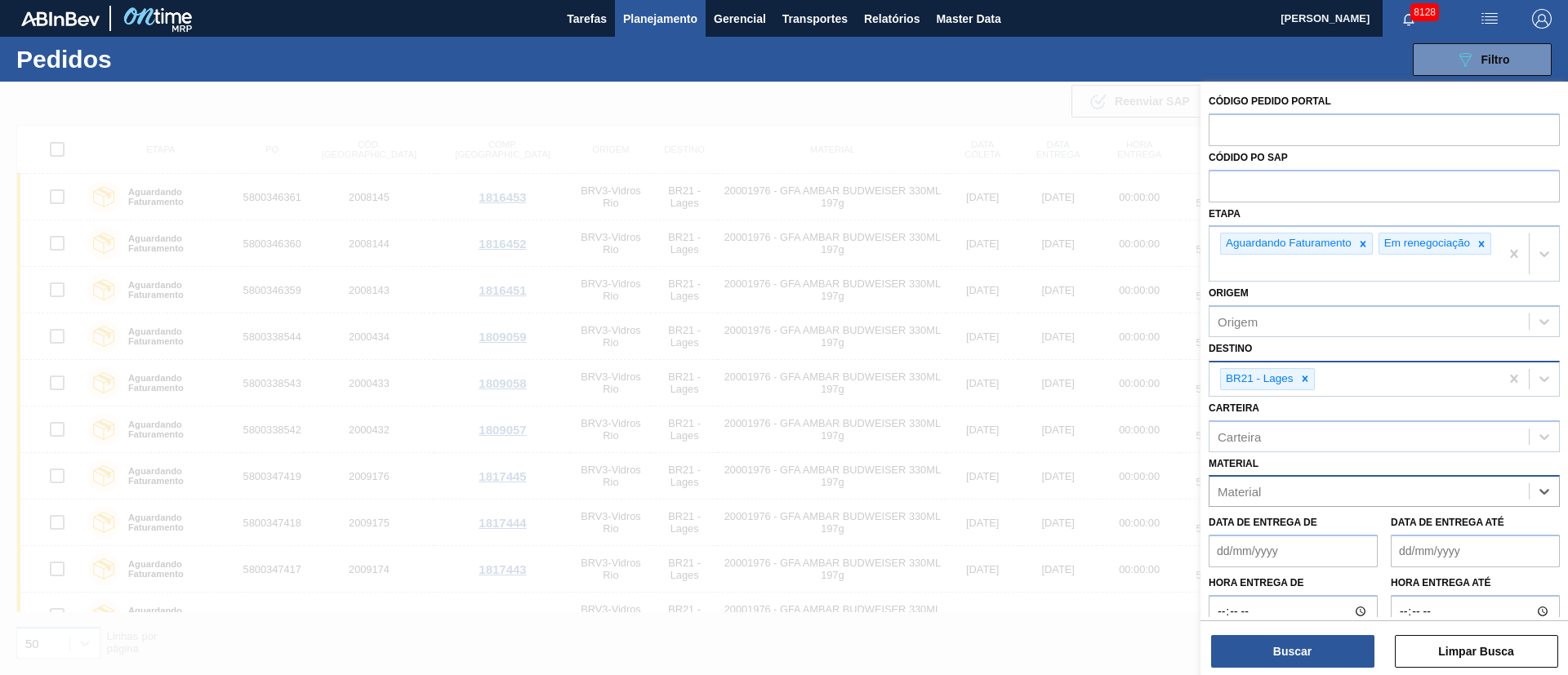
paste input "20002046"
type input "20002046"
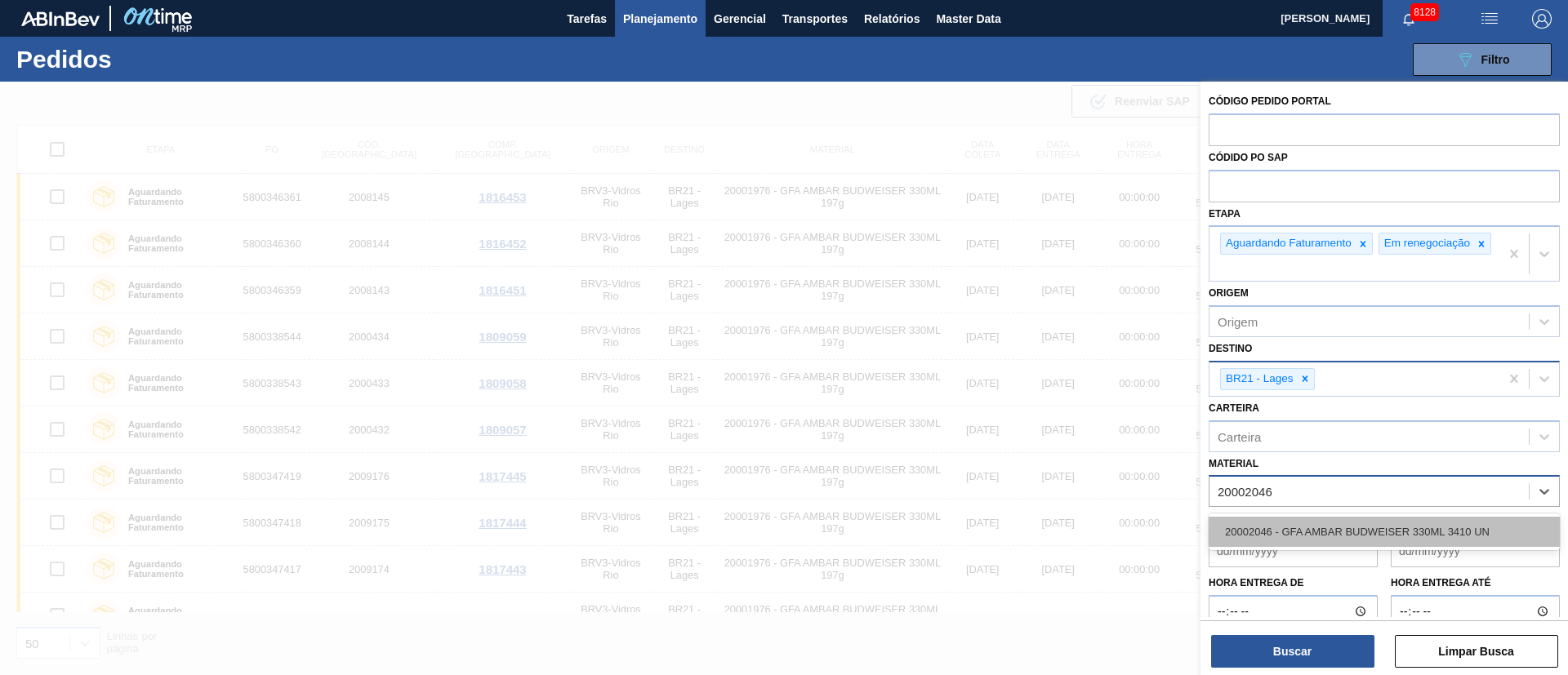
click at [1334, 538] on div "20002046 - GFA AMBAR BUDWEISER 330ML 3410 UN" at bounding box center [1385, 532] width 352 height 30
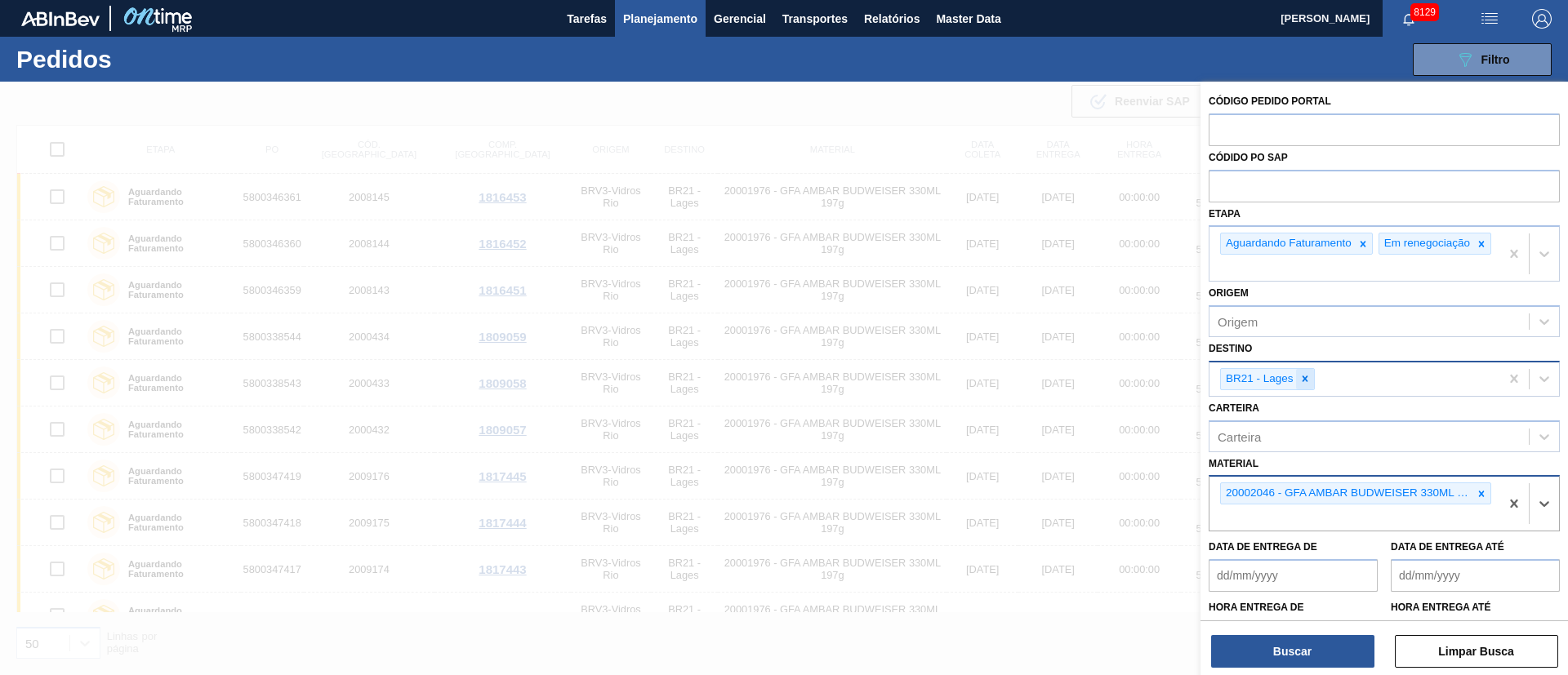
click at [1303, 384] on icon at bounding box center [1305, 379] width 11 height 11
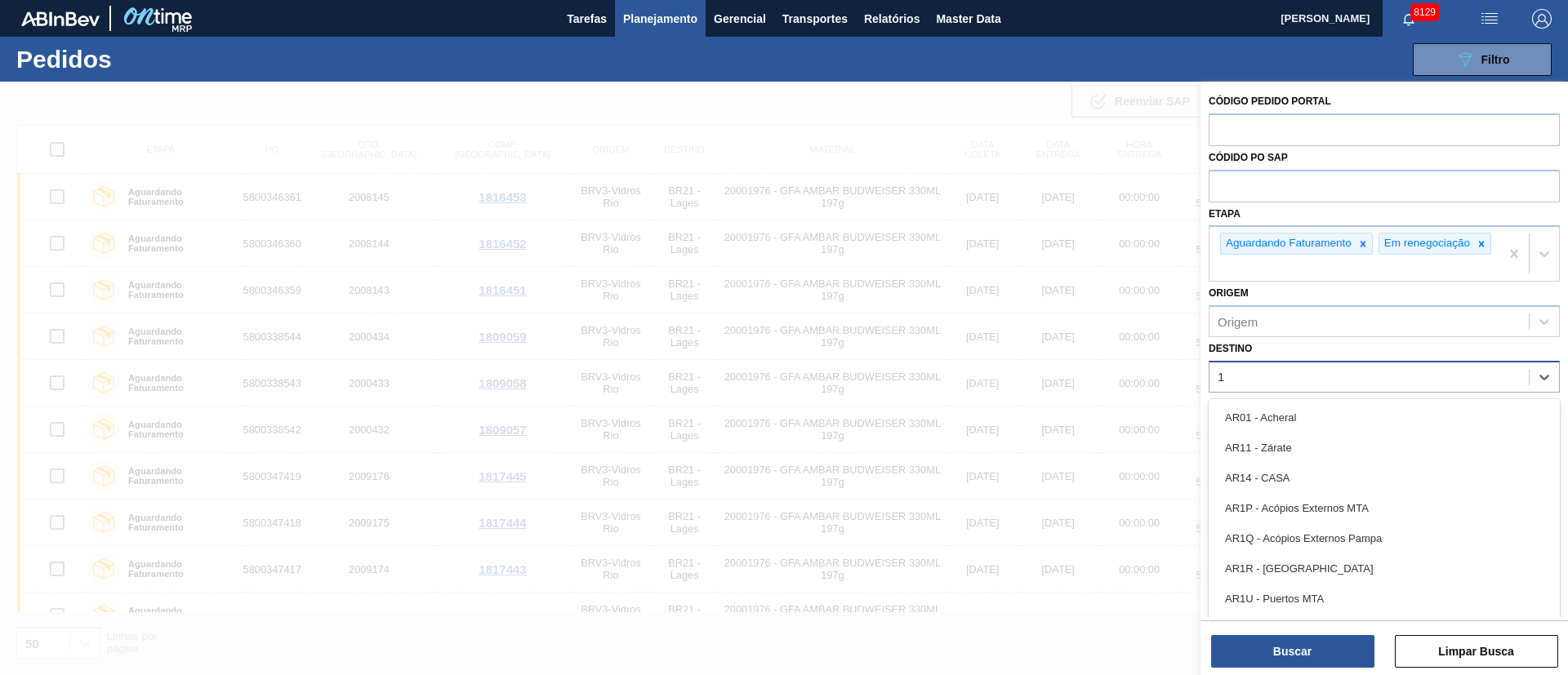
type input "16"
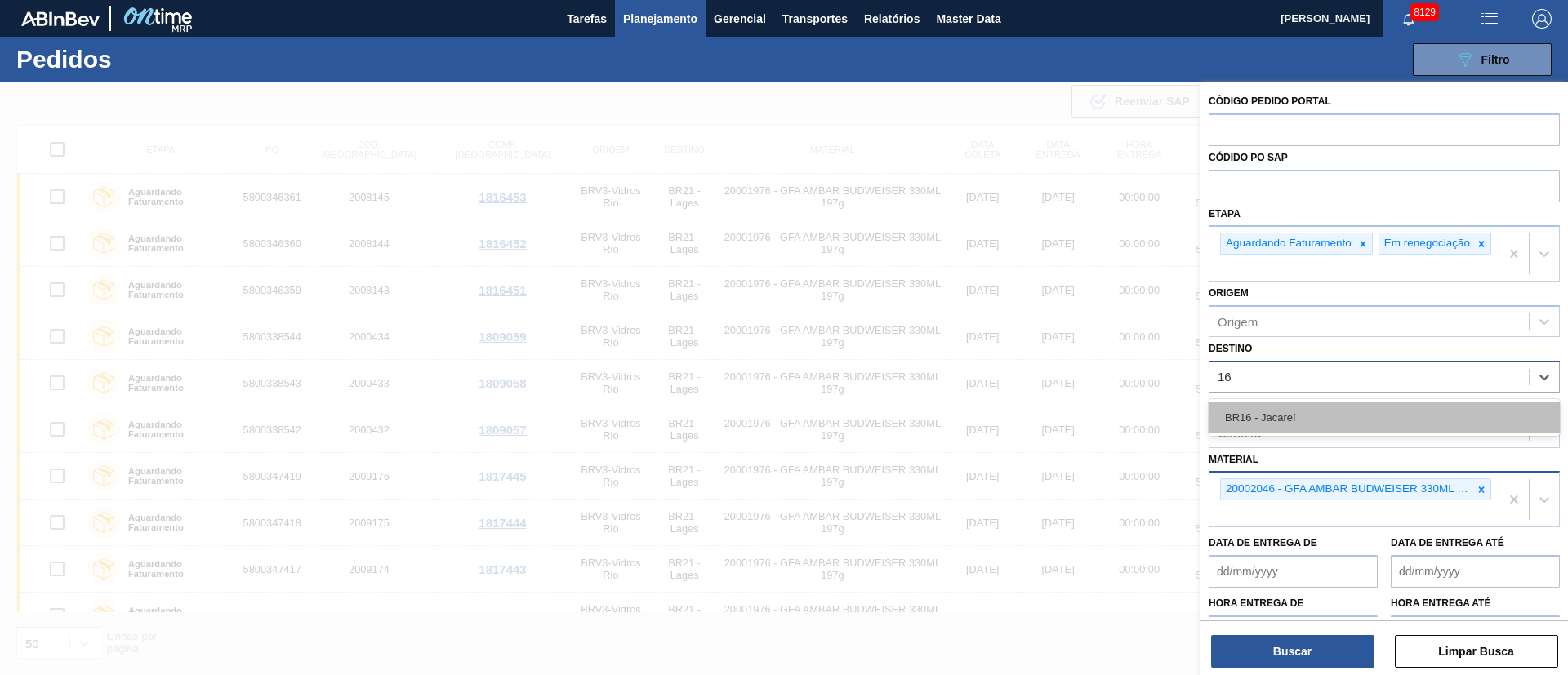
click at [1288, 426] on div "BR16 - Jacareí" at bounding box center [1385, 418] width 352 height 30
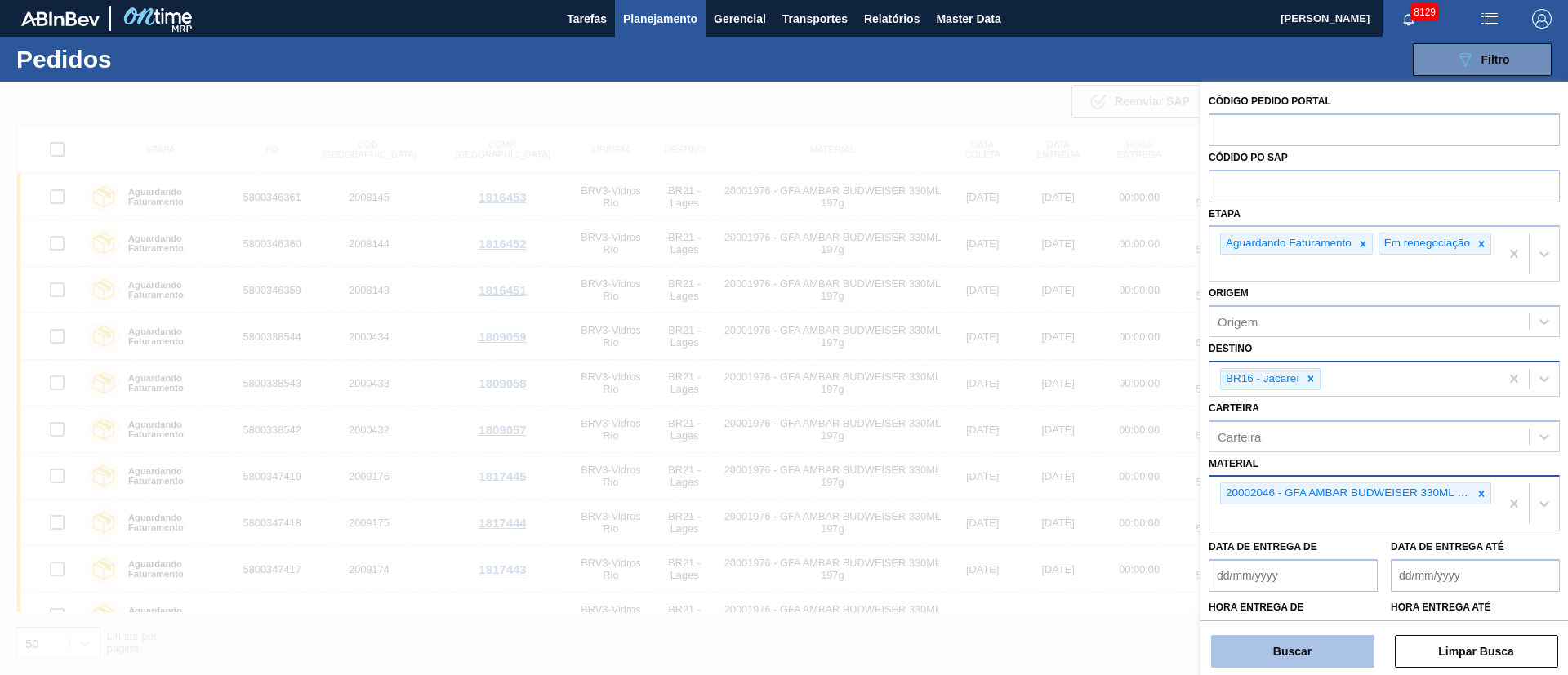
drag, startPoint x: 1307, startPoint y: 647, endPoint x: 1300, endPoint y: 639, distance: 10.6
click at [1306, 649] on button "Buscar" at bounding box center [1293, 652] width 164 height 33
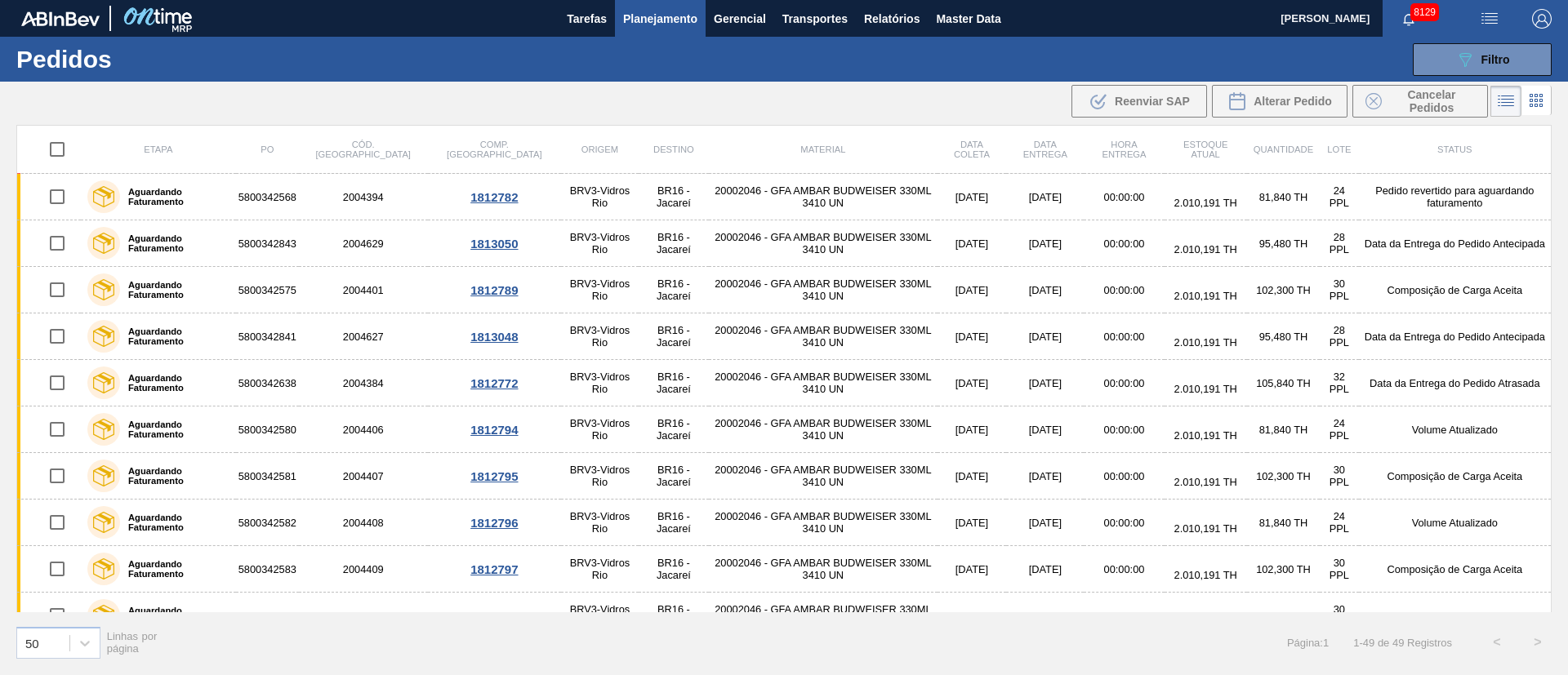
click at [50, 191] on input "checkbox" at bounding box center [57, 196] width 35 height 35
checkbox input "true"
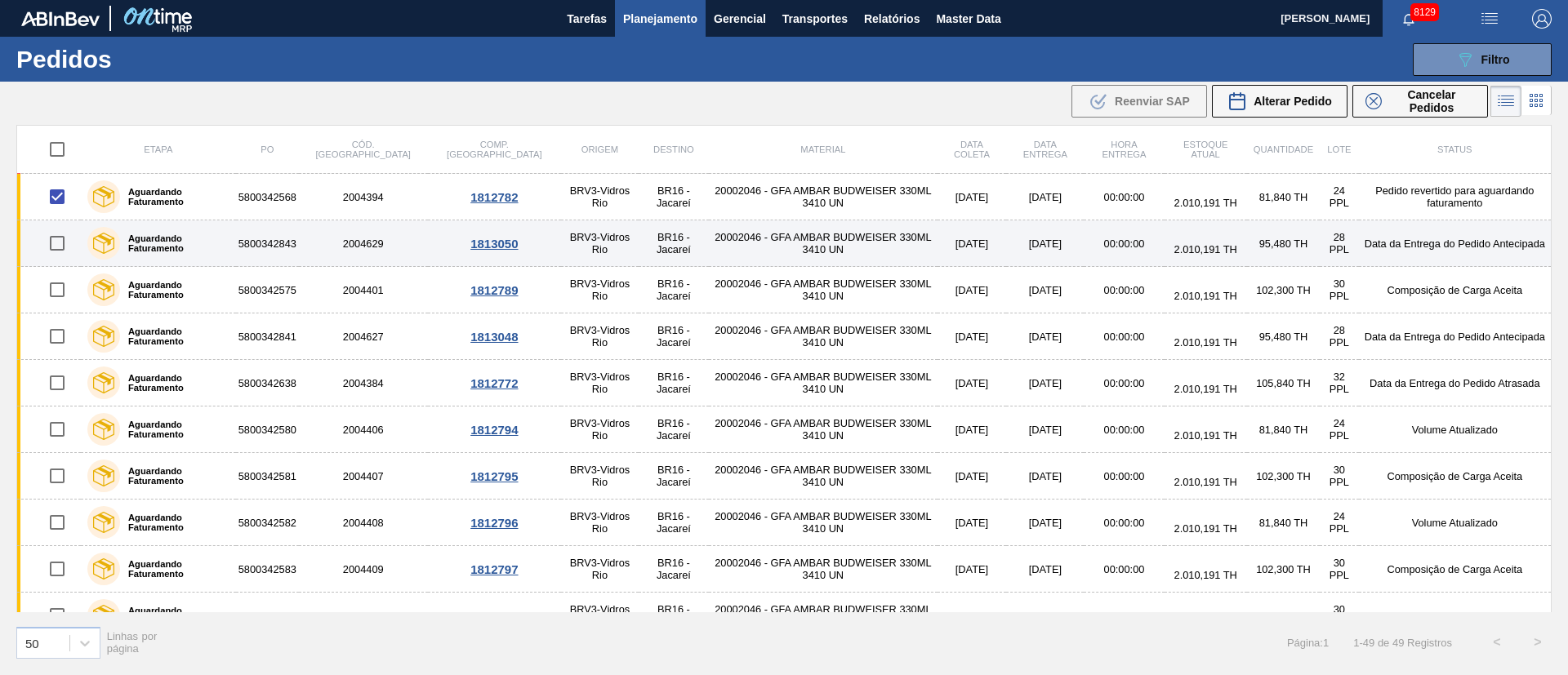
click at [60, 235] on input "checkbox" at bounding box center [57, 243] width 35 height 35
checkbox input "true"
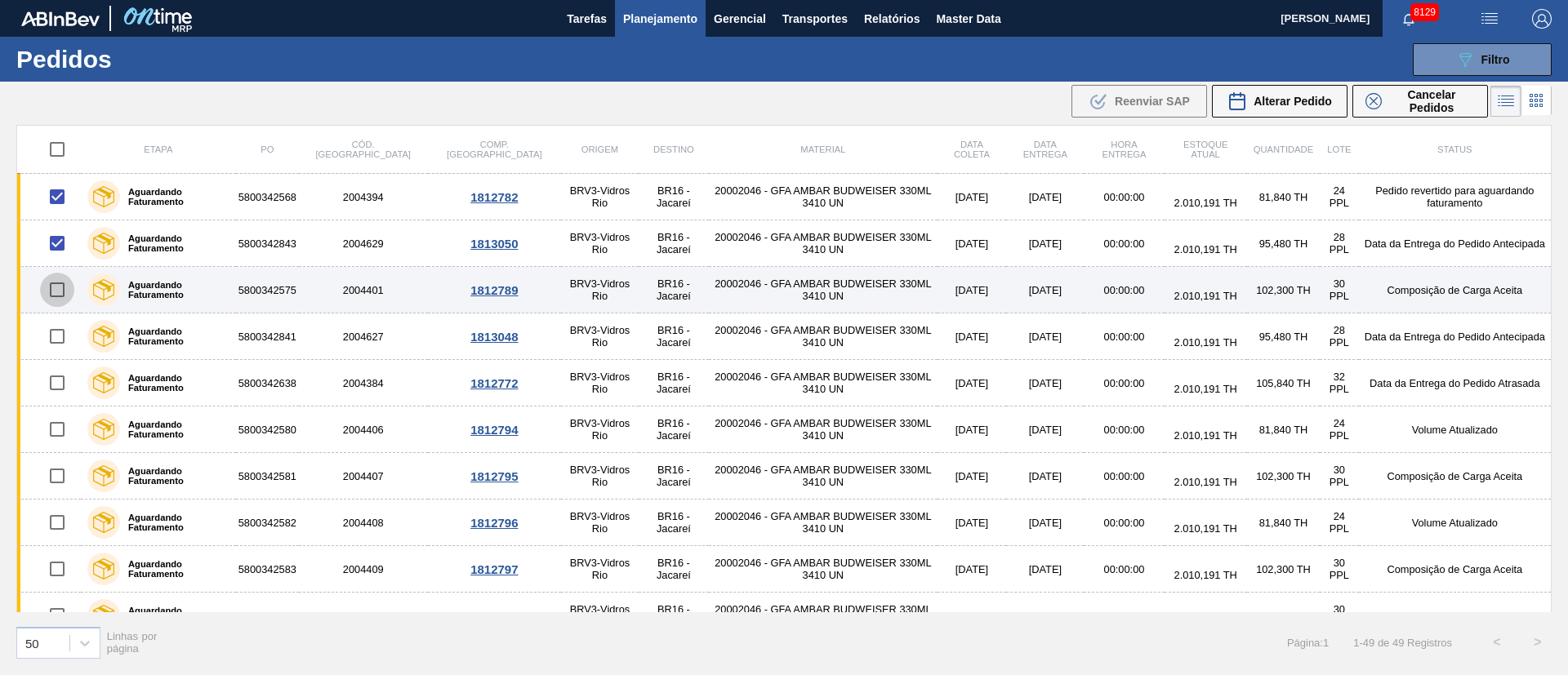
click at [63, 287] on input "checkbox" at bounding box center [57, 290] width 35 height 35
checkbox input "true"
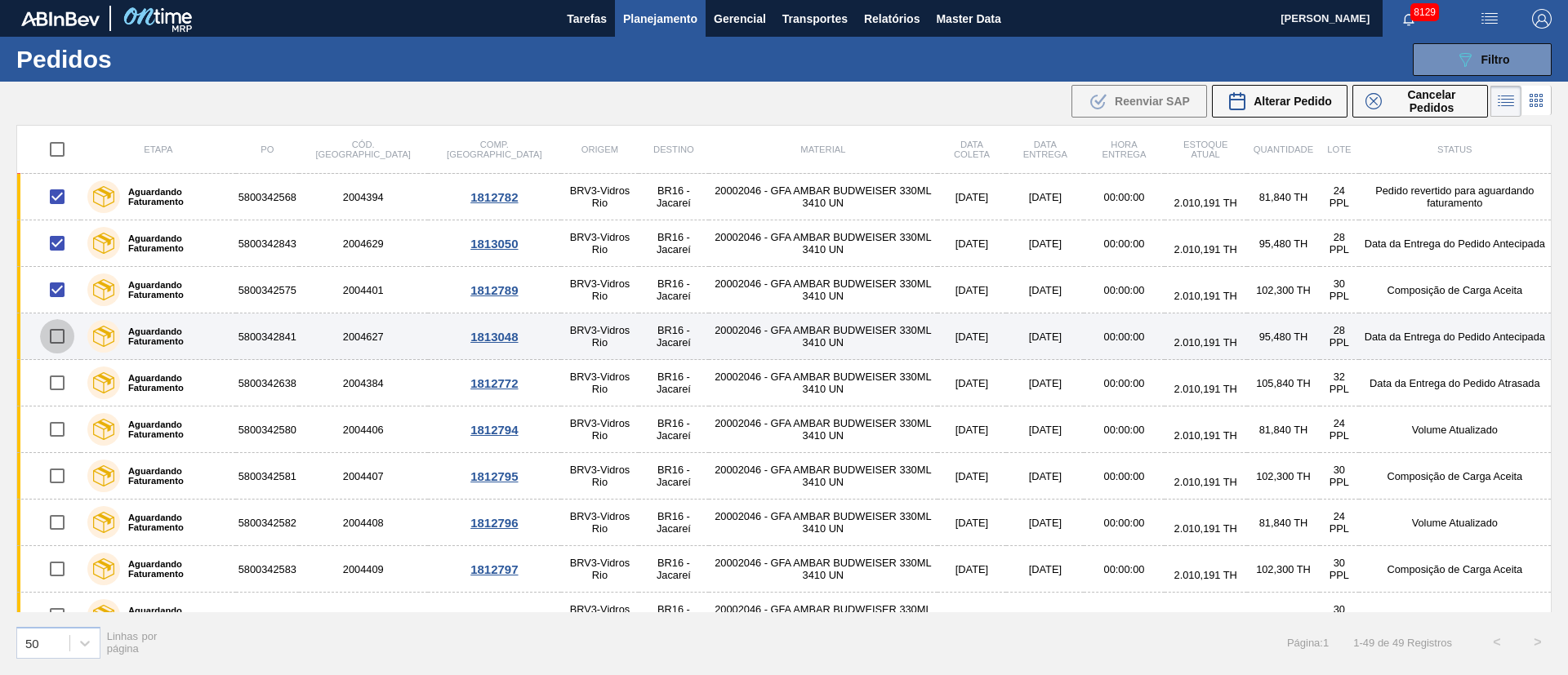
click at [64, 333] on input "checkbox" at bounding box center [57, 337] width 35 height 35
checkbox input "true"
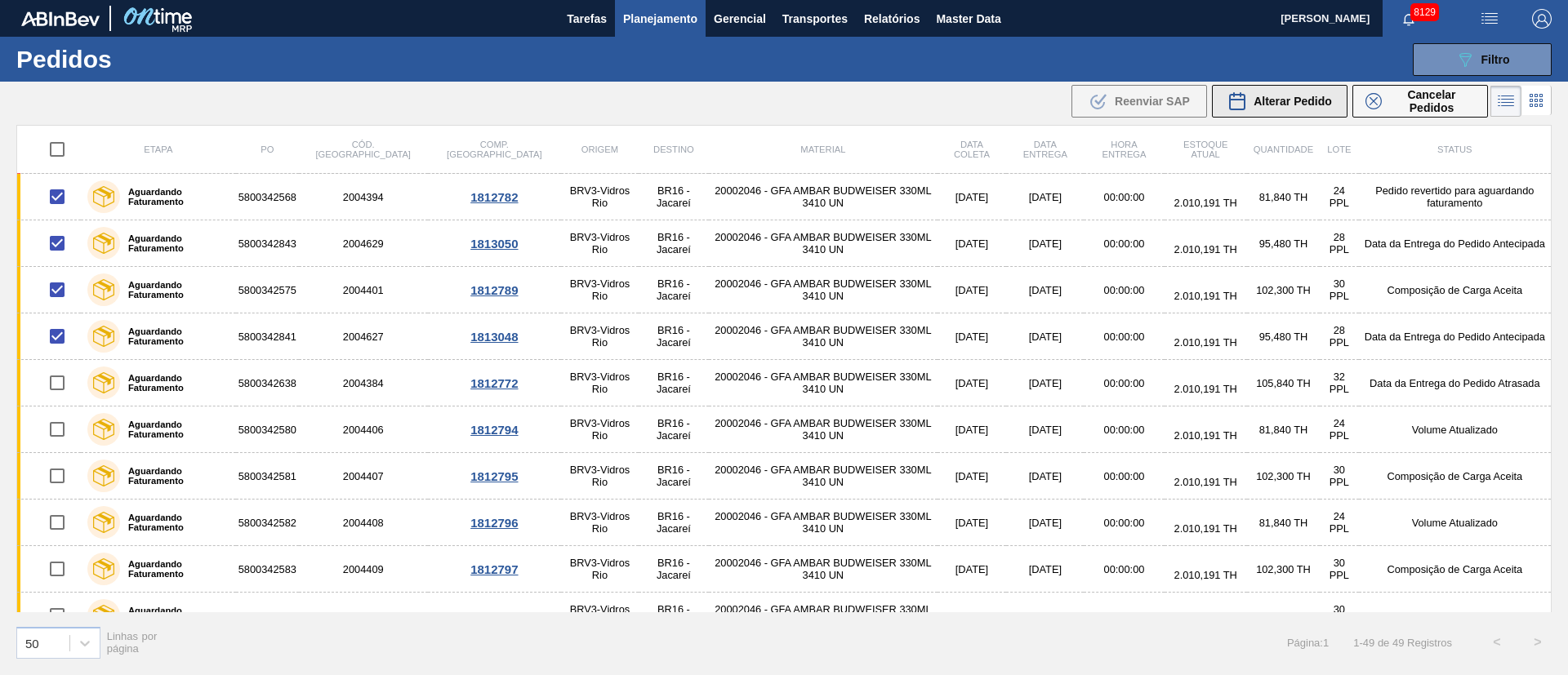
click at [1287, 109] on div "Alterar Pedido" at bounding box center [1280, 101] width 105 height 20
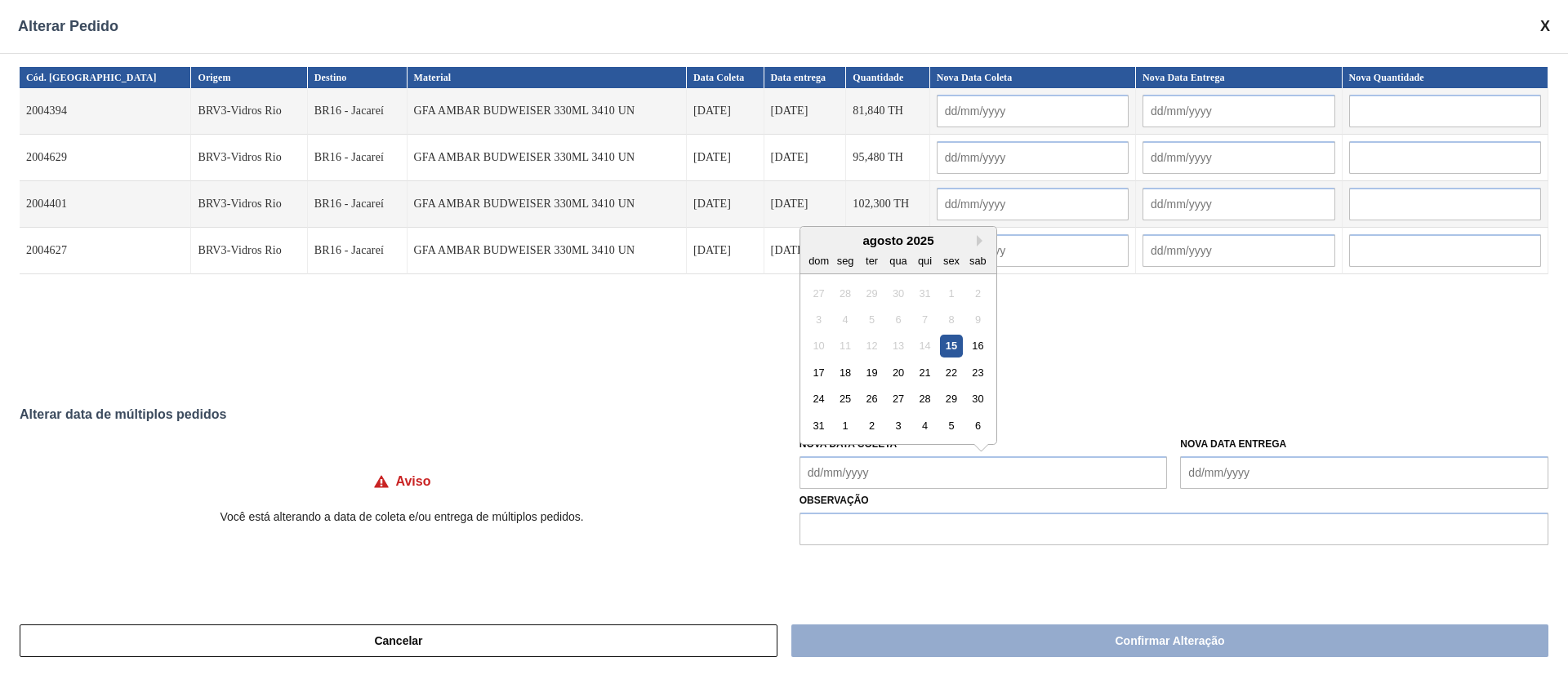
click at [884, 467] on Coleta "Nova Data Coleta" at bounding box center [984, 472] width 368 height 33
click at [849, 378] on div "18" at bounding box center [845, 373] width 22 height 22
type Coleta "[DATE]"
type input "[DATE]"
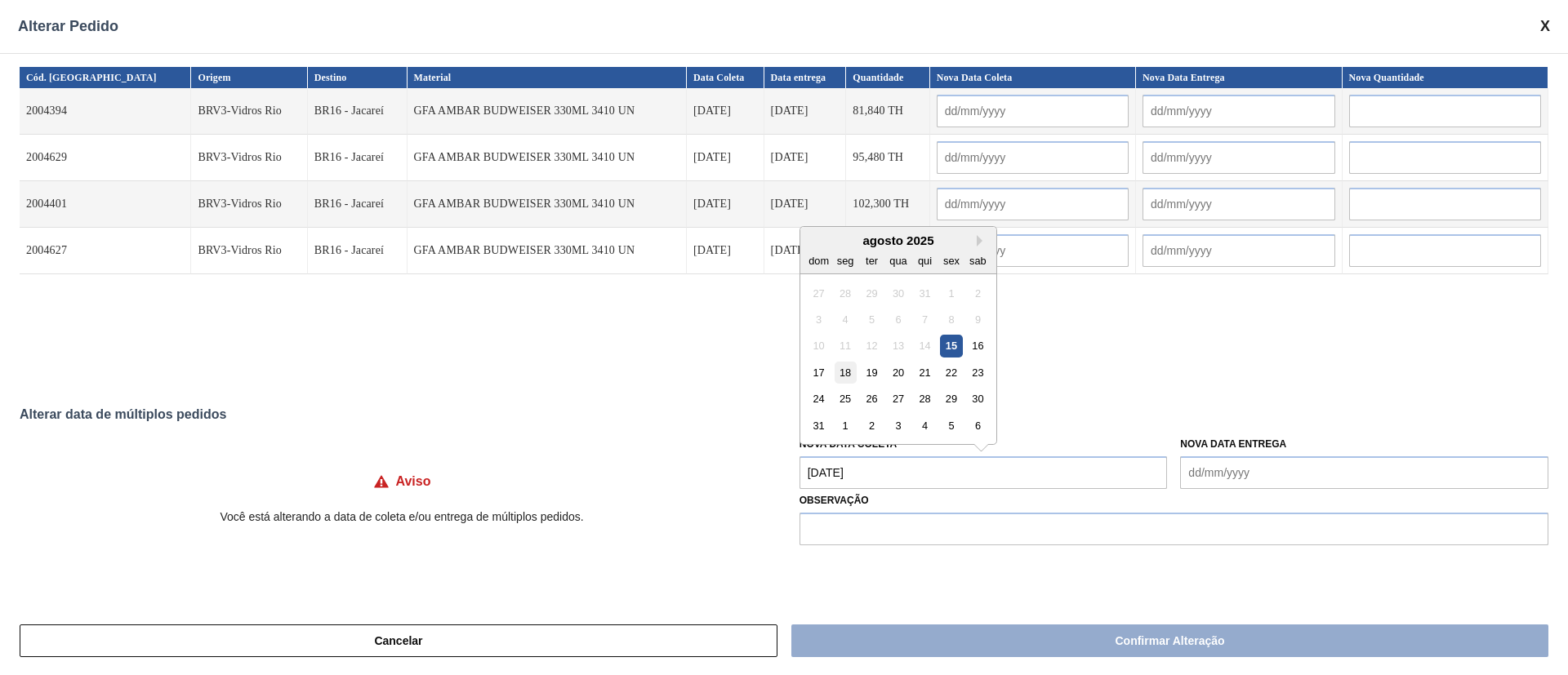
type input "[DATE]"
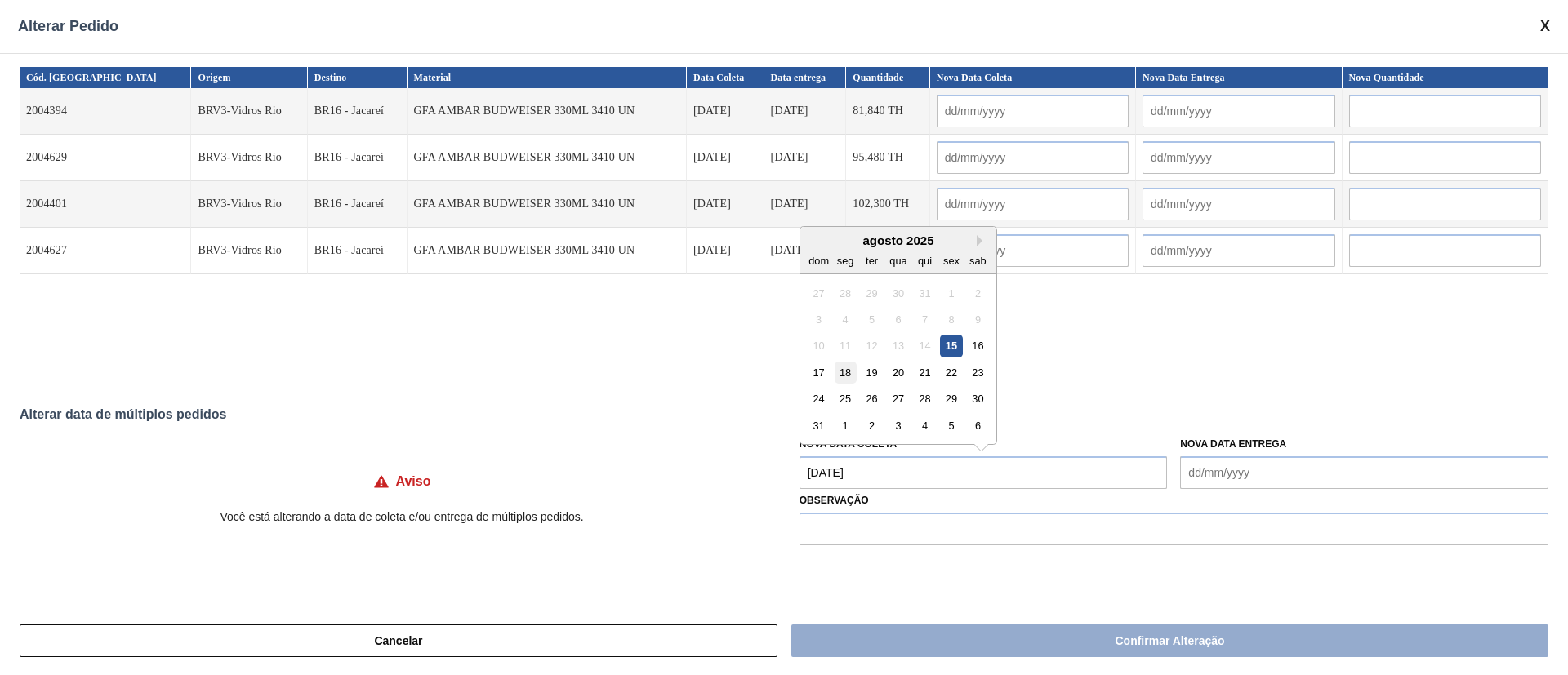
type input "[DATE]"
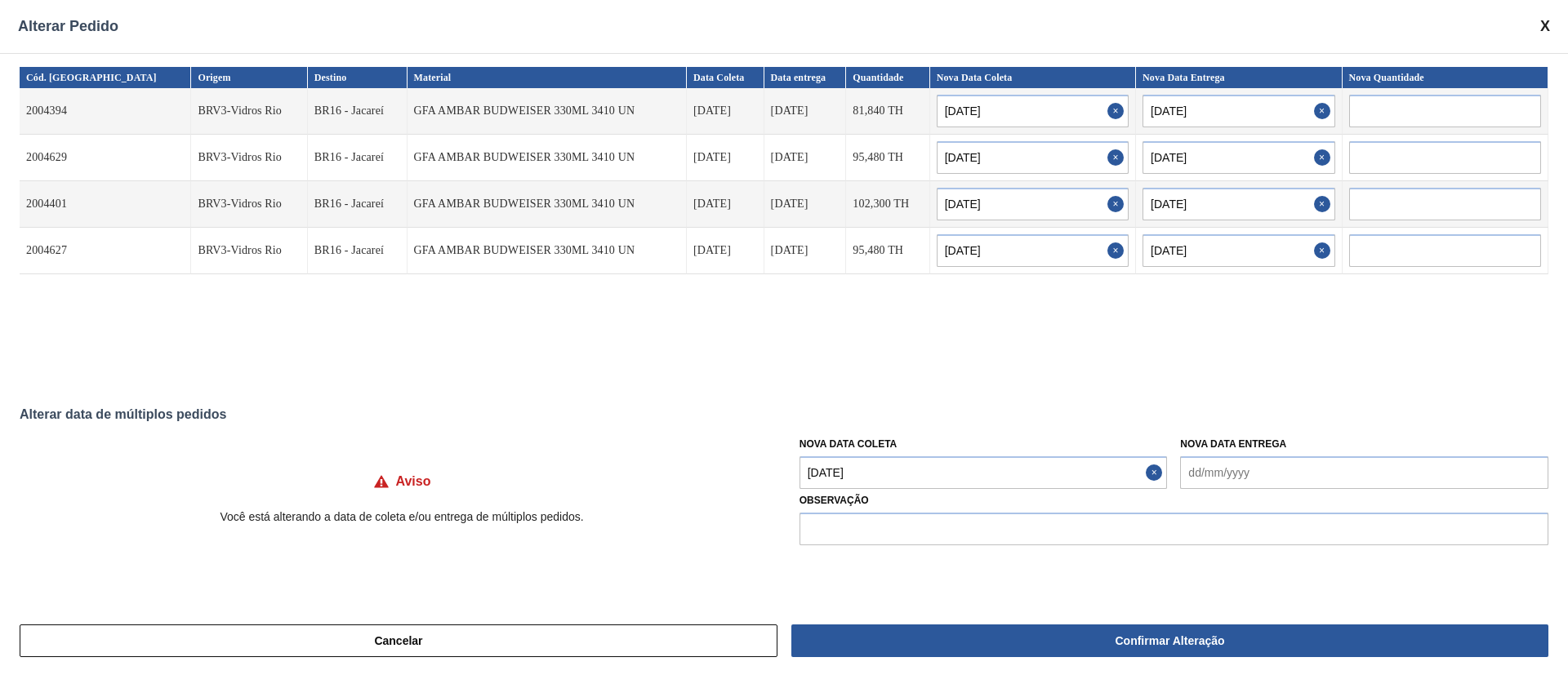
click at [895, 481] on Coleta "[DATE]" at bounding box center [984, 472] width 368 height 33
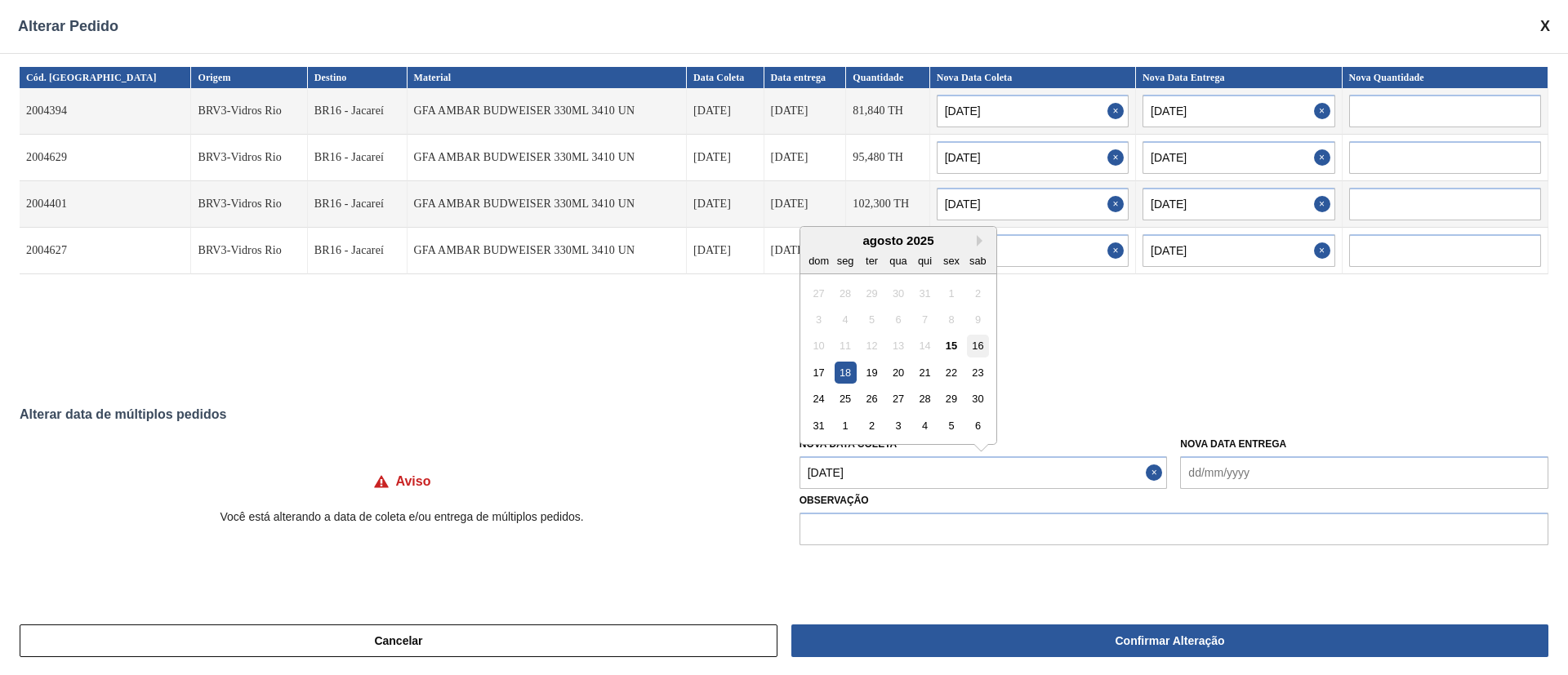
click at [985, 343] on div "16" at bounding box center [978, 346] width 22 height 22
type Coleta "[DATE]"
type input "[DATE]"
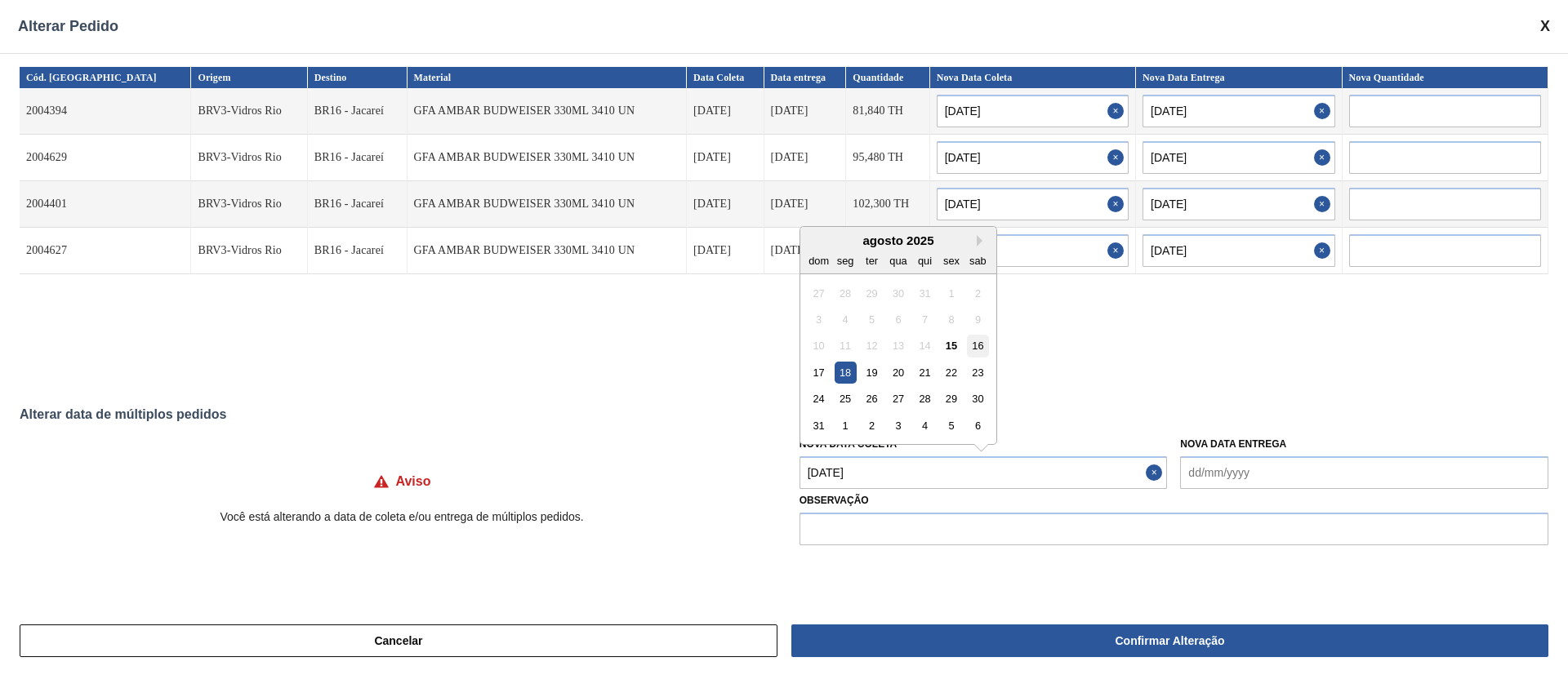
type input "[DATE]"
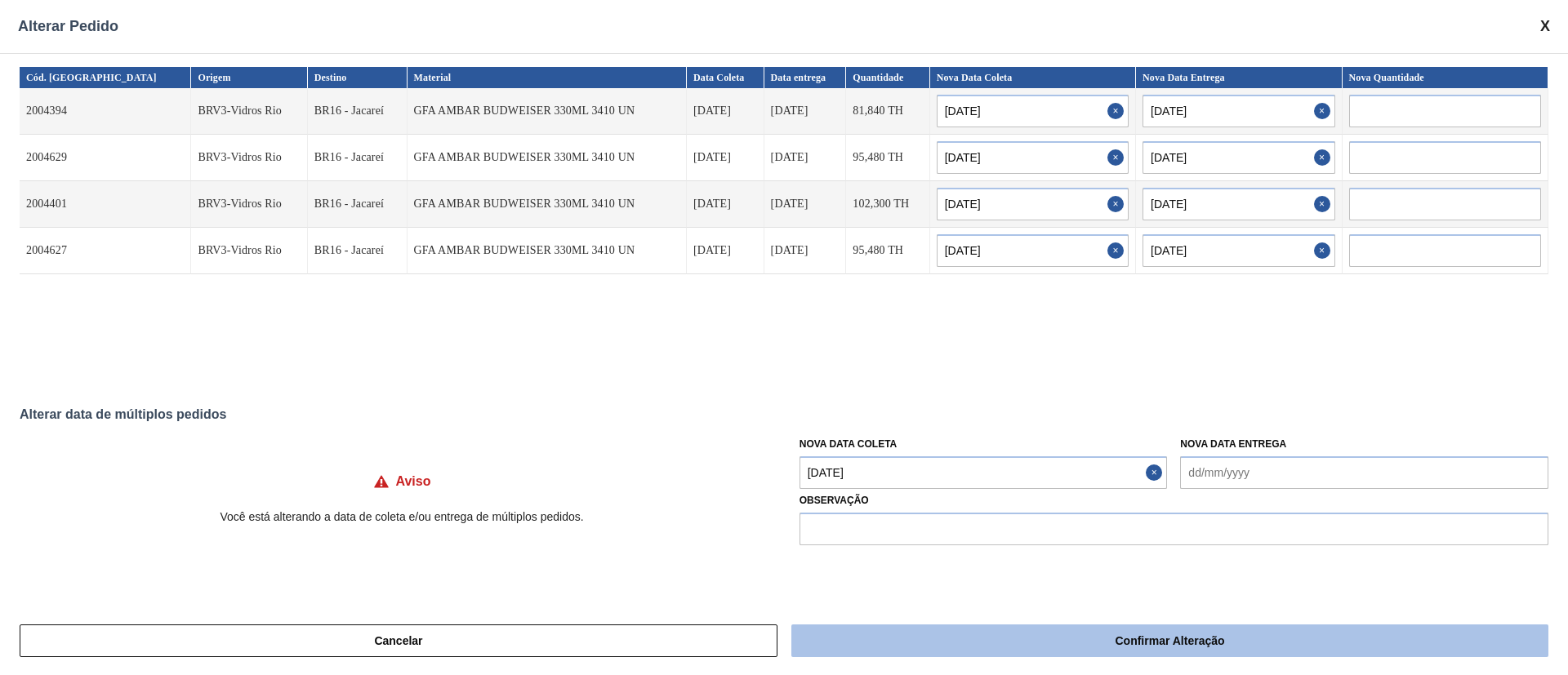
click at [975, 642] on button "Confirmar Alteração" at bounding box center [1170, 640] width 757 height 33
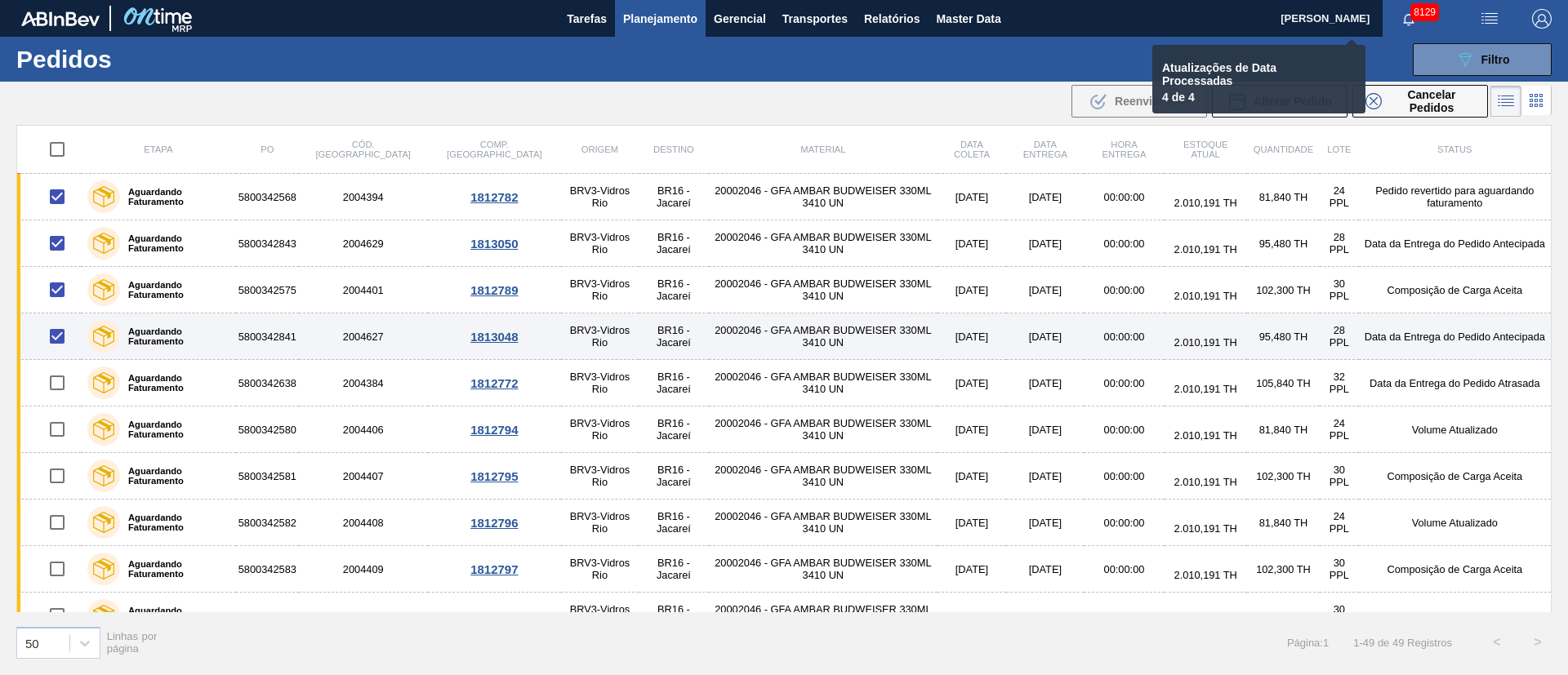
checkbox input "false"
